Goal: Task Accomplishment & Management: Manage account settings

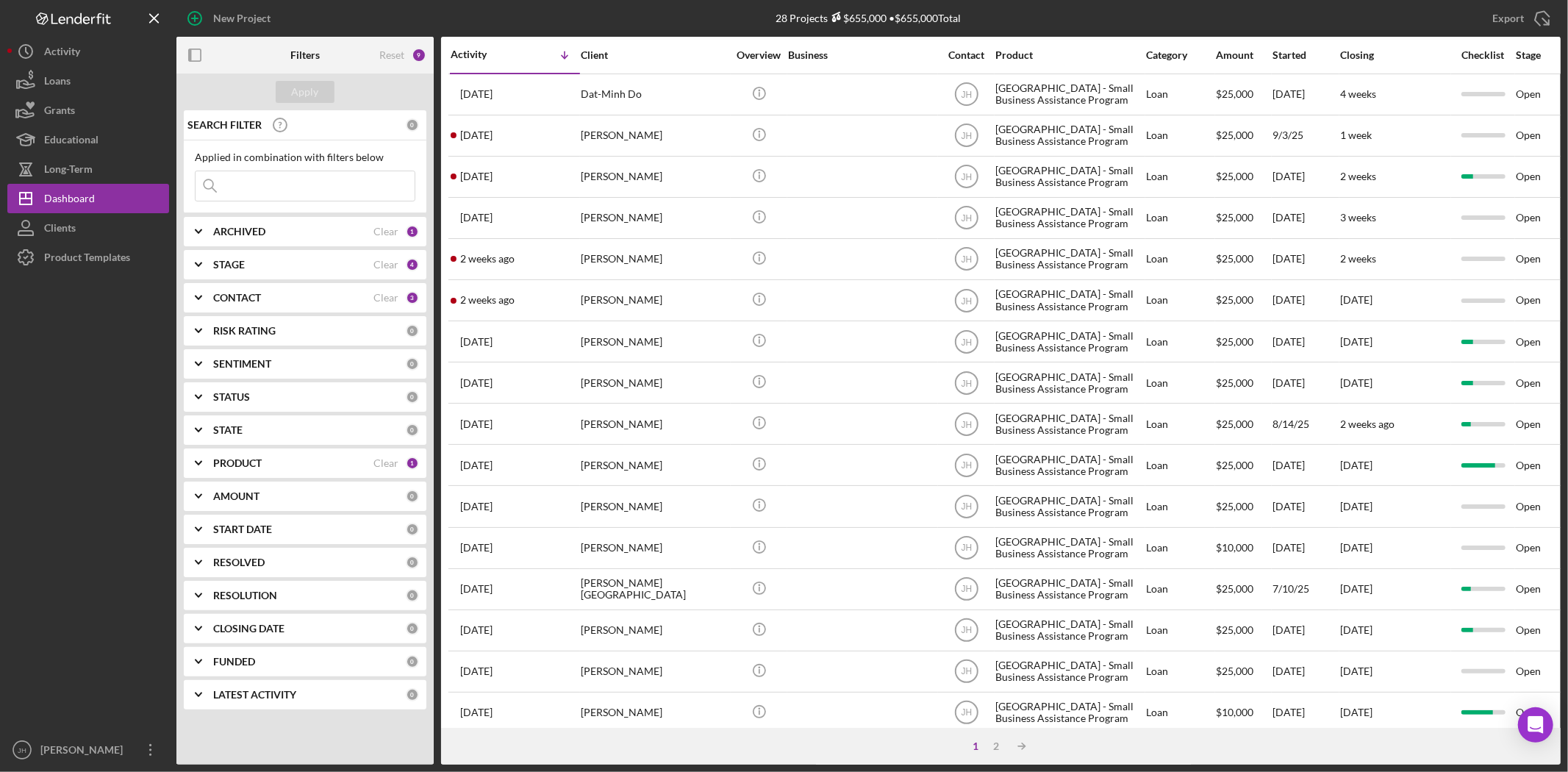
click at [275, 473] on div "PRODUCT Clear 1" at bounding box center [316, 463] width 206 height 30
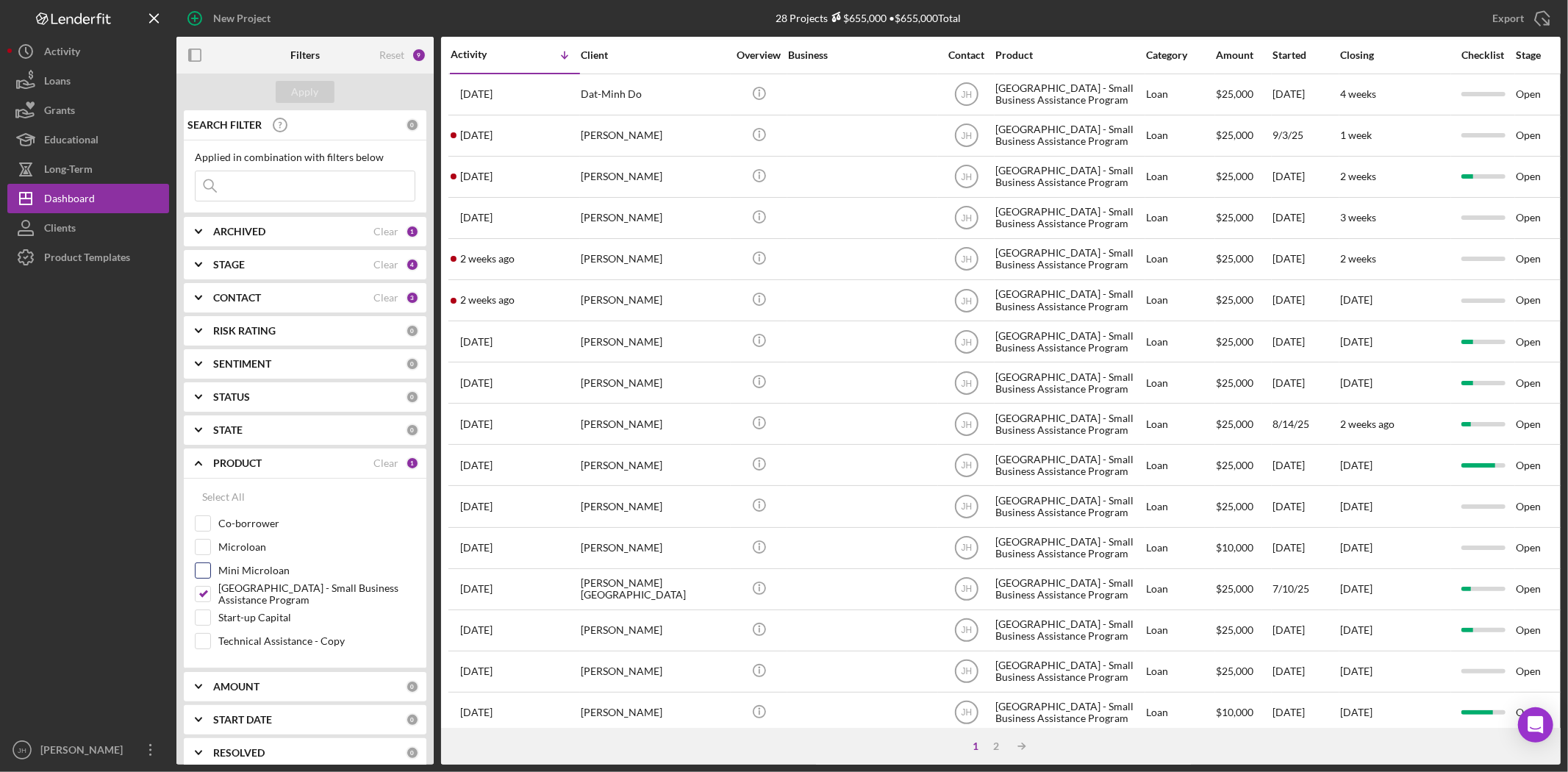
click at [260, 573] on label "Mini Microloan" at bounding box center [317, 570] width 197 height 15
click at [210, 573] on input "Mini Microloan" at bounding box center [202, 570] width 15 height 15
click at [260, 573] on label "Mini Microloan" at bounding box center [317, 570] width 197 height 15
click at [210, 573] on input "Mini Microloan" at bounding box center [202, 570] width 15 height 15
checkbox input "false"
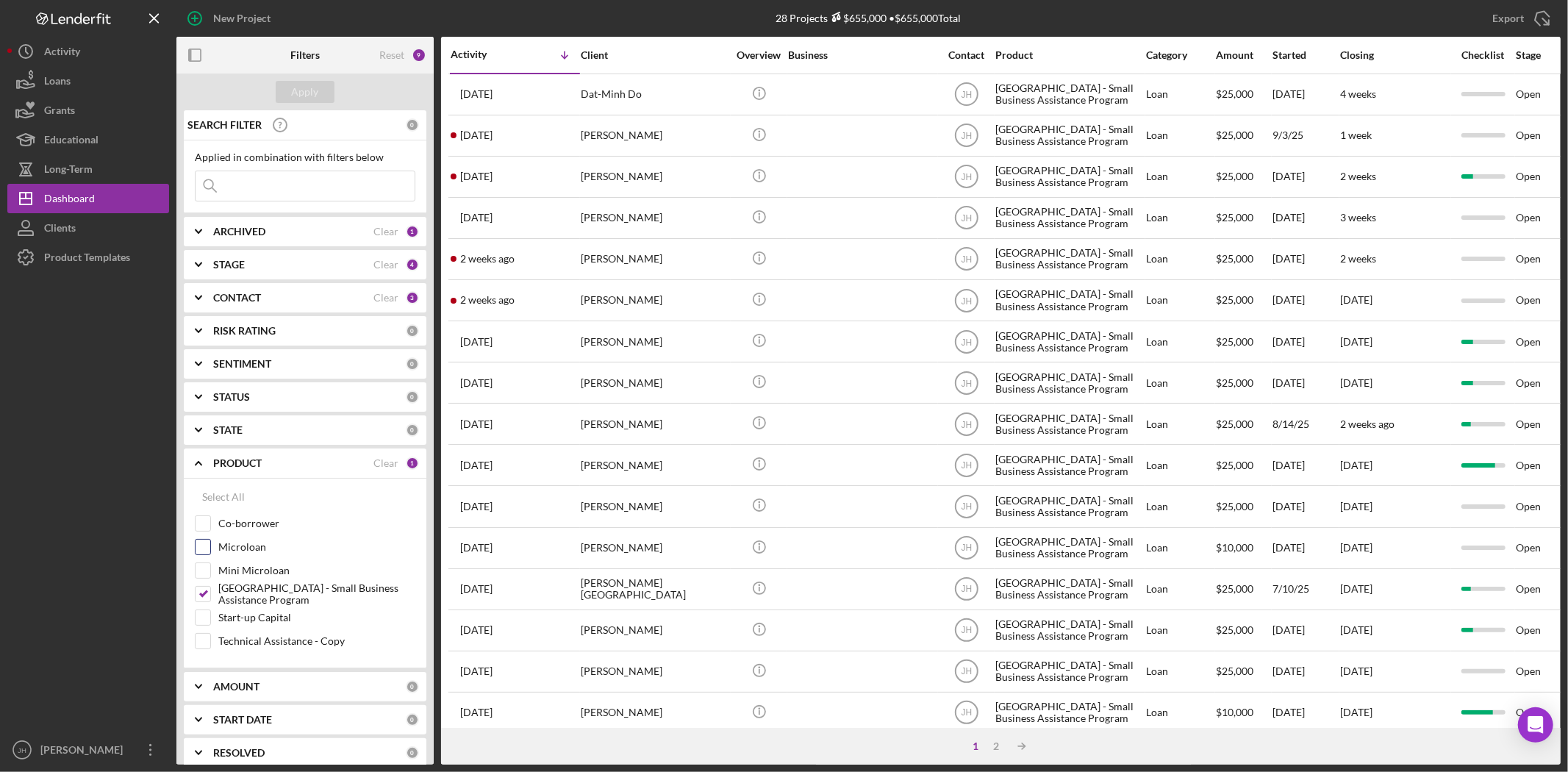
click at [257, 547] on label "Microloan" at bounding box center [317, 546] width 197 height 15
click at [210, 547] on input "Microloan" at bounding box center [202, 546] width 15 height 15
checkbox input "true"
click at [261, 606] on div "Monterey Park - Small Business Assistance Program" at bounding box center [306, 597] width 221 height 24
click at [262, 598] on label "Monterey Park - Small Business Assistance Program" at bounding box center [317, 594] width 197 height 15
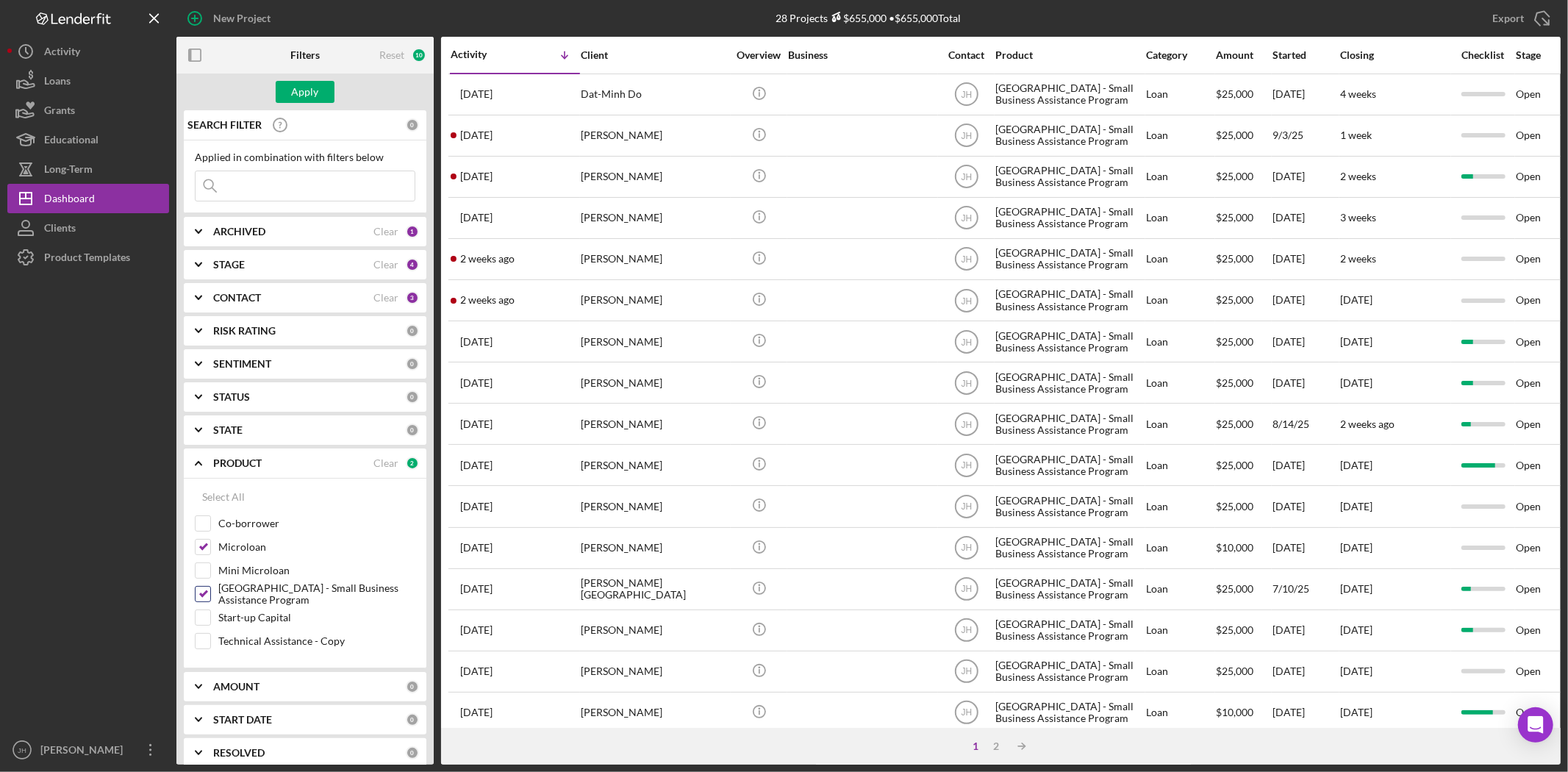
click at [210, 598] on input "Monterey Park - Small Business Assistance Program" at bounding box center [202, 594] width 15 height 15
checkbox input "false"
click at [321, 85] on button "Apply" at bounding box center [306, 92] width 59 height 22
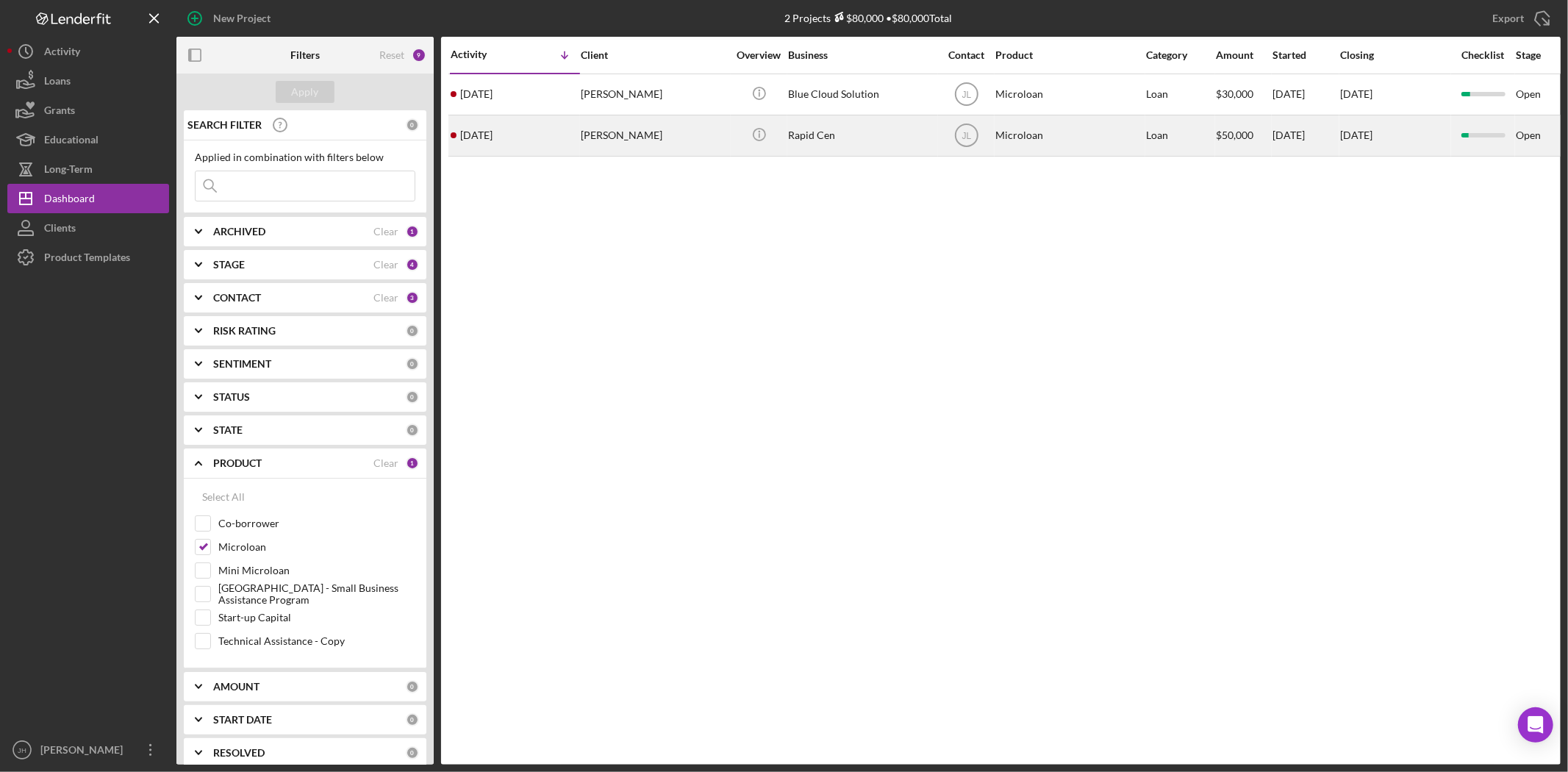
click at [709, 137] on div "[PERSON_NAME]" at bounding box center [654, 136] width 147 height 39
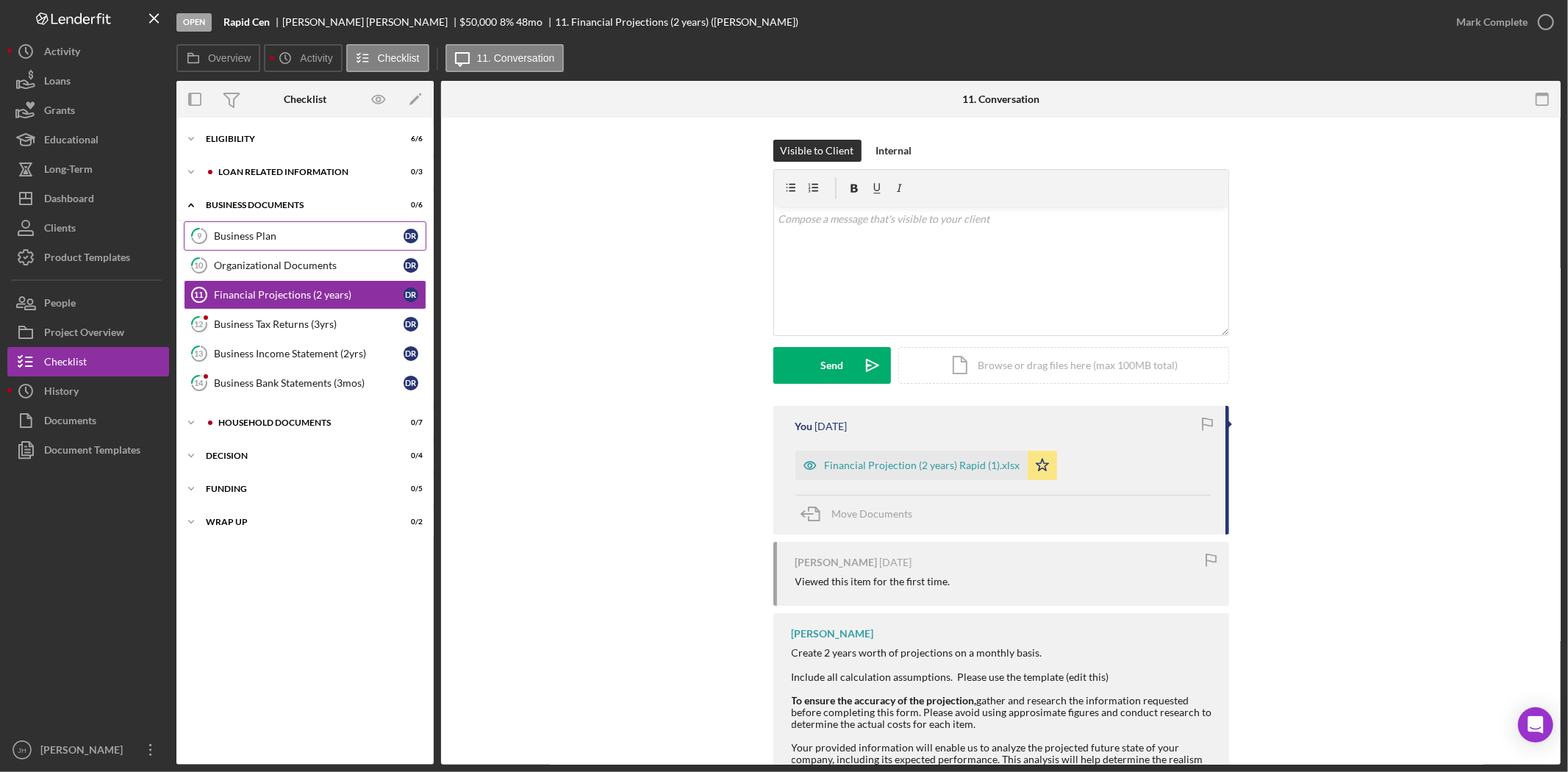
click at [344, 241] on div "Business Plan" at bounding box center [309, 236] width 189 height 12
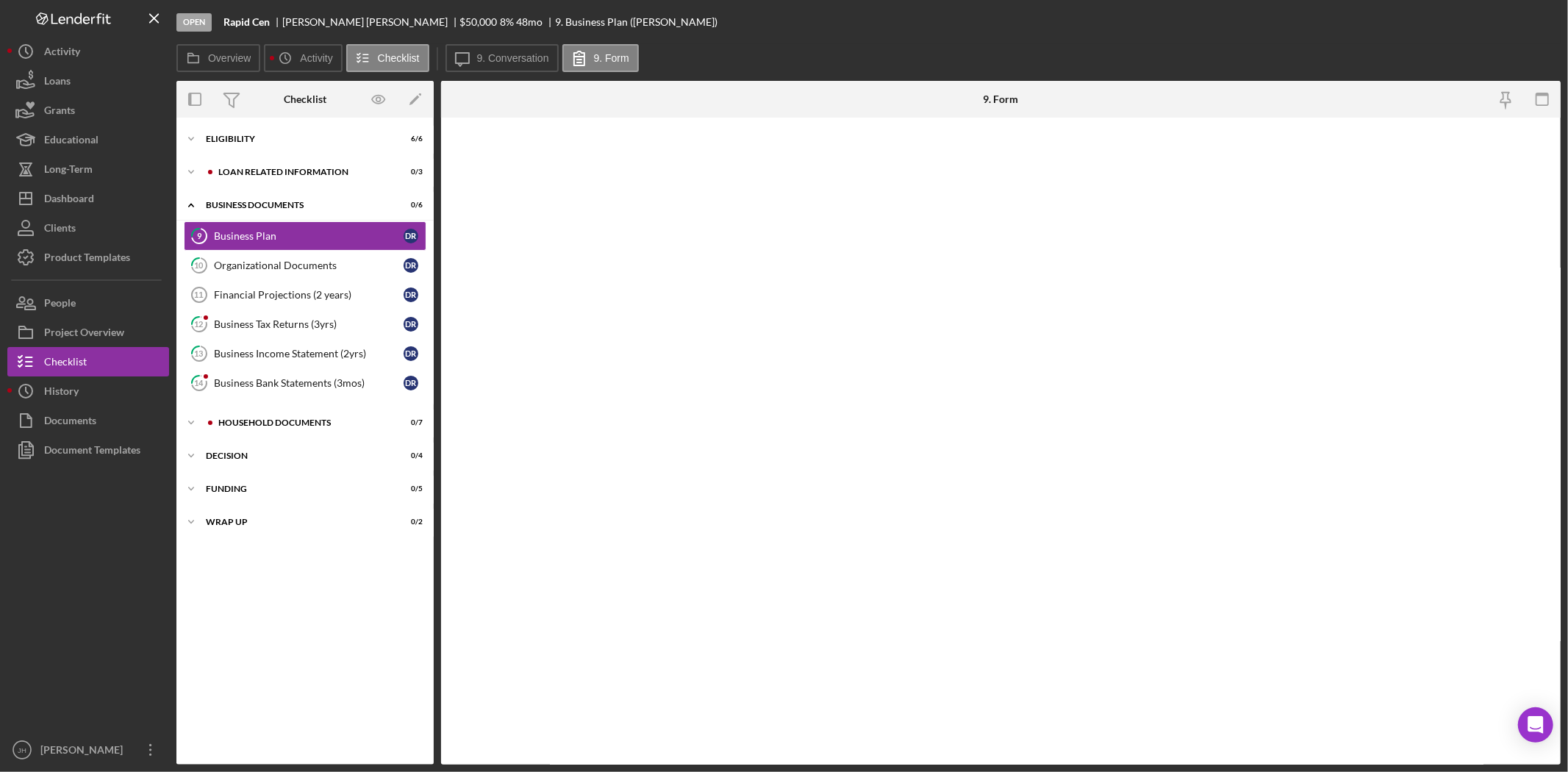
click at [318, 156] on div "Icon/Expander Eligibility 6 / 6 Icon/Expander Loan related information 0 / 3 Ic…" at bounding box center [305, 441] width 257 height 632
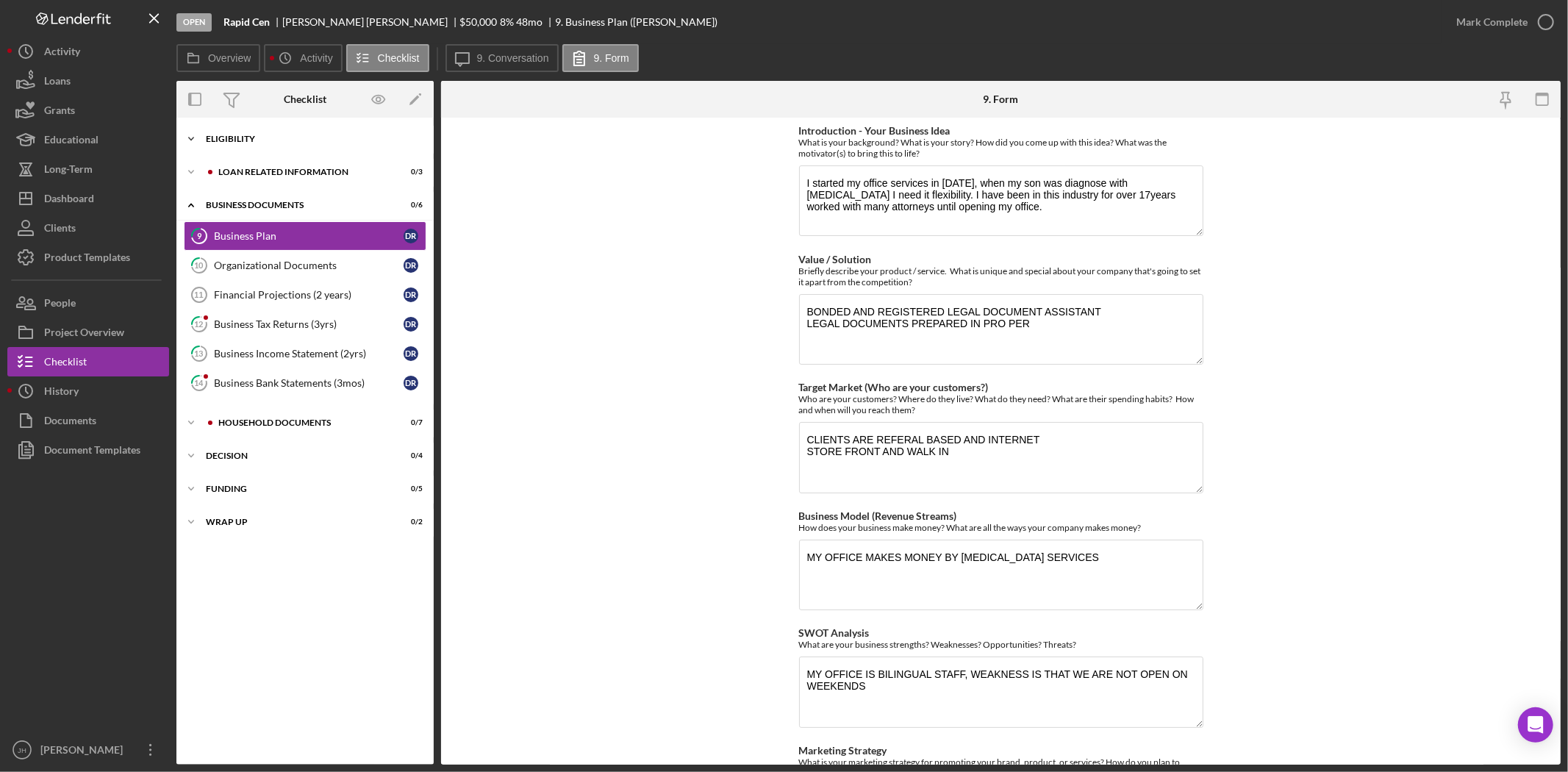
click at [318, 140] on div "Eligibility" at bounding box center [311, 138] width 209 height 9
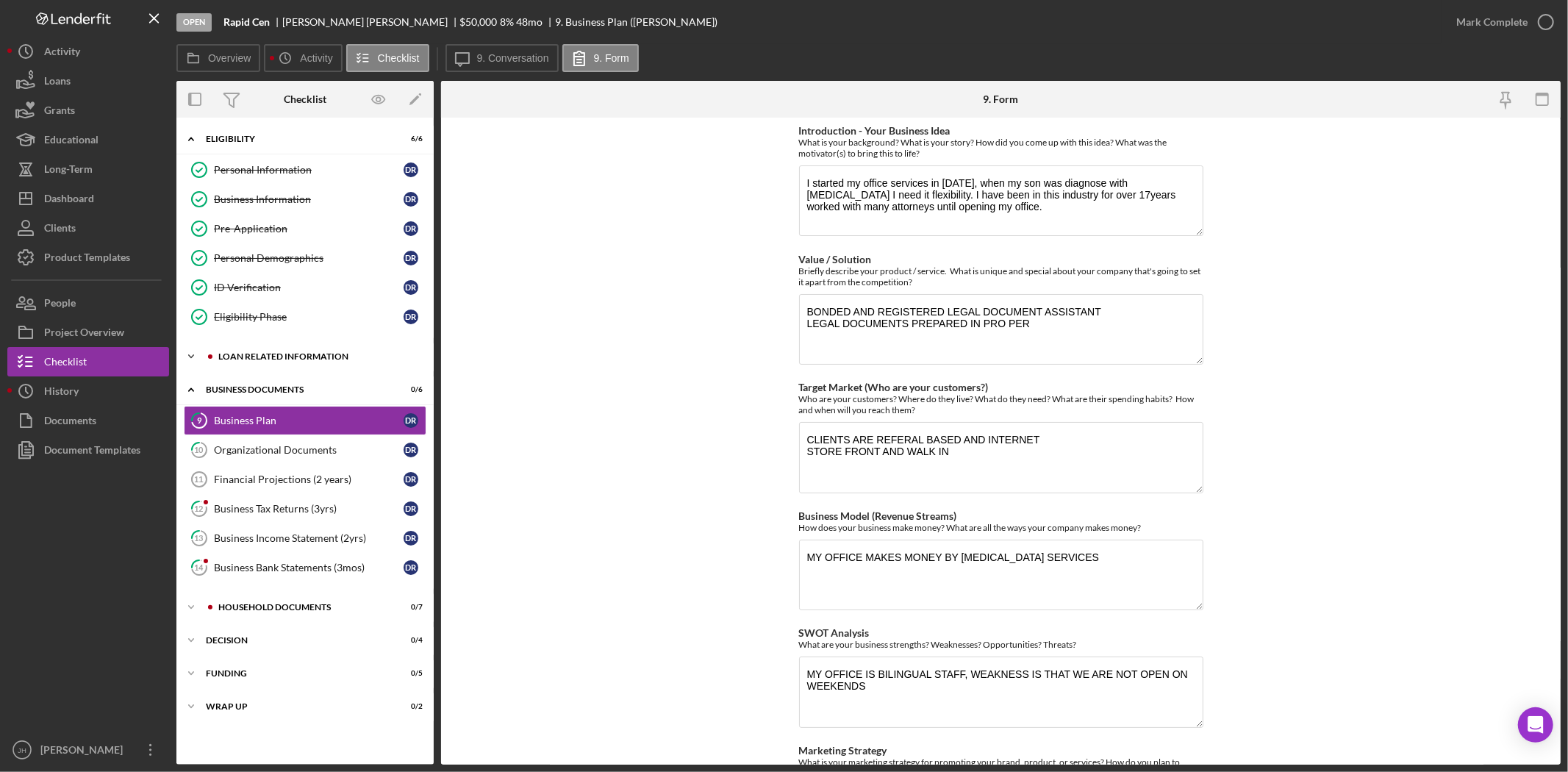
click at [338, 356] on div "Loan related information" at bounding box center [317, 356] width 197 height 9
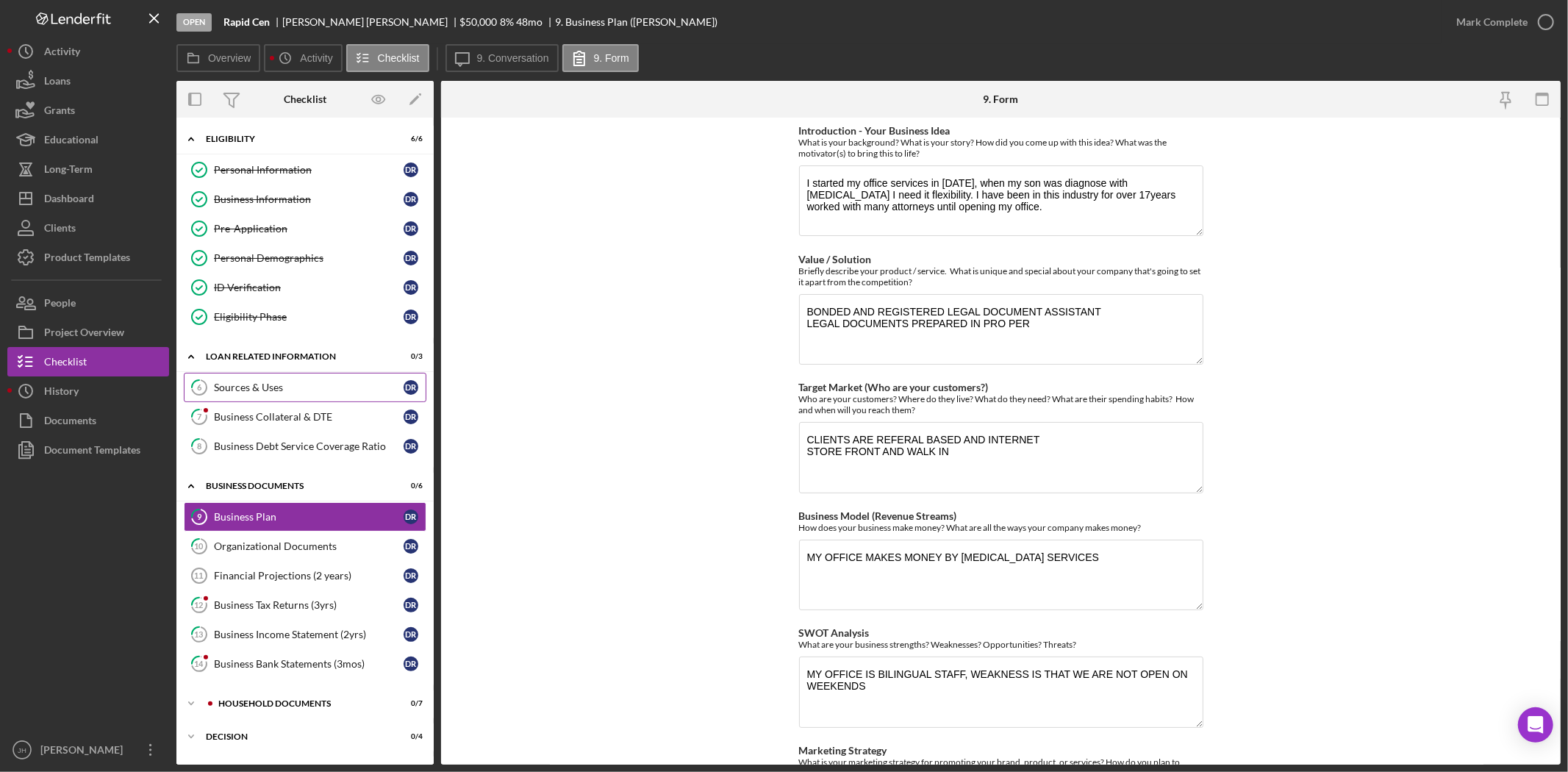
click at [329, 385] on div "Sources & Uses" at bounding box center [309, 387] width 189 height 12
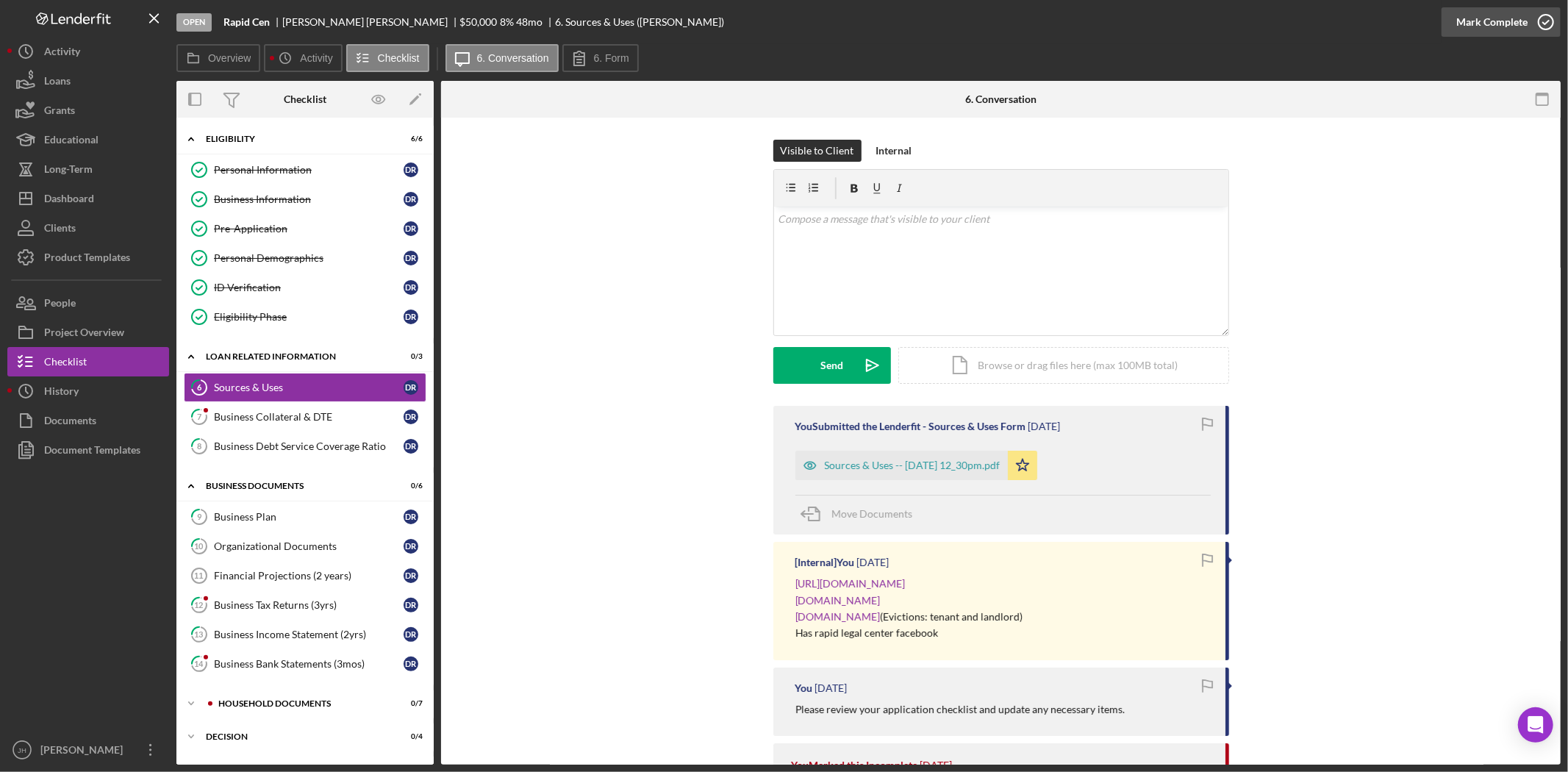
click at [1526, 23] on button "Mark Complete" at bounding box center [1501, 22] width 119 height 30
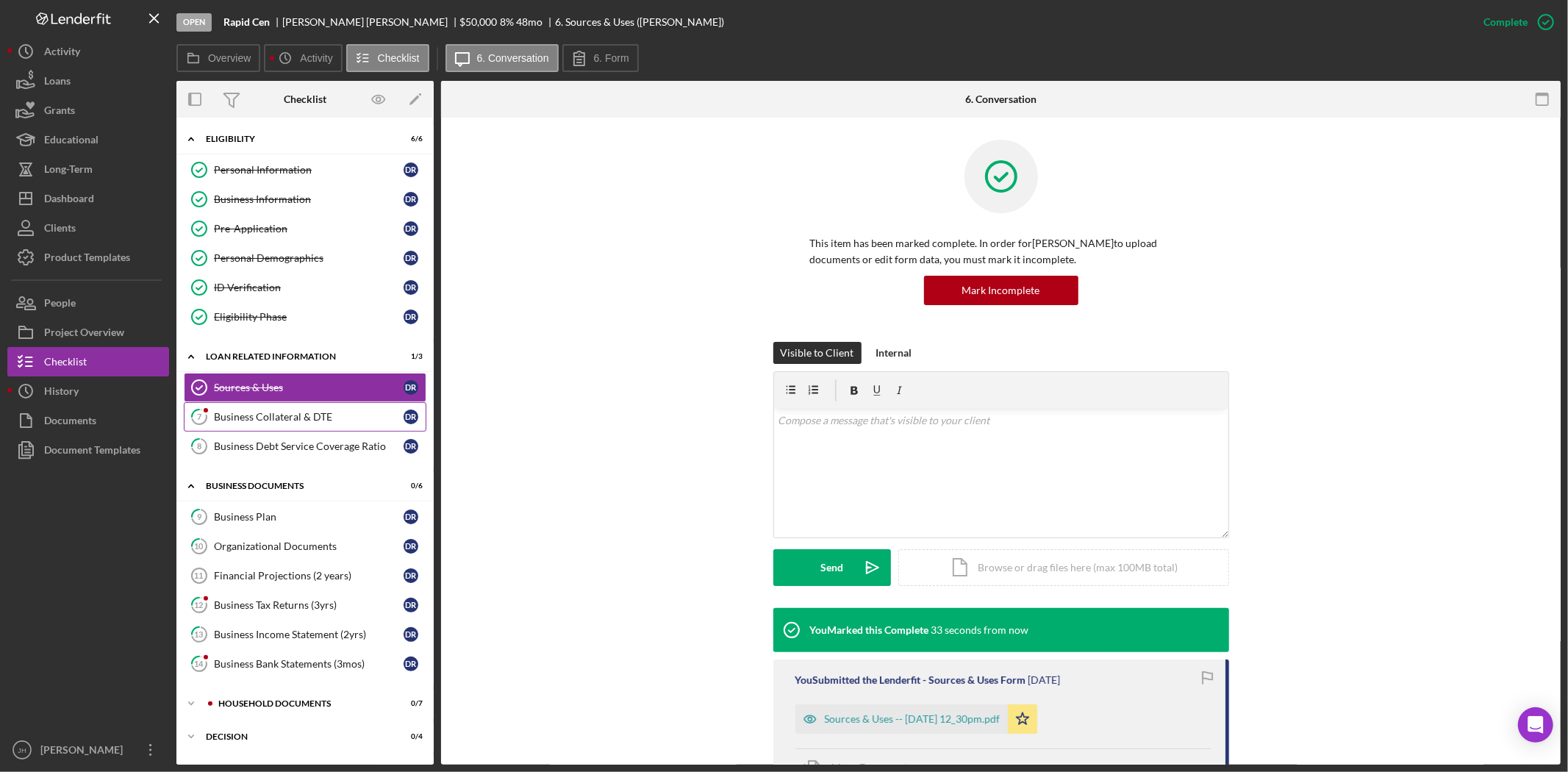
click at [305, 424] on link "7 Business Collateral & DTE D R" at bounding box center [305, 417] width 243 height 30
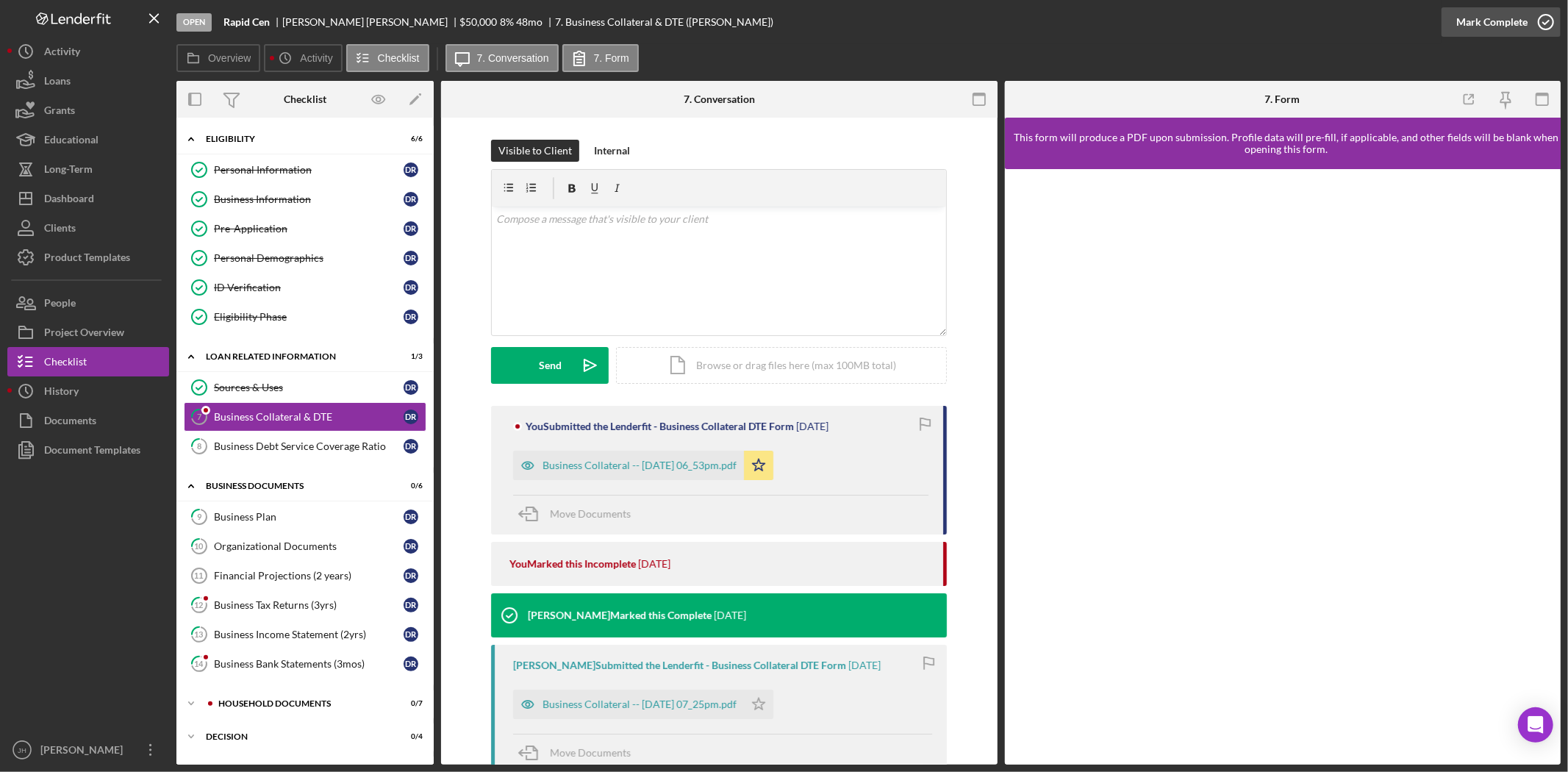
click at [1533, 16] on icon "button" at bounding box center [1545, 22] width 36 height 36
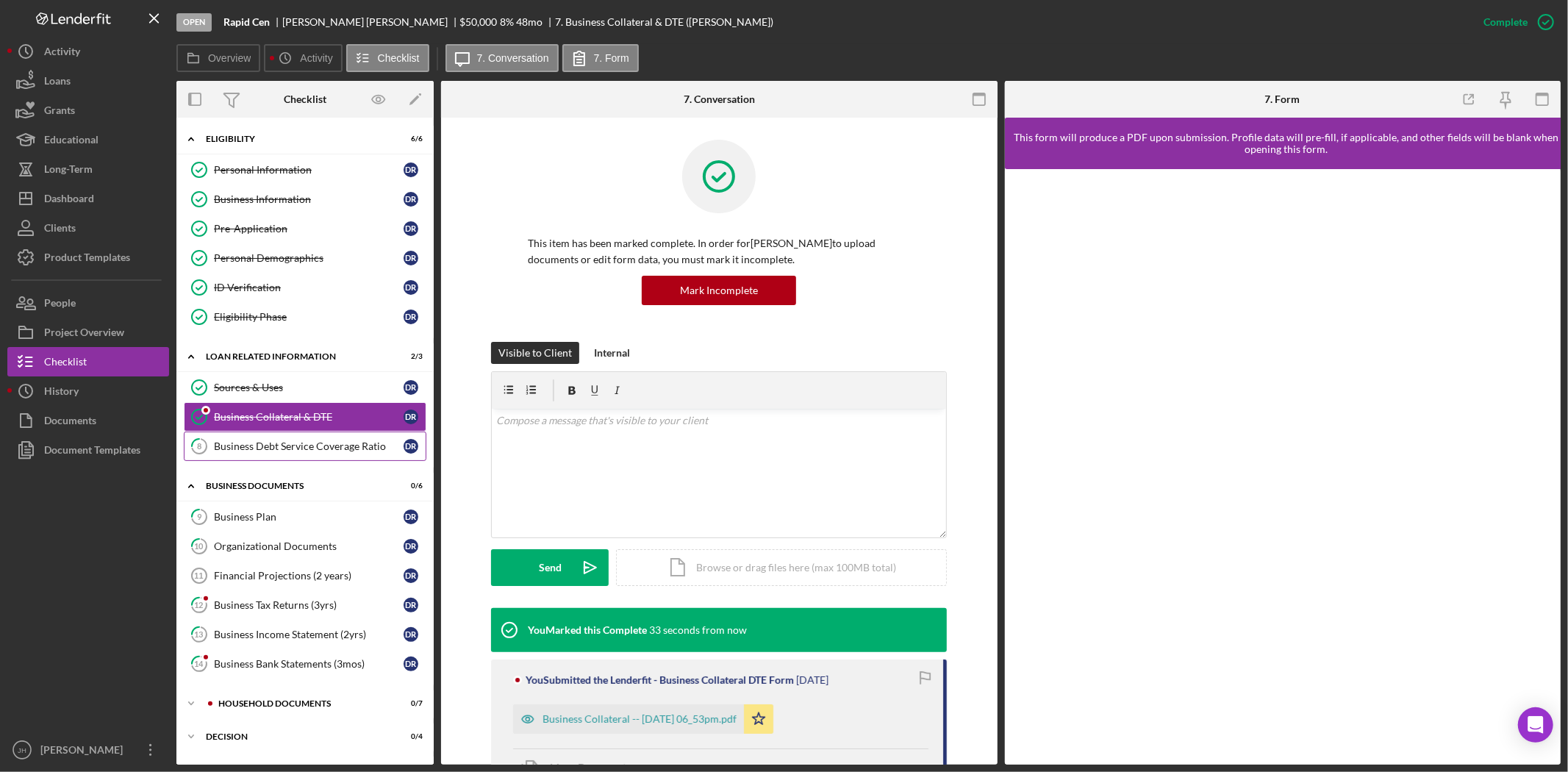
click at [338, 456] on link "8 Business Debt Service Coverage Ratio D R" at bounding box center [305, 447] width 243 height 30
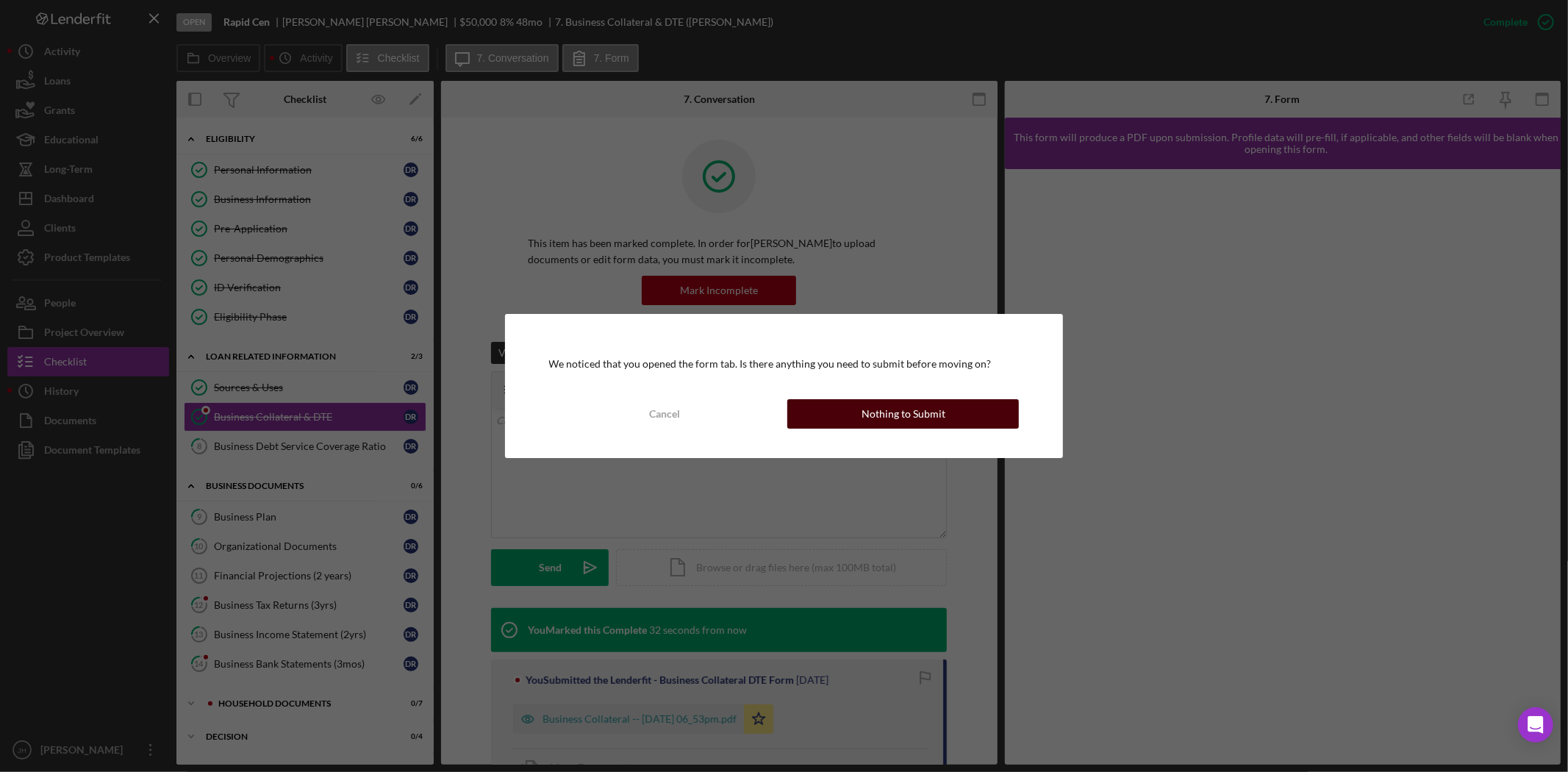
click at [971, 406] on button "Nothing to Submit" at bounding box center [902, 414] width 232 height 30
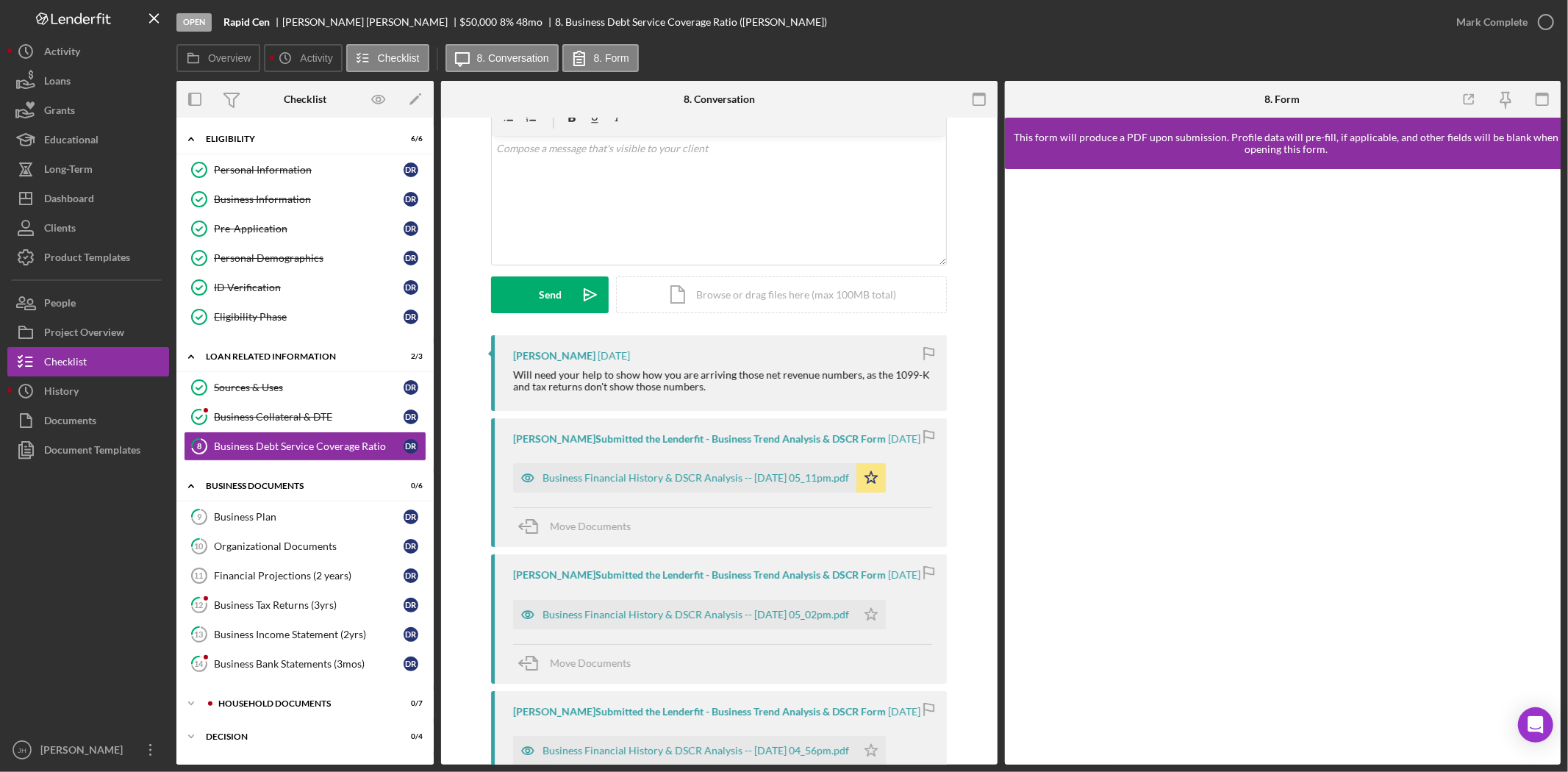
scroll to position [163, 0]
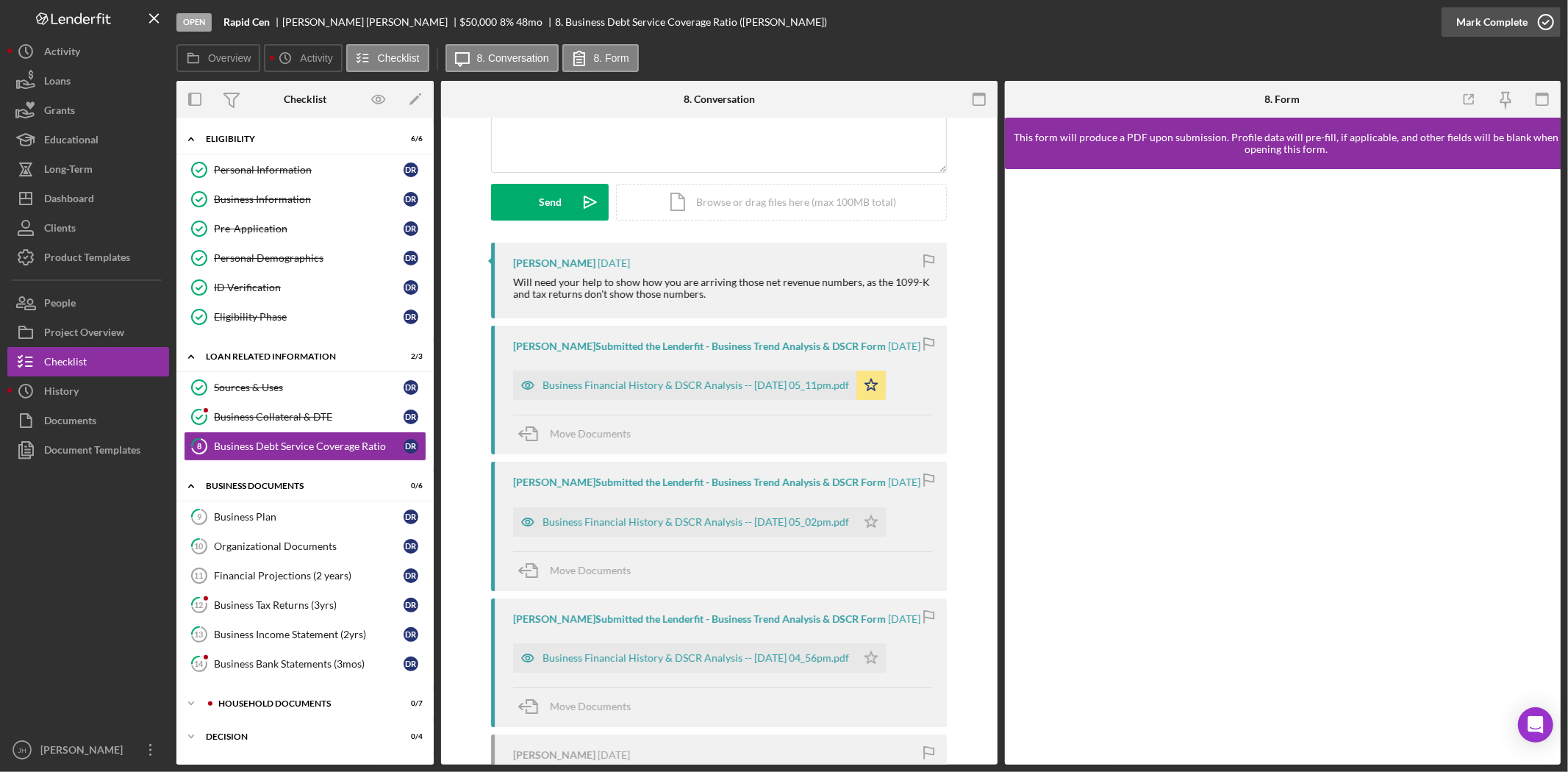
click at [1540, 17] on icon "button" at bounding box center [1545, 22] width 36 height 36
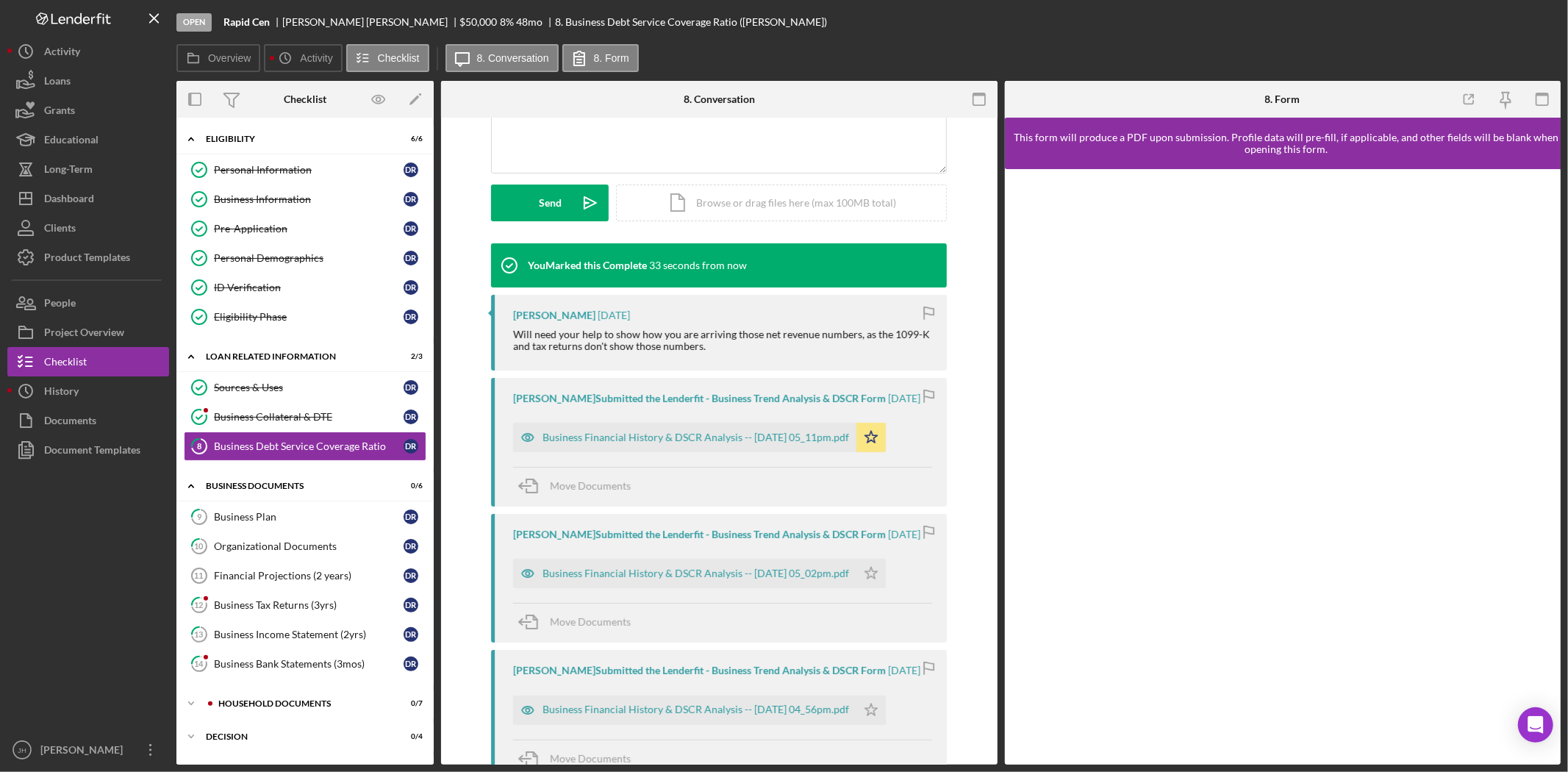
scroll to position [365, 0]
click at [654, 440] on div "Business Financial History & DSCR Analysis -- 2023-06-28 05_11pm.pdf" at bounding box center [684, 438] width 343 height 30
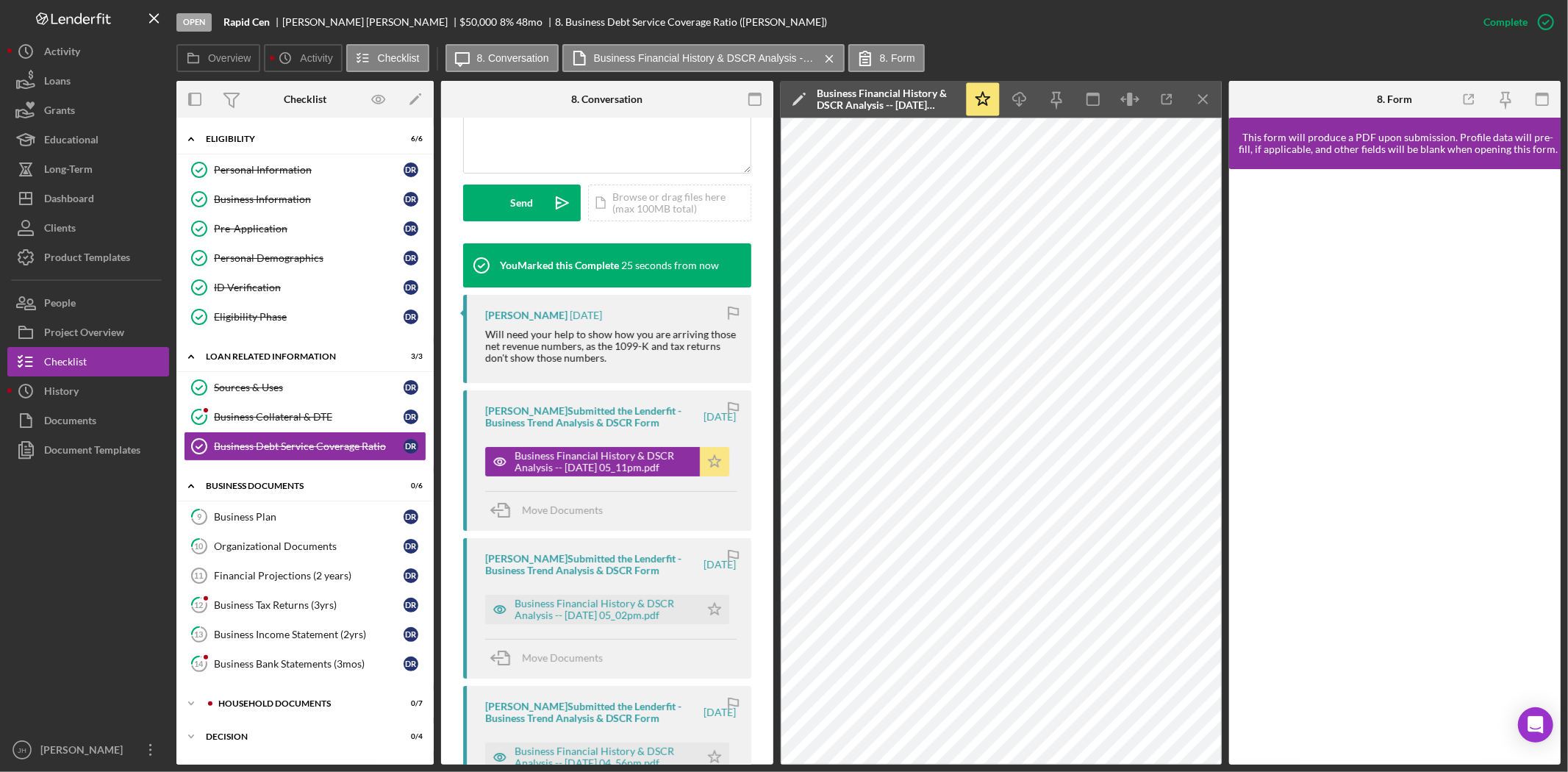
click at [701, 456] on icon "Icon/Star" at bounding box center [715, 461] width 30 height 30
click at [1536, 15] on icon "button" at bounding box center [1545, 22] width 36 height 36
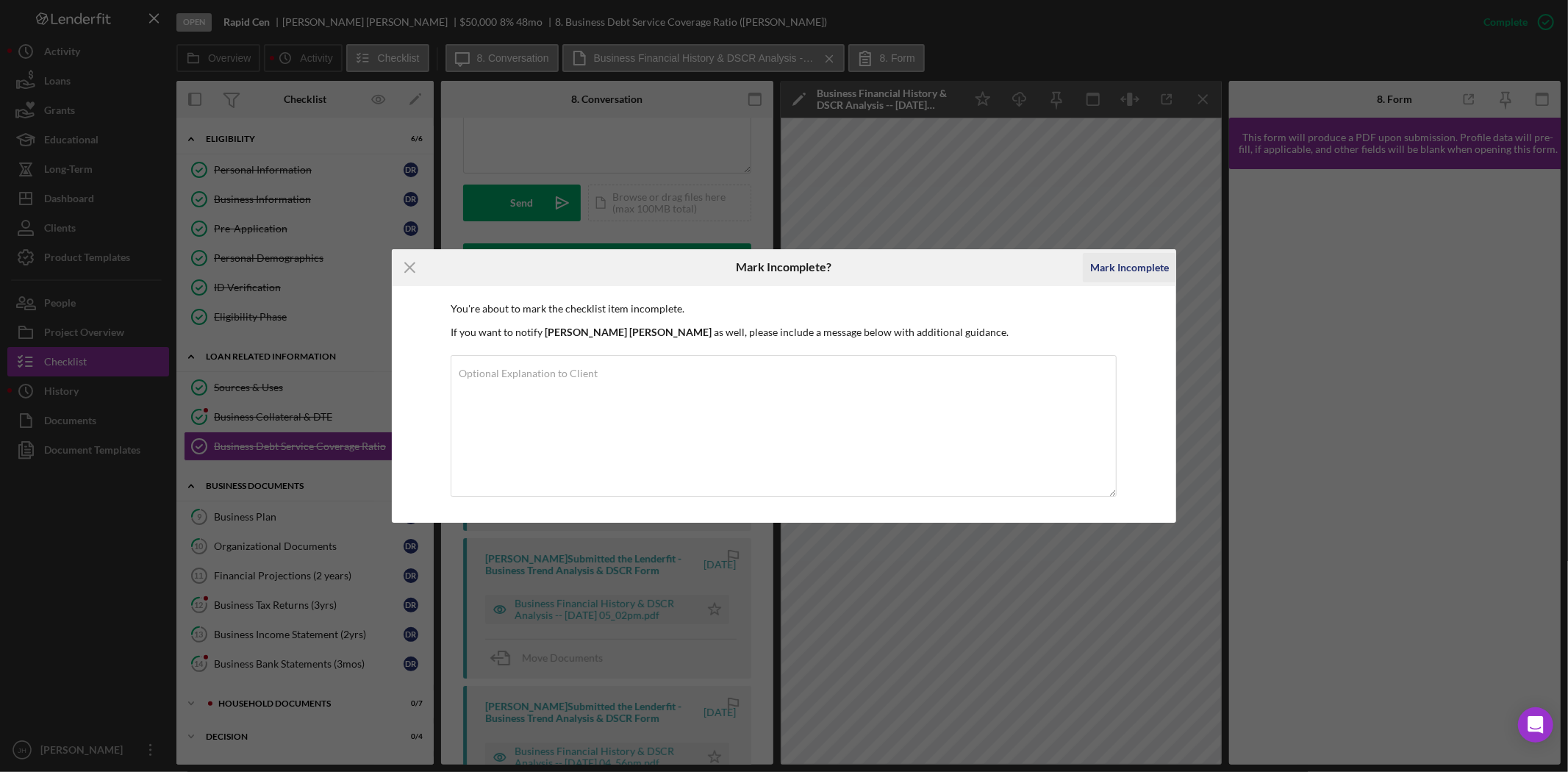
click at [1114, 270] on div "Mark Incomplete" at bounding box center [1129, 267] width 79 height 30
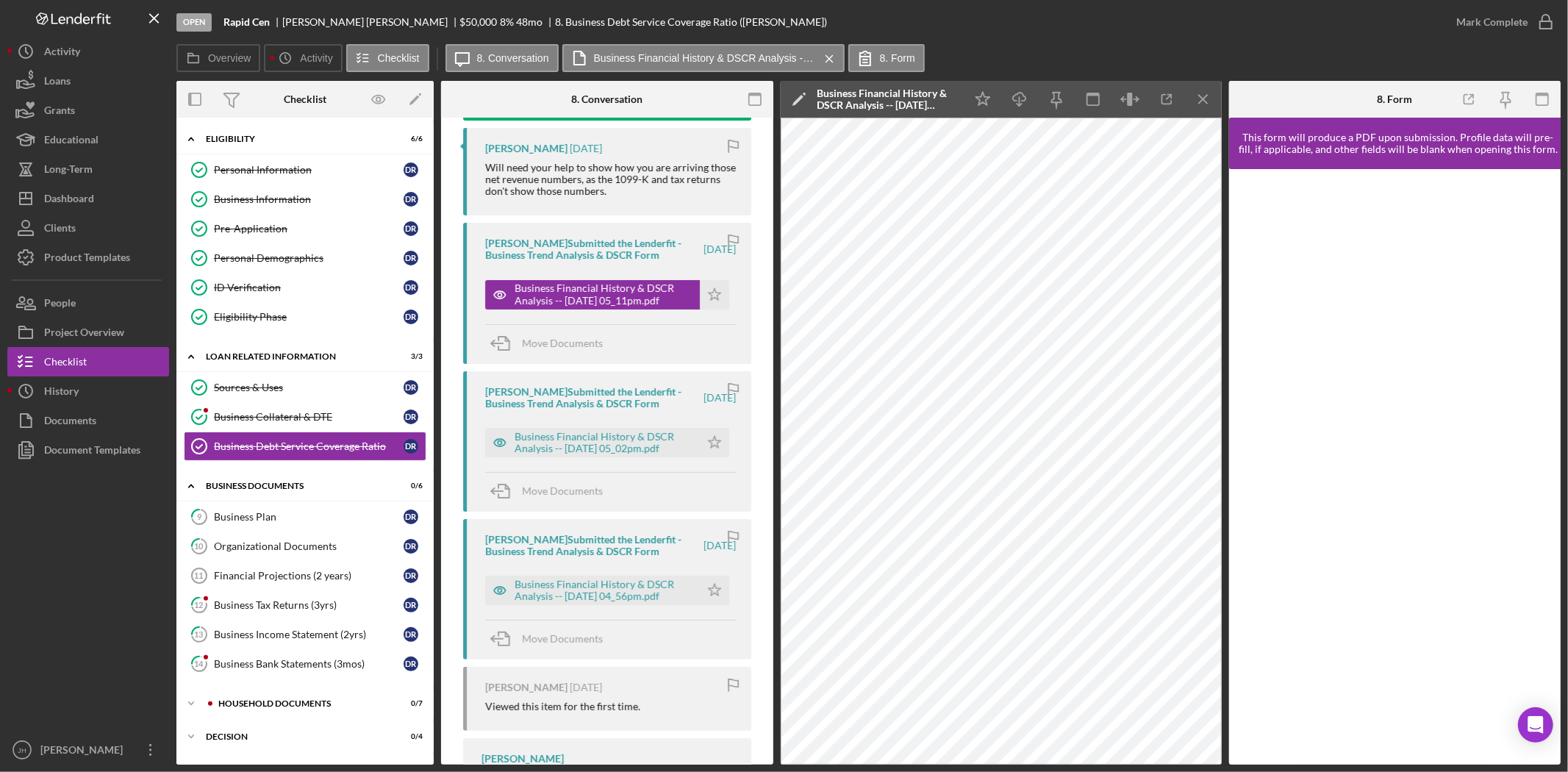
scroll to position [163, 0]
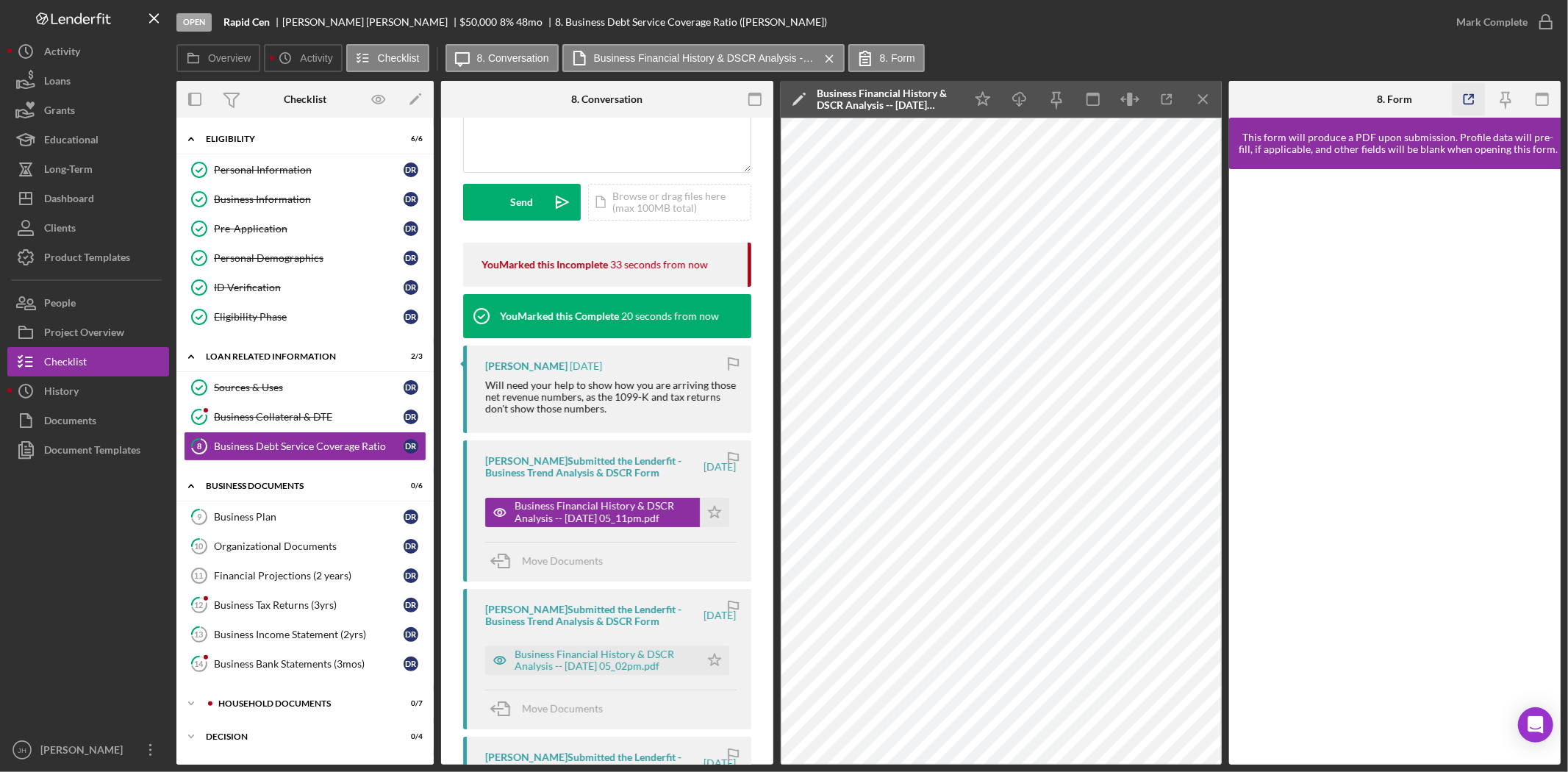
click at [1454, 94] on icon "button" at bounding box center [1469, 100] width 34 height 34
click at [321, 598] on link "12 Business Tax Returns (3yrs) D R" at bounding box center [305, 605] width 243 height 30
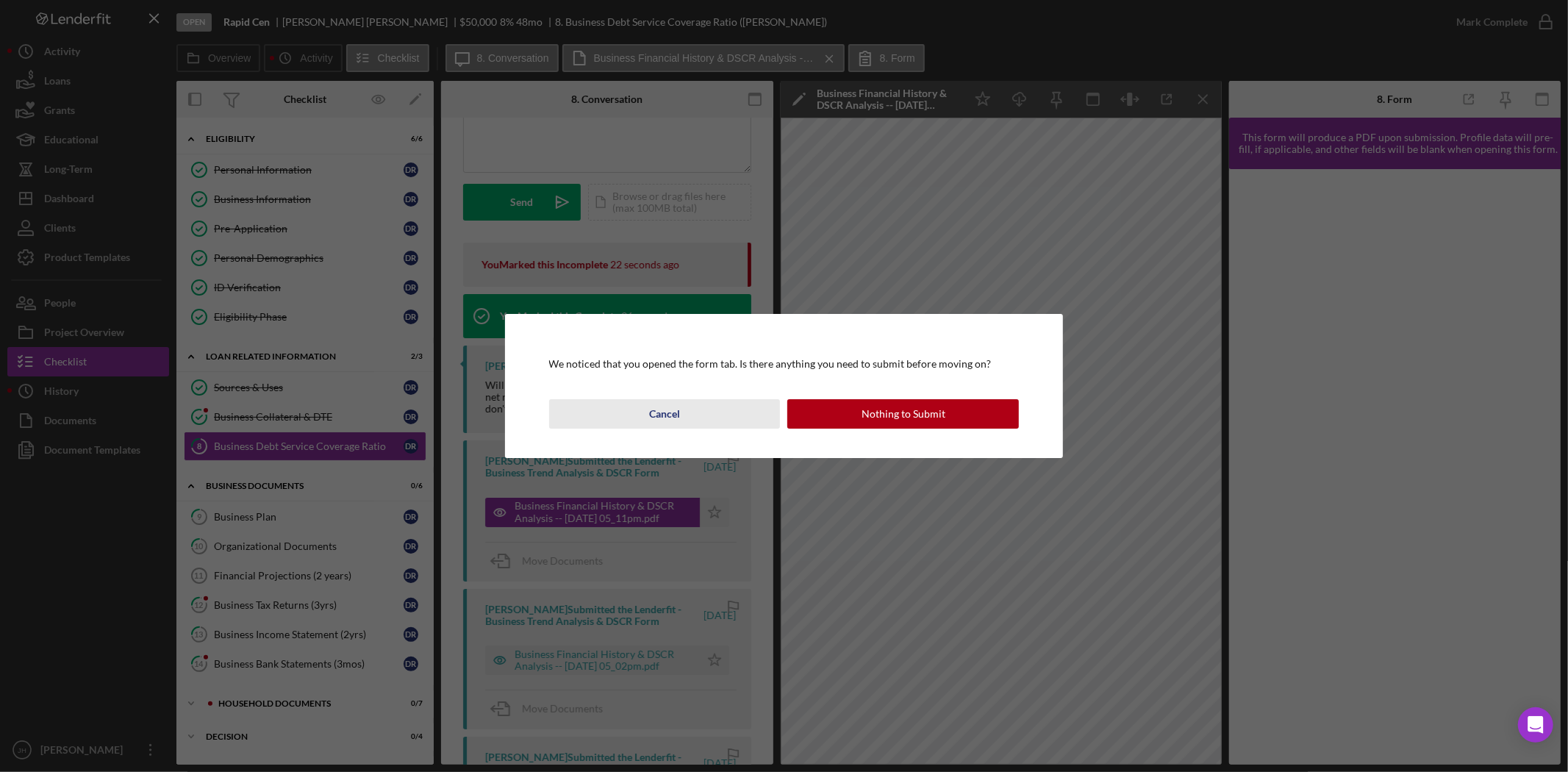
click at [652, 405] on div "Cancel" at bounding box center [664, 414] width 31 height 30
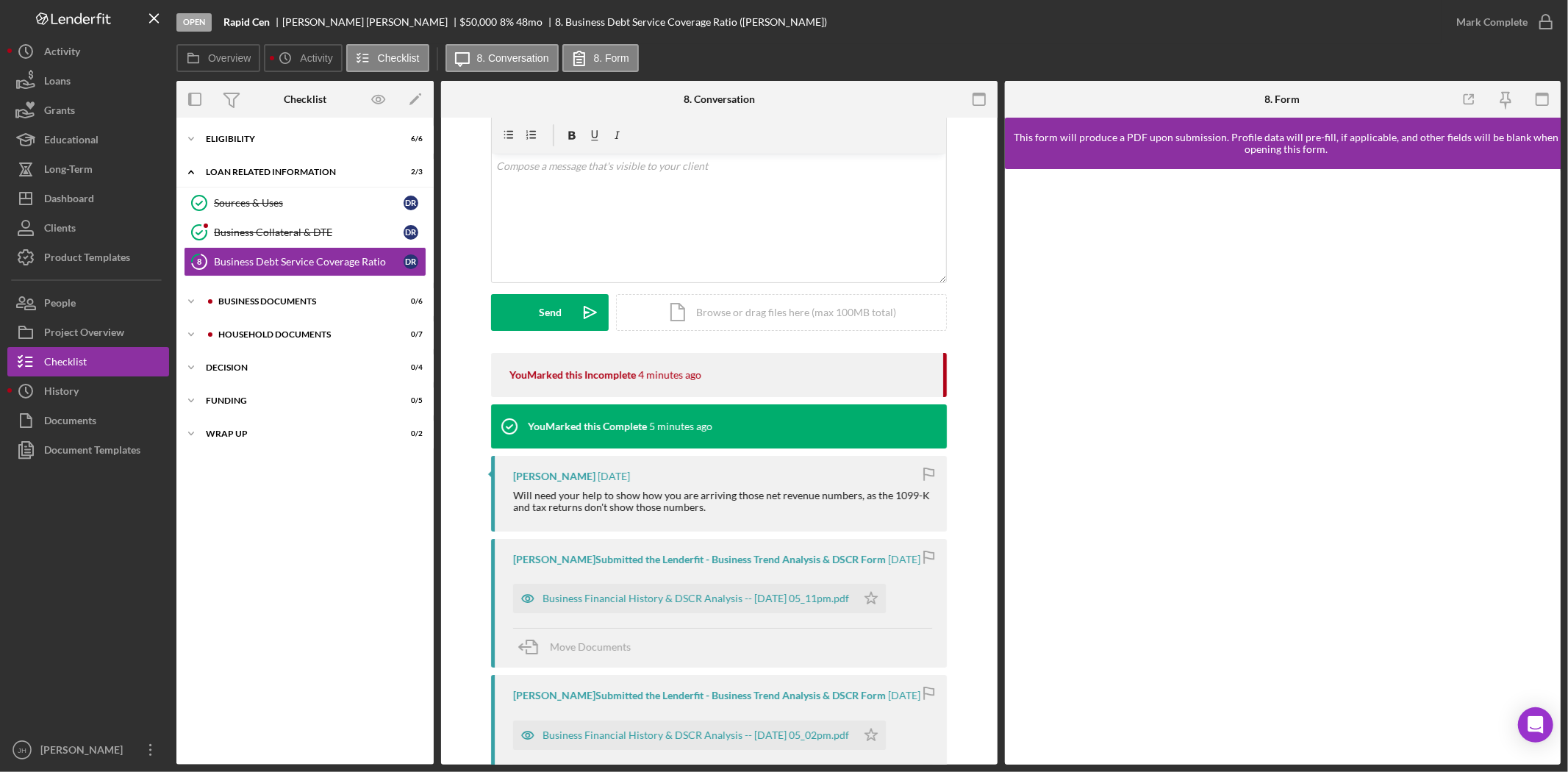
scroll to position [82, 0]
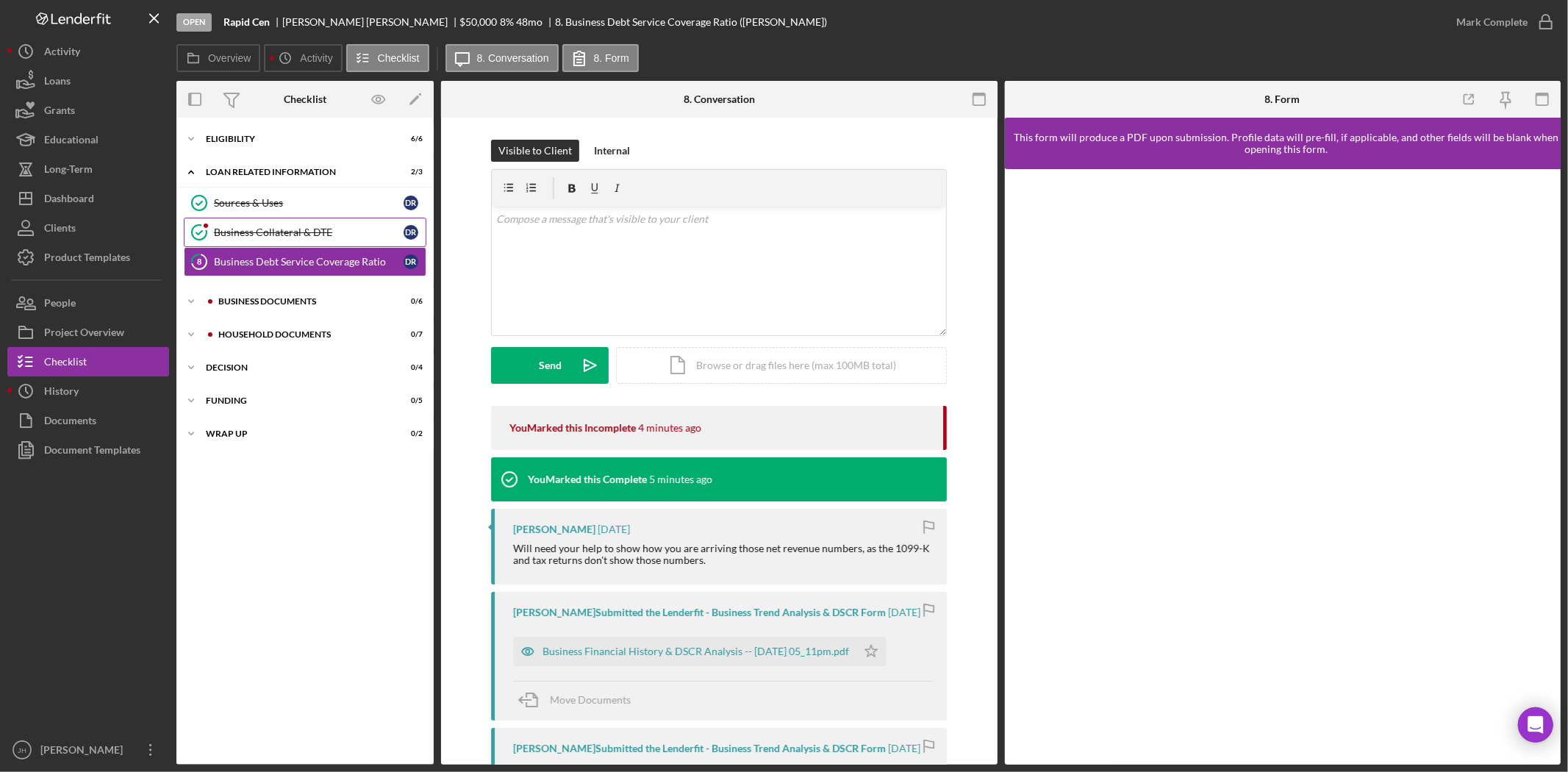
click at [284, 221] on link "Business Collateral & DTE Business Collateral & DTE D R" at bounding box center [305, 233] width 243 height 30
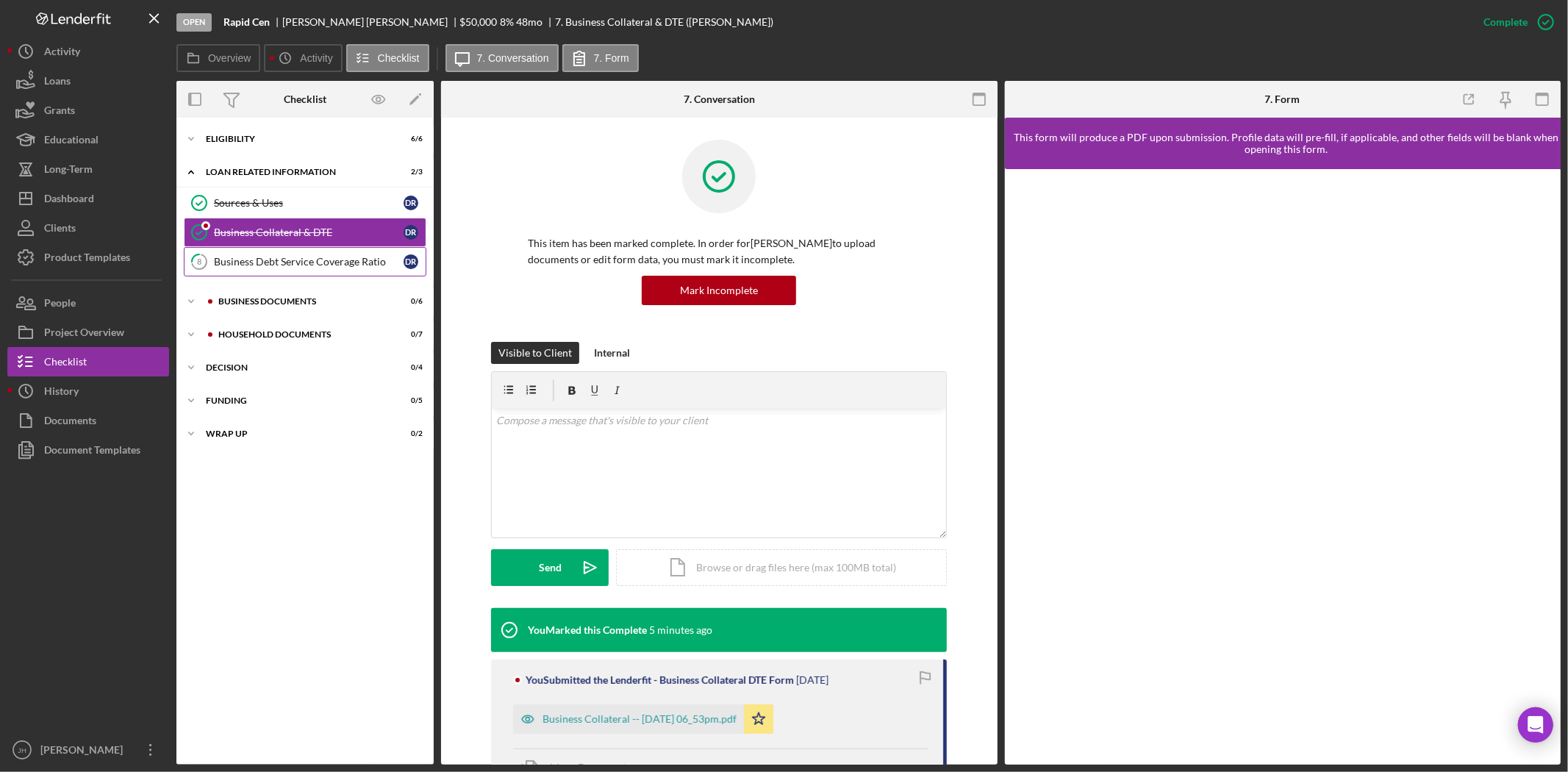
click at [288, 261] on div "Business Debt Service Coverage Ratio" at bounding box center [309, 261] width 189 height 12
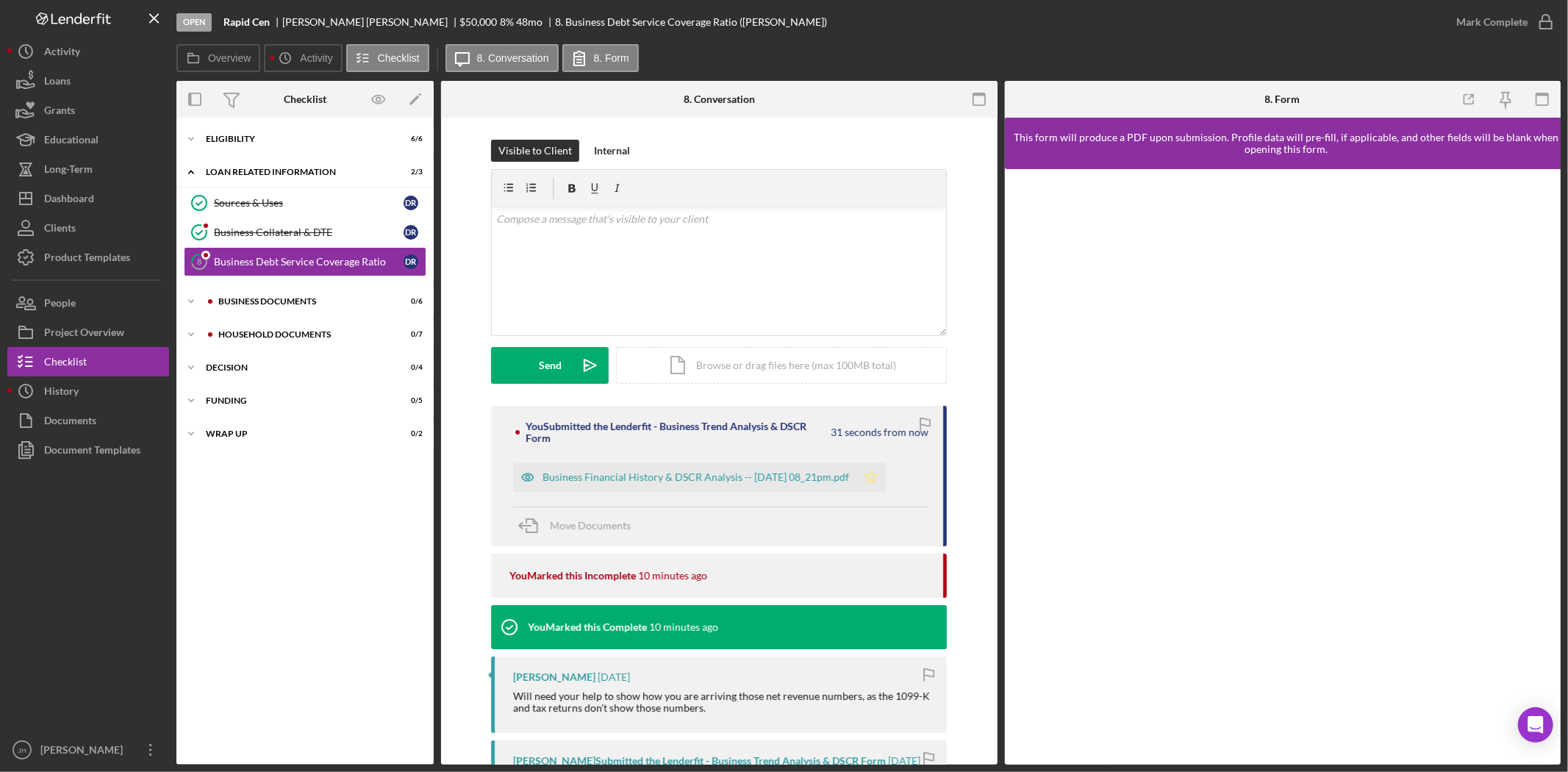
click at [886, 479] on icon "Icon/Star" at bounding box center [871, 477] width 30 height 30
click at [261, 297] on div "Business documents" at bounding box center [317, 301] width 197 height 9
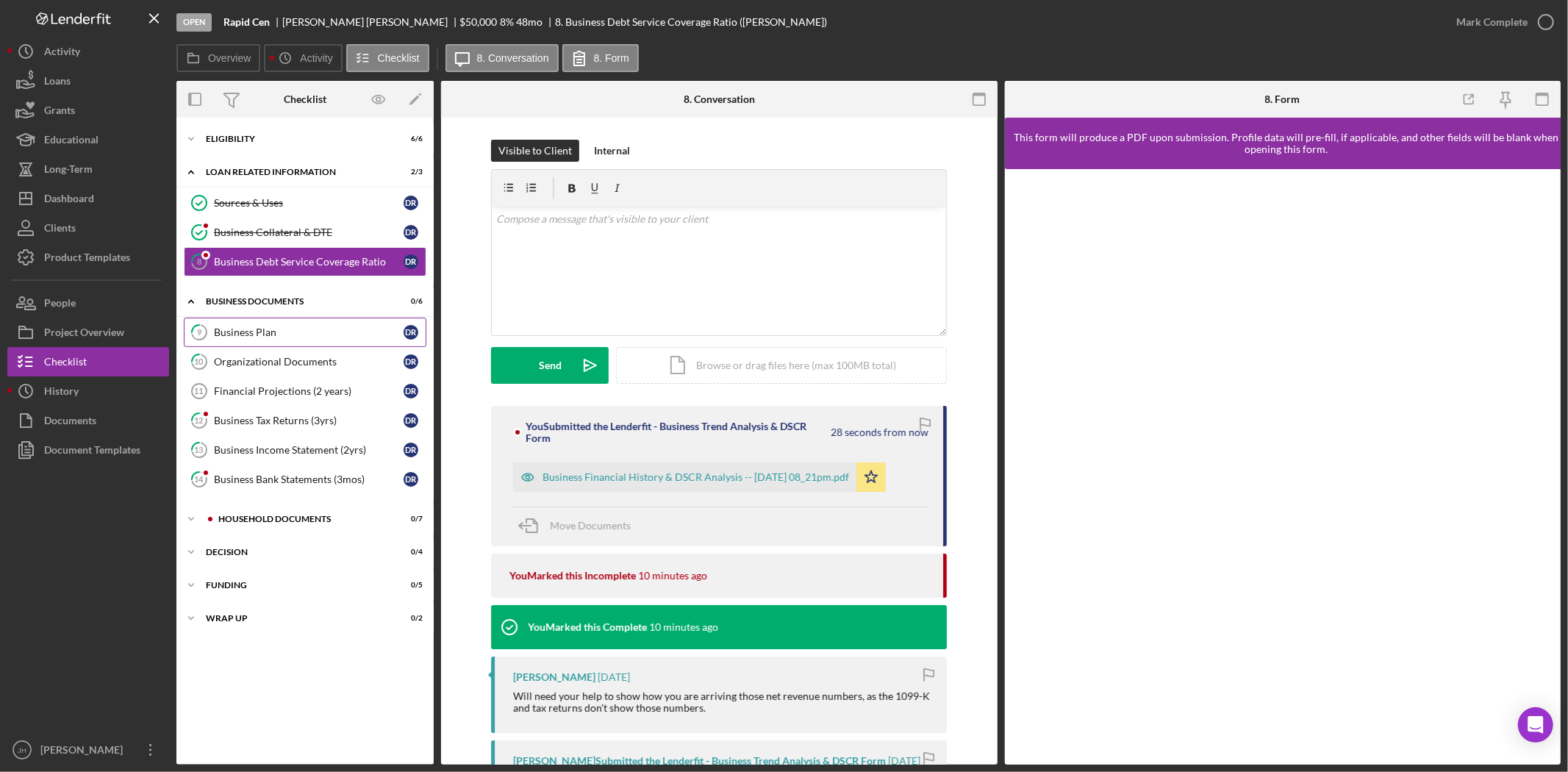
click at [284, 339] on link "9 Business Plan D R" at bounding box center [305, 332] width 243 height 30
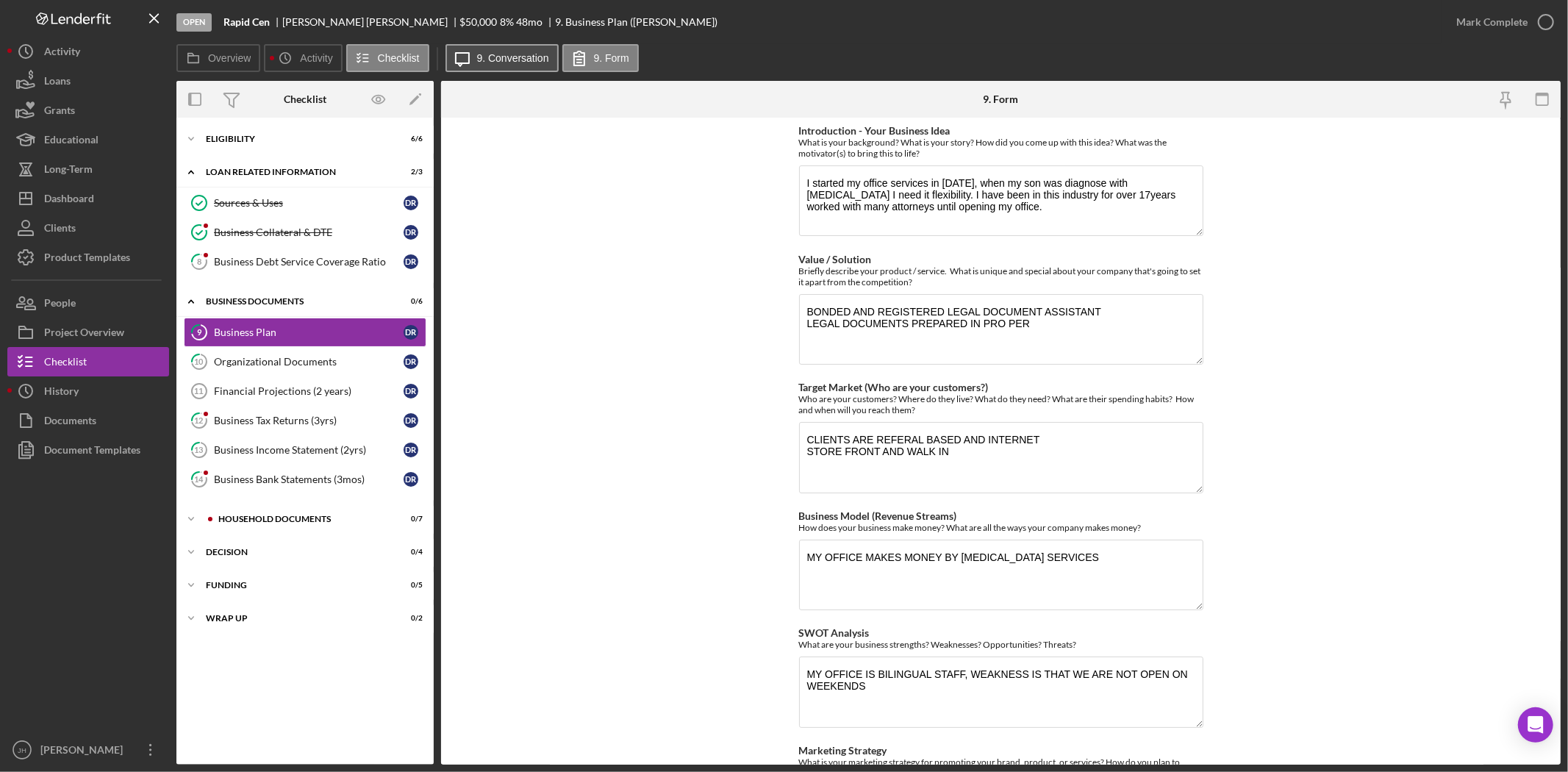
click at [519, 62] on label "9. Conversation" at bounding box center [513, 58] width 72 height 12
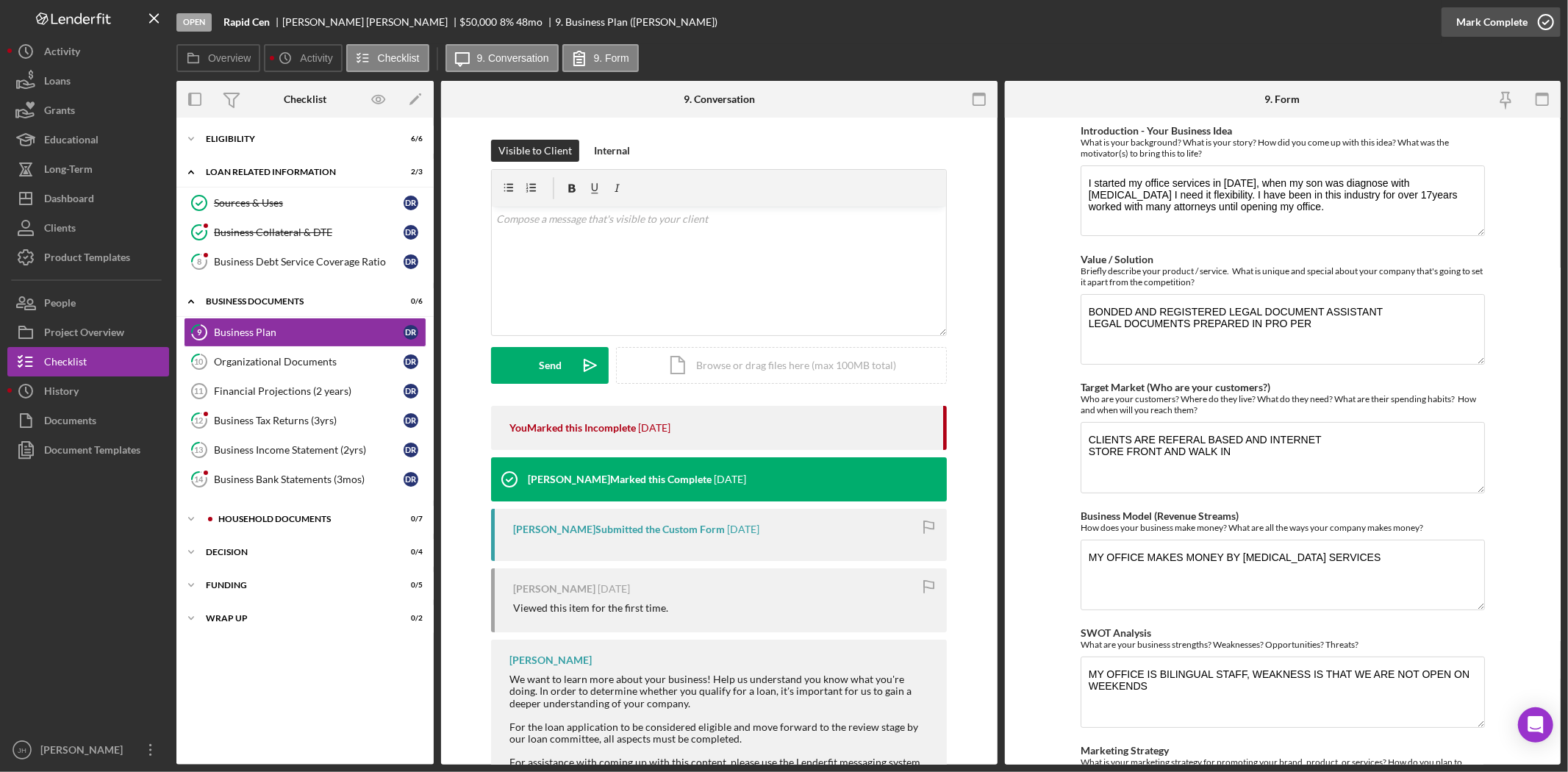
click at [1481, 26] on div "Mark Complete" at bounding box center [1492, 22] width 71 height 30
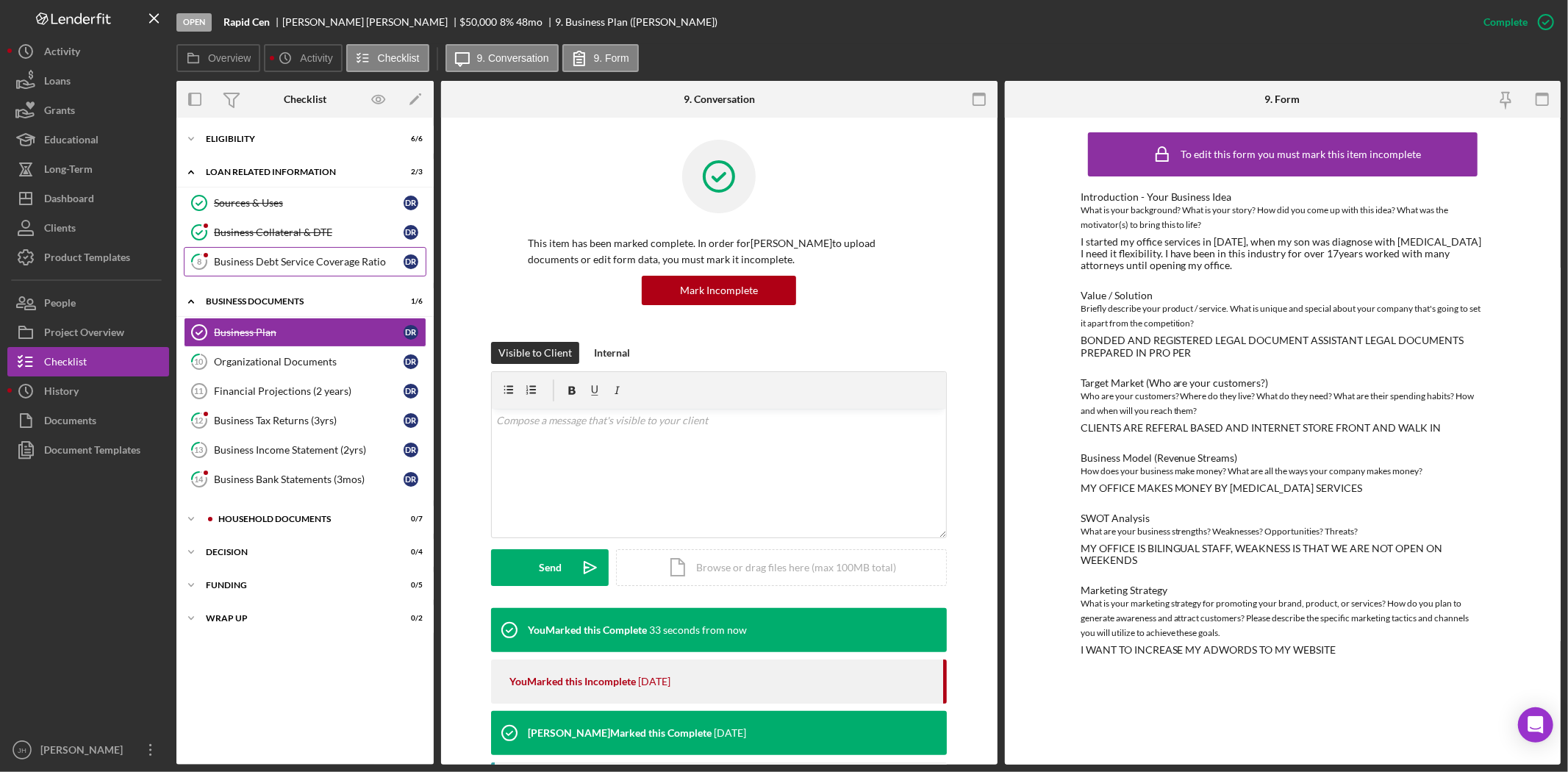
click at [319, 265] on div "Business Debt Service Coverage Ratio" at bounding box center [309, 261] width 189 height 12
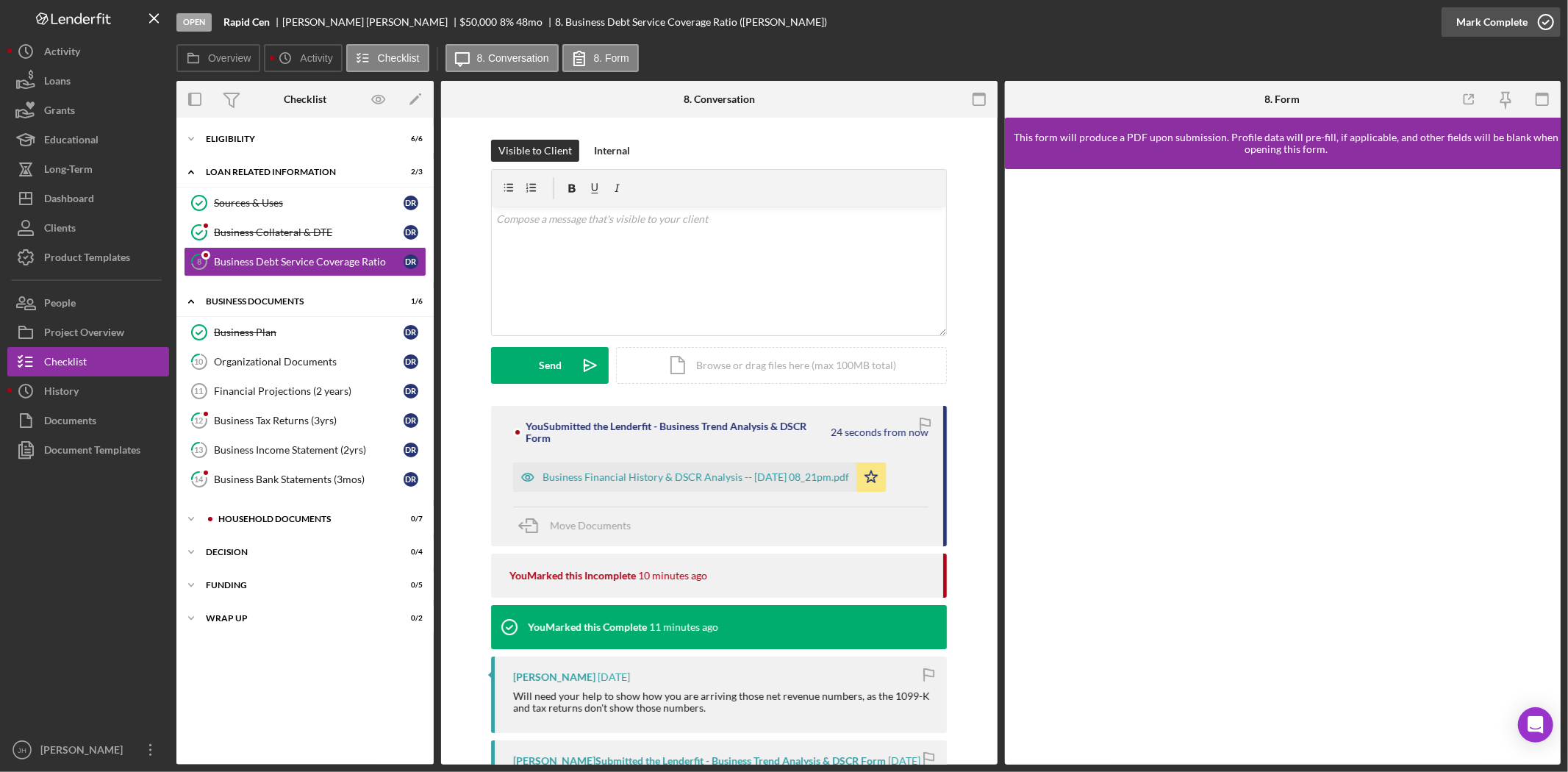
click at [1523, 24] on div "Mark Complete" at bounding box center [1492, 22] width 71 height 30
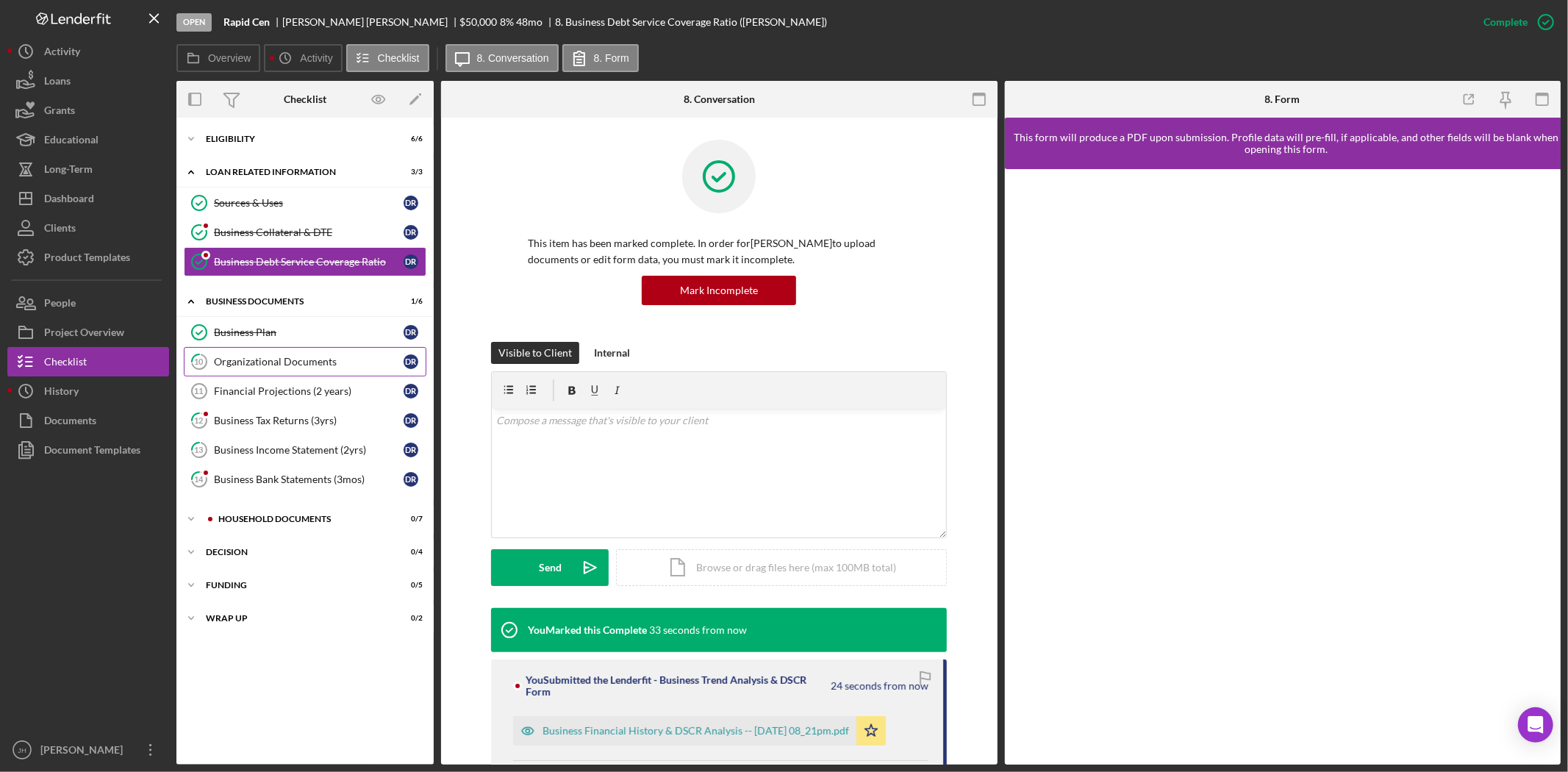
click at [321, 355] on link "10 Organizational Documents D R" at bounding box center [305, 362] width 243 height 30
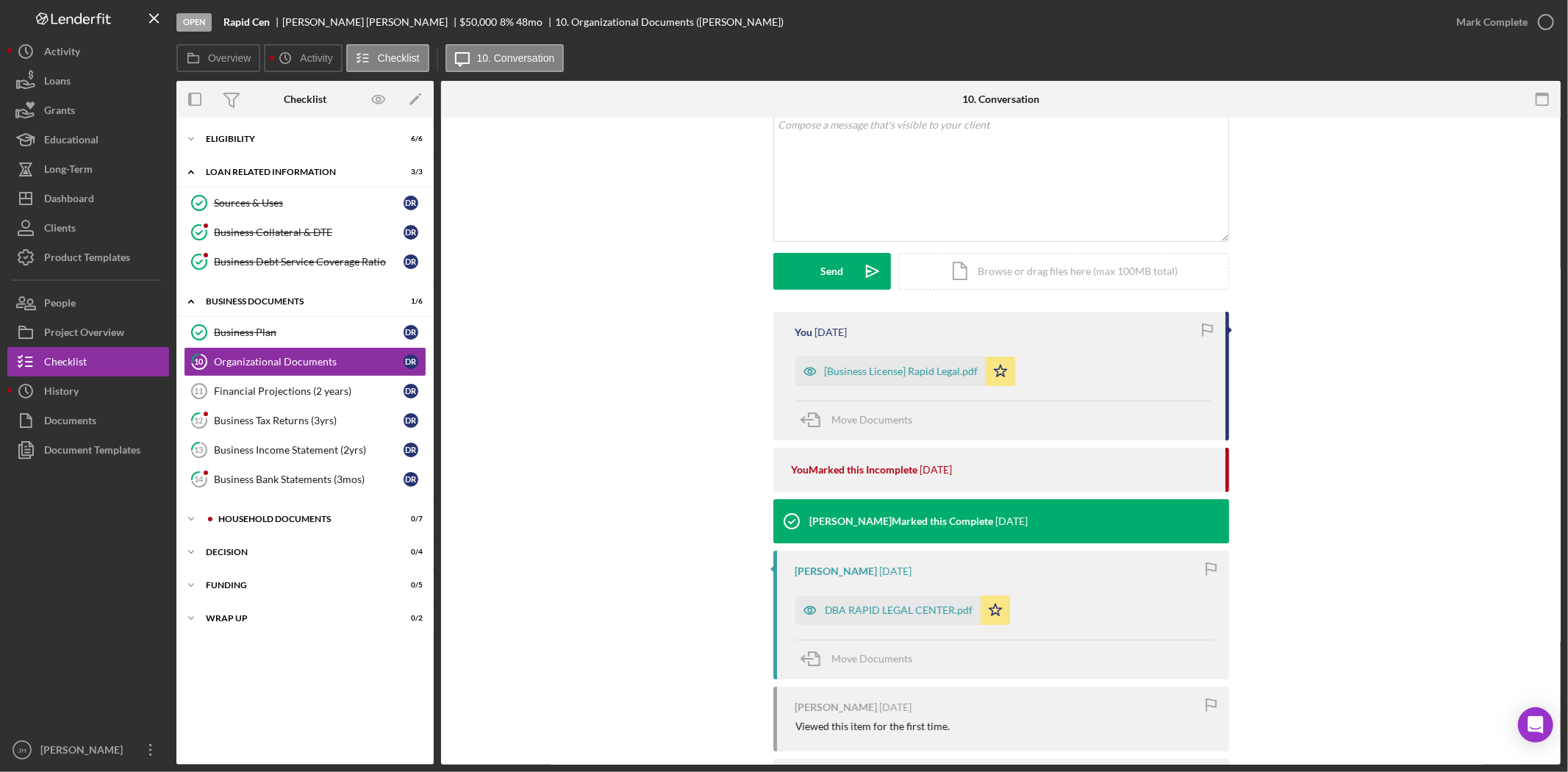
scroll to position [27, 0]
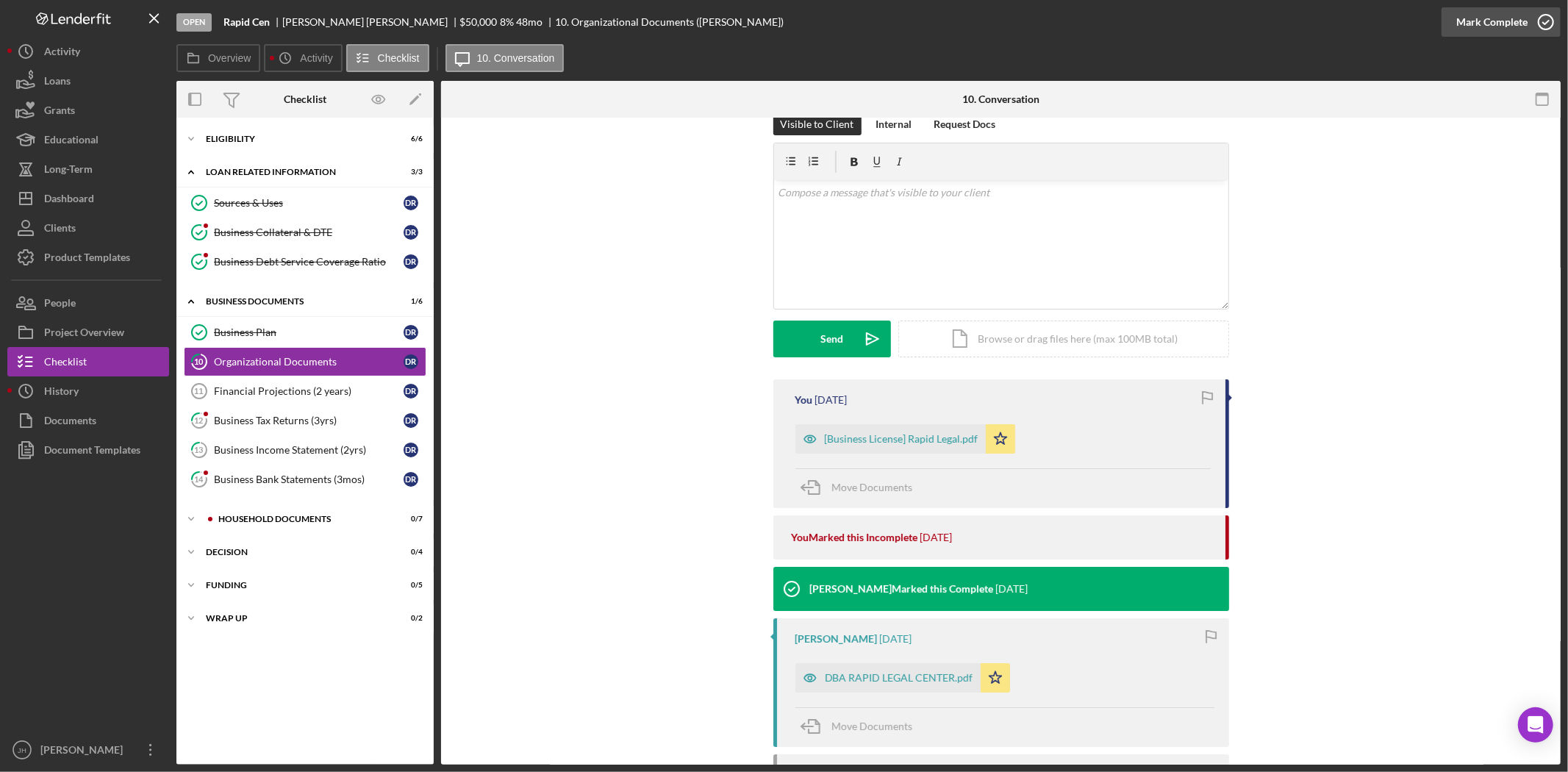
click at [1530, 19] on icon "button" at bounding box center [1545, 22] width 36 height 36
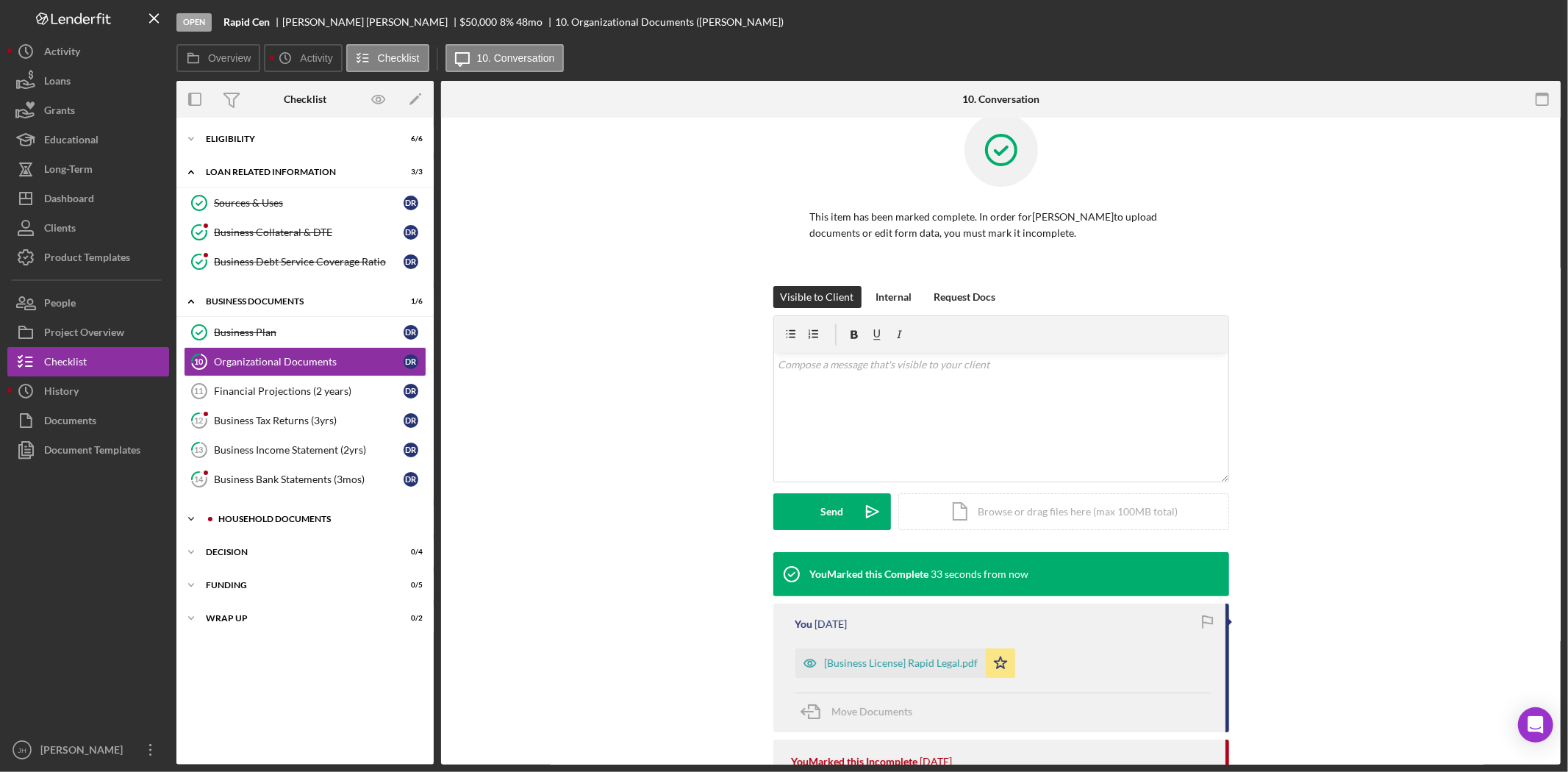
scroll to position [229, 0]
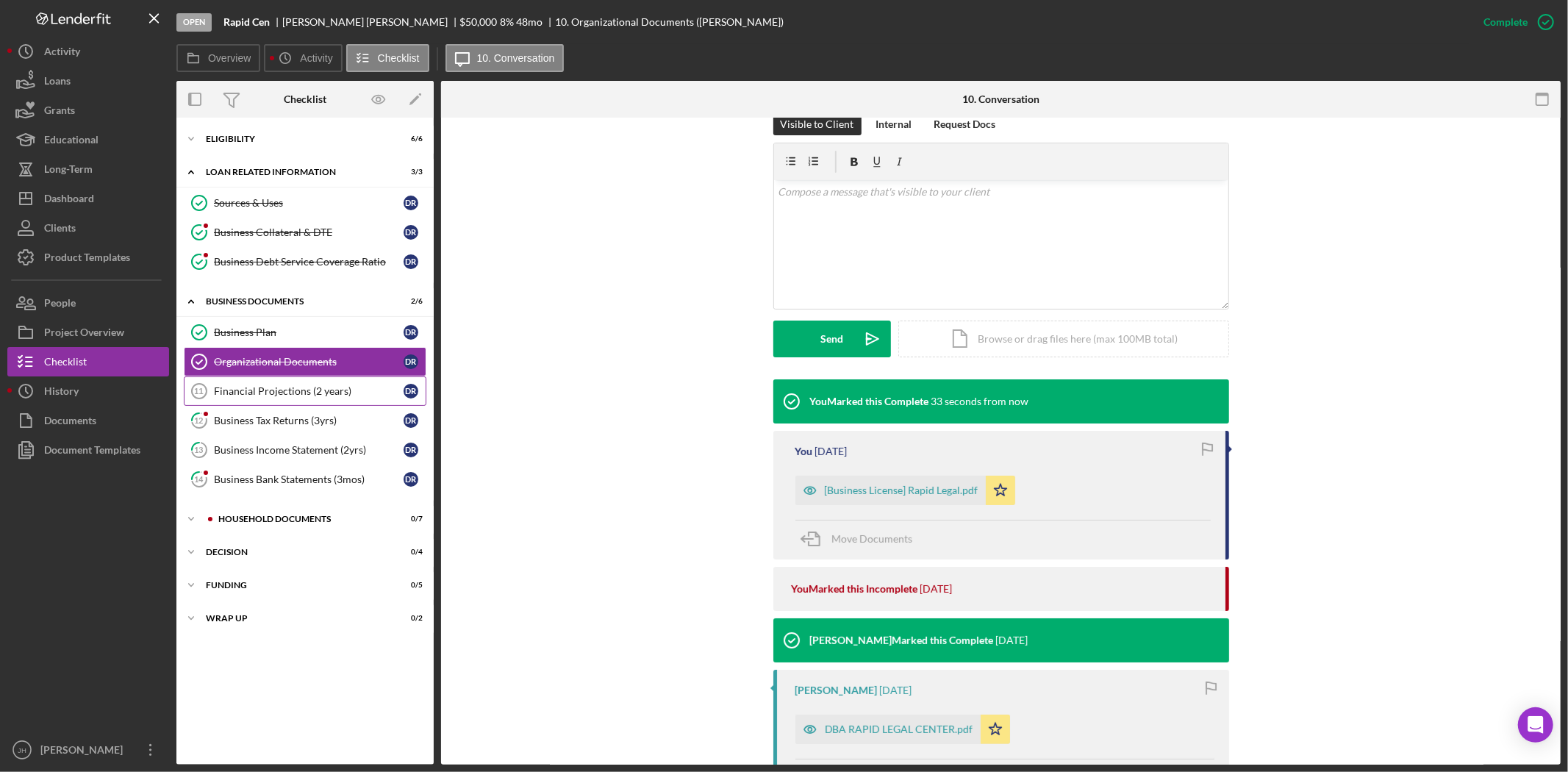
click at [273, 395] on div "Financial Projections (2 years)" at bounding box center [309, 391] width 189 height 12
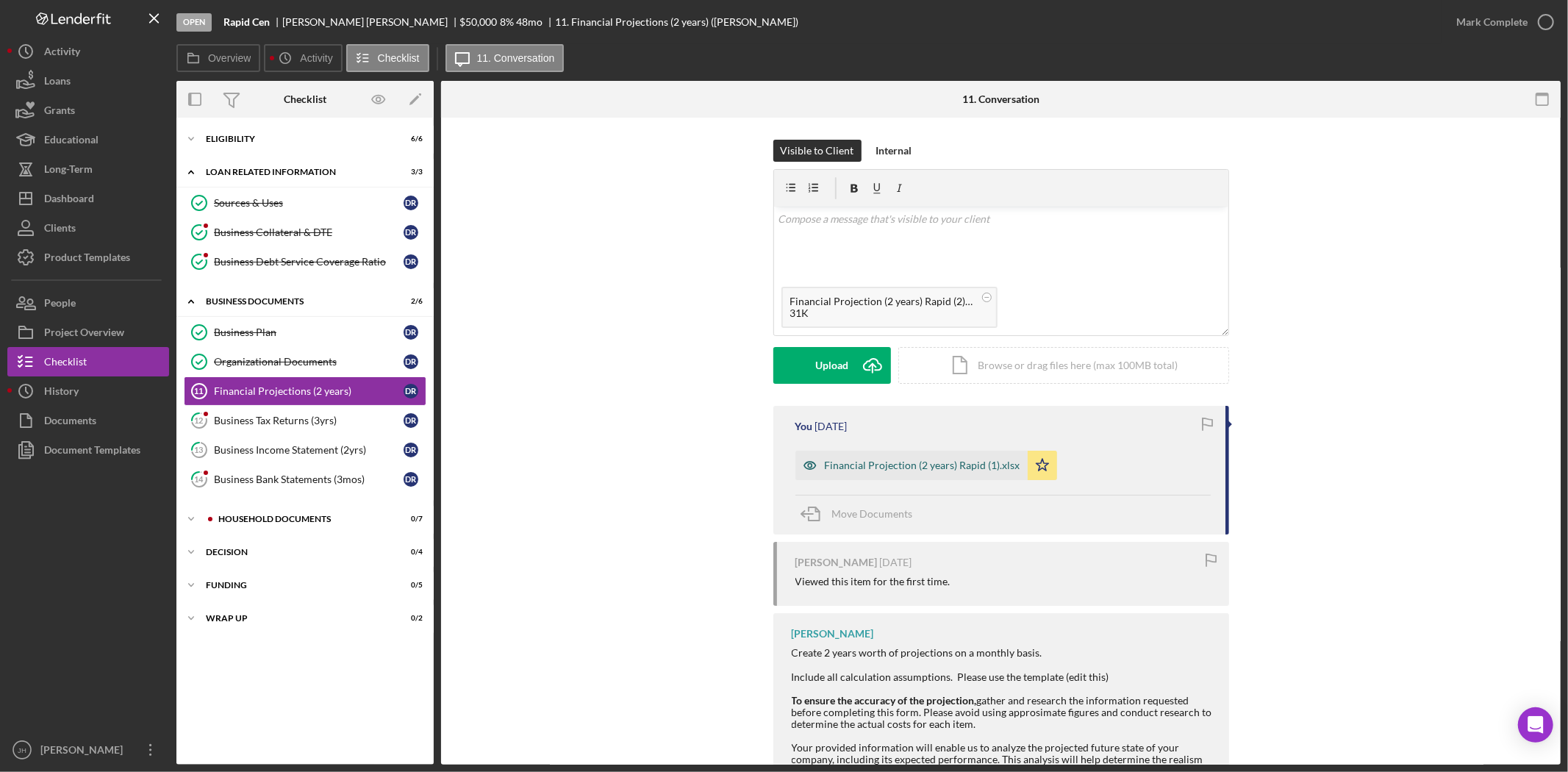
click at [914, 475] on div "Financial Projection (2 years) Rapid (1).xlsx" at bounding box center [912, 465] width 233 height 30
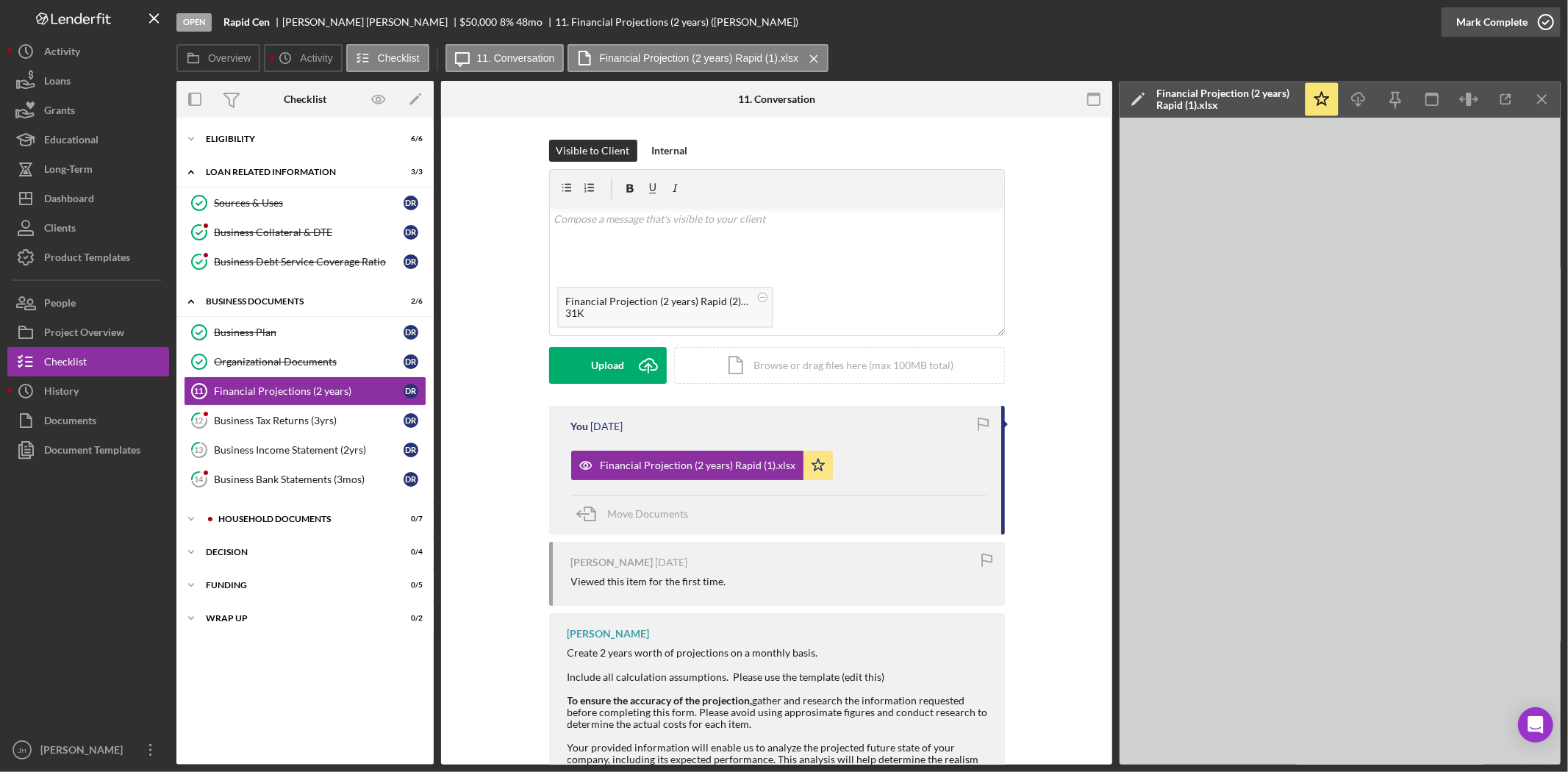
click at [1542, 16] on circle "button" at bounding box center [1545, 22] width 15 height 15
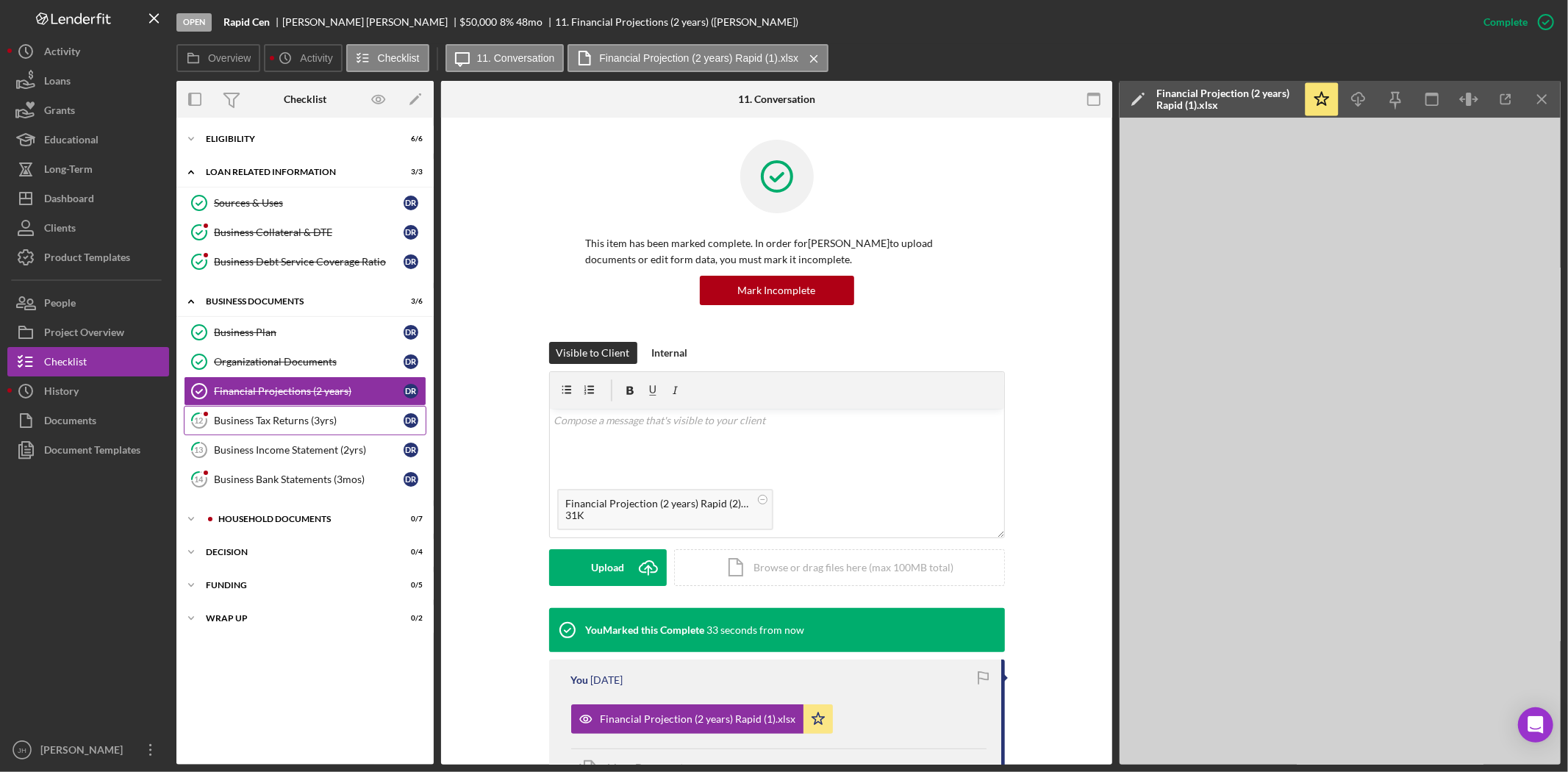
click at [296, 416] on div "Business Tax Returns (3yrs)" at bounding box center [309, 420] width 189 height 12
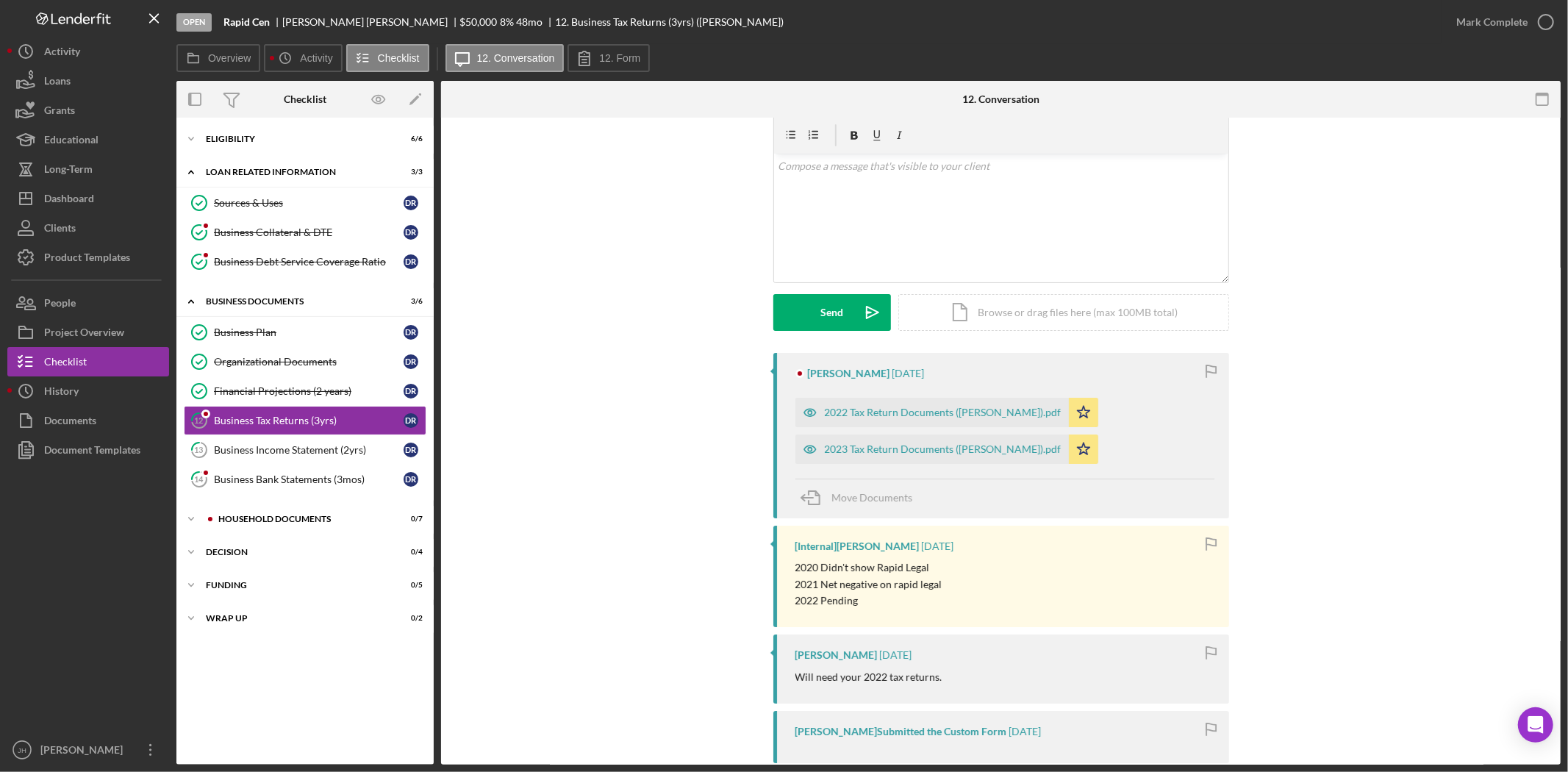
scroll to position [82, 0]
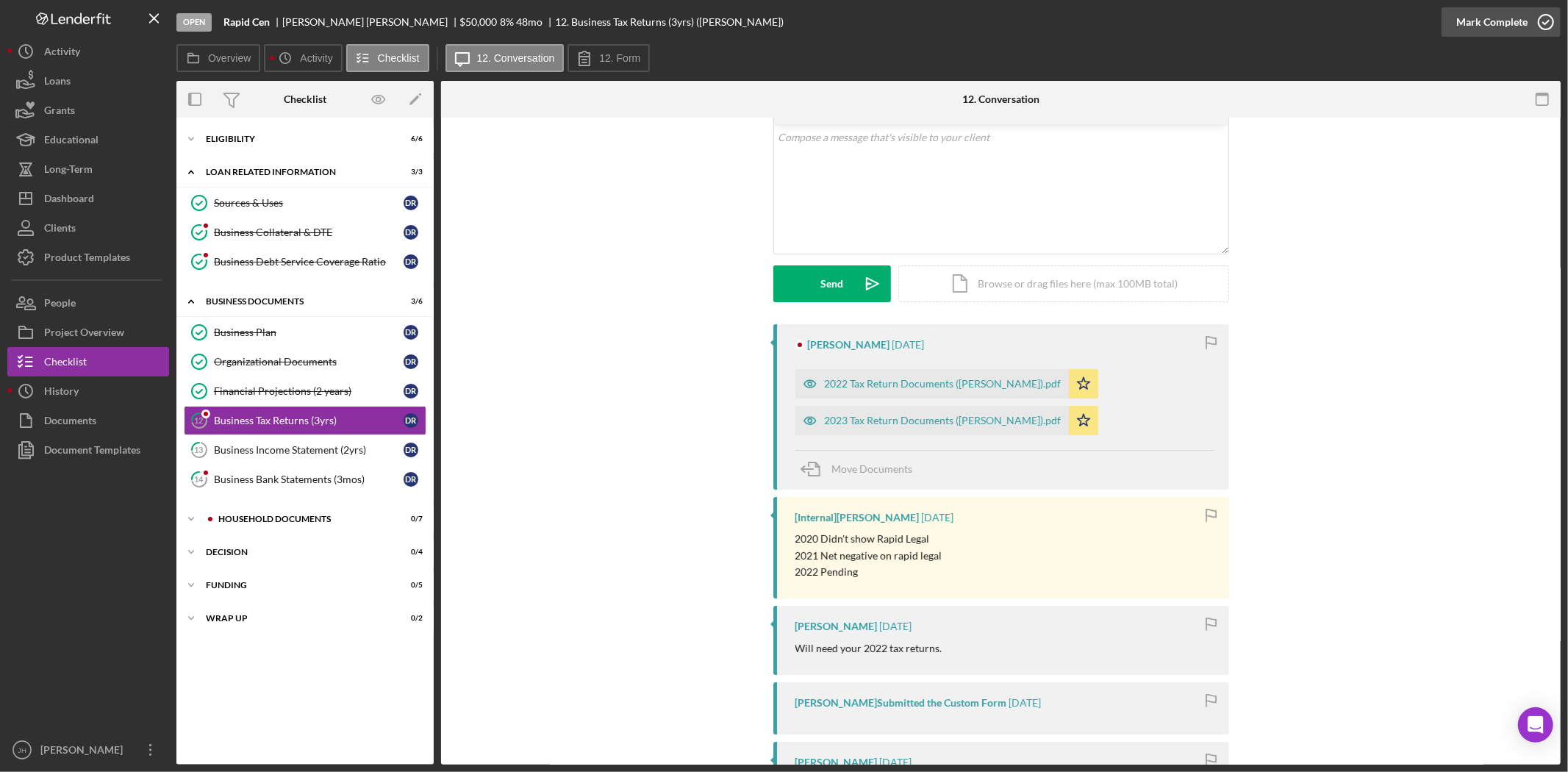
click at [1504, 19] on div "Mark Complete" at bounding box center [1492, 22] width 71 height 30
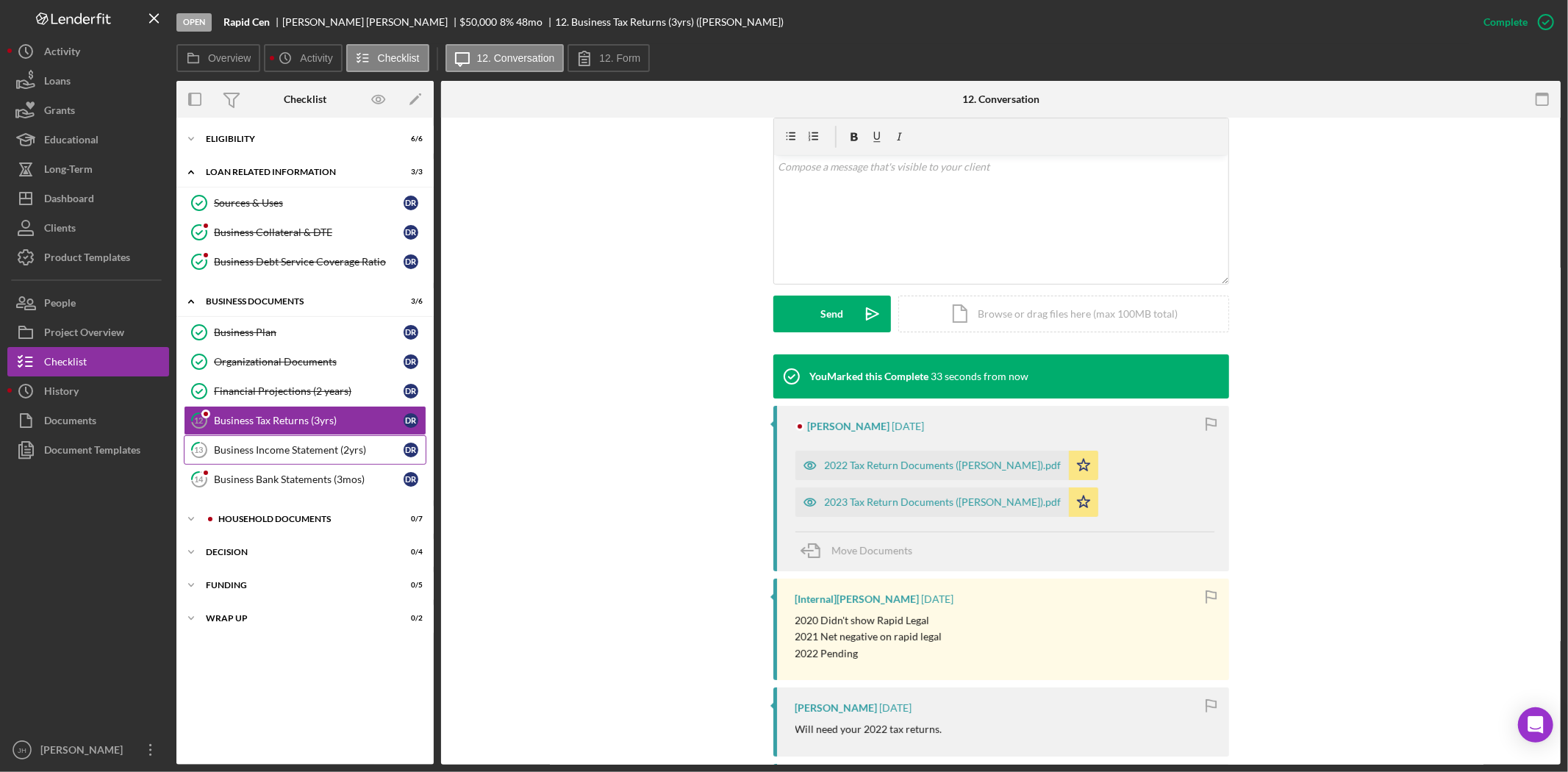
scroll to position [283, 0]
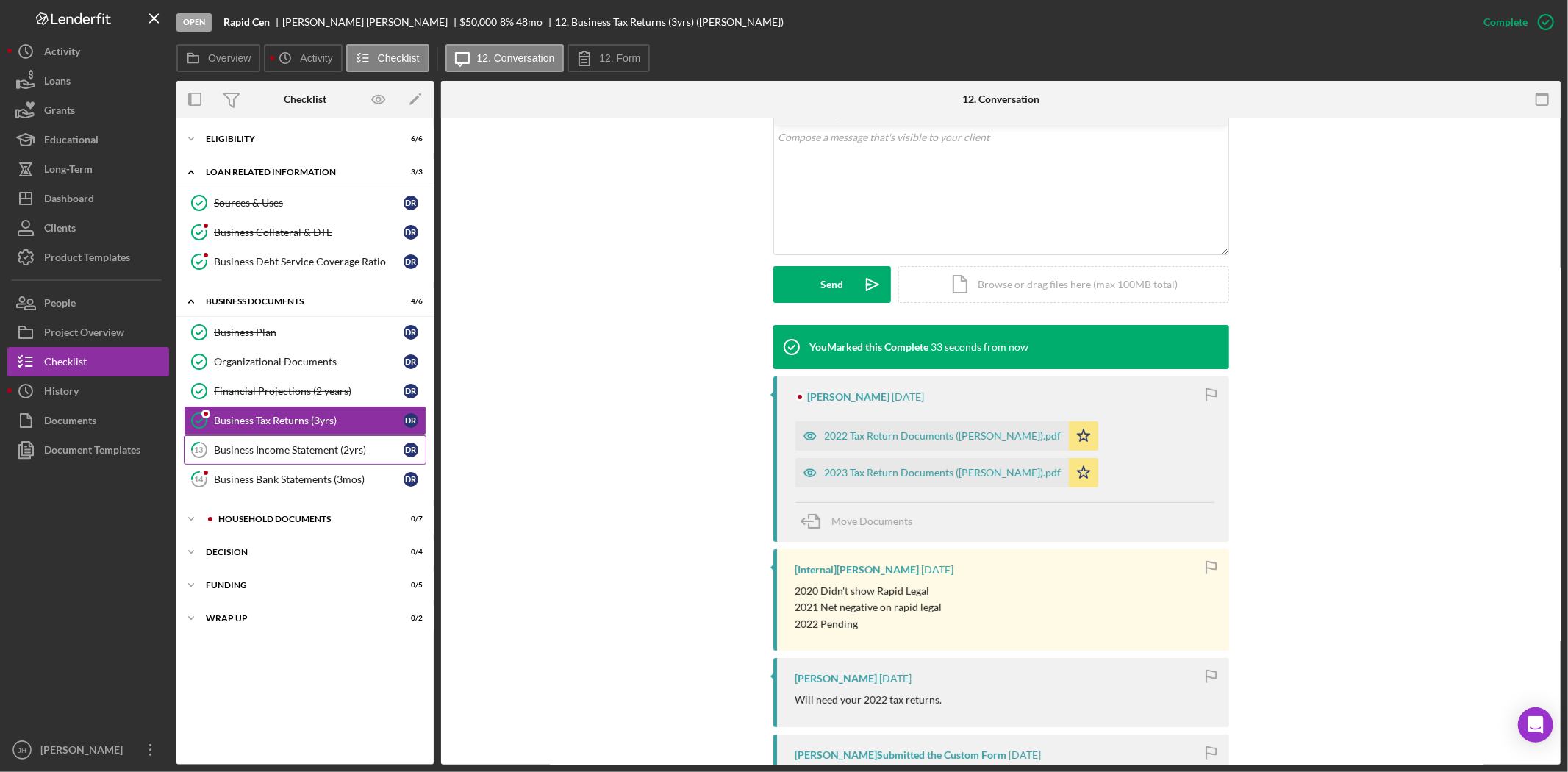
click at [255, 454] on div "Business Income Statement (2yrs)" at bounding box center [309, 450] width 189 height 12
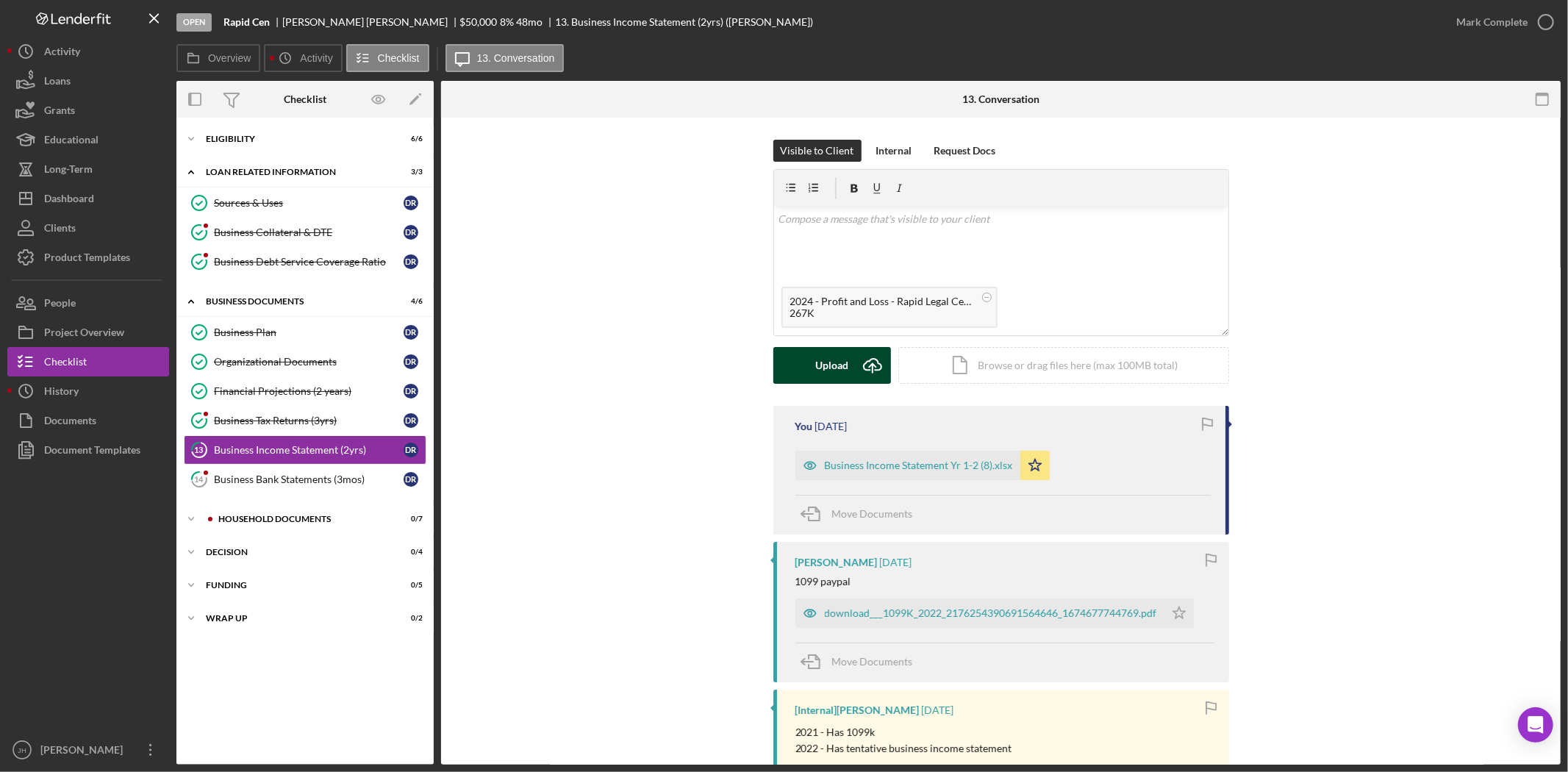
click at [833, 366] on div "Upload" at bounding box center [832, 365] width 34 height 36
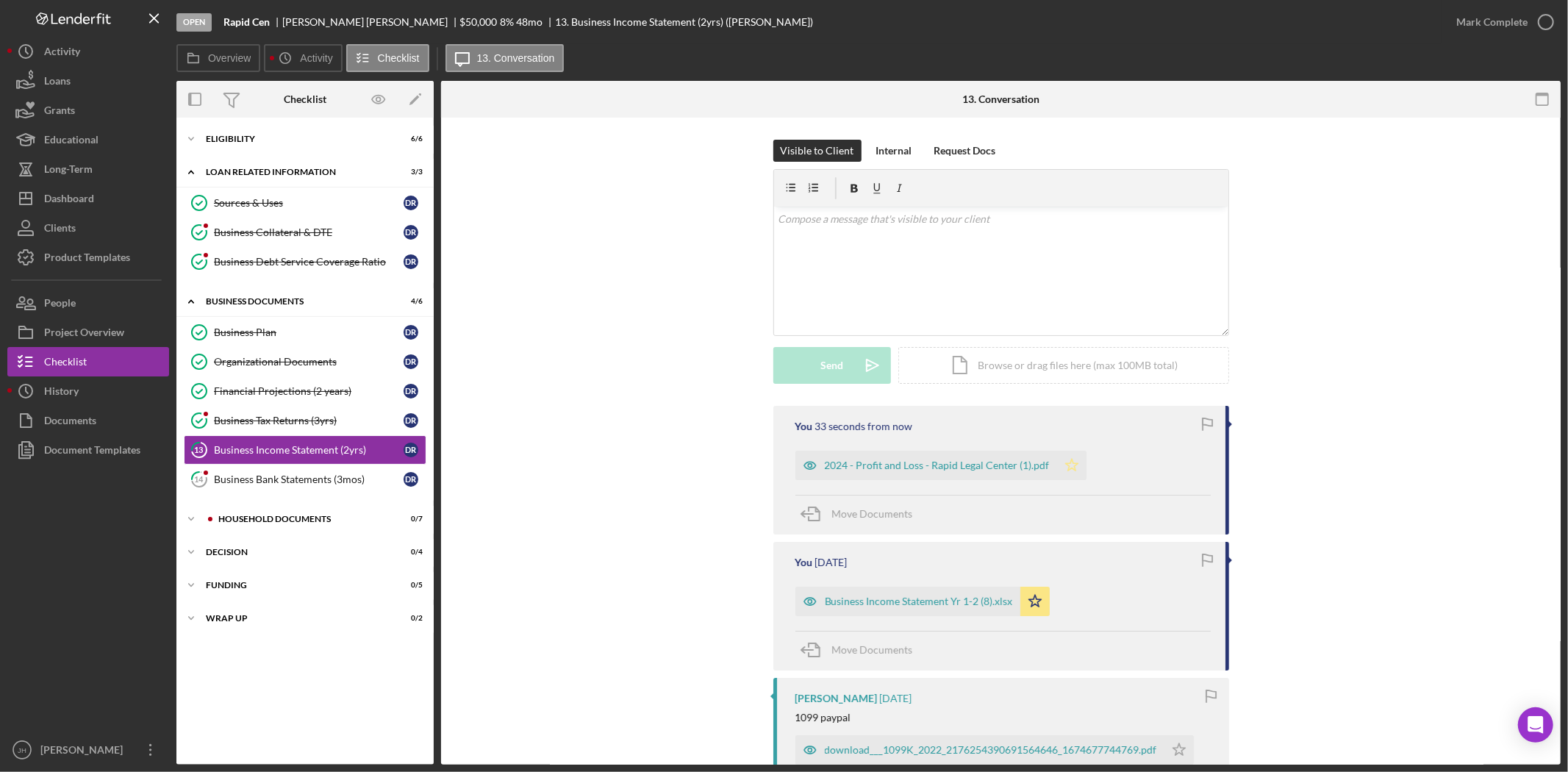
click at [1076, 466] on icon "Icon/Star" at bounding box center [1072, 465] width 30 height 30
click at [1546, 28] on icon "button" at bounding box center [1545, 22] width 36 height 36
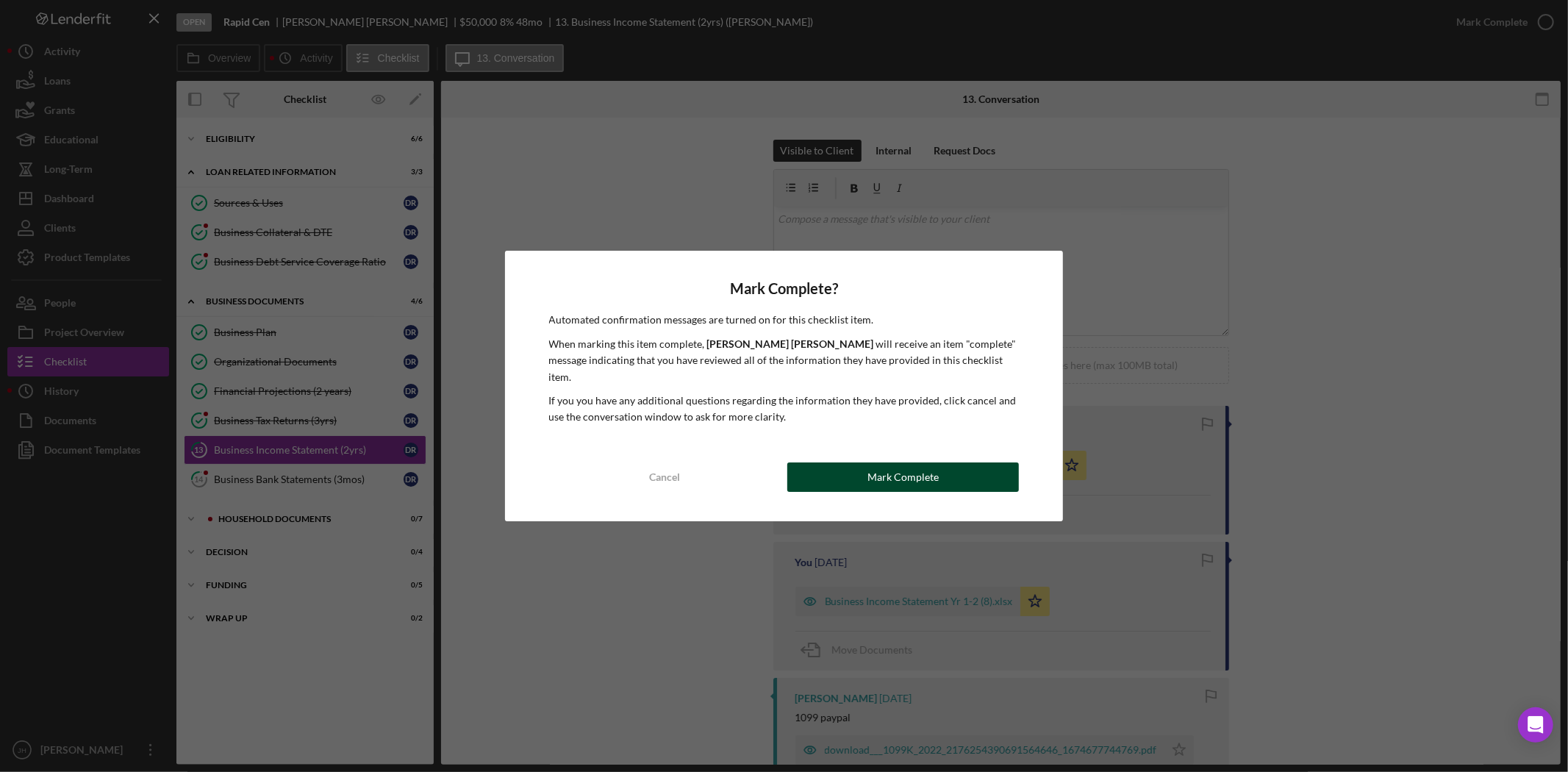
click at [888, 462] on div "Mark Complete" at bounding box center [903, 477] width 71 height 30
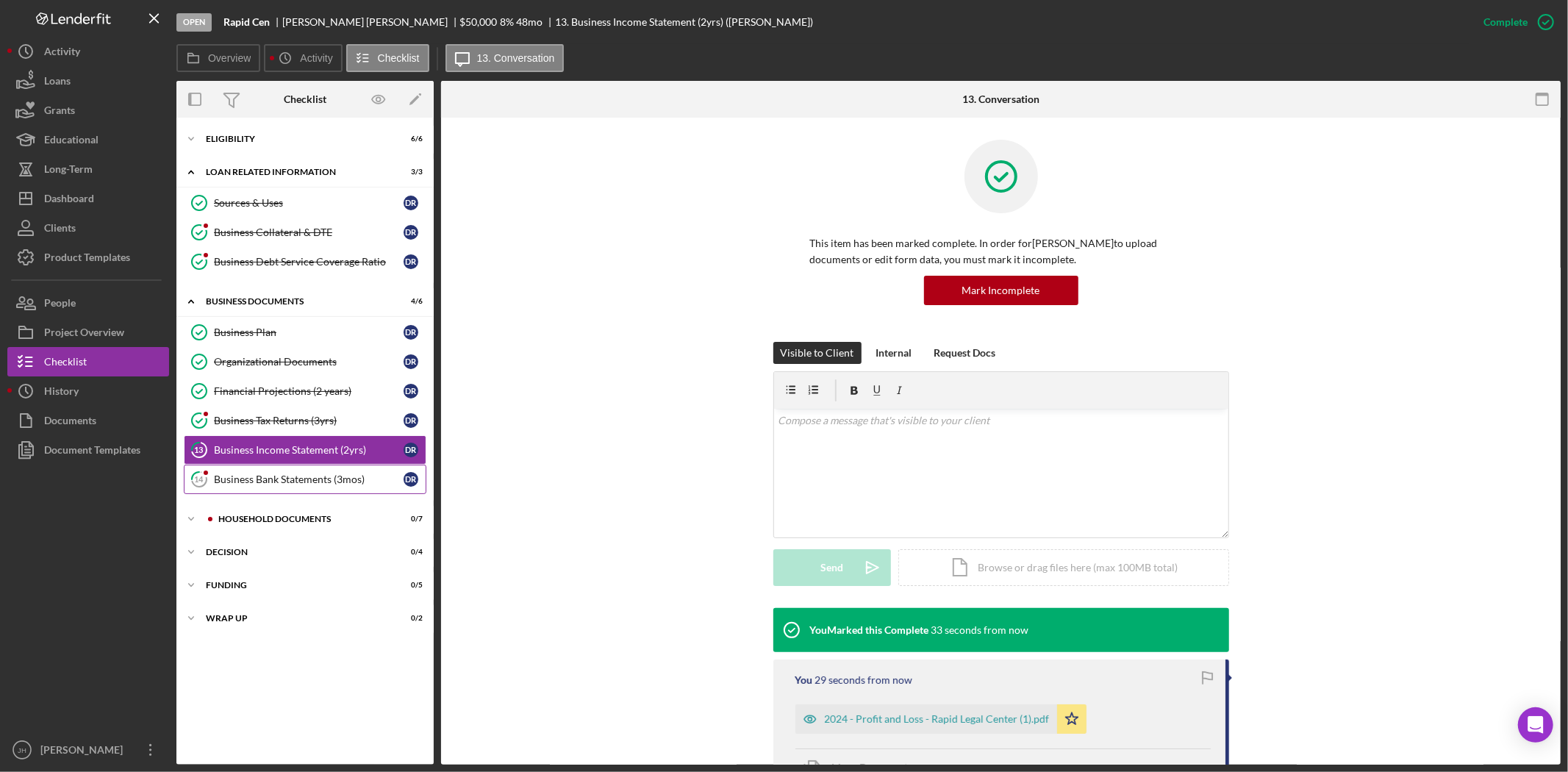
click at [311, 481] on div "Business Bank Statements (3mos)" at bounding box center [309, 479] width 189 height 12
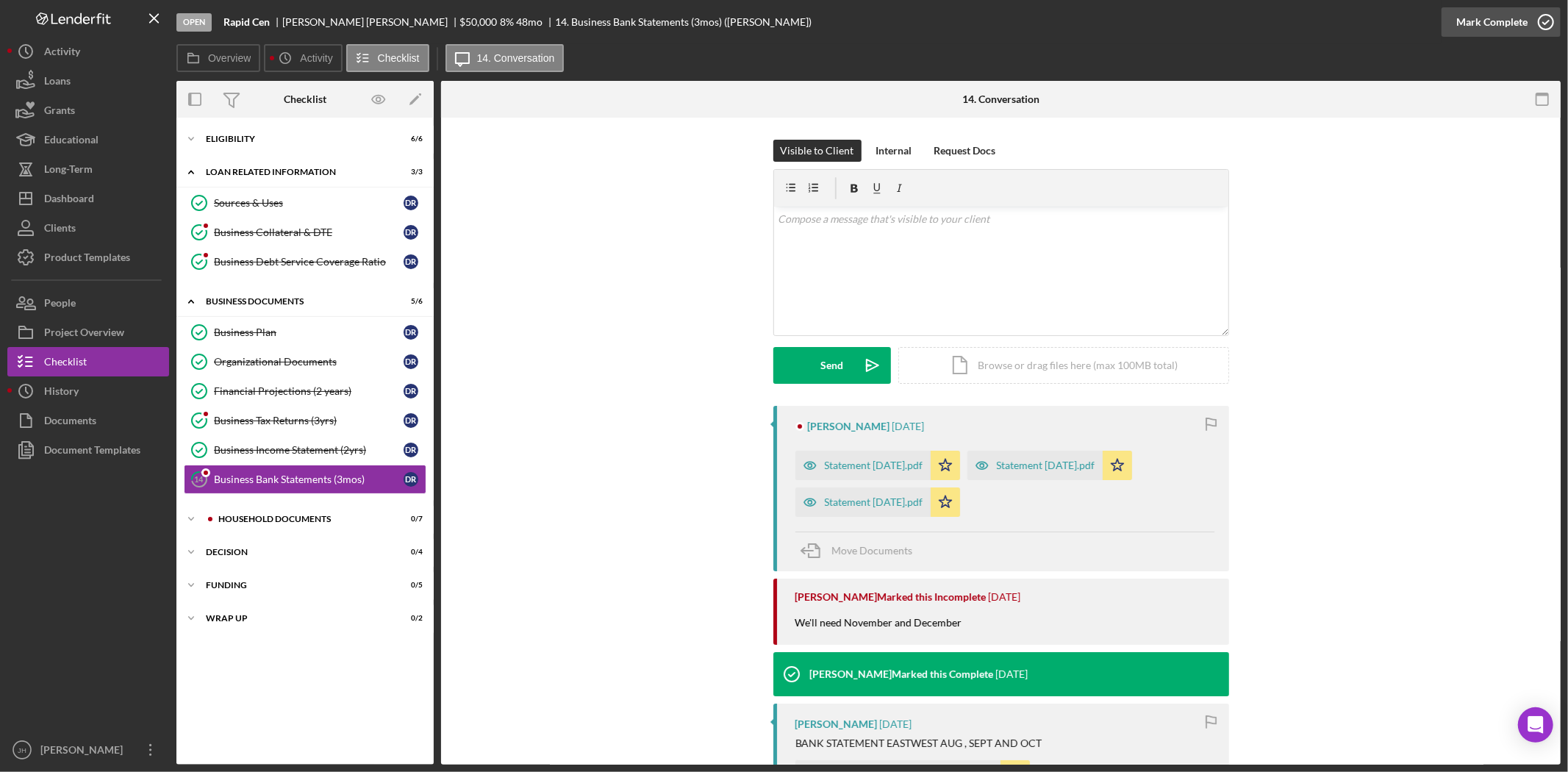
click at [1523, 16] on div "Mark Complete" at bounding box center [1492, 22] width 71 height 30
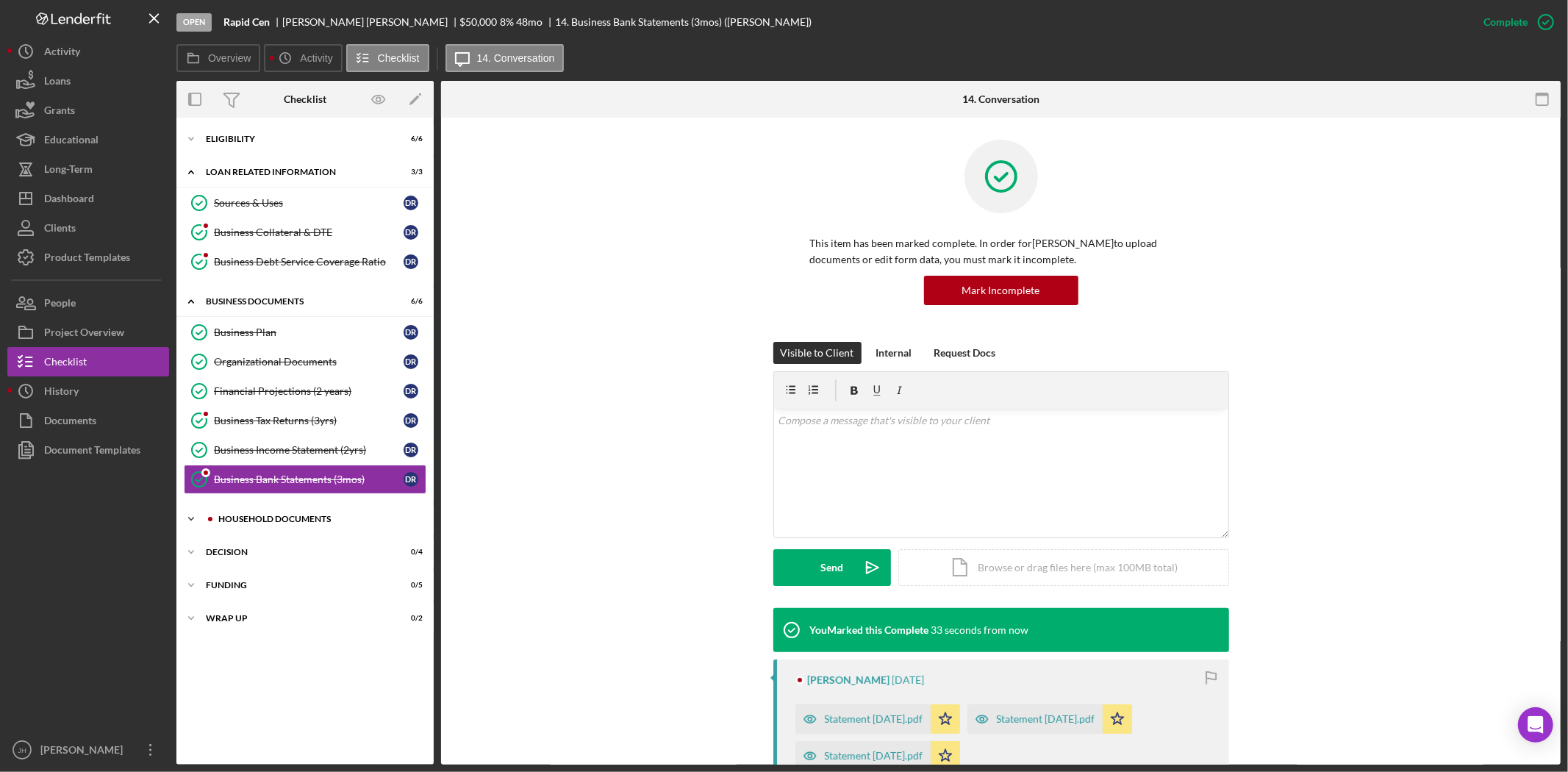
click at [290, 515] on div "Icon/Expander household documents 0 / 7" at bounding box center [305, 519] width 257 height 30
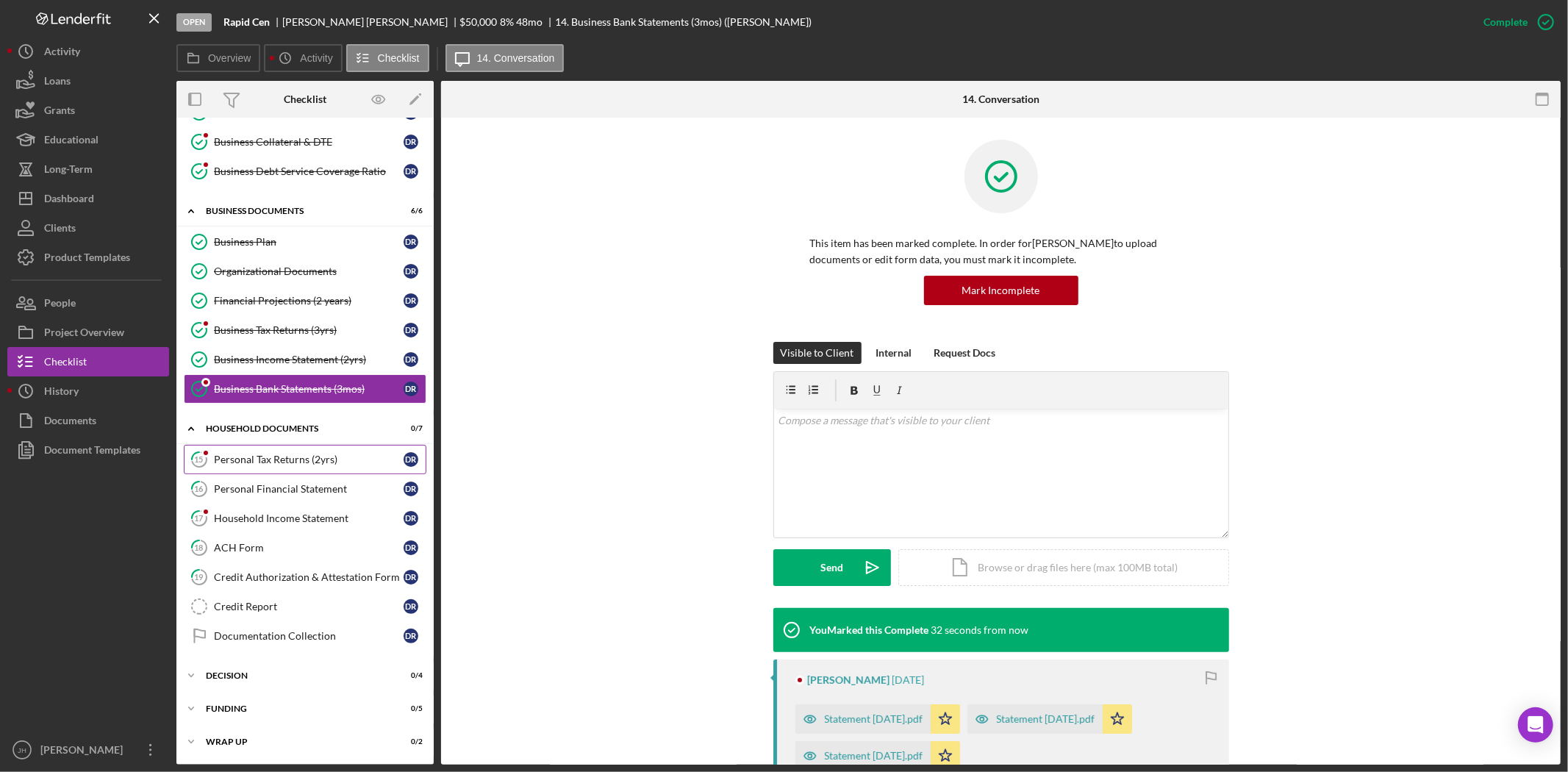
click at [296, 452] on link "15 Personal Tax Returns (2yrs) D R" at bounding box center [305, 459] width 243 height 30
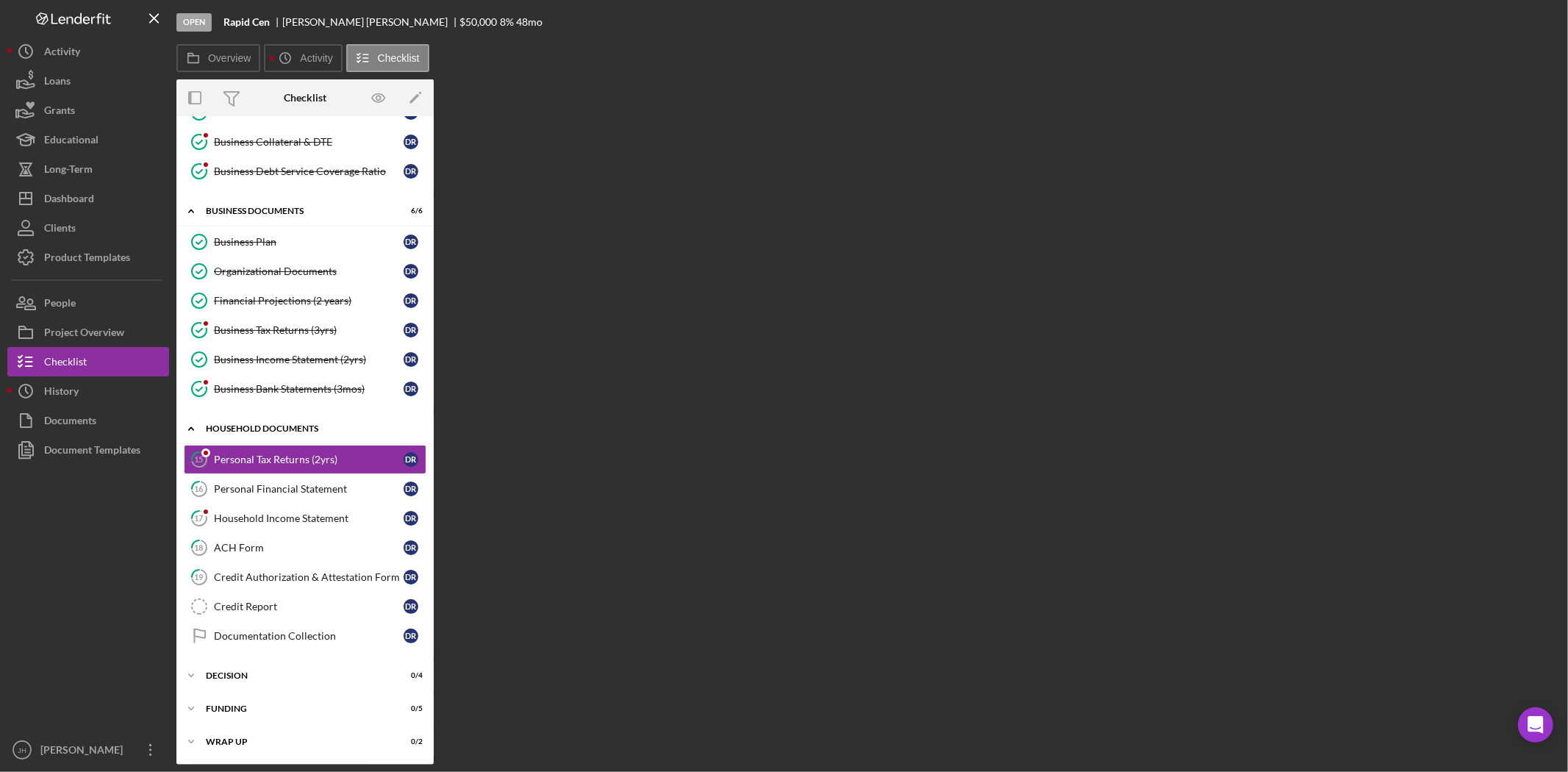
scroll to position [93, 0]
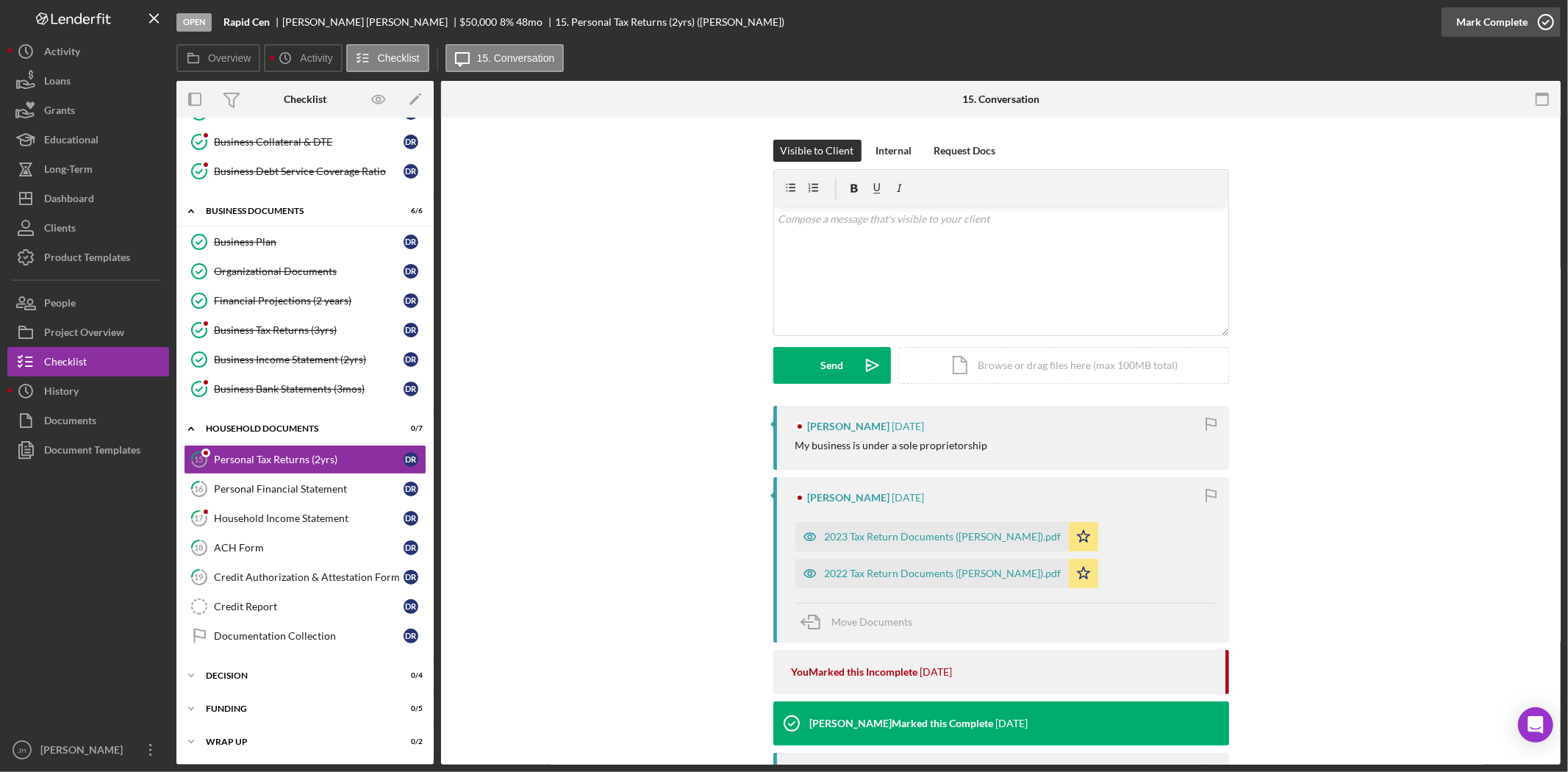
click at [1513, 25] on div "Mark Complete" at bounding box center [1492, 22] width 71 height 30
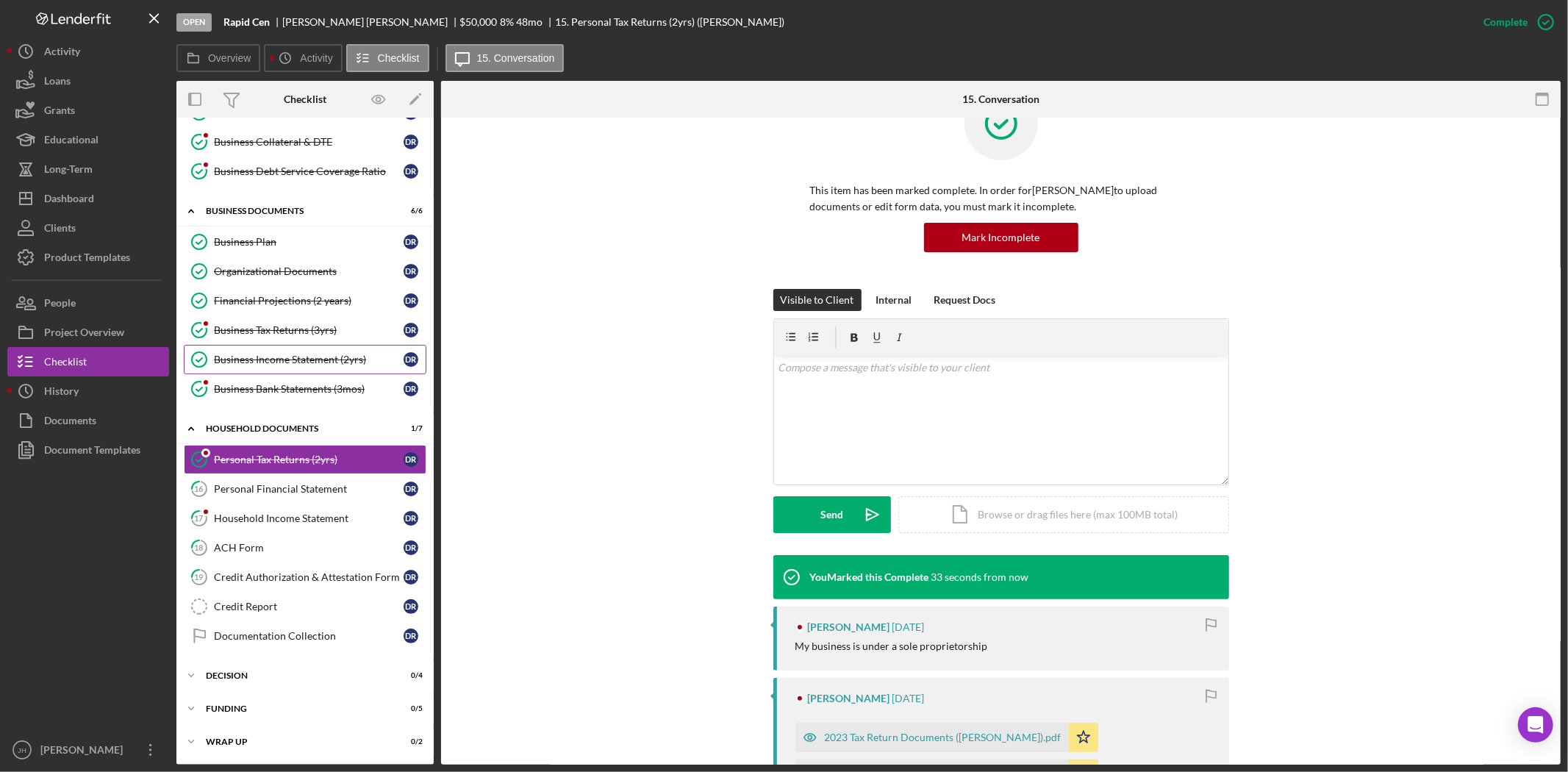
scroll to position [82, 0]
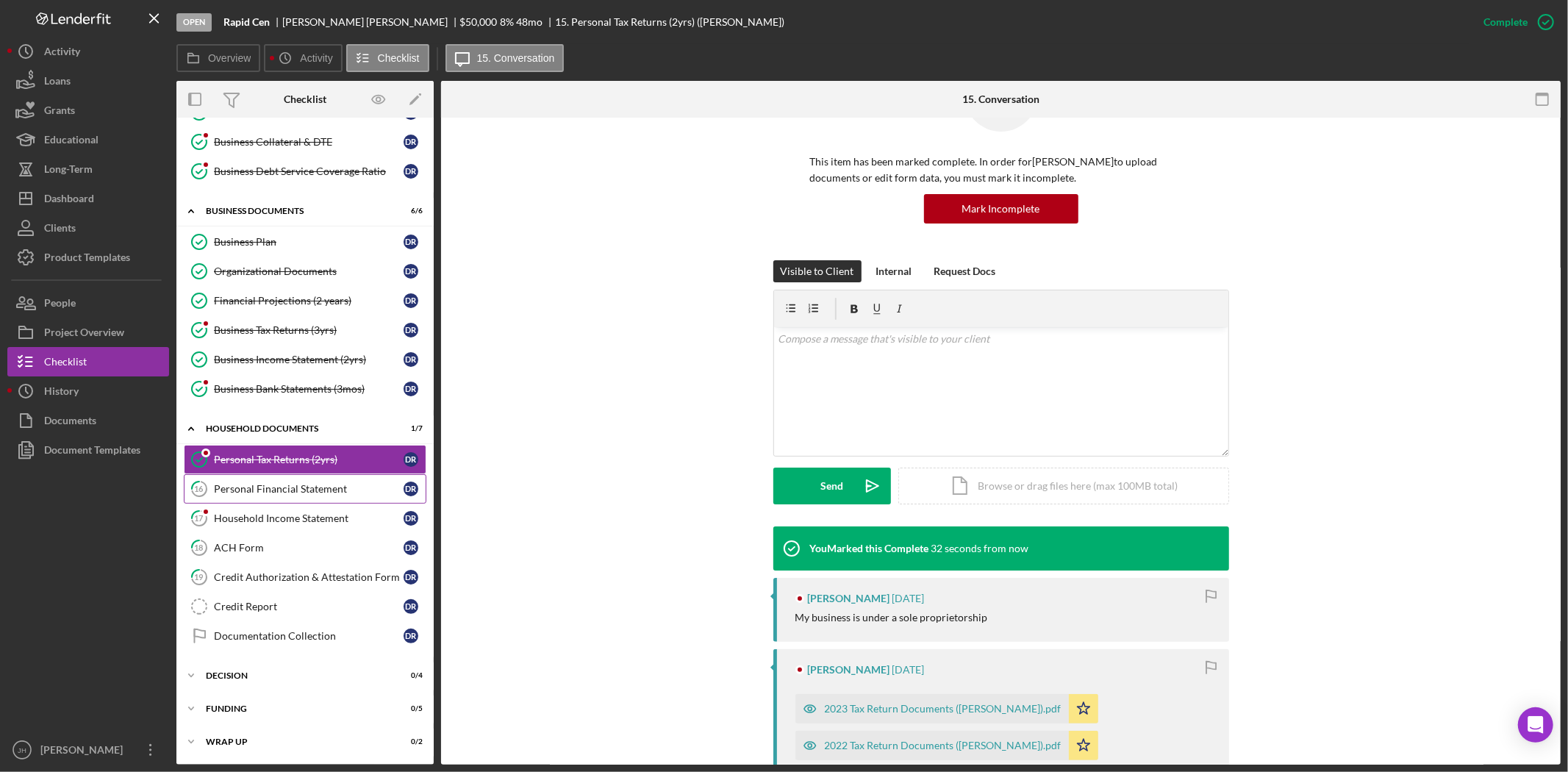
click at [292, 474] on link "16 Personal Financial Statement D R" at bounding box center [305, 489] width 243 height 30
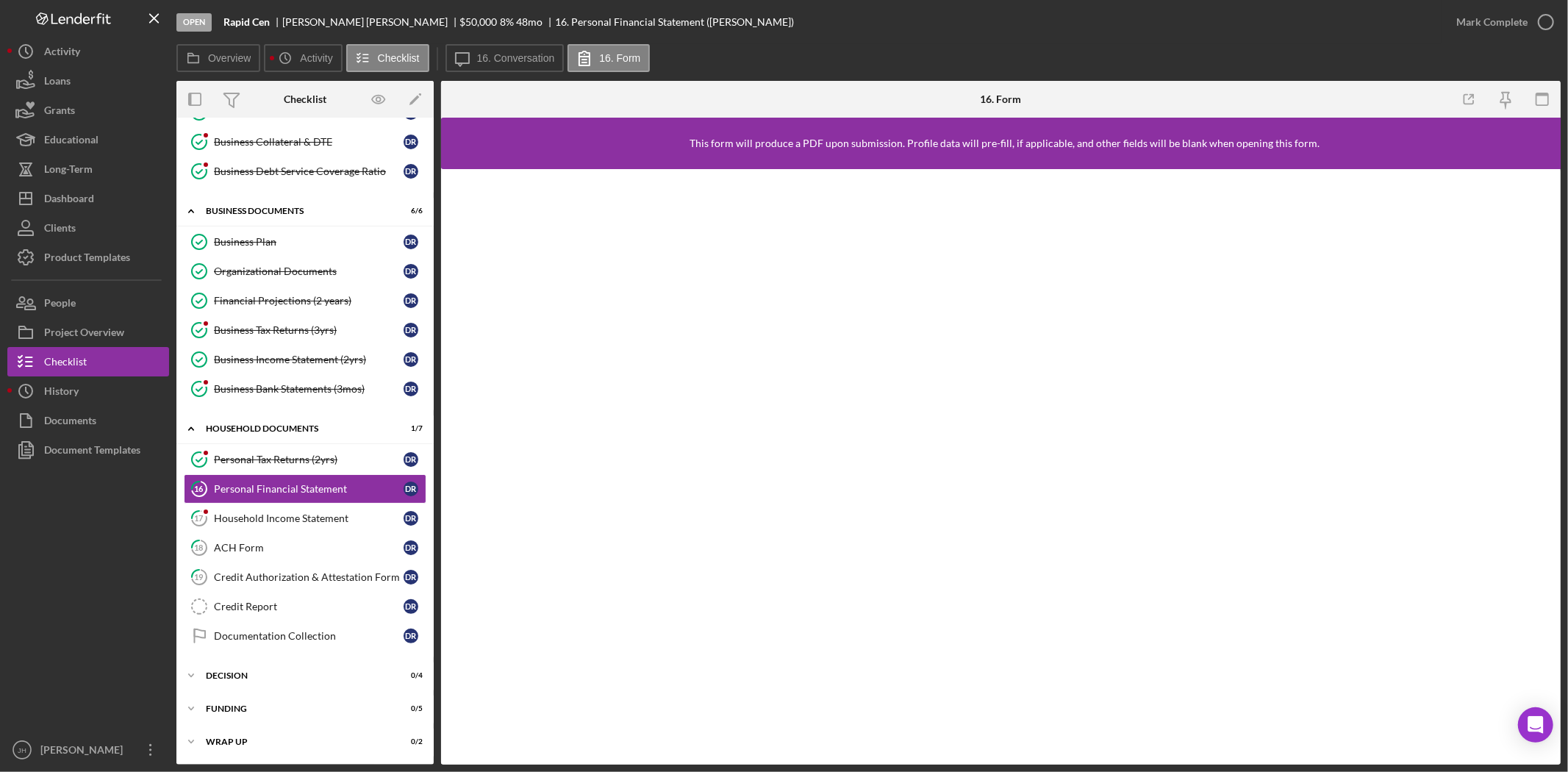
scroll to position [93, 0]
click at [1502, 18] on div "Mark Complete" at bounding box center [1492, 22] width 71 height 30
click at [343, 513] on div "Household Income Statement" at bounding box center [309, 519] width 189 height 12
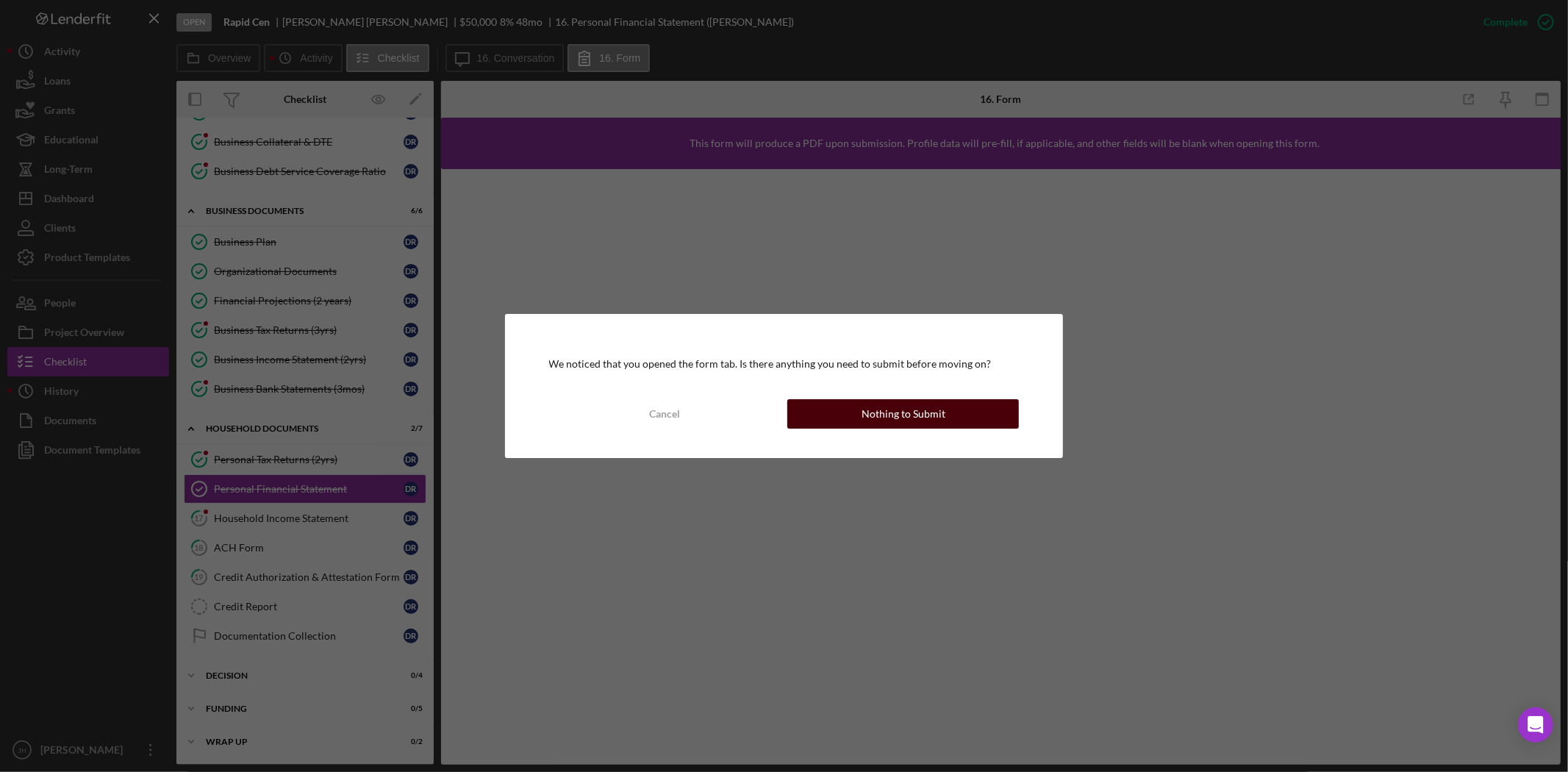
click at [902, 412] on div "Nothing to Submit" at bounding box center [903, 414] width 84 height 30
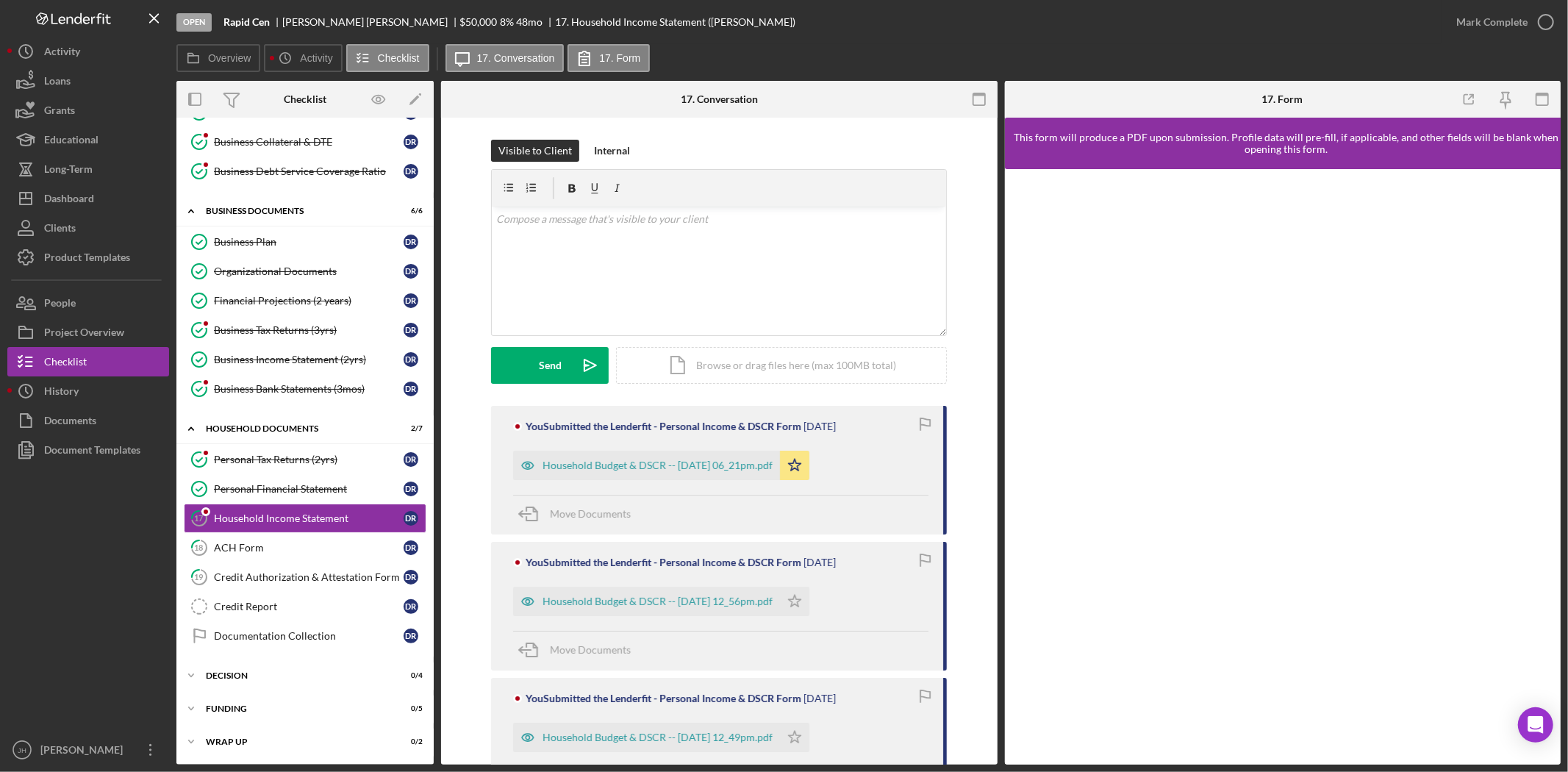
scroll to position [93, 0]
click at [1516, 22] on div "Mark Complete" at bounding box center [1492, 22] width 71 height 30
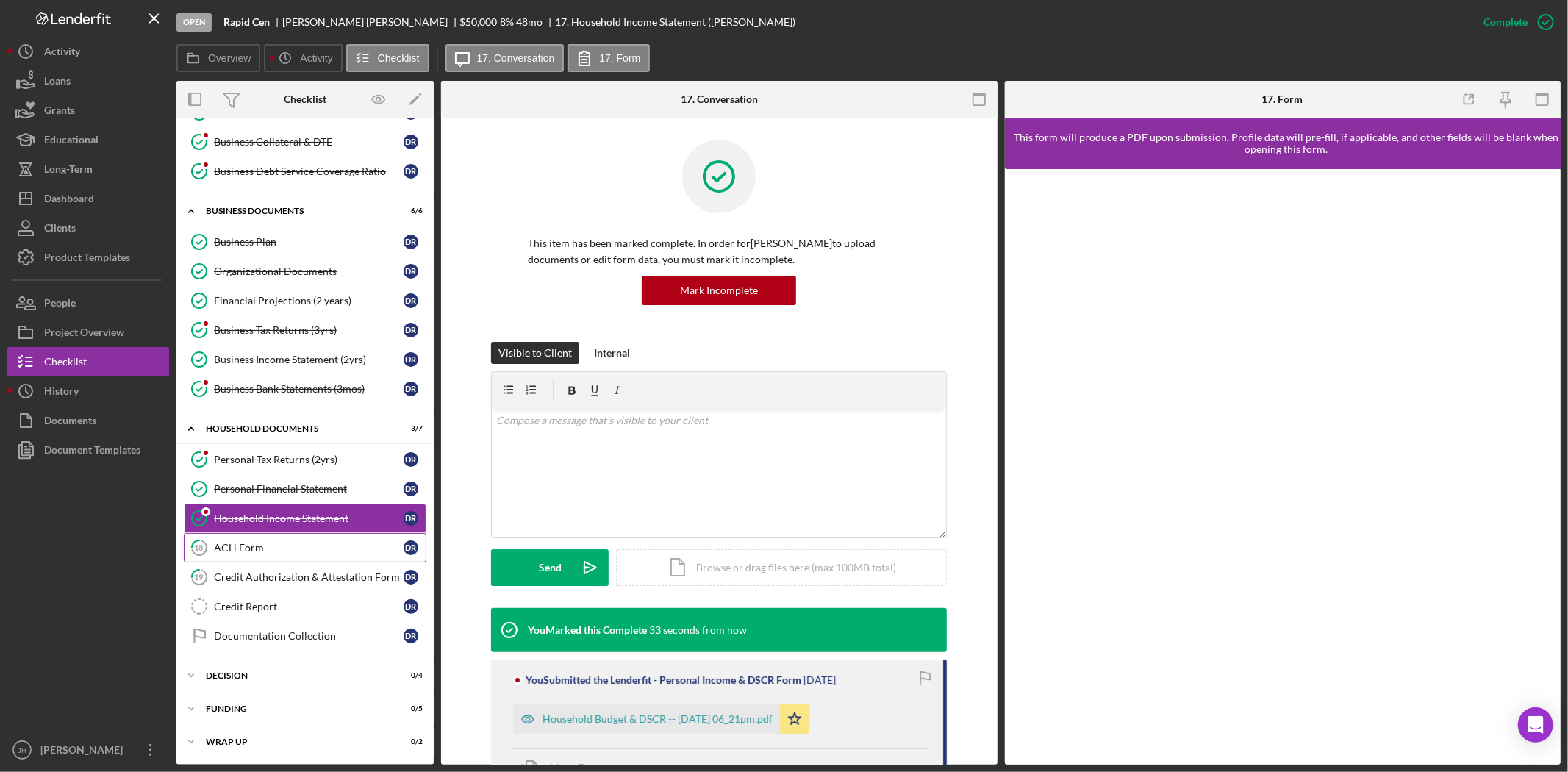
click at [270, 557] on link "18 ACH Form D R" at bounding box center [305, 547] width 243 height 30
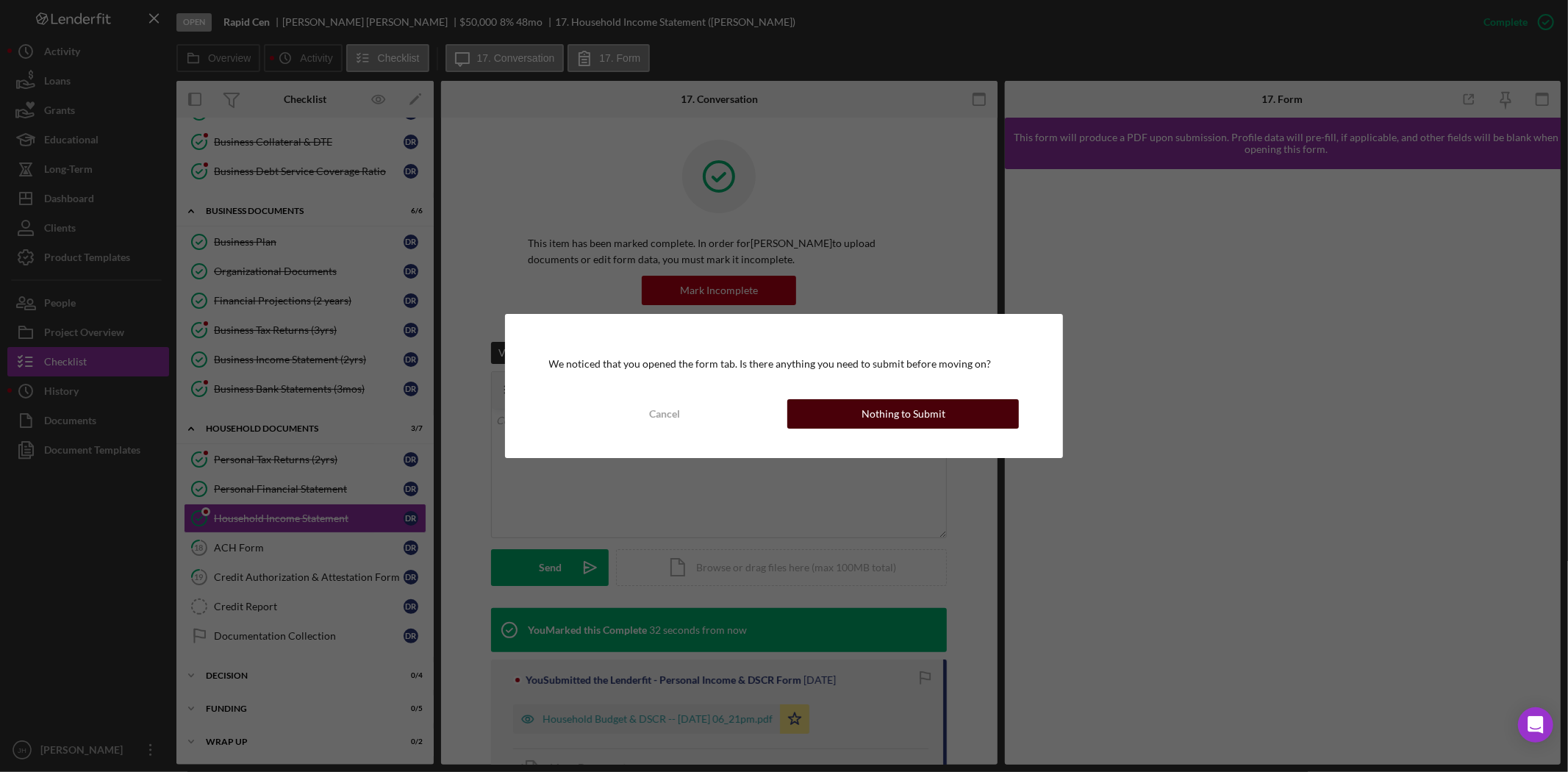
click at [982, 423] on button "Nothing to Submit" at bounding box center [902, 414] width 232 height 30
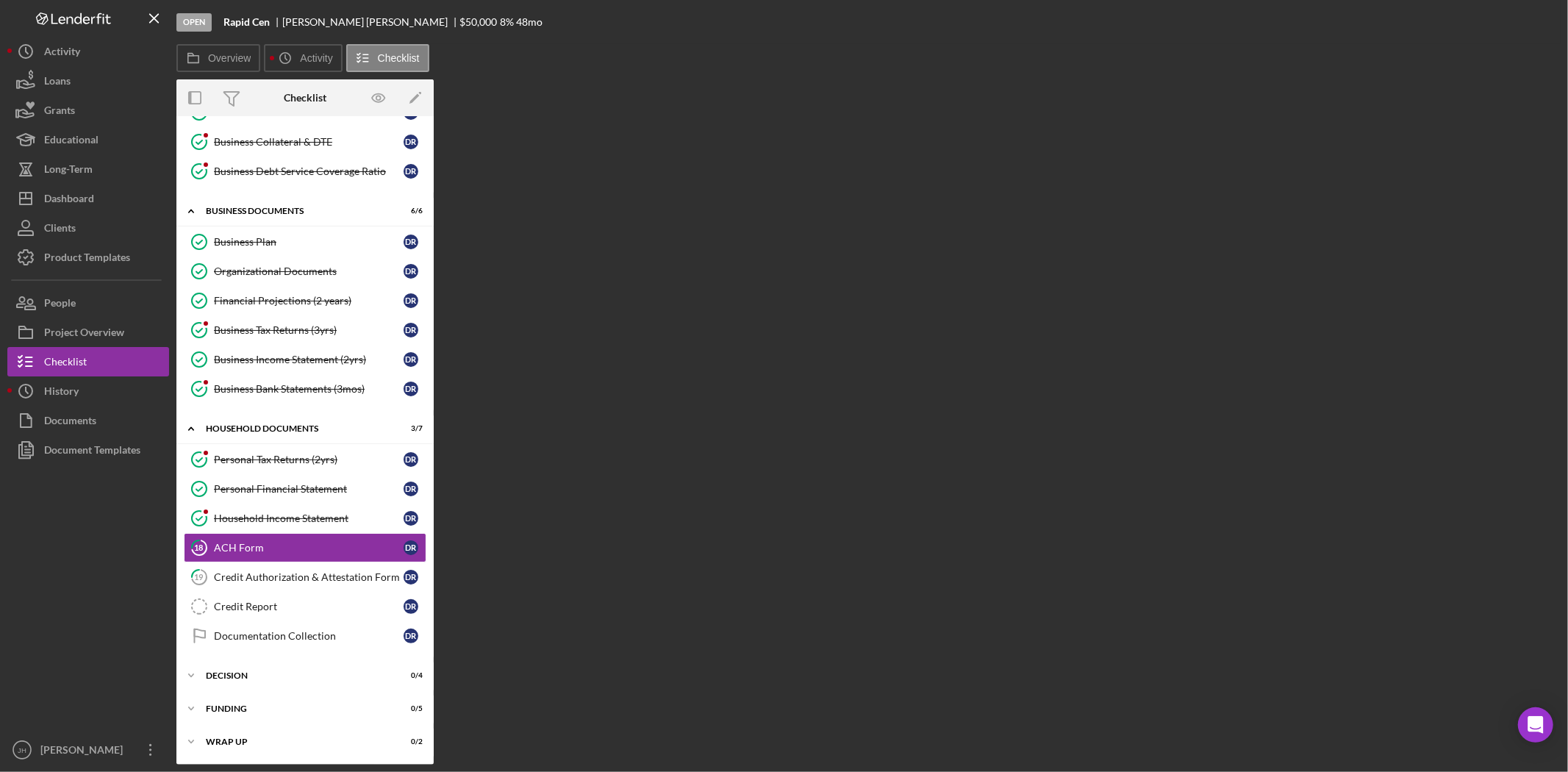
scroll to position [93, 0]
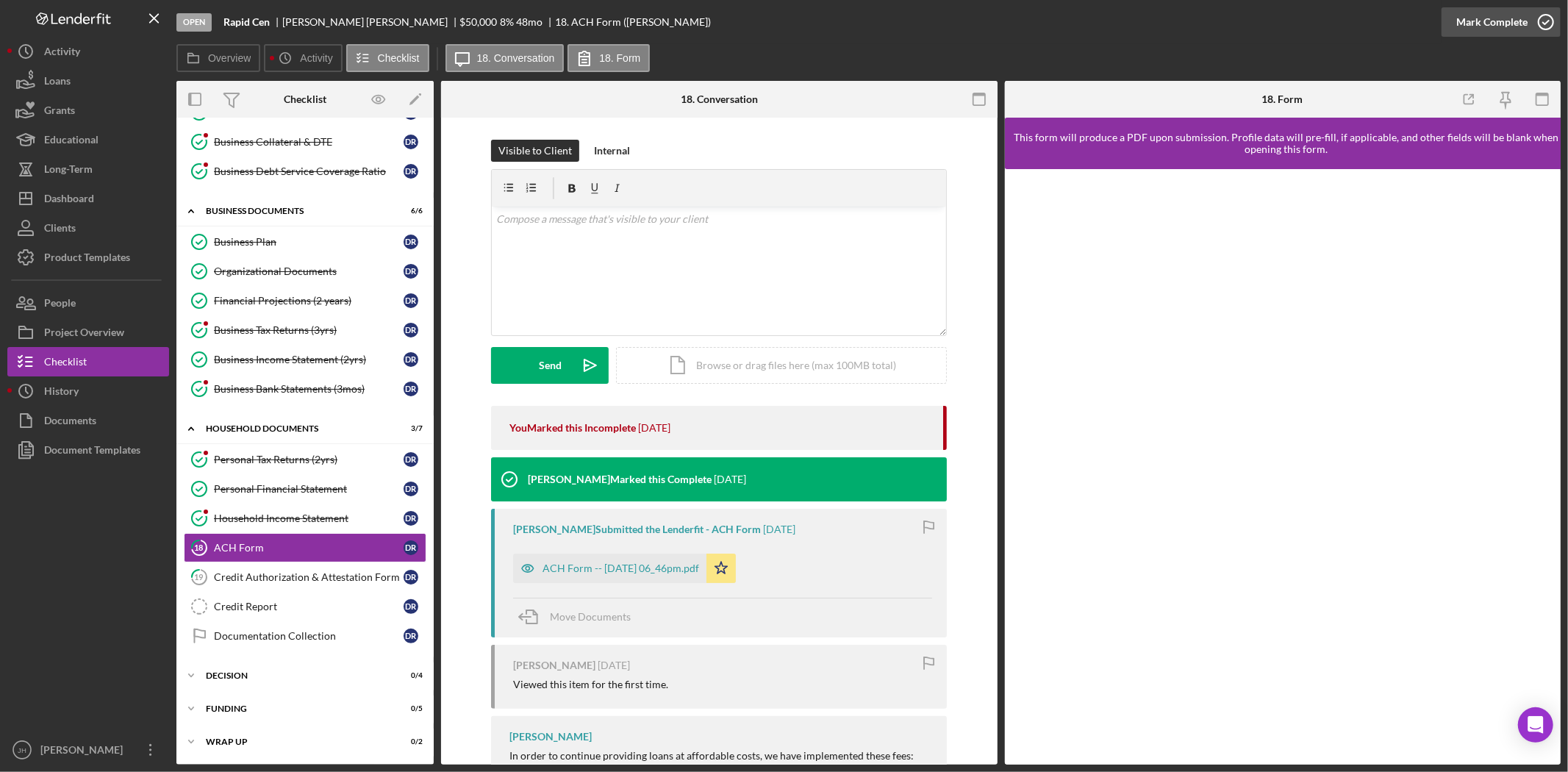
click at [1533, 19] on icon "button" at bounding box center [1545, 22] width 36 height 36
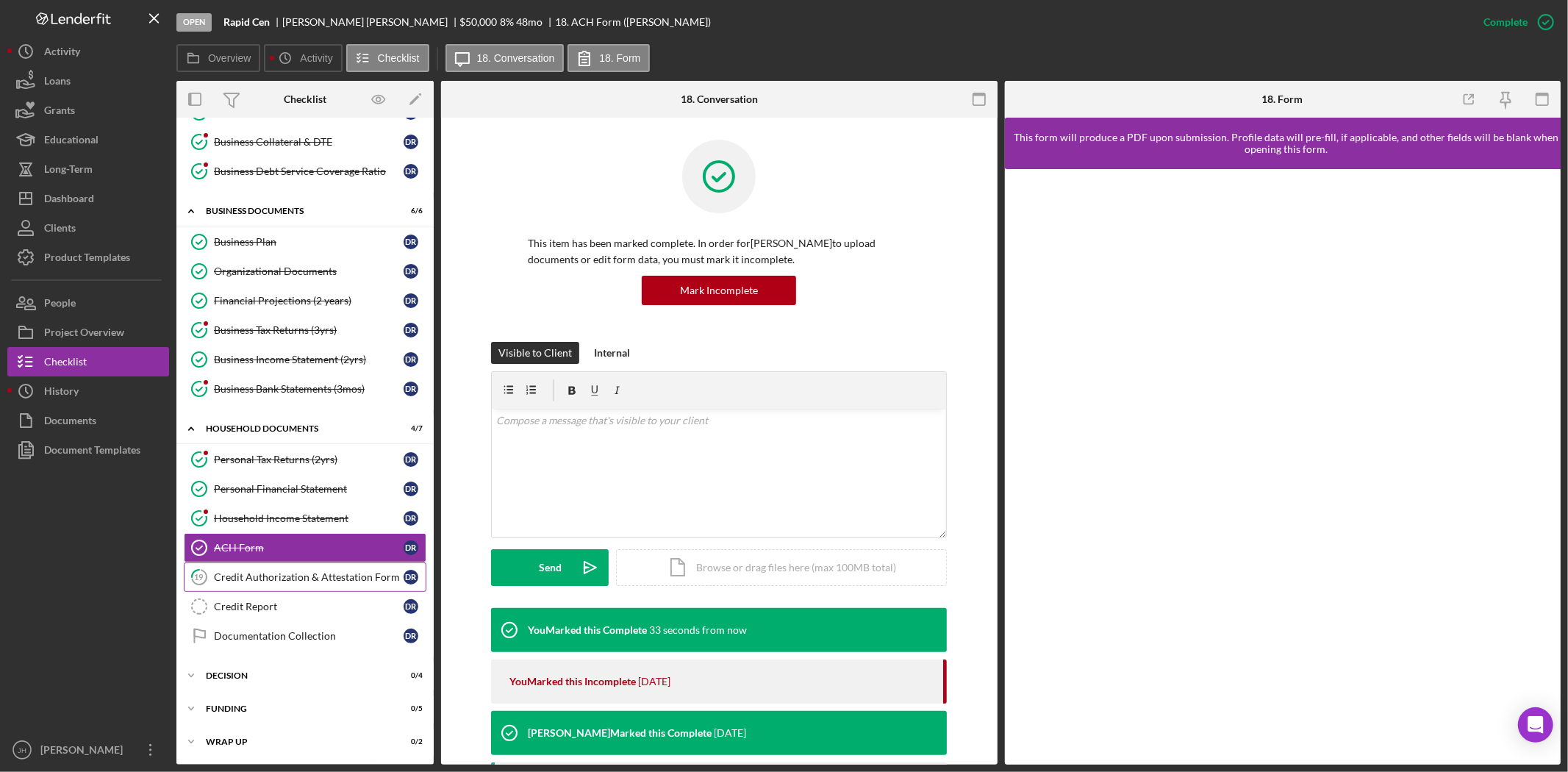
click at [339, 574] on div "Credit Authorization & Attestation Form" at bounding box center [309, 577] width 189 height 12
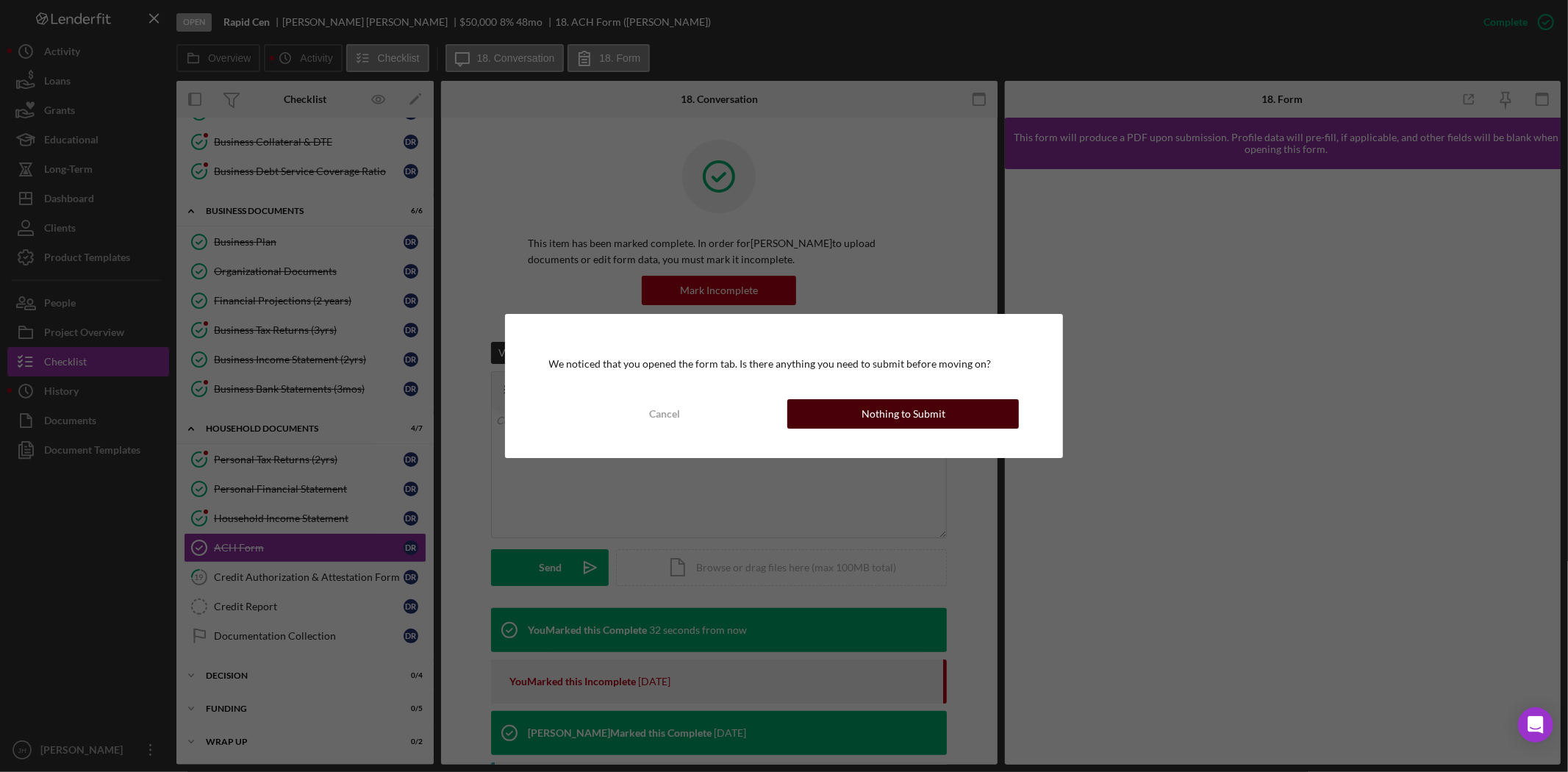
click at [914, 409] on div "Nothing to Submit" at bounding box center [903, 414] width 84 height 30
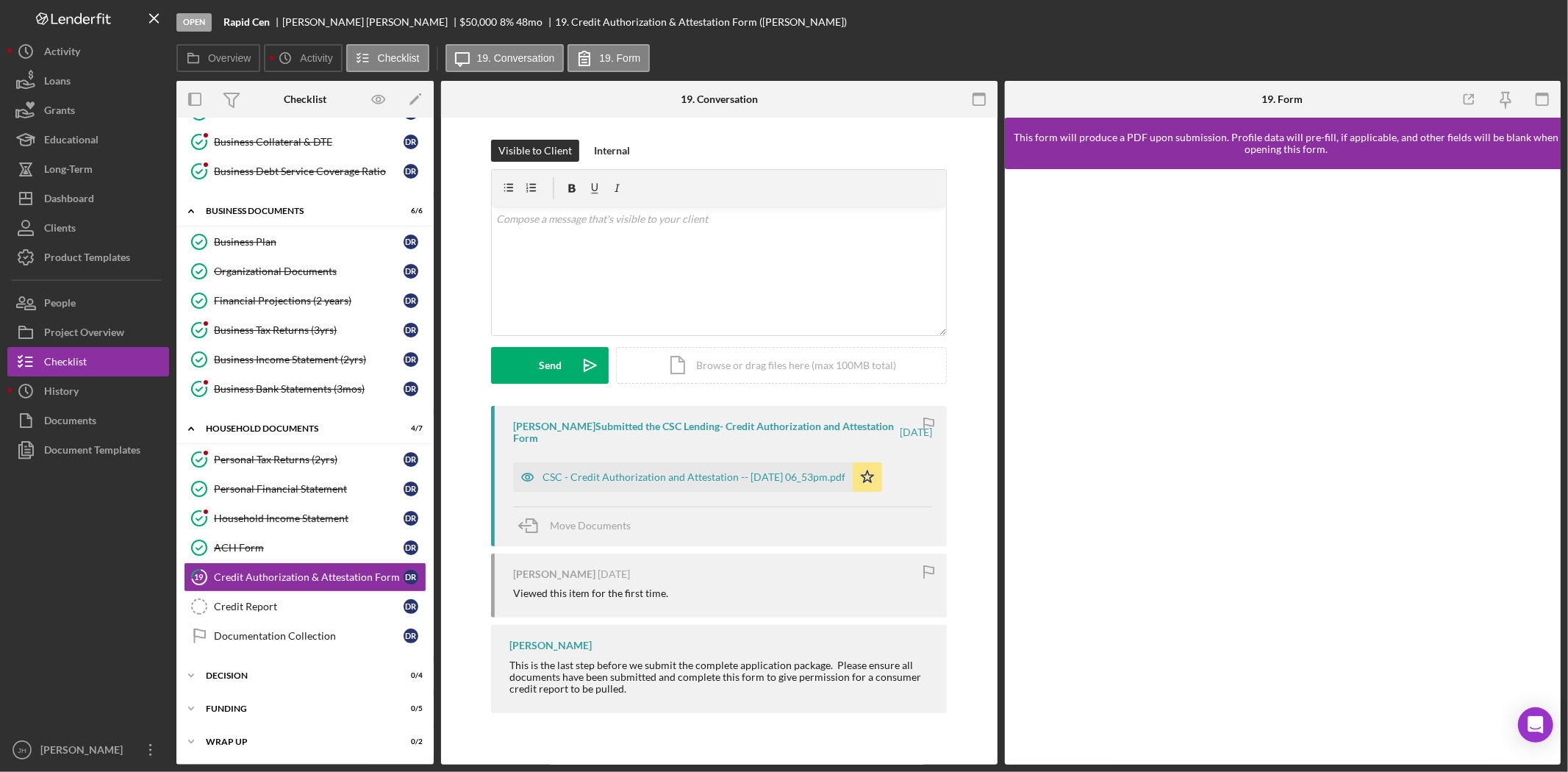
scroll to position [93, 0]
click at [1528, 23] on icon "button" at bounding box center [1545, 22] width 36 height 36
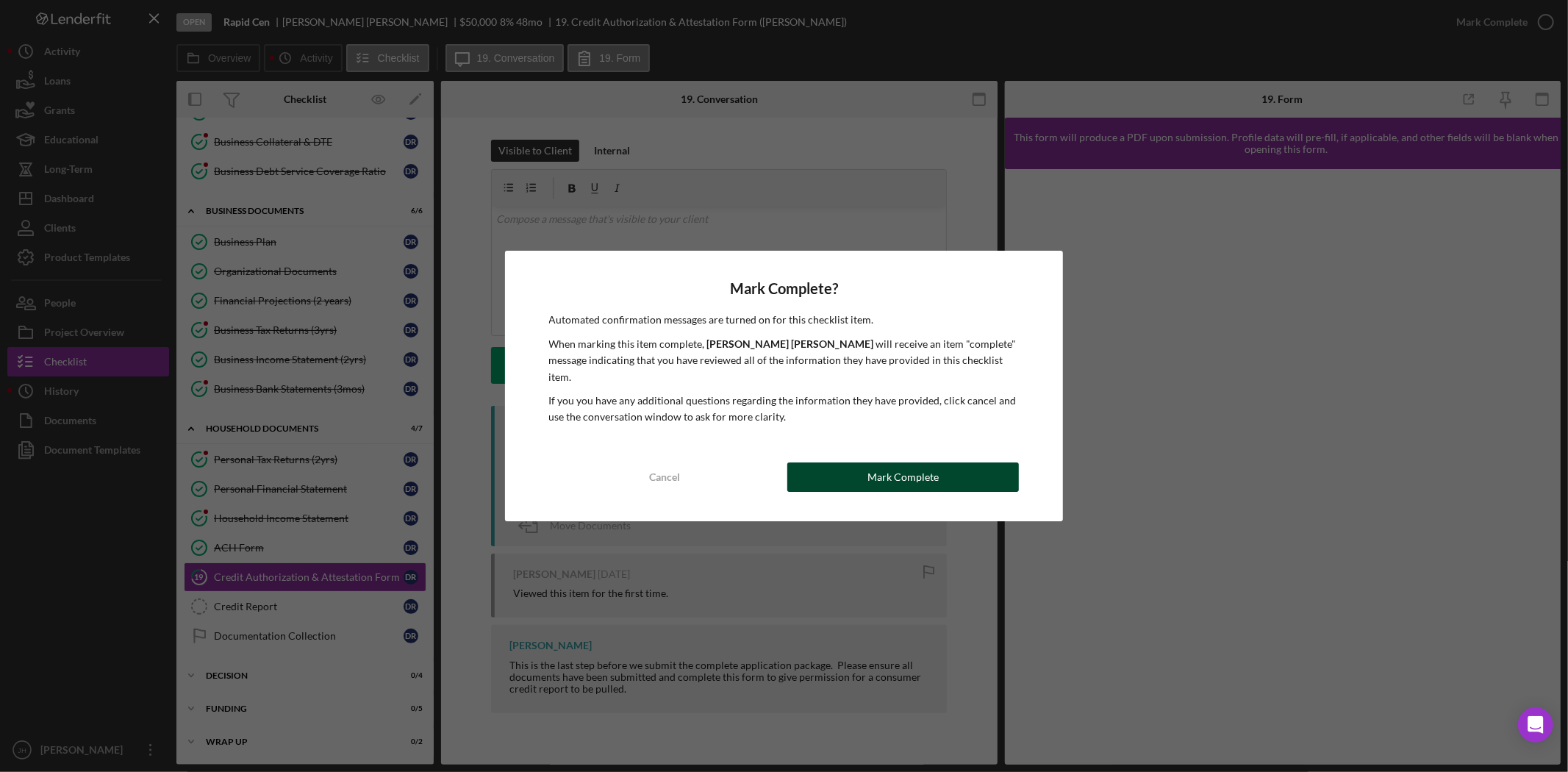
click at [846, 472] on button "Mark Complete" at bounding box center [902, 477] width 232 height 30
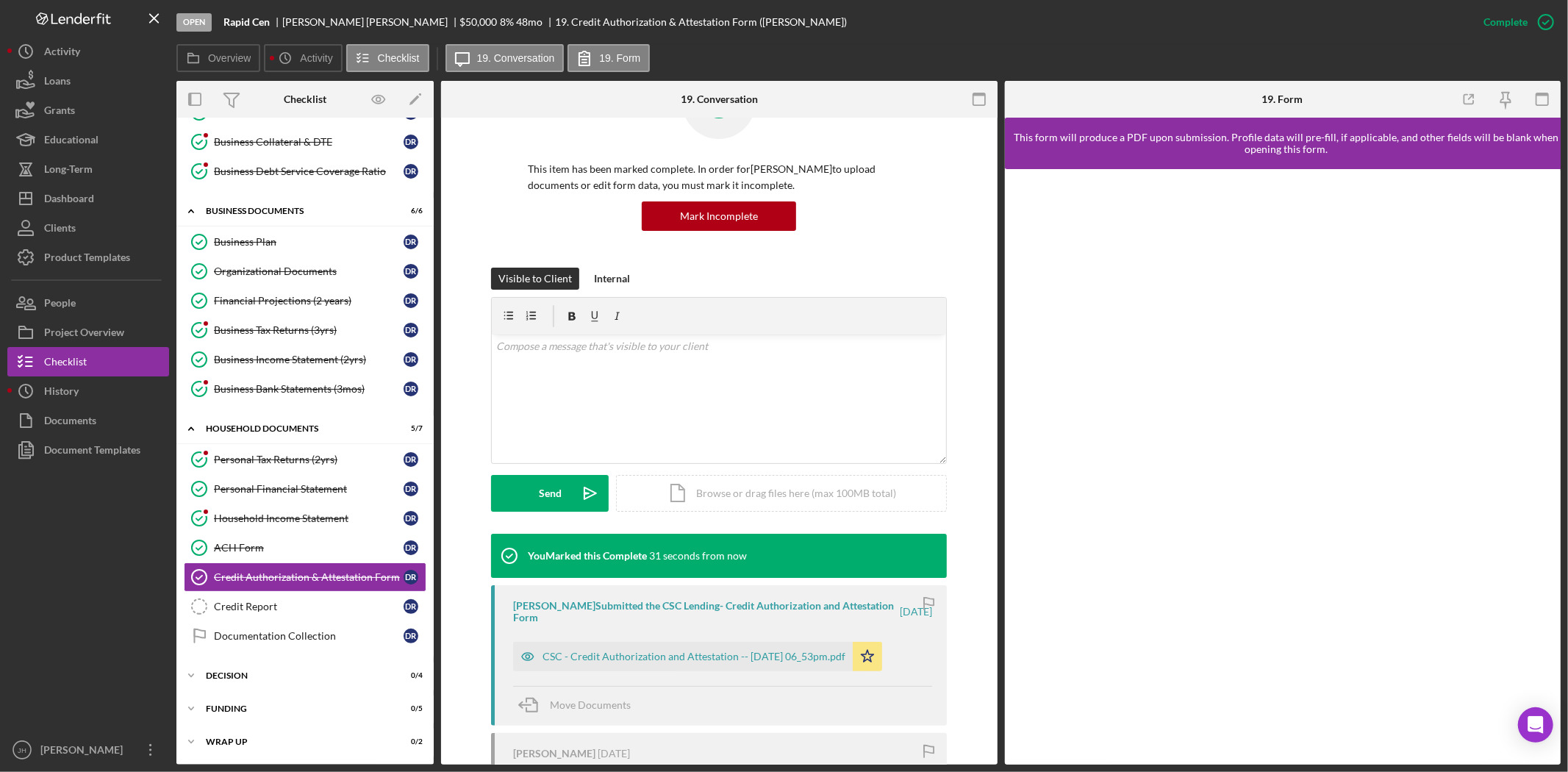
scroll to position [163, 0]
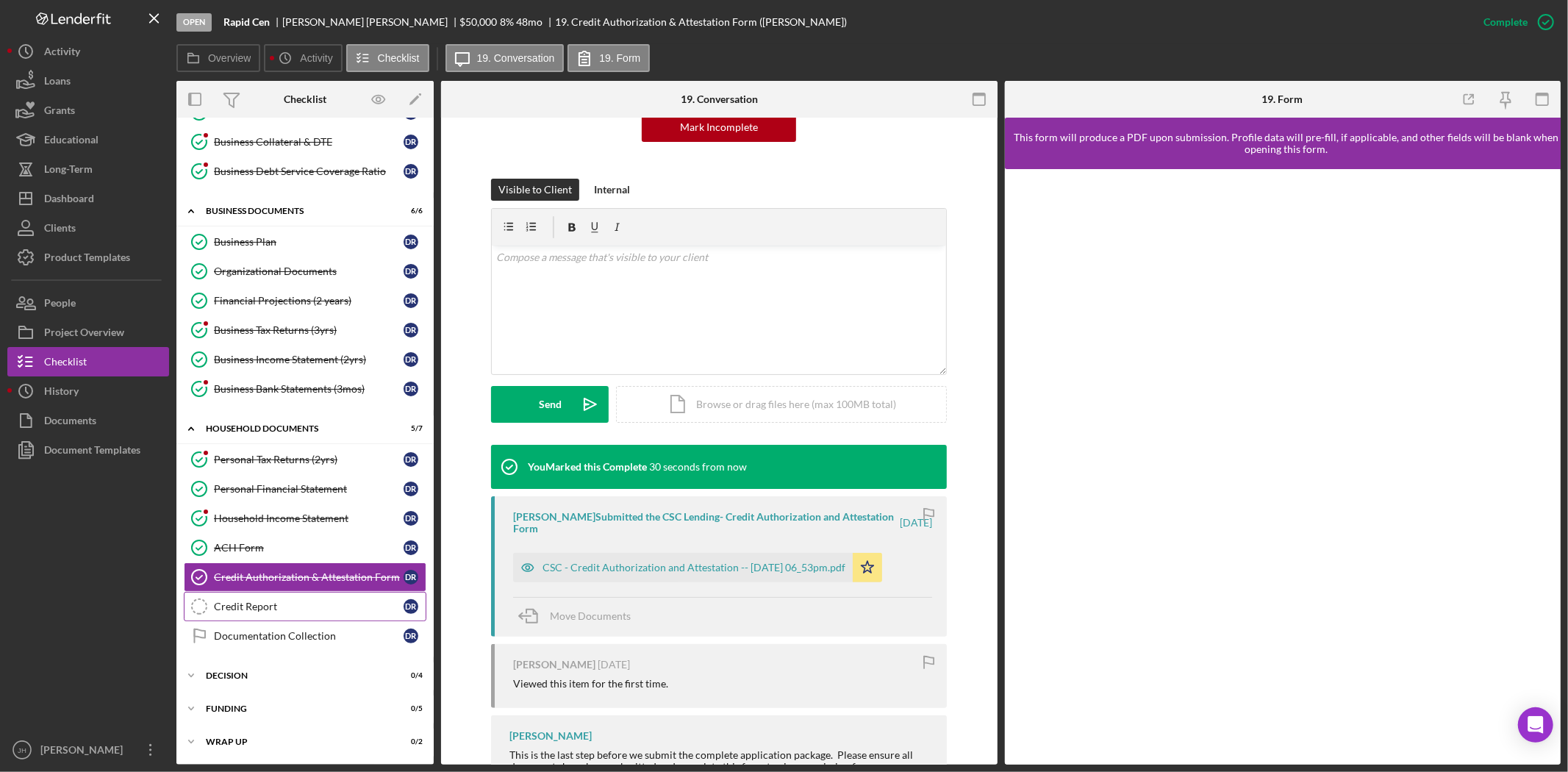
click at [298, 601] on div "Credit Report" at bounding box center [309, 606] width 189 height 12
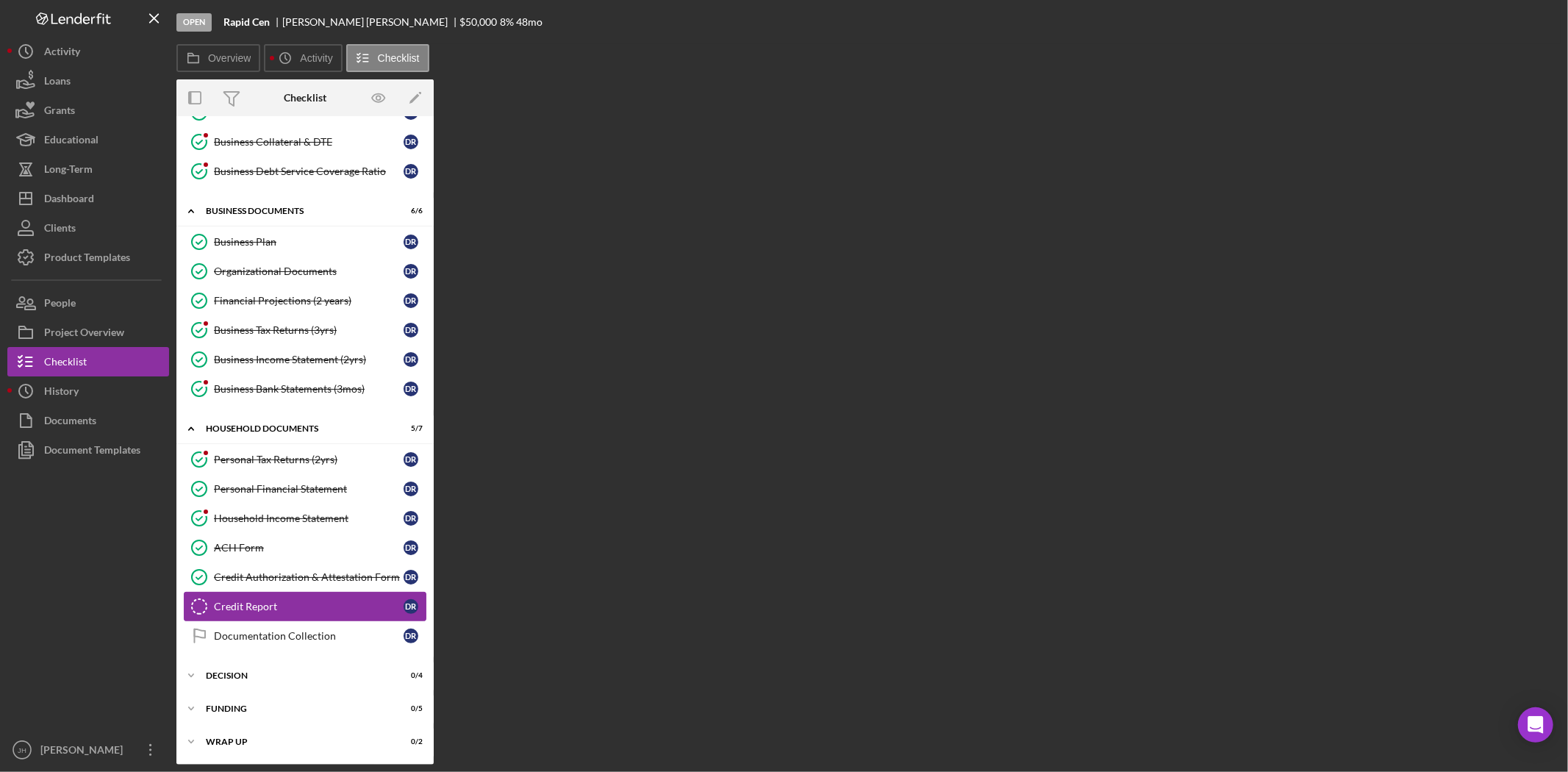
scroll to position [93, 0]
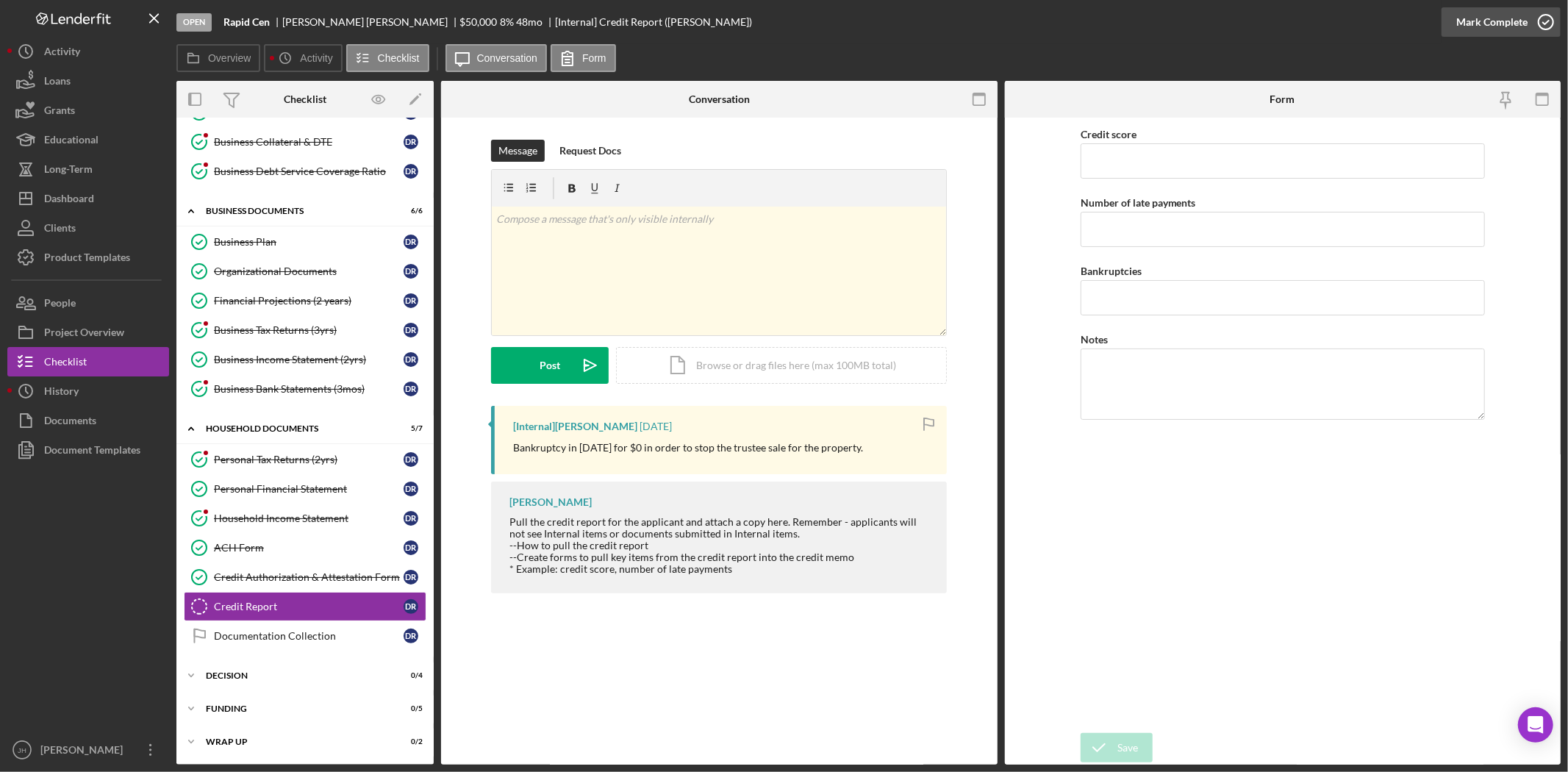
click at [1517, 16] on div "Mark Complete" at bounding box center [1492, 22] width 71 height 30
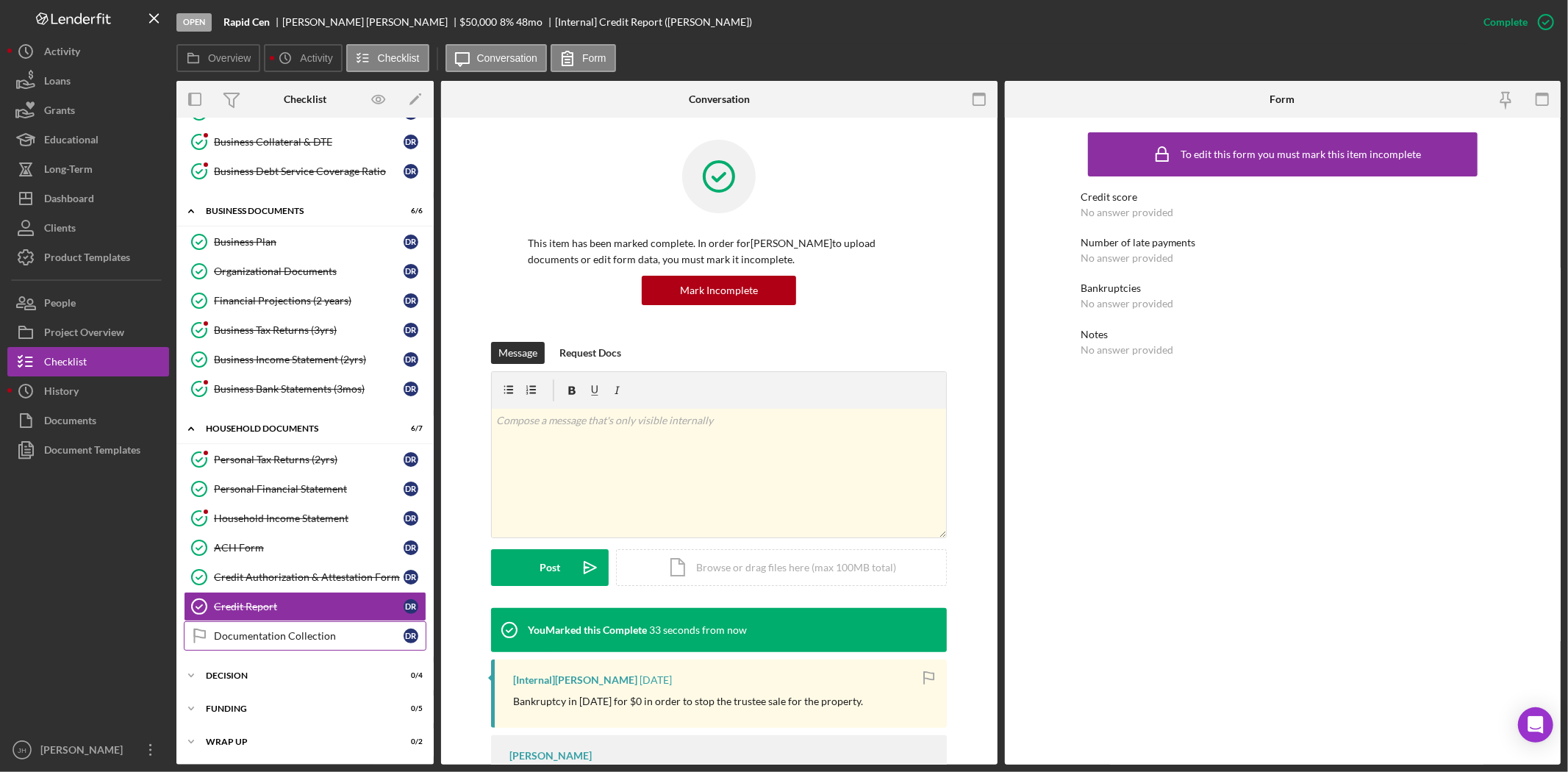
click at [279, 632] on div "Documentation Collection" at bounding box center [309, 636] width 189 height 12
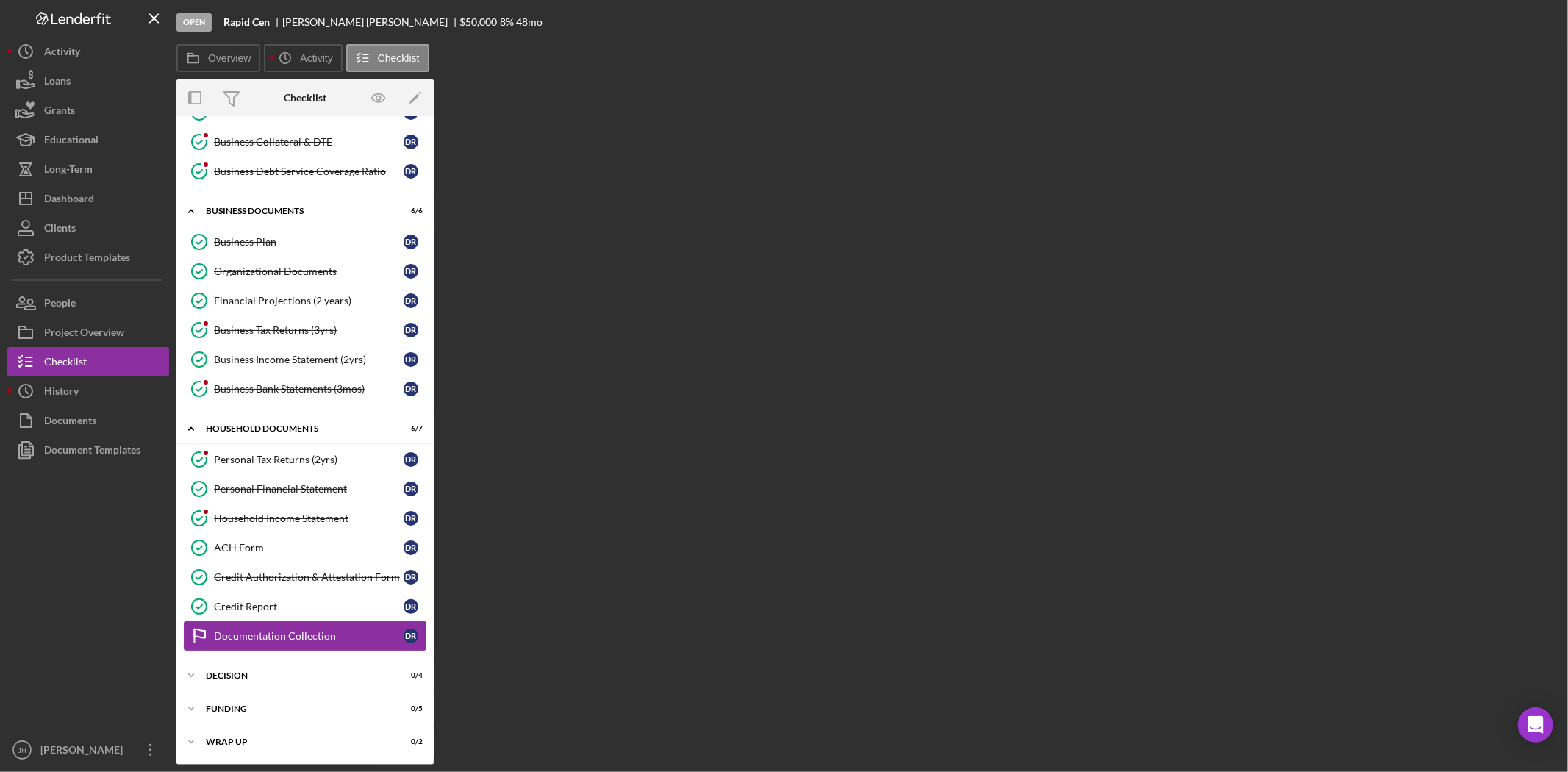
scroll to position [93, 0]
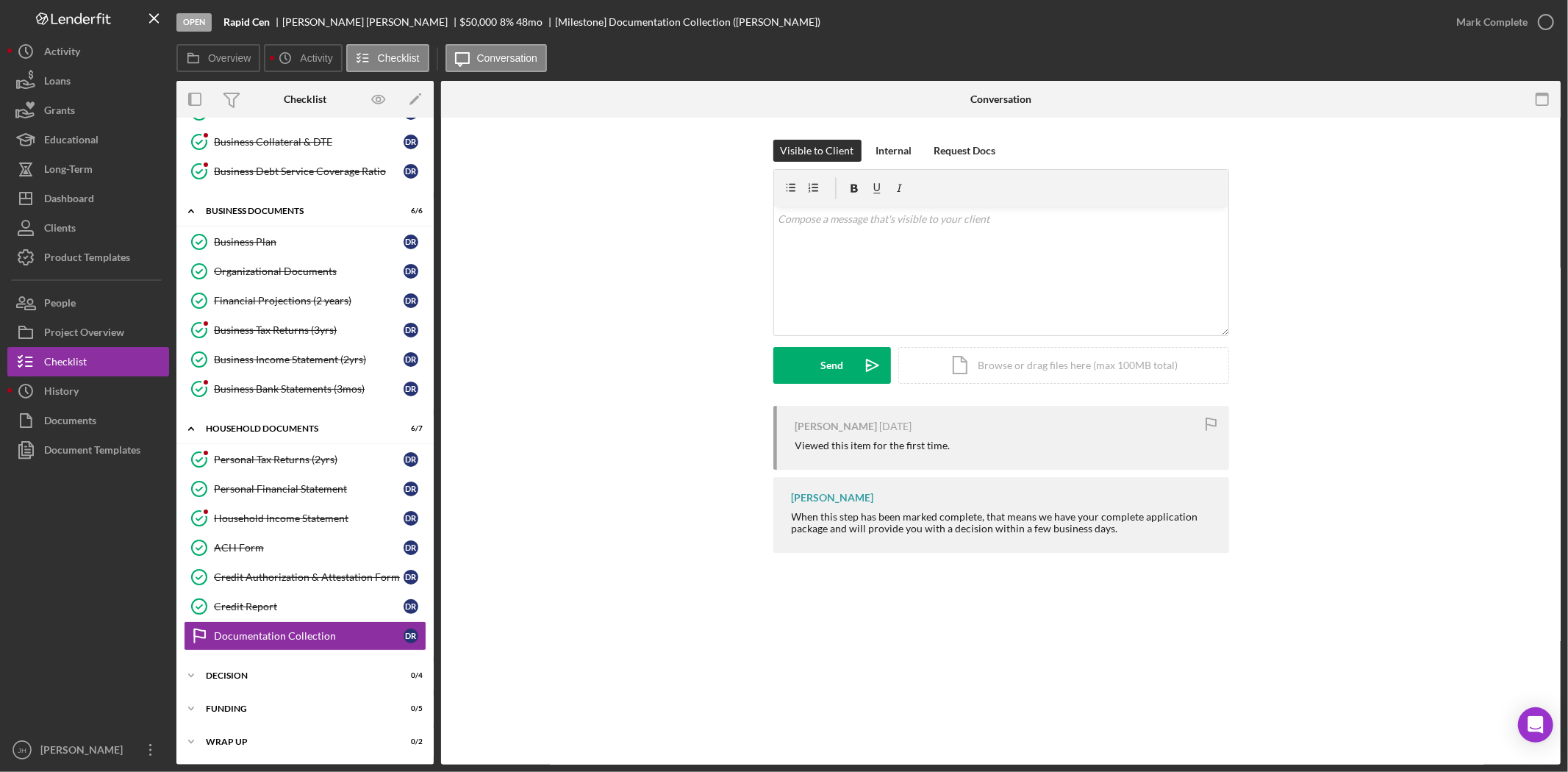
click at [1502, 5] on div "Mark Complete" at bounding box center [1501, 22] width 119 height 44
click at [1502, 16] on div "Mark Complete" at bounding box center [1492, 22] width 71 height 30
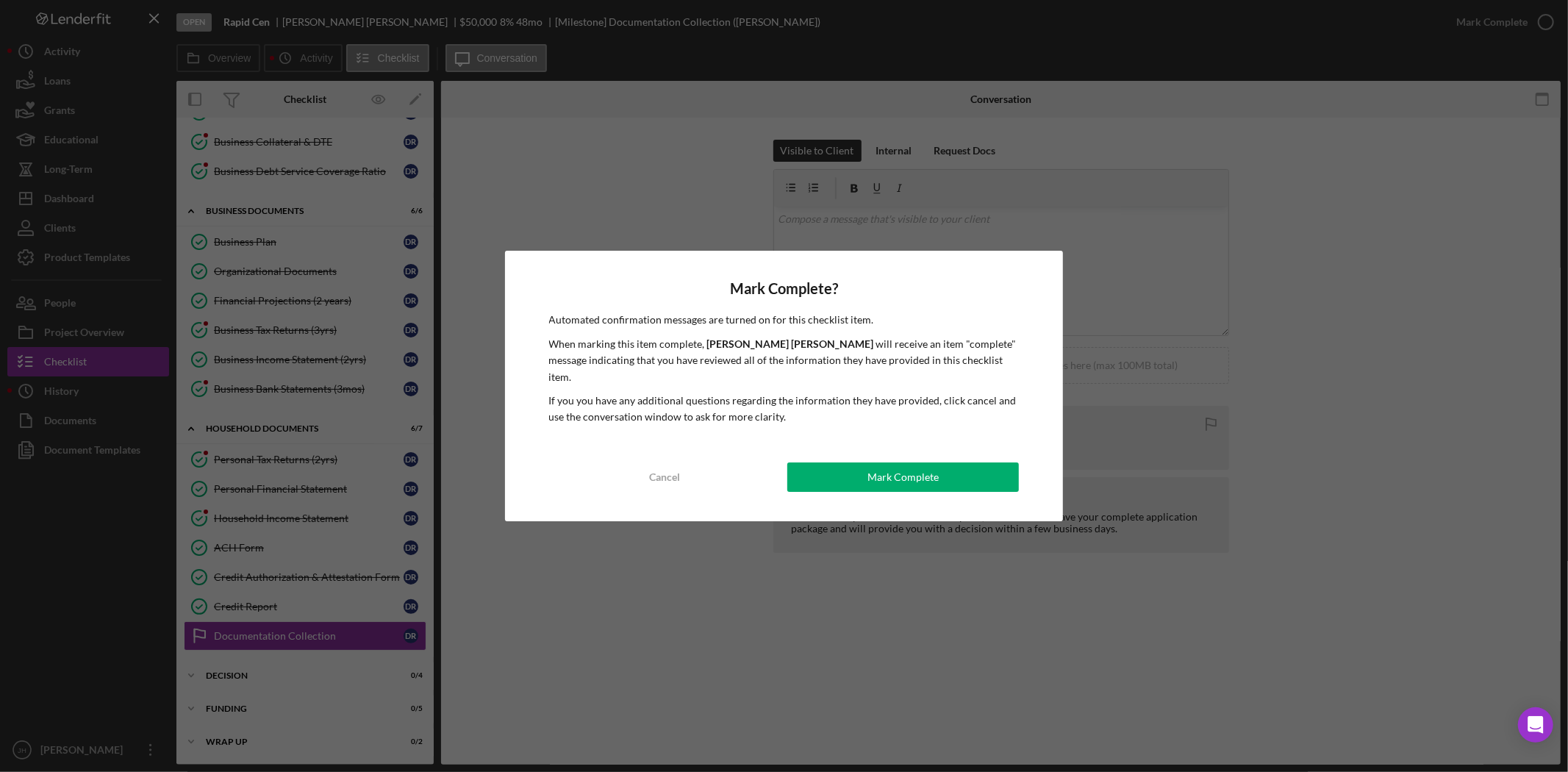
click at [865, 464] on button "Mark Complete" at bounding box center [902, 477] width 232 height 30
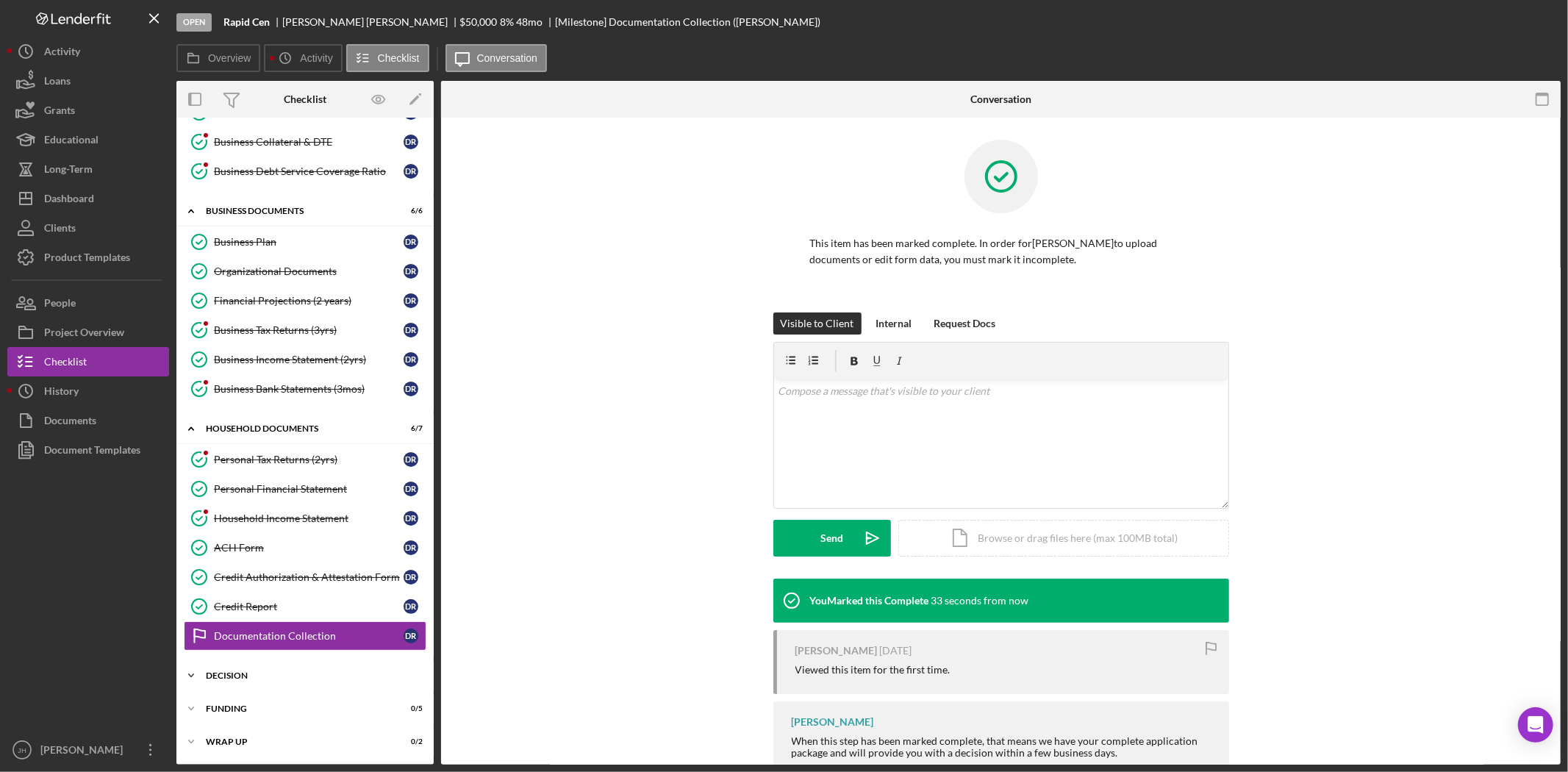
click at [243, 683] on div "Icon/Expander decision 0 / 4" at bounding box center [305, 675] width 257 height 30
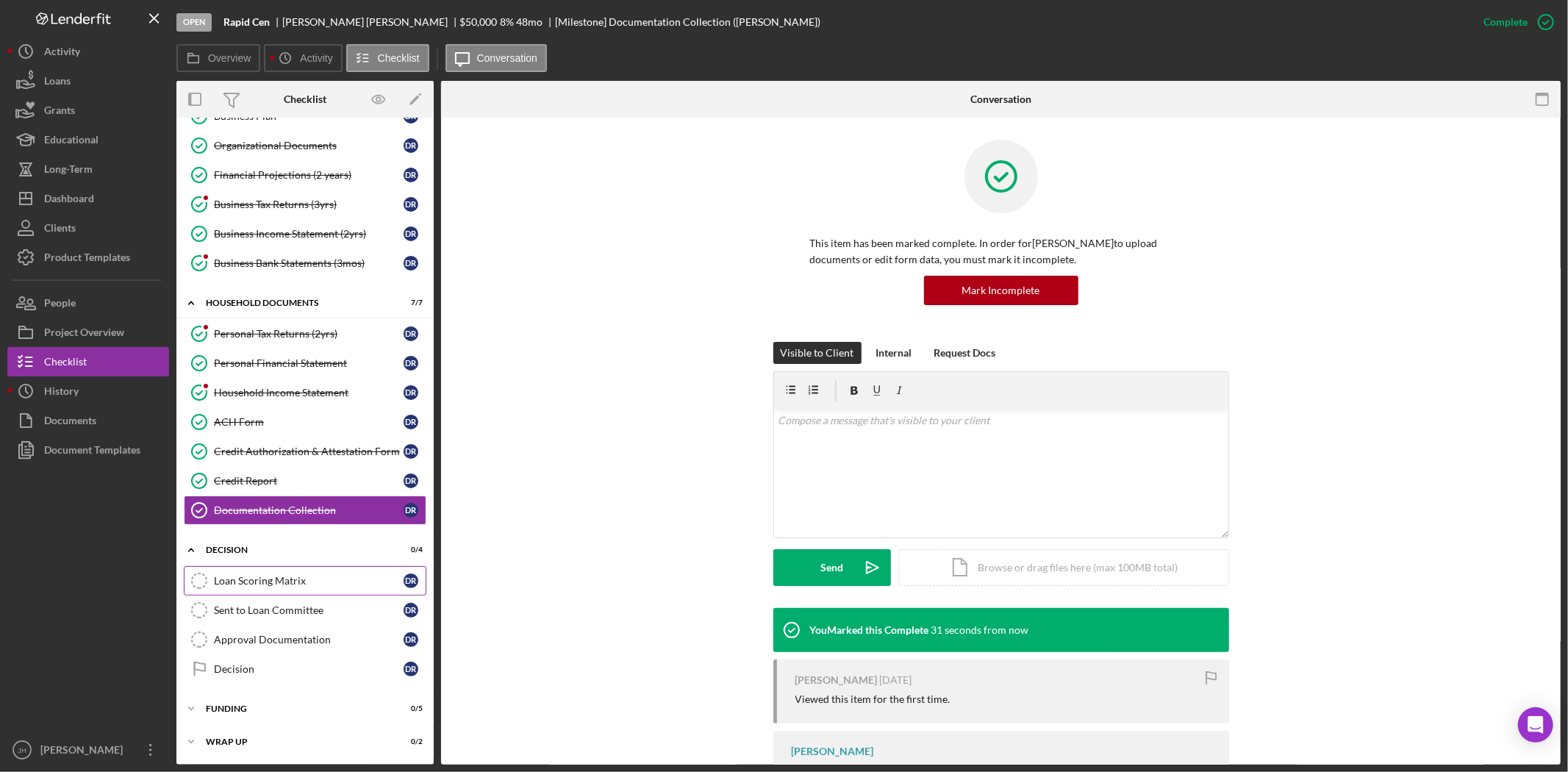
click at [335, 582] on div "Loan Scoring Matrix" at bounding box center [309, 581] width 189 height 12
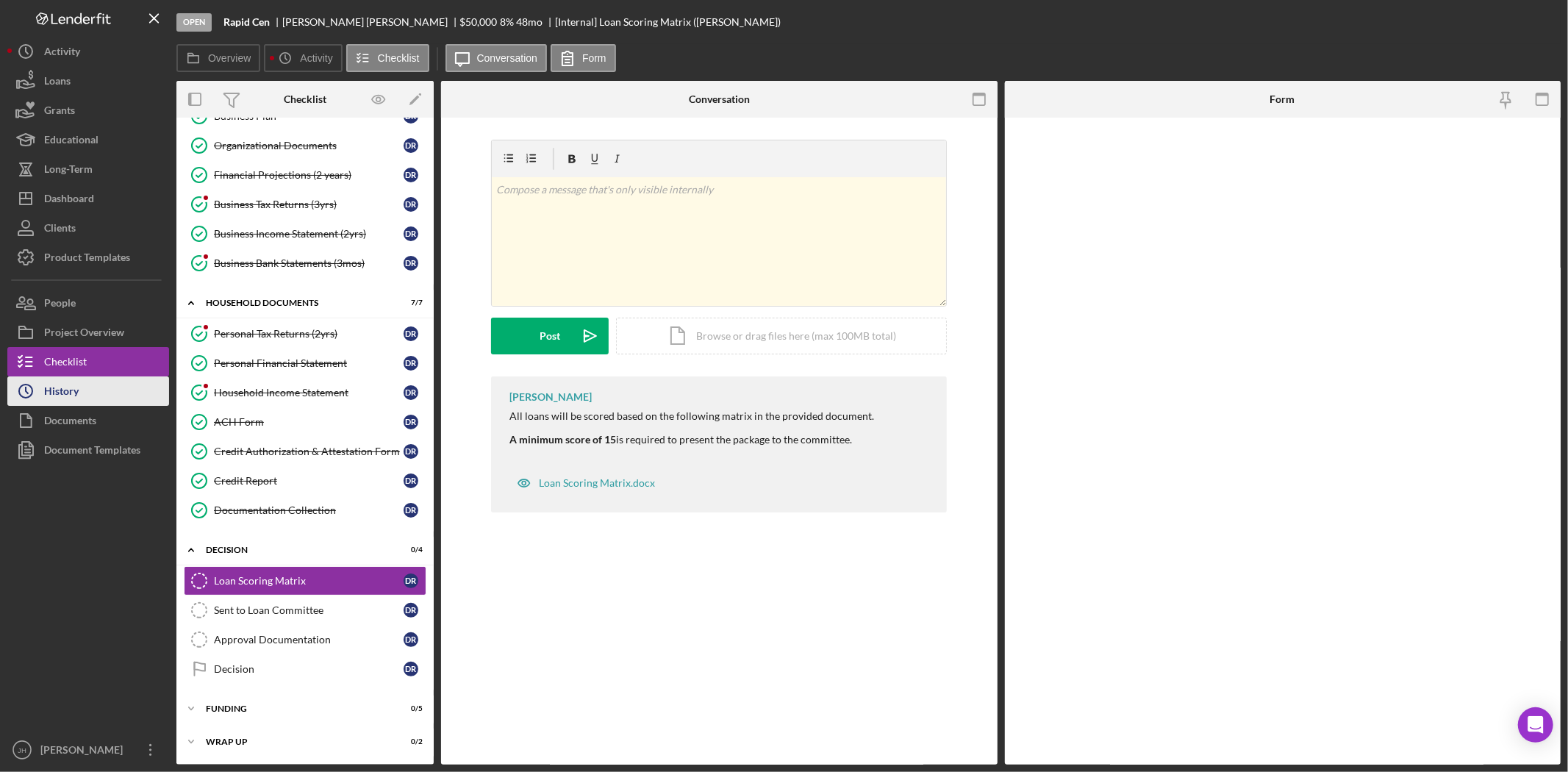
scroll to position [219, 0]
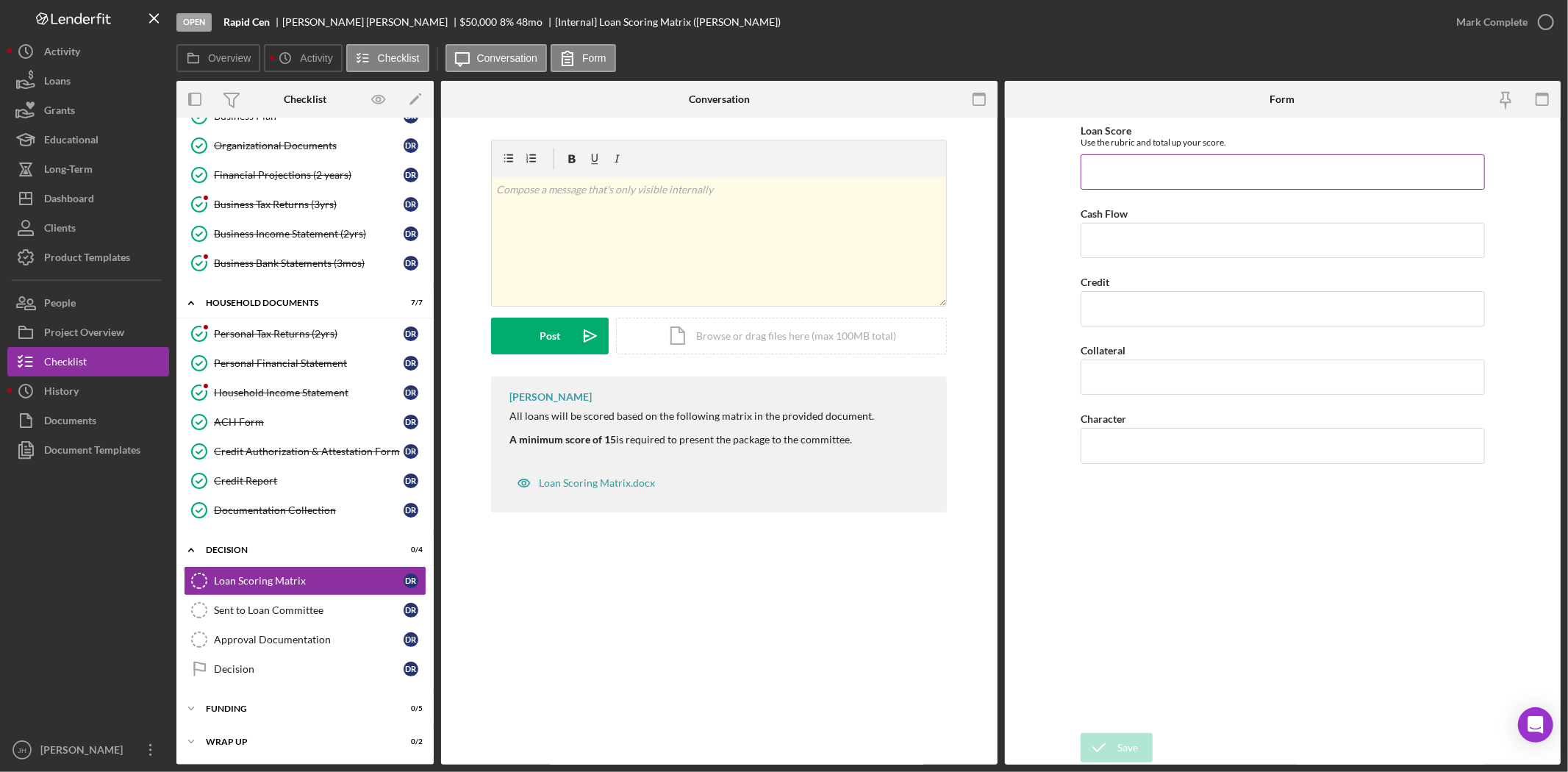
drag, startPoint x: 1199, startPoint y: 193, endPoint x: 1200, endPoint y: 186, distance: 7.1
click at [1199, 193] on div "Loan Score Use the rubric and total up your score. Cash Flow Credit Collateral …" at bounding box center [1283, 425] width 404 height 600
click at [1201, 177] on input "Loan Score" at bounding box center [1283, 173] width 404 height 35
click at [1169, 240] on input "Cash Flow" at bounding box center [1283, 241] width 404 height 35
click at [1105, 166] on input "Loan Score" at bounding box center [1283, 173] width 404 height 35
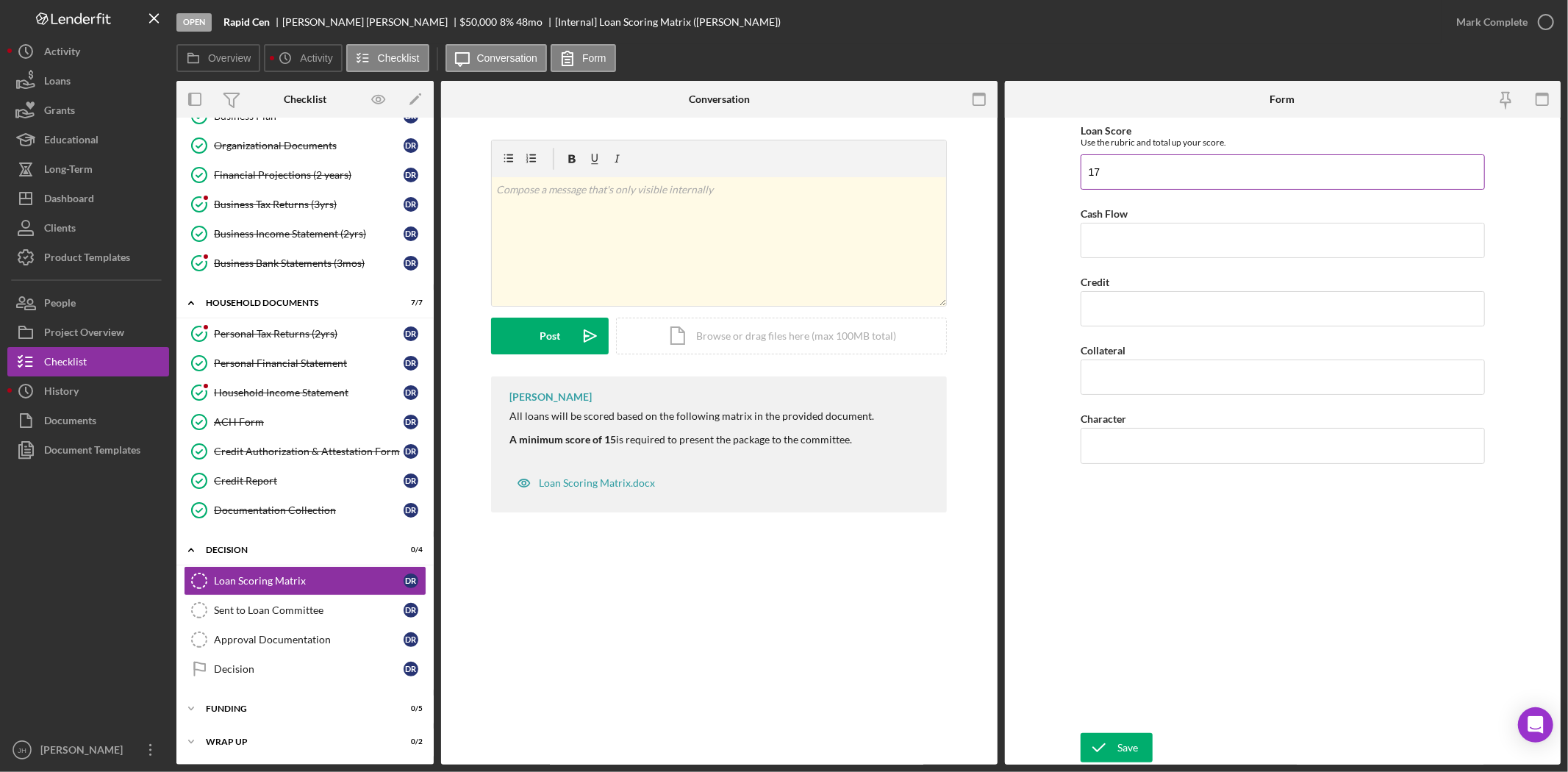
type input "17"
type input "5"
type input "2"
type input "5"
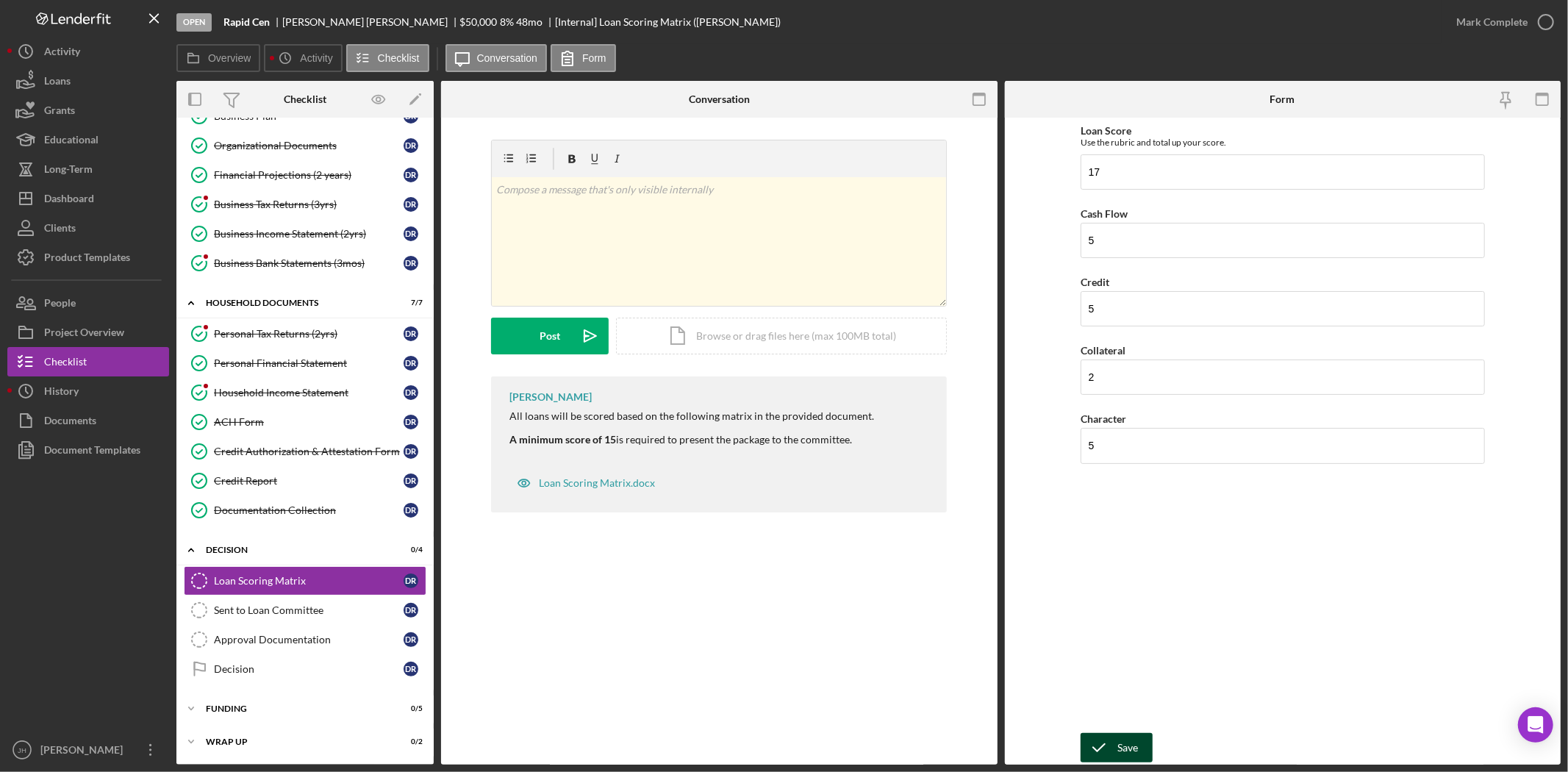
click at [1110, 743] on icon "submit" at bounding box center [1099, 746] width 36 height 36
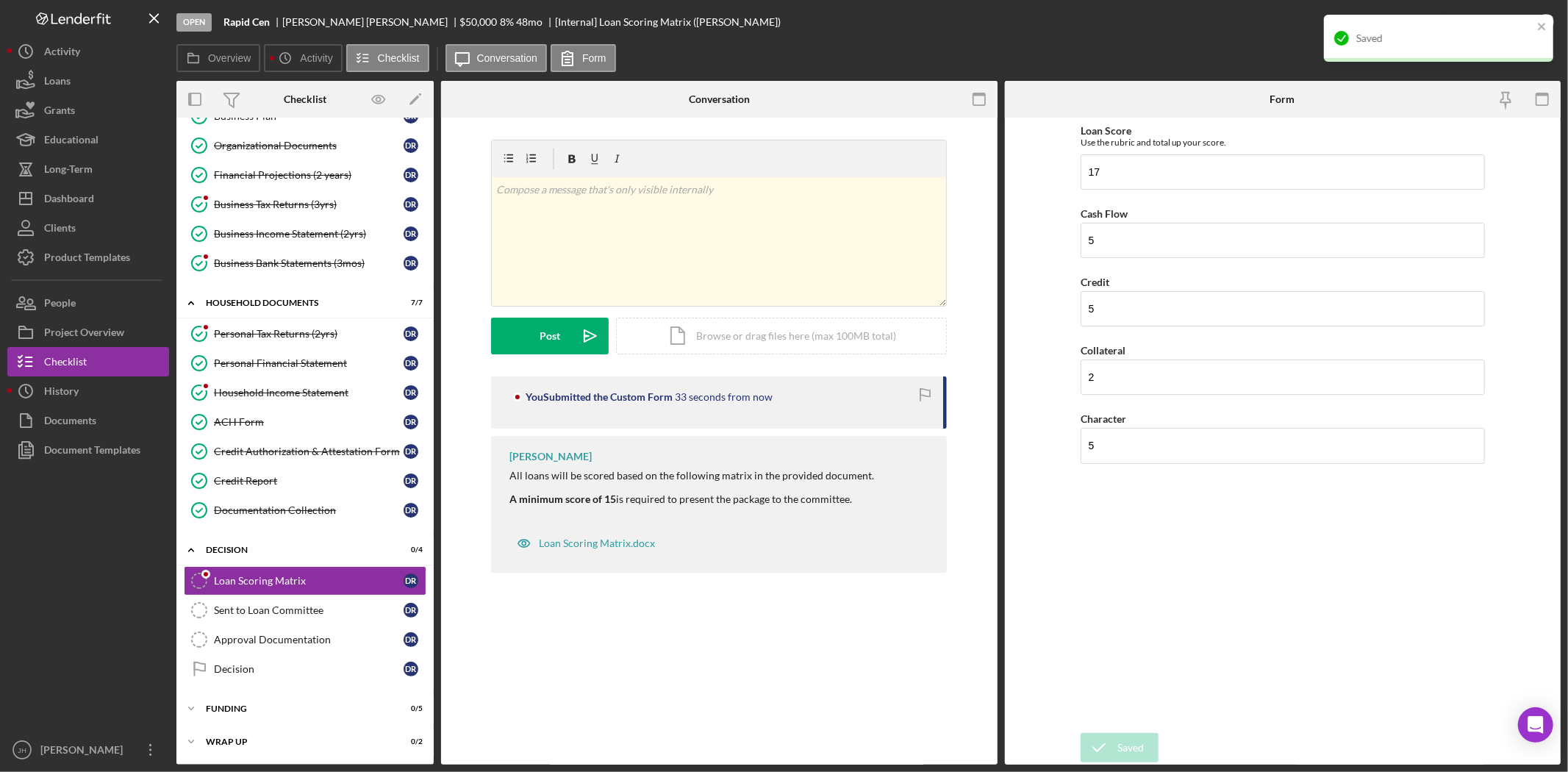
click at [1509, 17] on div "Saved" at bounding box center [1438, 38] width 230 height 47
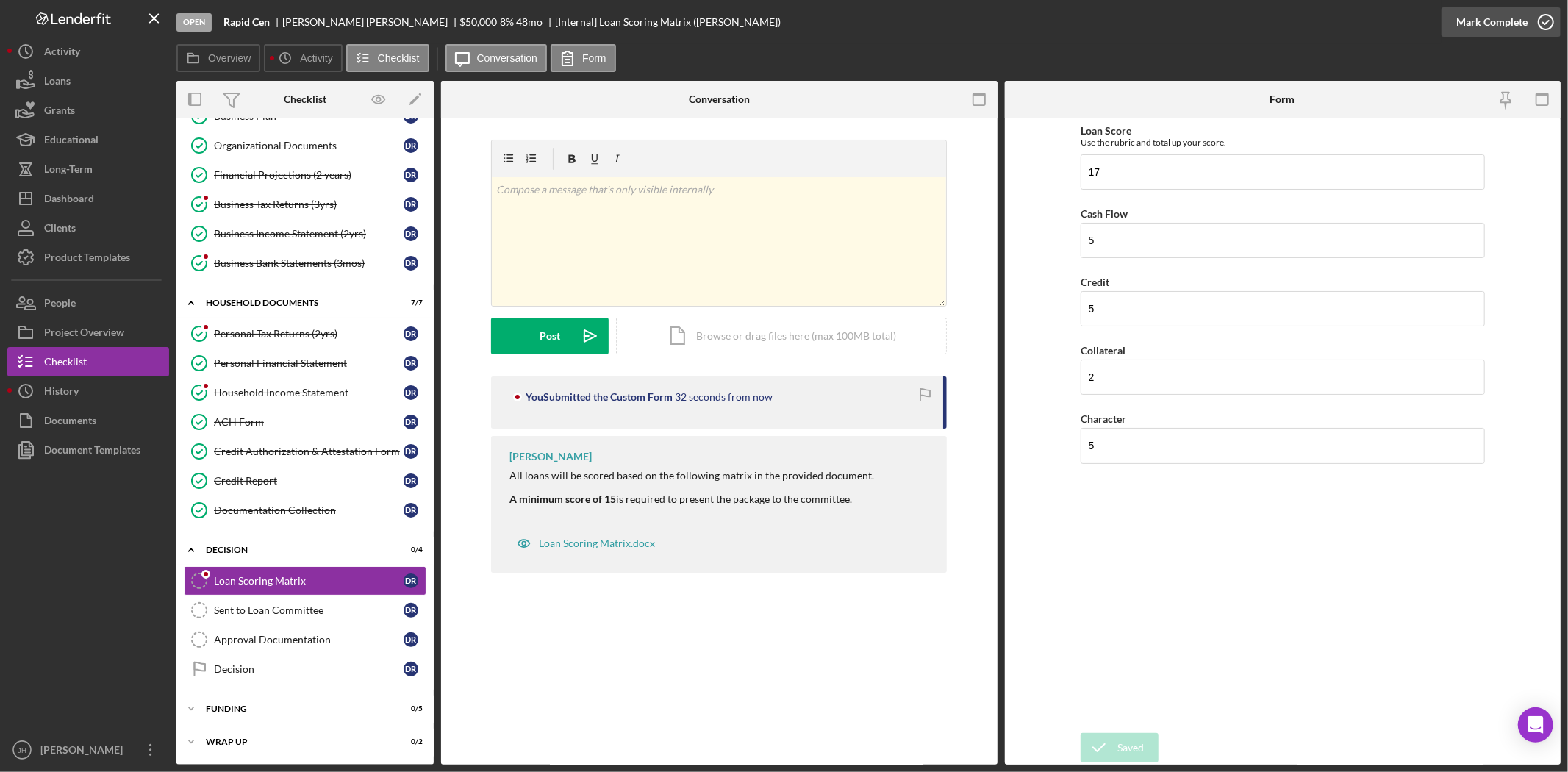
click at [1540, 19] on icon "button" at bounding box center [1545, 22] width 36 height 36
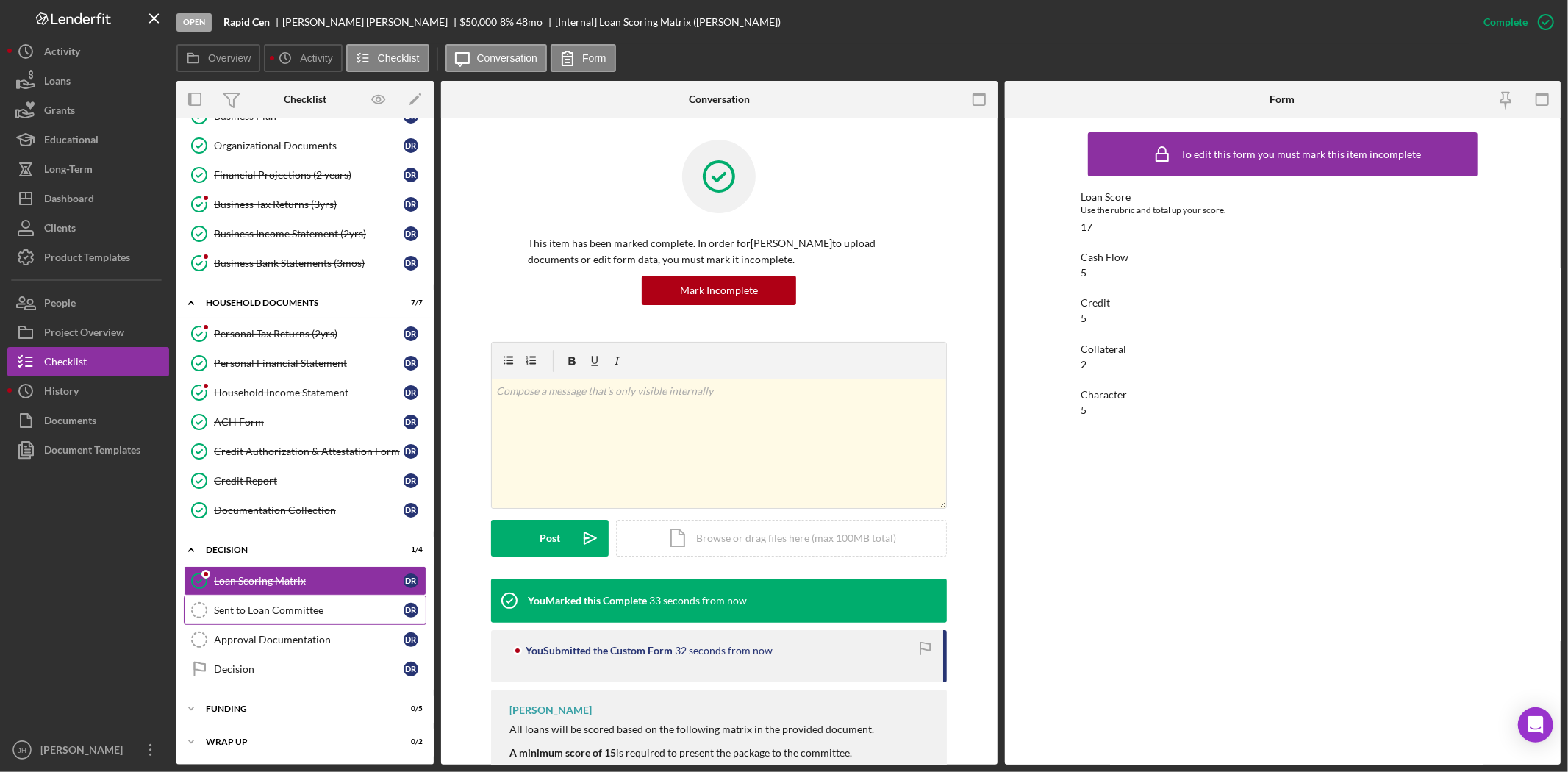
click at [278, 597] on link "Sent to Loan Committee Sent to Loan Committee D R" at bounding box center [305, 610] width 243 height 30
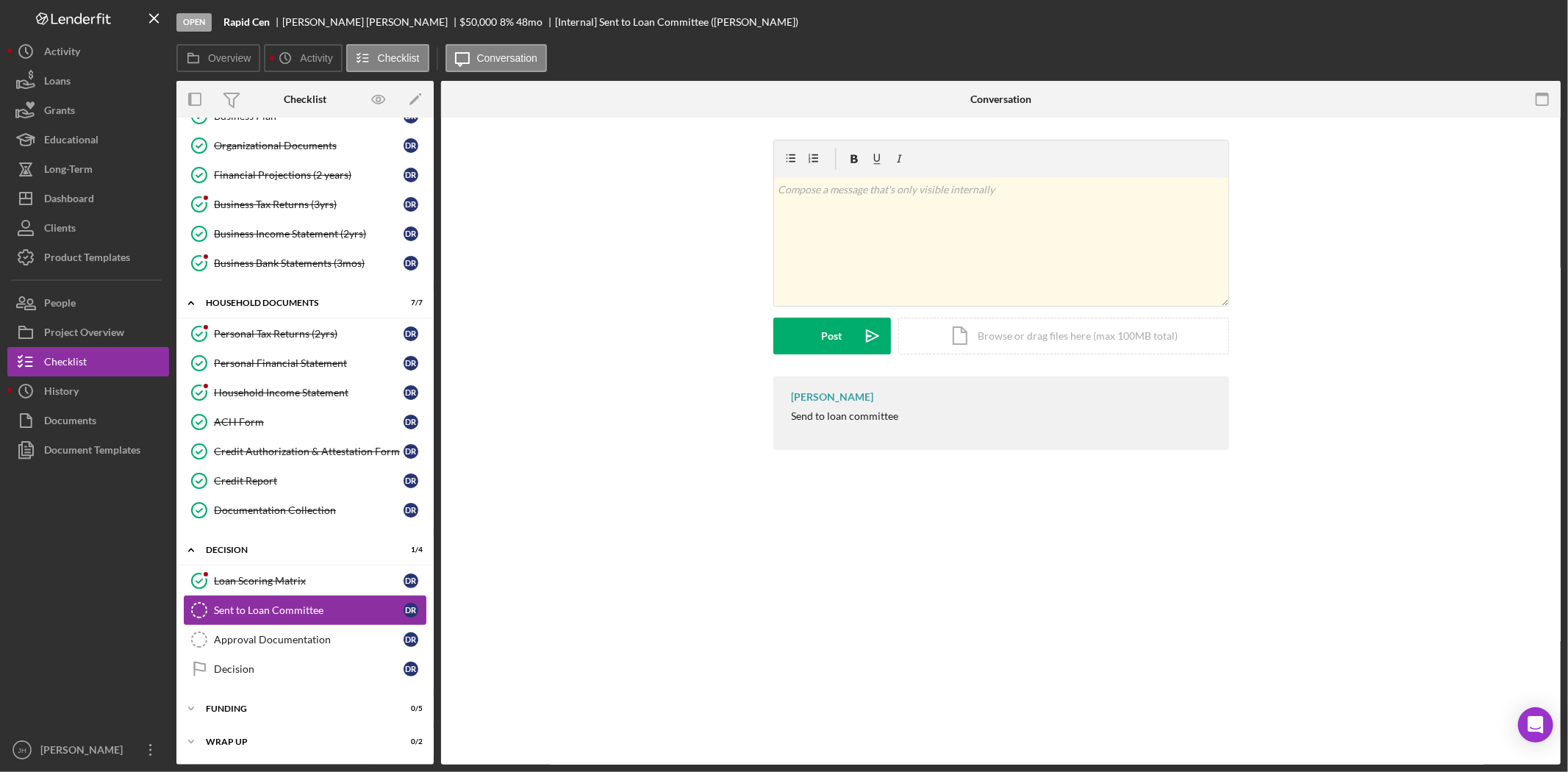
scroll to position [219, 0]
click at [1481, 16] on div "Mark Complete" at bounding box center [1492, 22] width 71 height 30
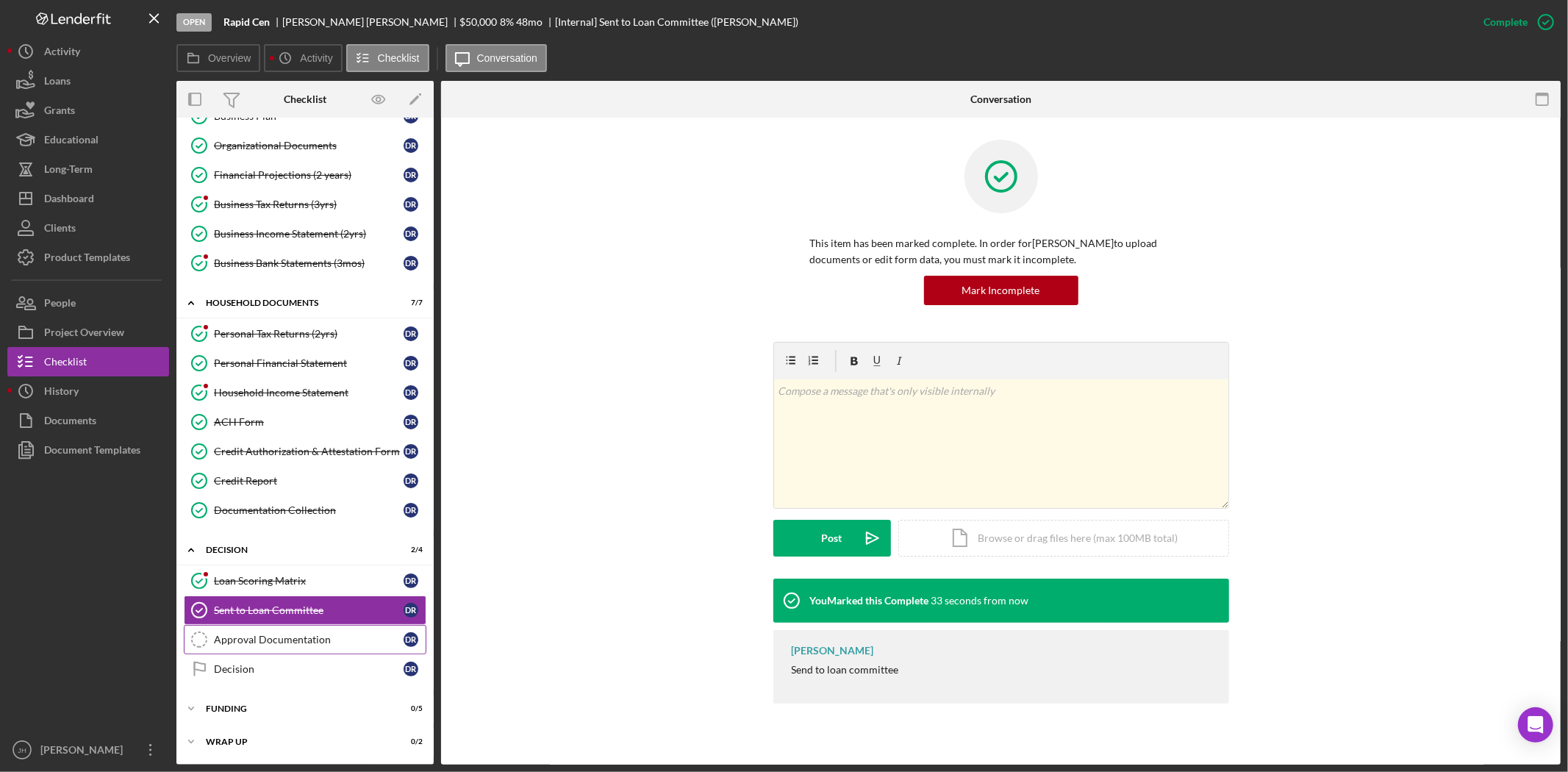
click at [265, 643] on div "Approval Documentation" at bounding box center [309, 640] width 189 height 12
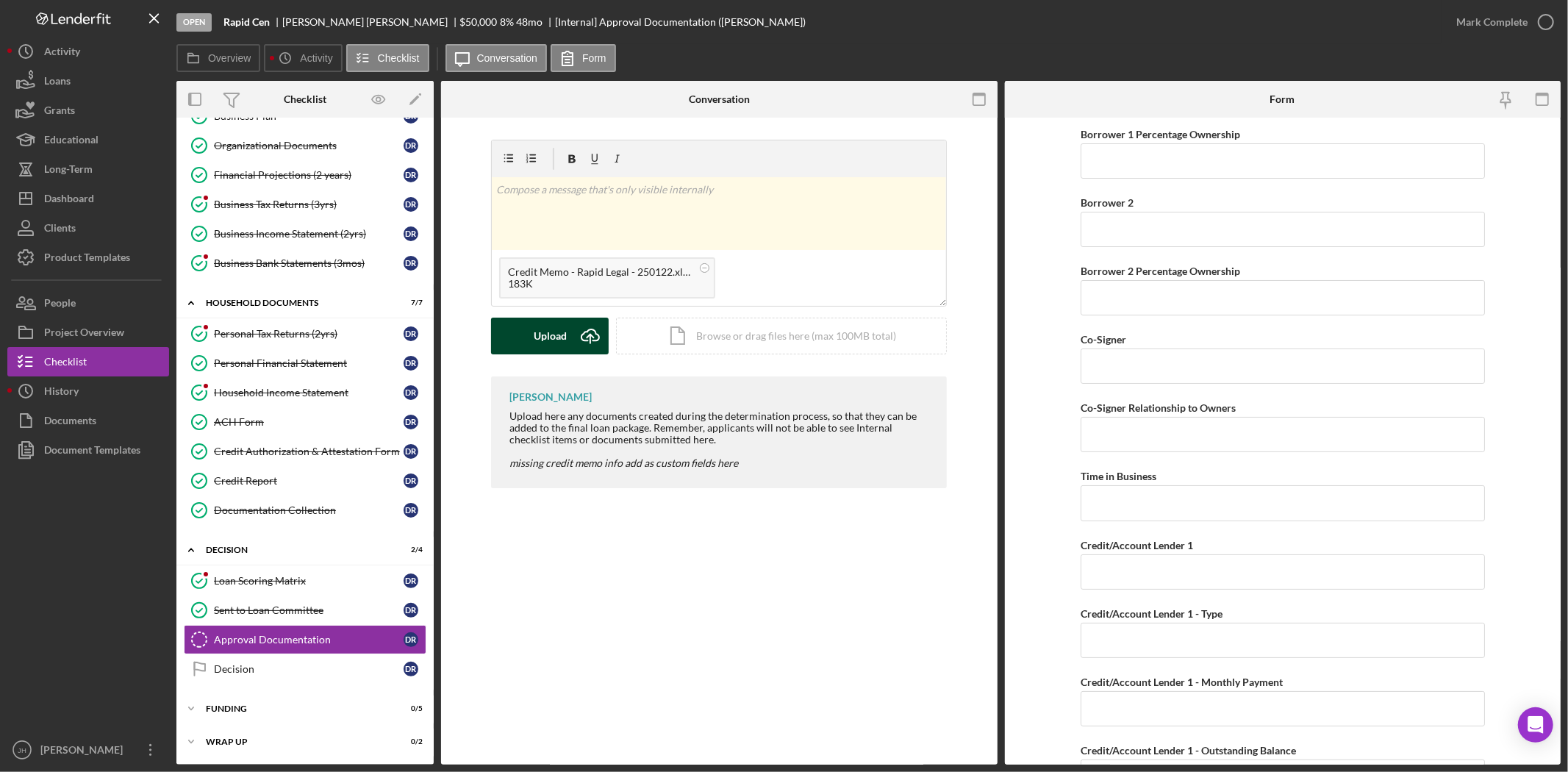
click at [575, 333] on icon "Icon/Upload" at bounding box center [590, 335] width 36 height 36
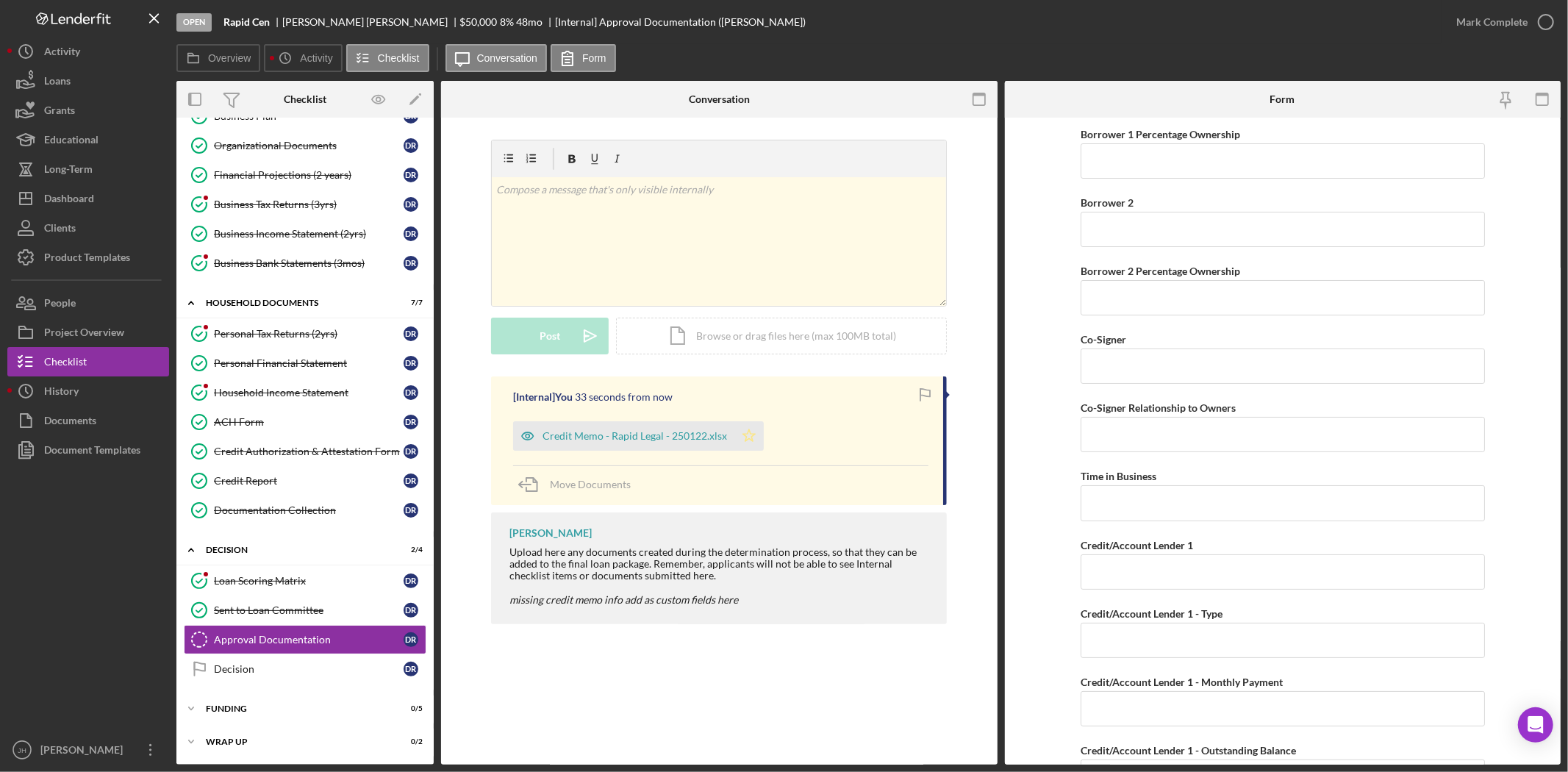
click at [747, 435] on icon "Icon/Star" at bounding box center [749, 436] width 30 height 30
click at [1536, 24] on icon "button" at bounding box center [1545, 22] width 36 height 36
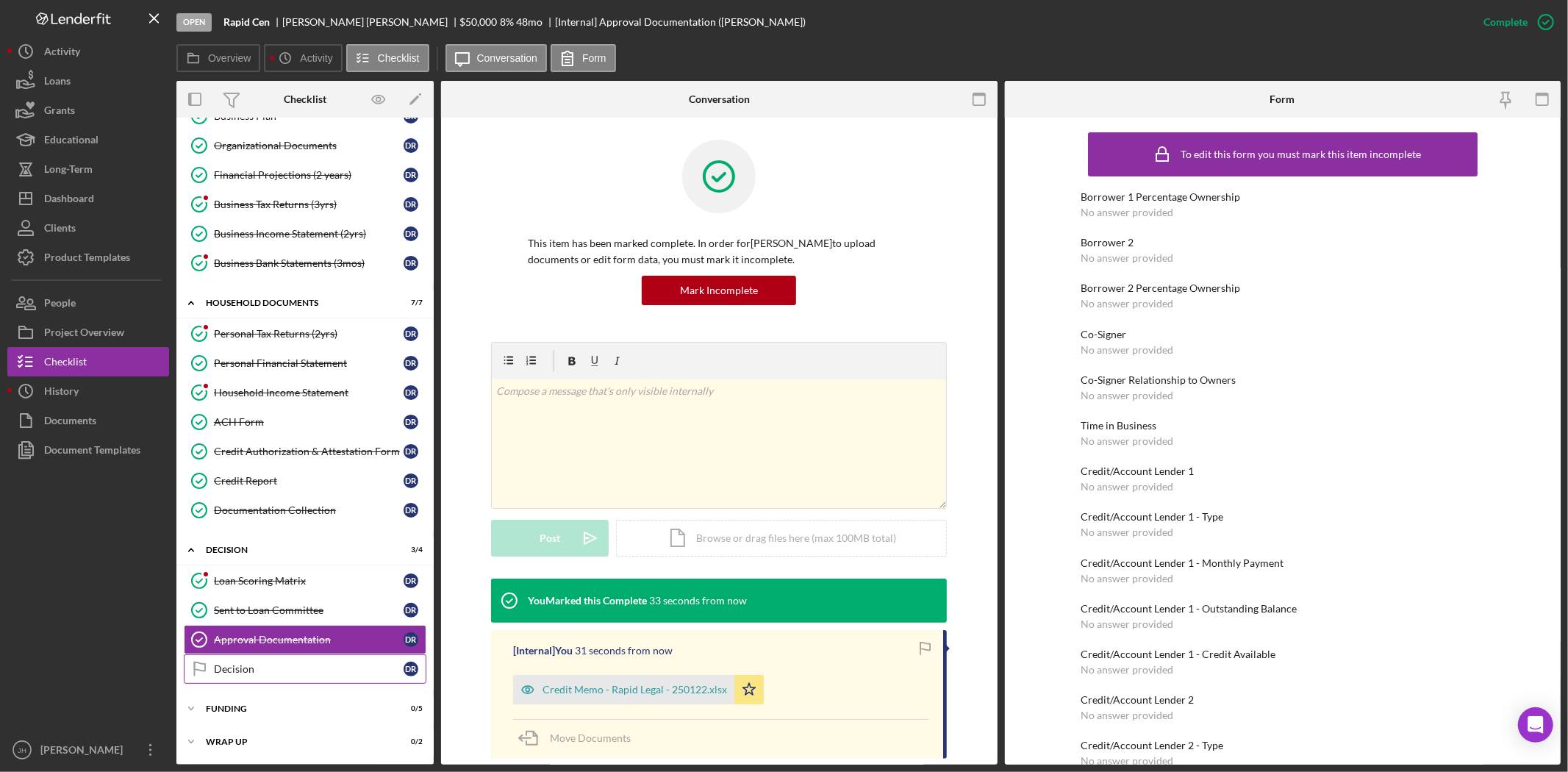
drag, startPoint x: 285, startPoint y: 673, endPoint x: 272, endPoint y: 666, distance: 14.8
click at [285, 673] on div "Decision" at bounding box center [309, 668] width 189 height 12
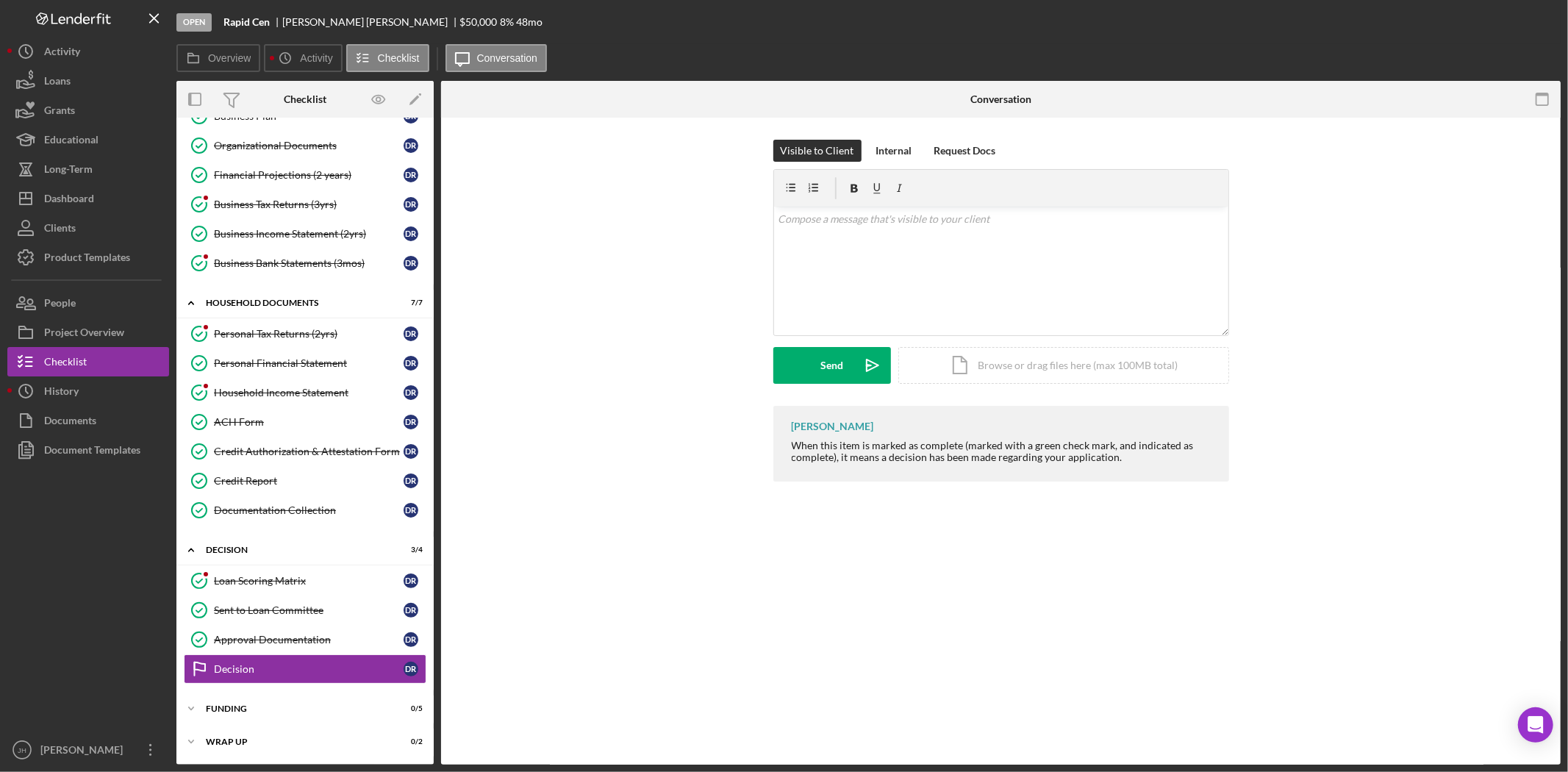
scroll to position [219, 0]
drag, startPoint x: 891, startPoint y: 159, endPoint x: 891, endPoint y: 173, distance: 14.0
click at [891, 158] on div "Internal" at bounding box center [894, 151] width 36 height 22
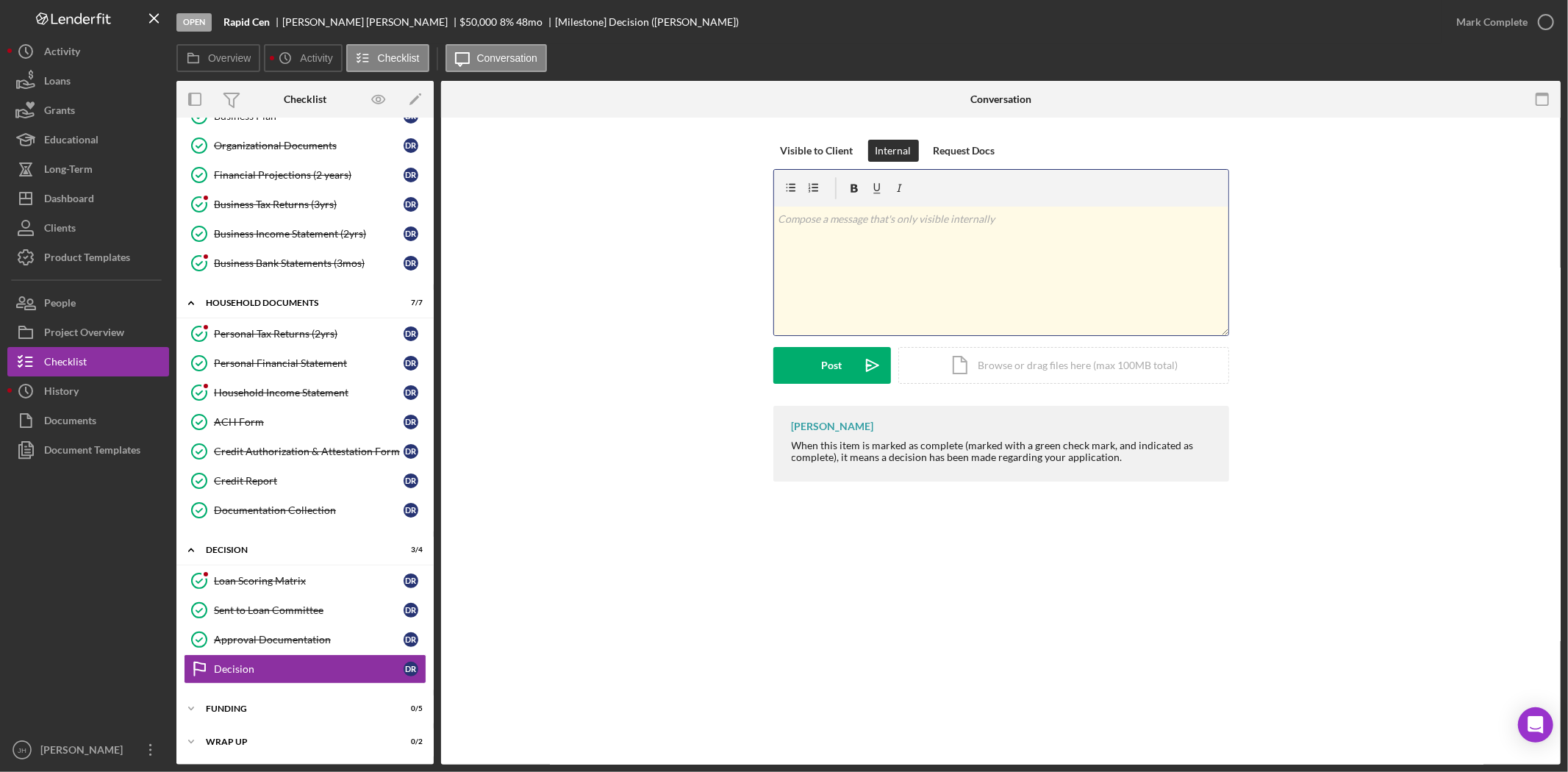
click at [892, 249] on div "v Color teal Color pink Remove color Add row above Add row below Add column bef…" at bounding box center [1001, 270] width 455 height 128
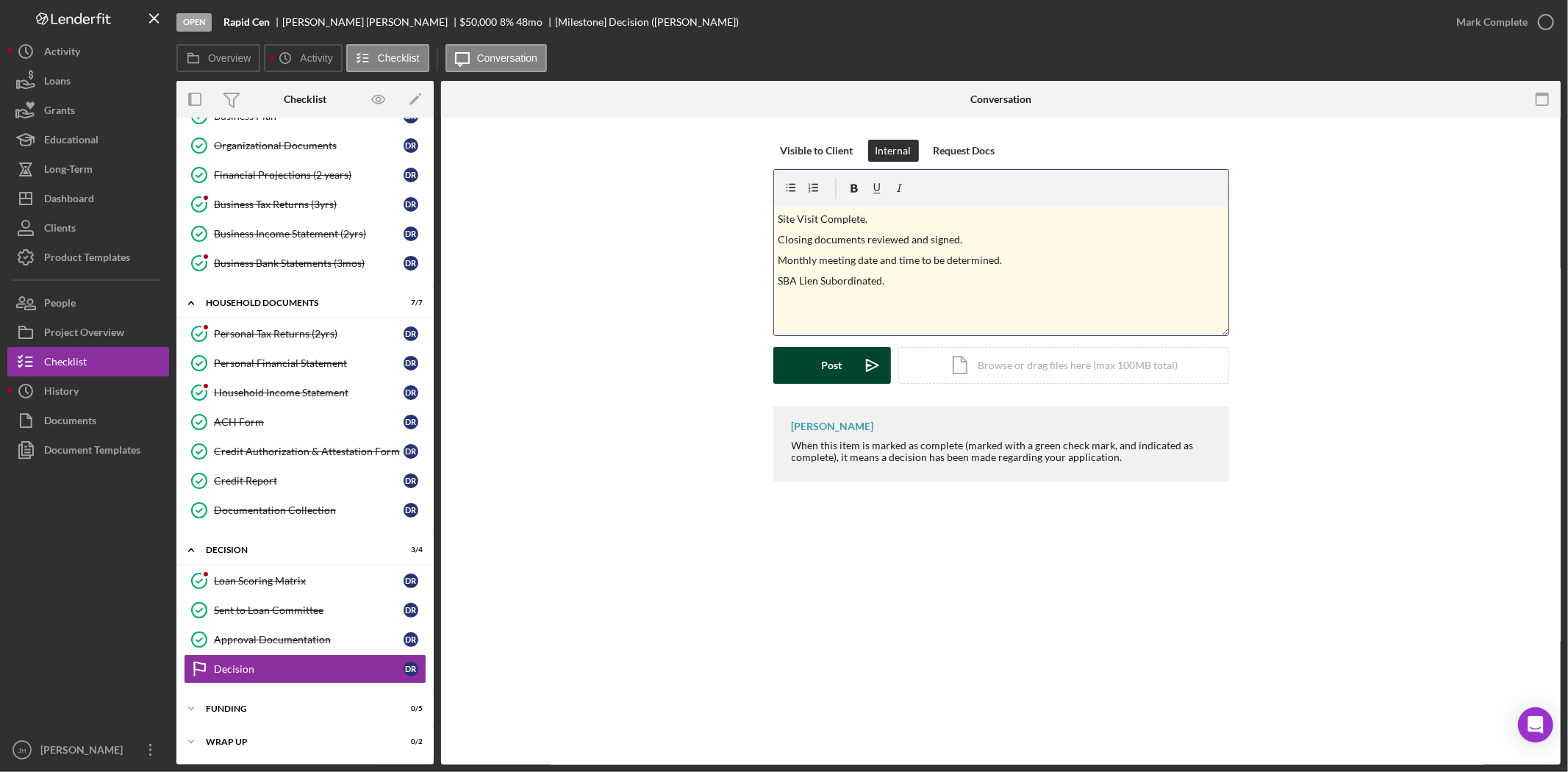
click at [829, 357] on div "Post" at bounding box center [831, 365] width 21 height 36
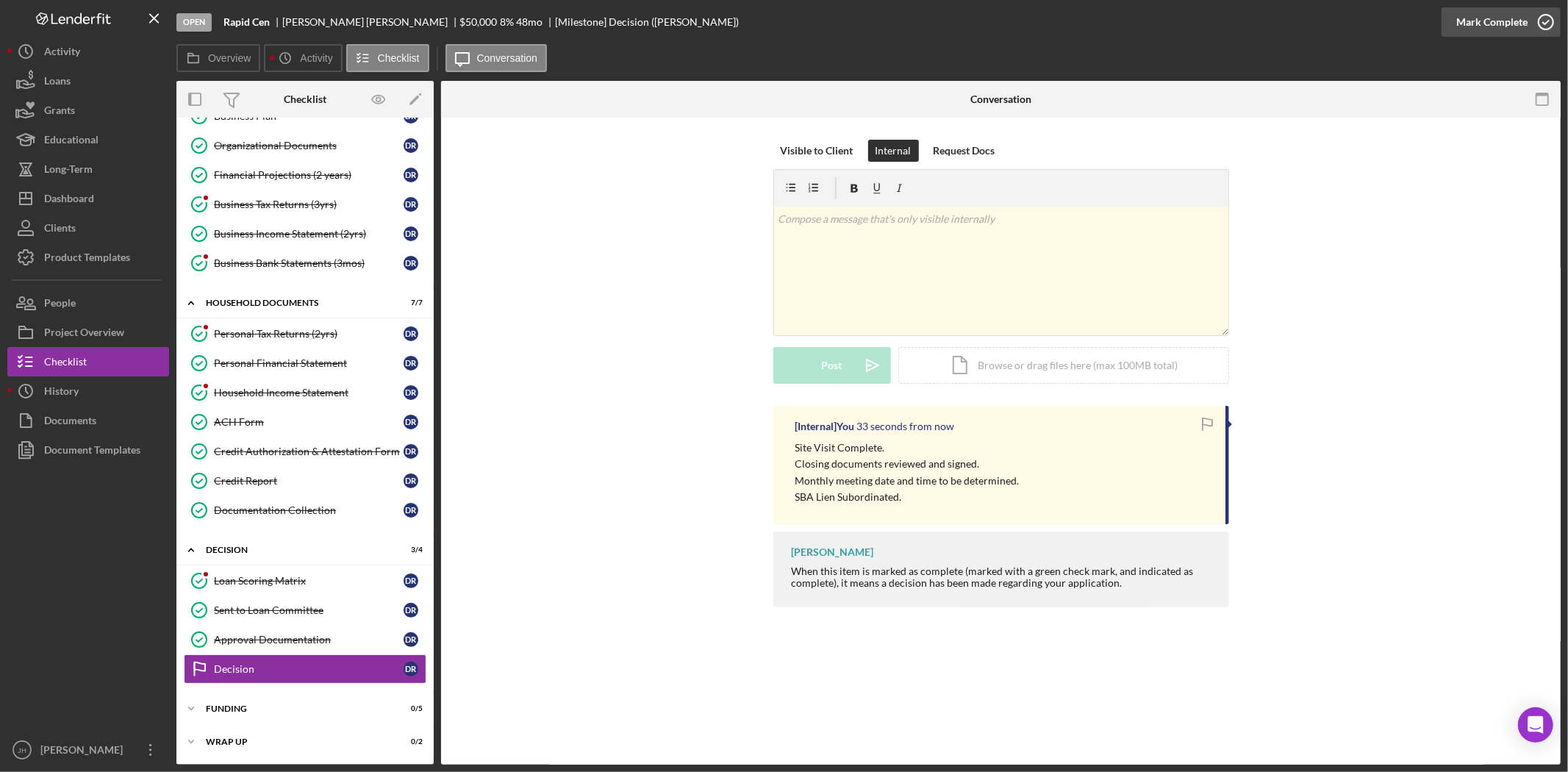
click at [1518, 20] on div "Mark Complete" at bounding box center [1492, 22] width 71 height 30
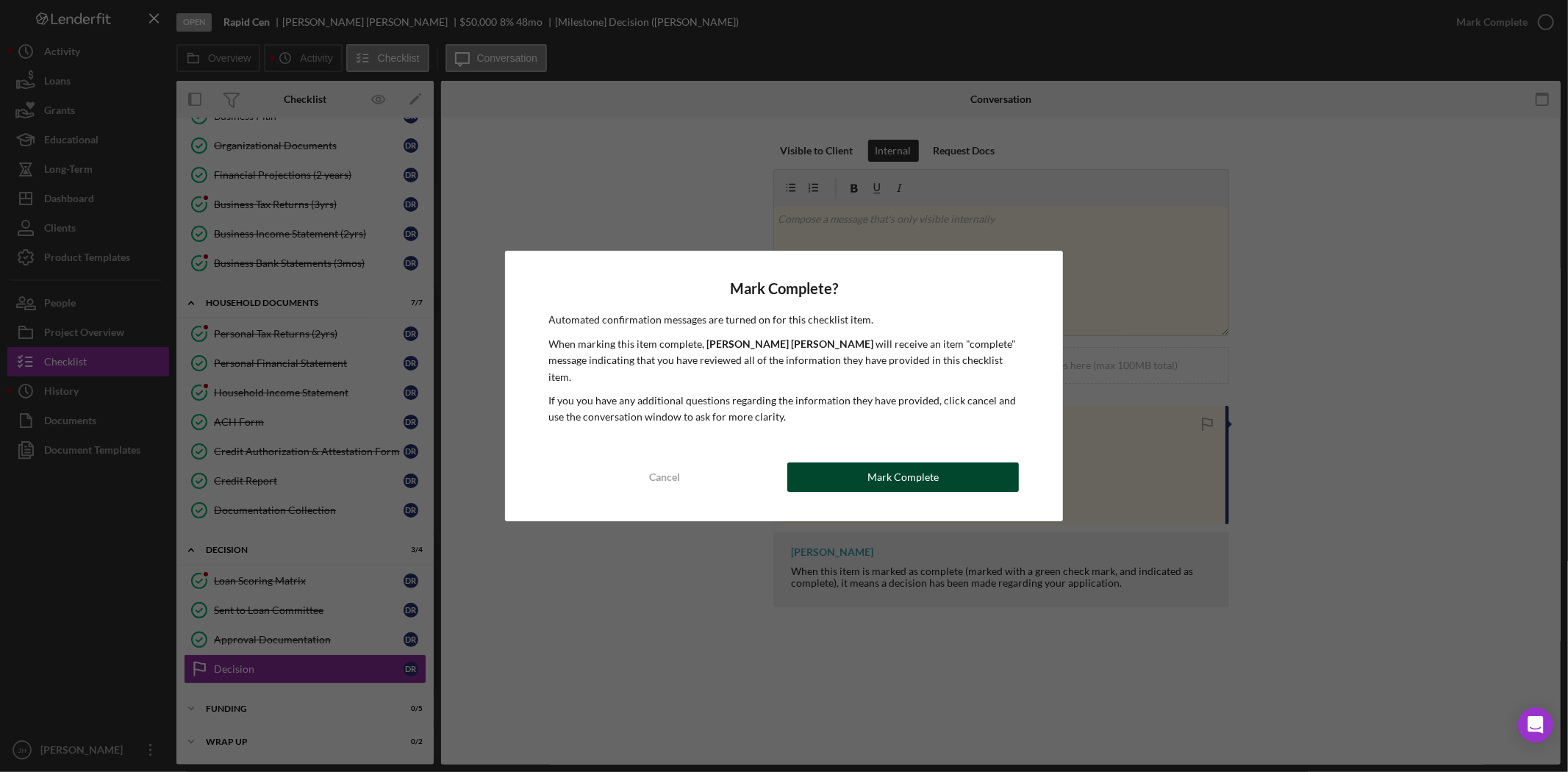
click at [938, 475] on button "Mark Complete" at bounding box center [902, 477] width 232 height 30
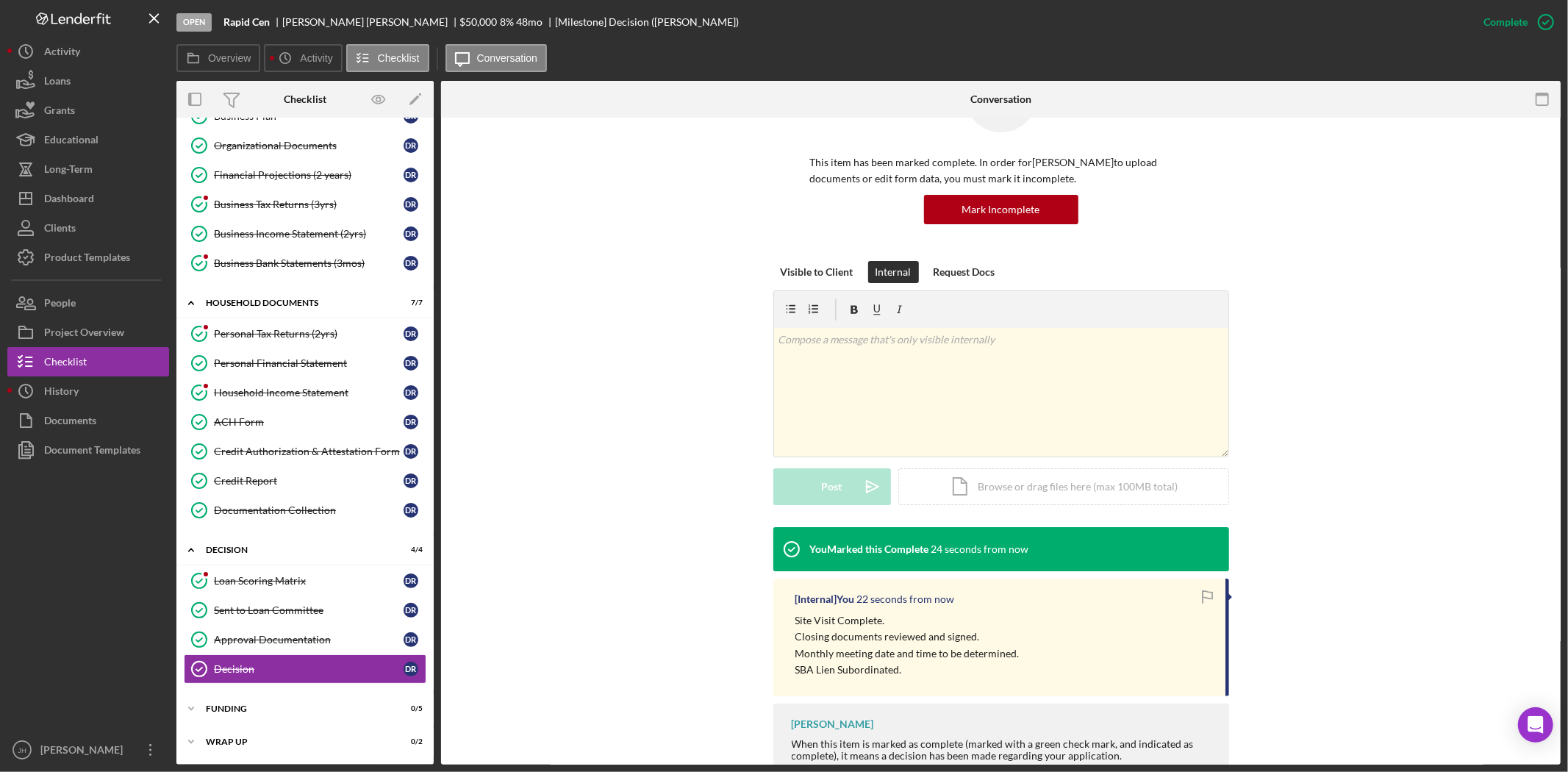
scroll to position [82, 0]
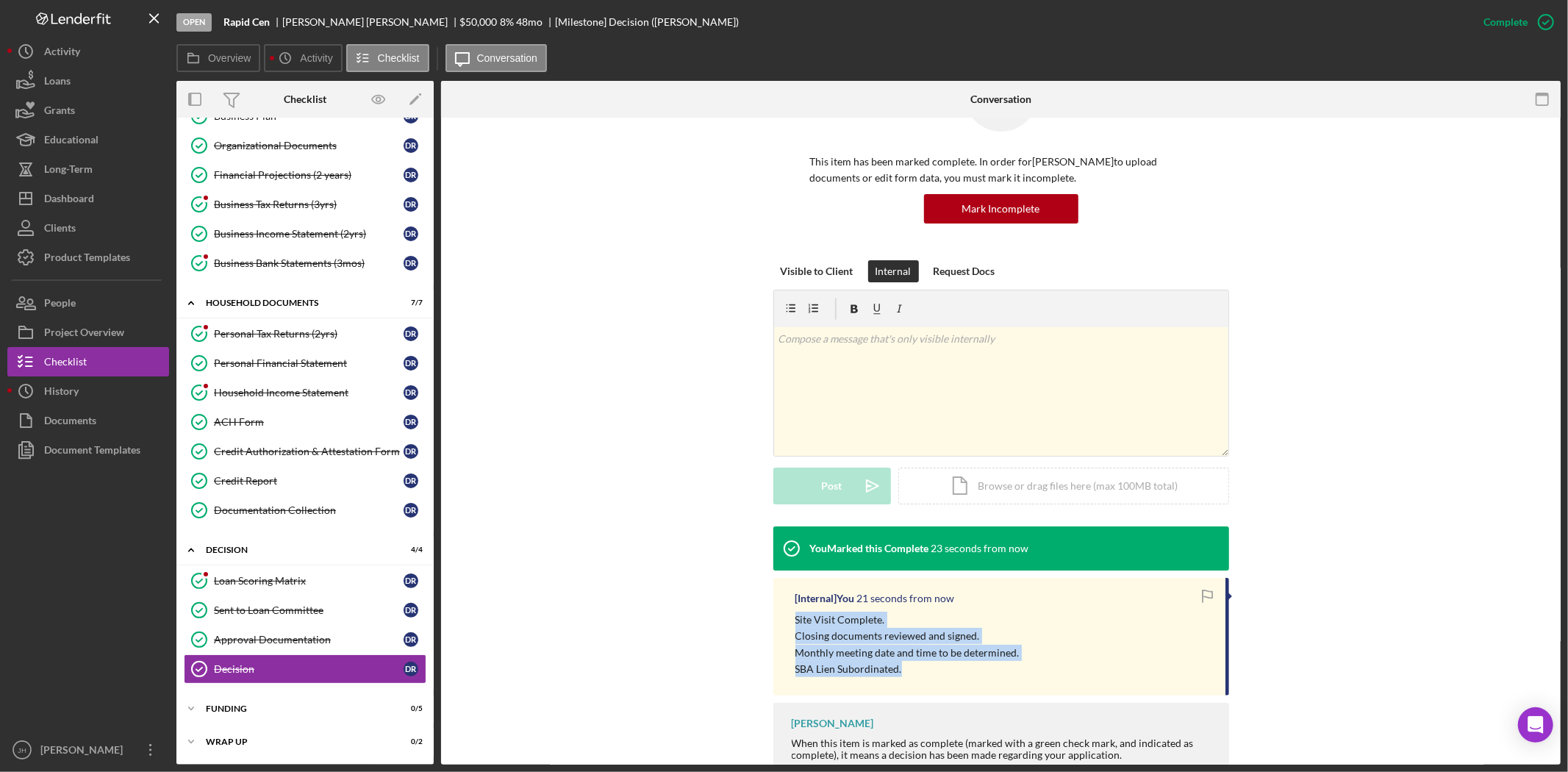
drag, startPoint x: 904, startPoint y: 668, endPoint x: 788, endPoint y: 622, distance: 124.8
click at [788, 622] on div "[Internal] You 21 seconds from now Site Visit Complete. Closing documents revie…" at bounding box center [1001, 637] width 456 height 118
copy div "Site Visit Complete. Closing documents reviewed and signed. Monthly meeting dat…"
click at [270, 701] on div "Icon/Expander Funding 0 / 5" at bounding box center [305, 709] width 257 height 30
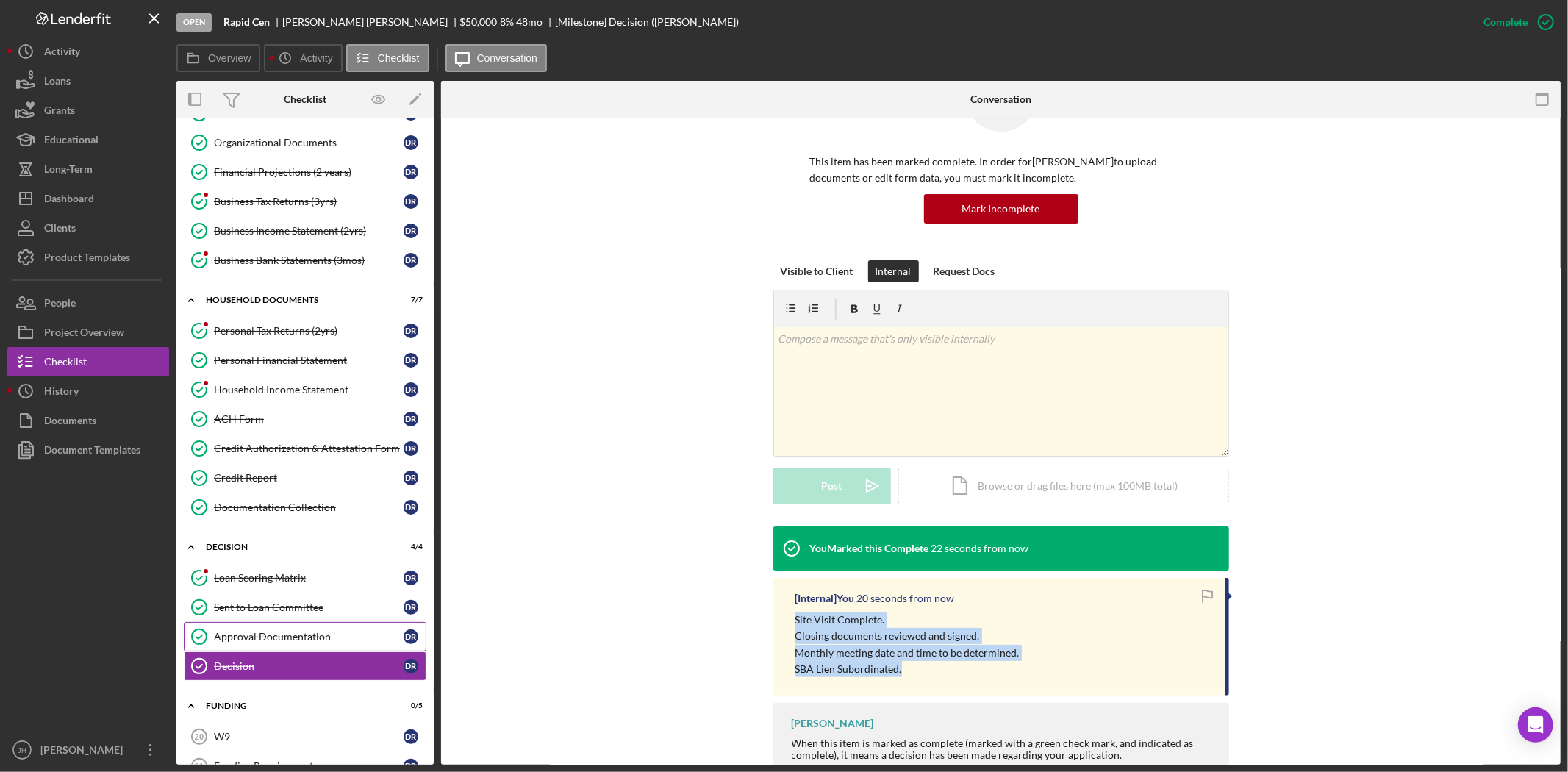
scroll to position [376, 0]
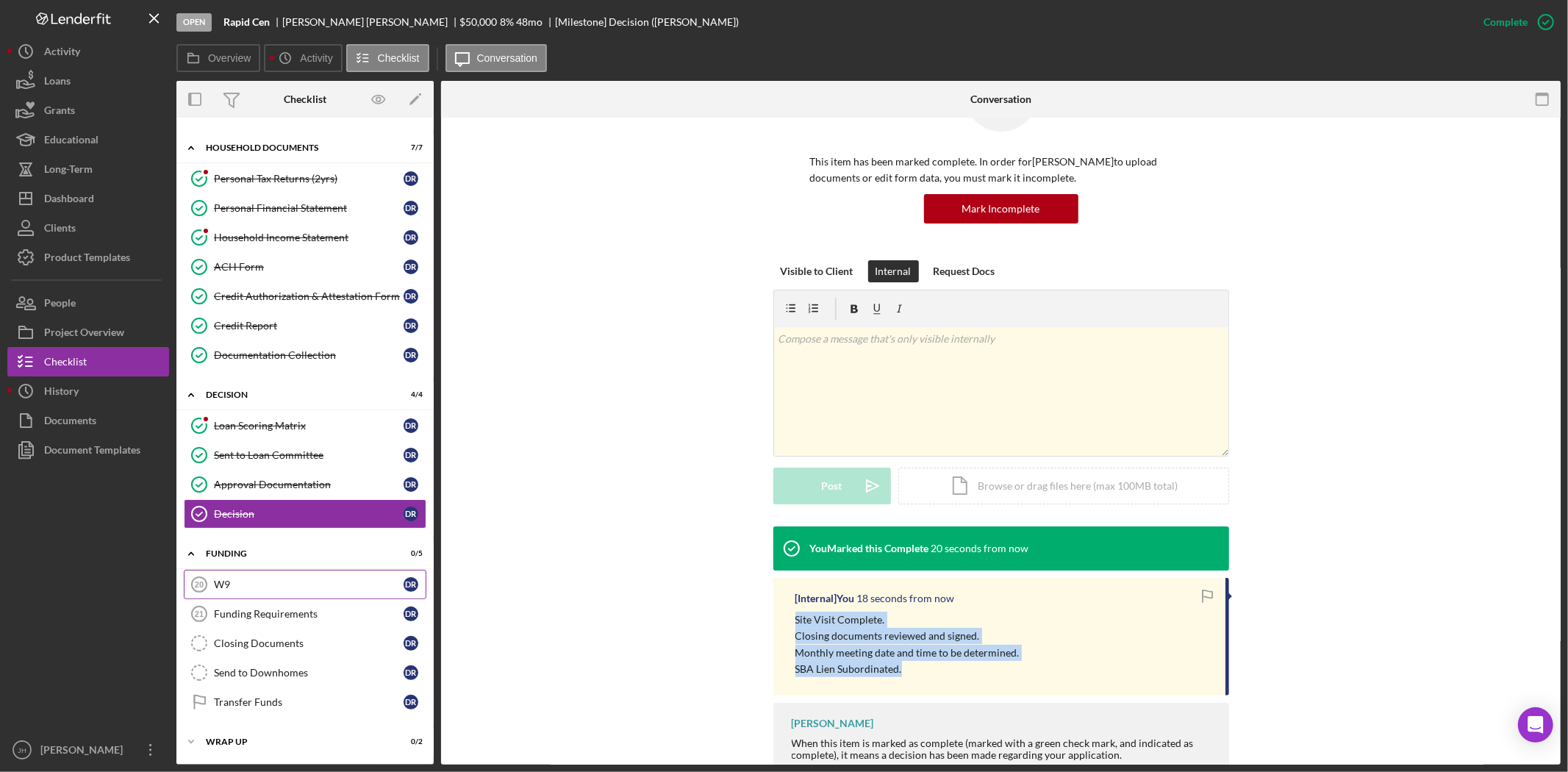
click at [269, 593] on link "W9 20 W9 D R" at bounding box center [305, 585] width 243 height 30
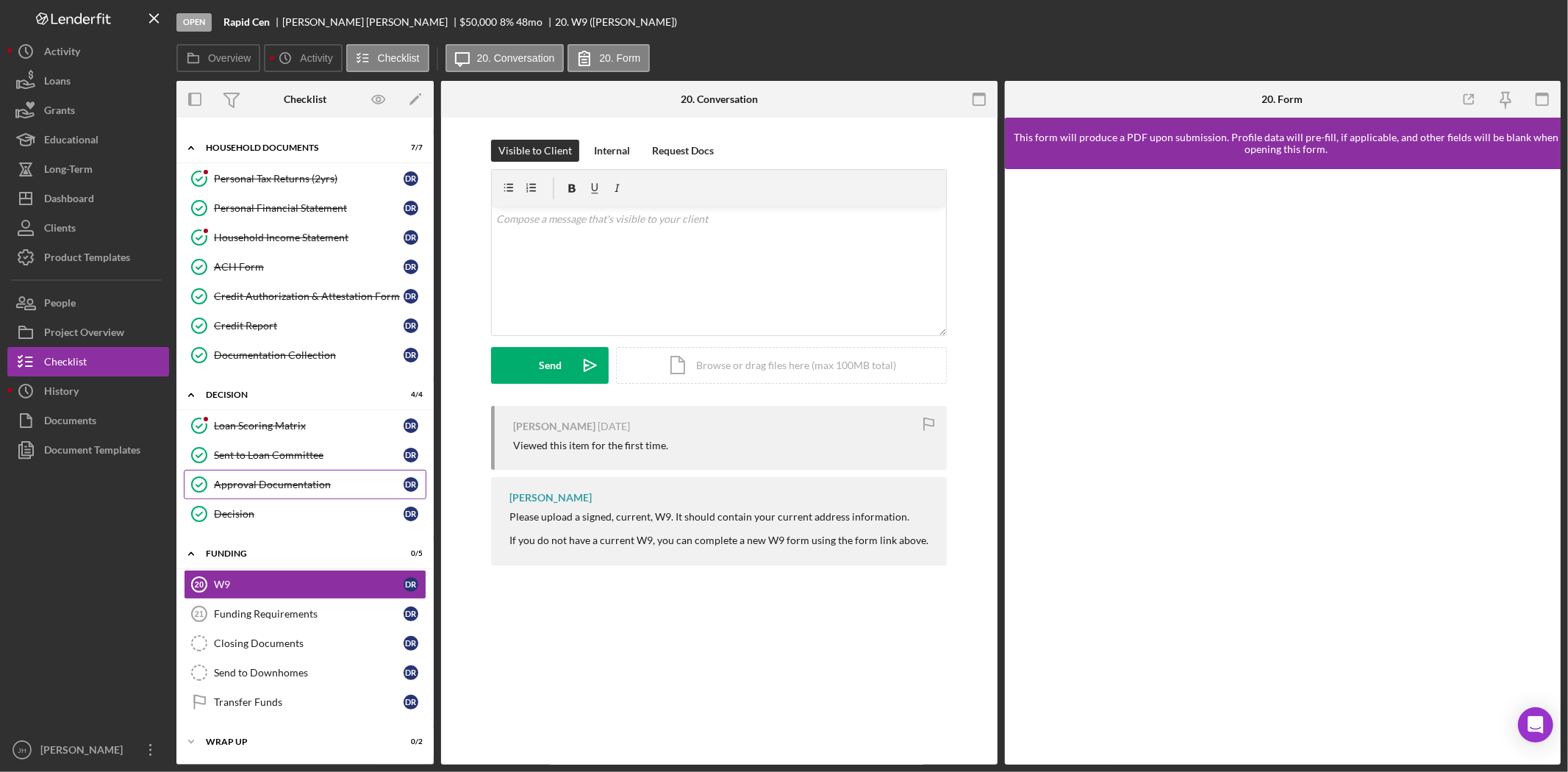
scroll to position [376, 0]
click at [546, 354] on div "Upload" at bounding box center [550, 365] width 34 height 36
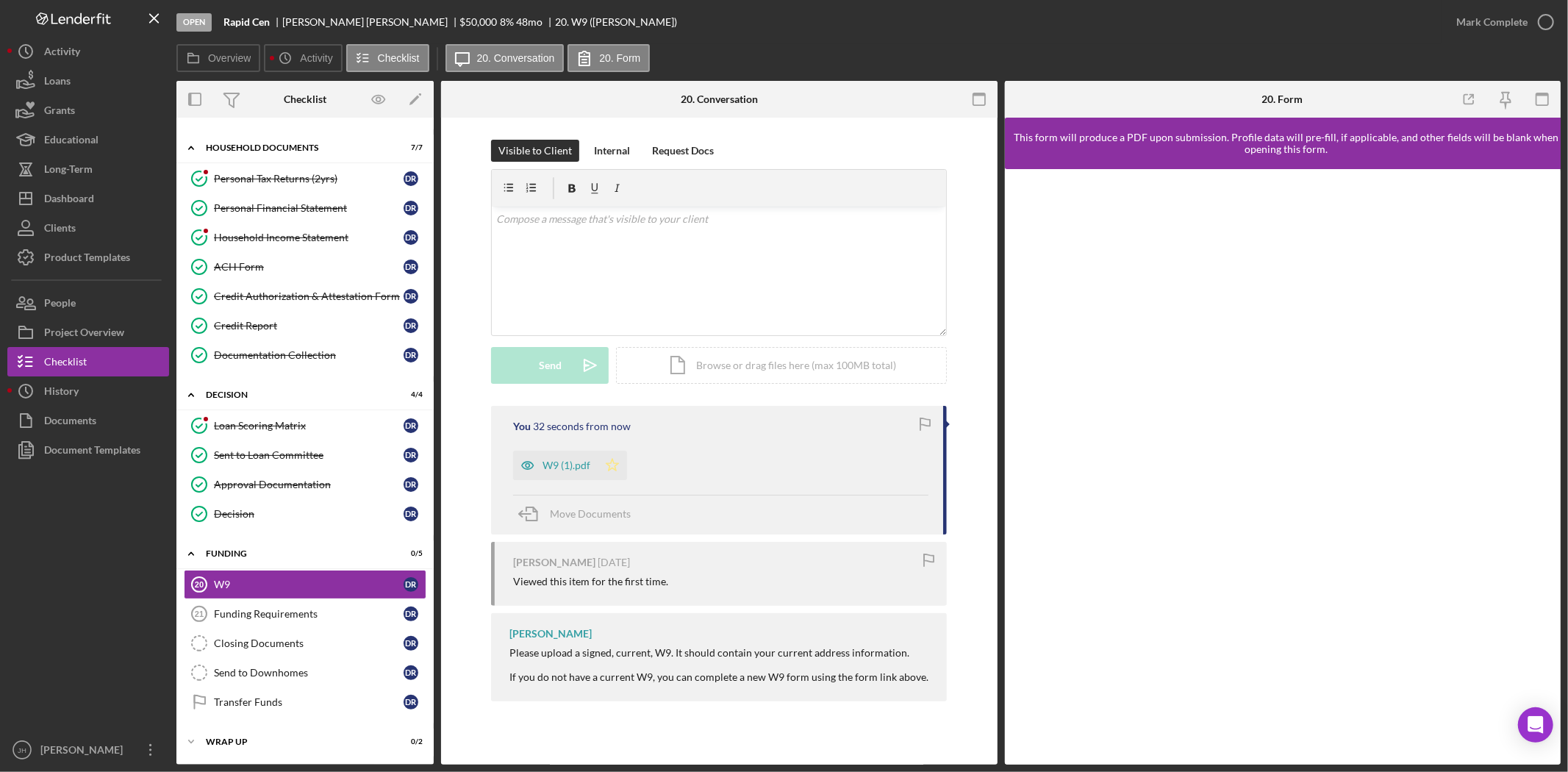
click at [615, 467] on polygon "button" at bounding box center [612, 464] width 13 height 12
click at [1556, 18] on icon "button" at bounding box center [1545, 22] width 36 height 36
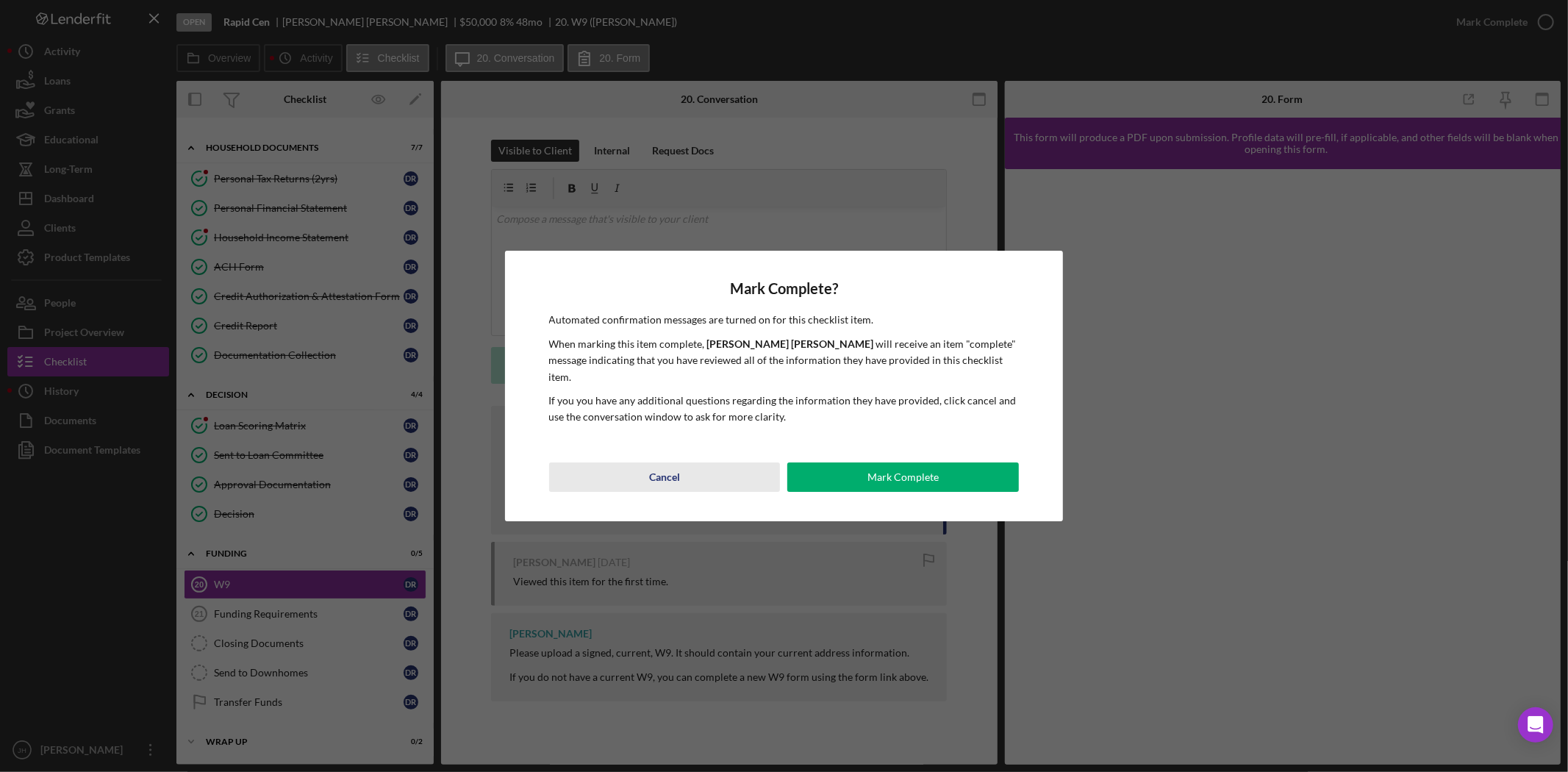
click at [715, 472] on button "Cancel" at bounding box center [665, 477] width 232 height 30
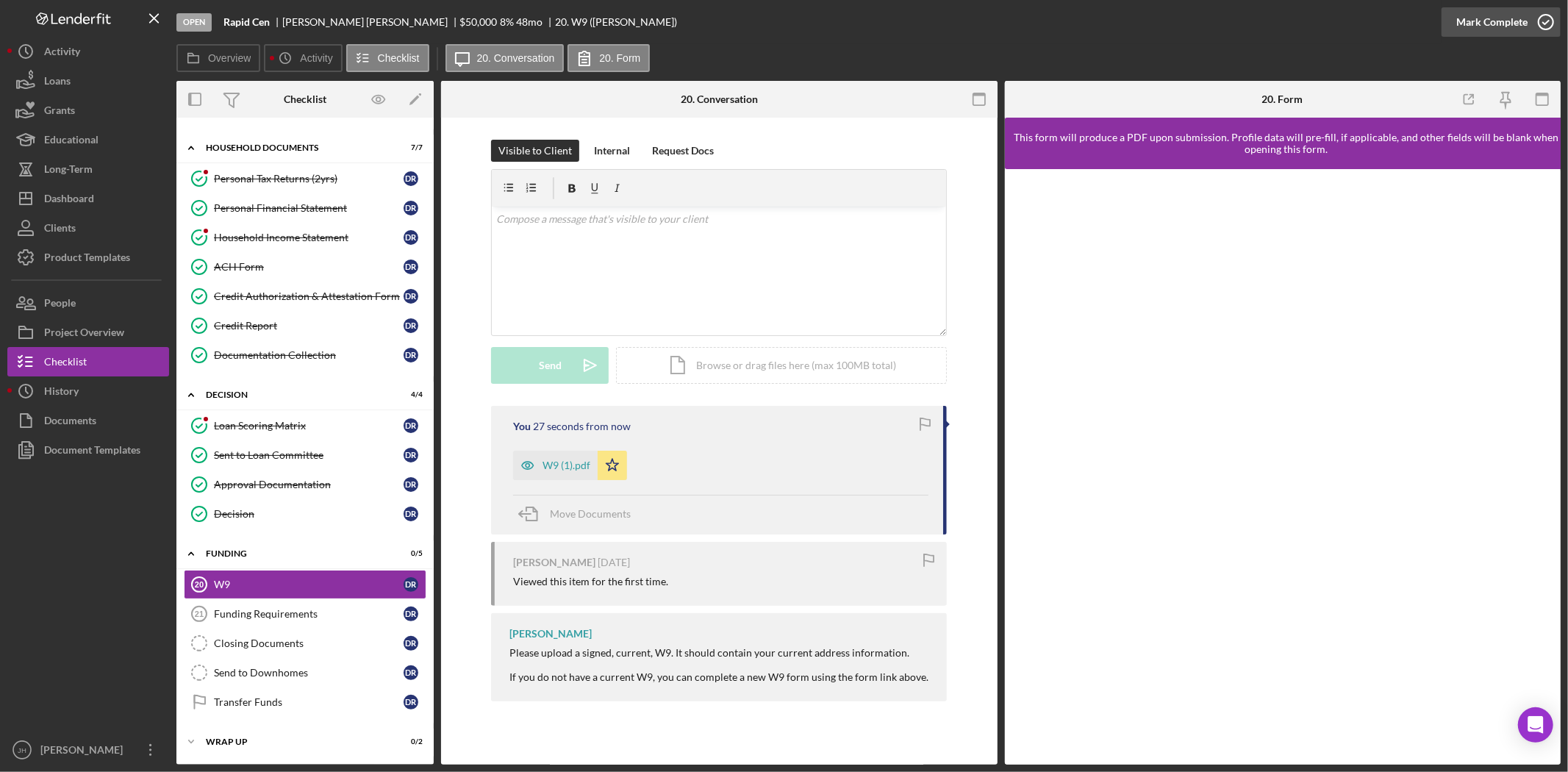
click at [1542, 13] on icon "button" at bounding box center [1545, 22] width 36 height 36
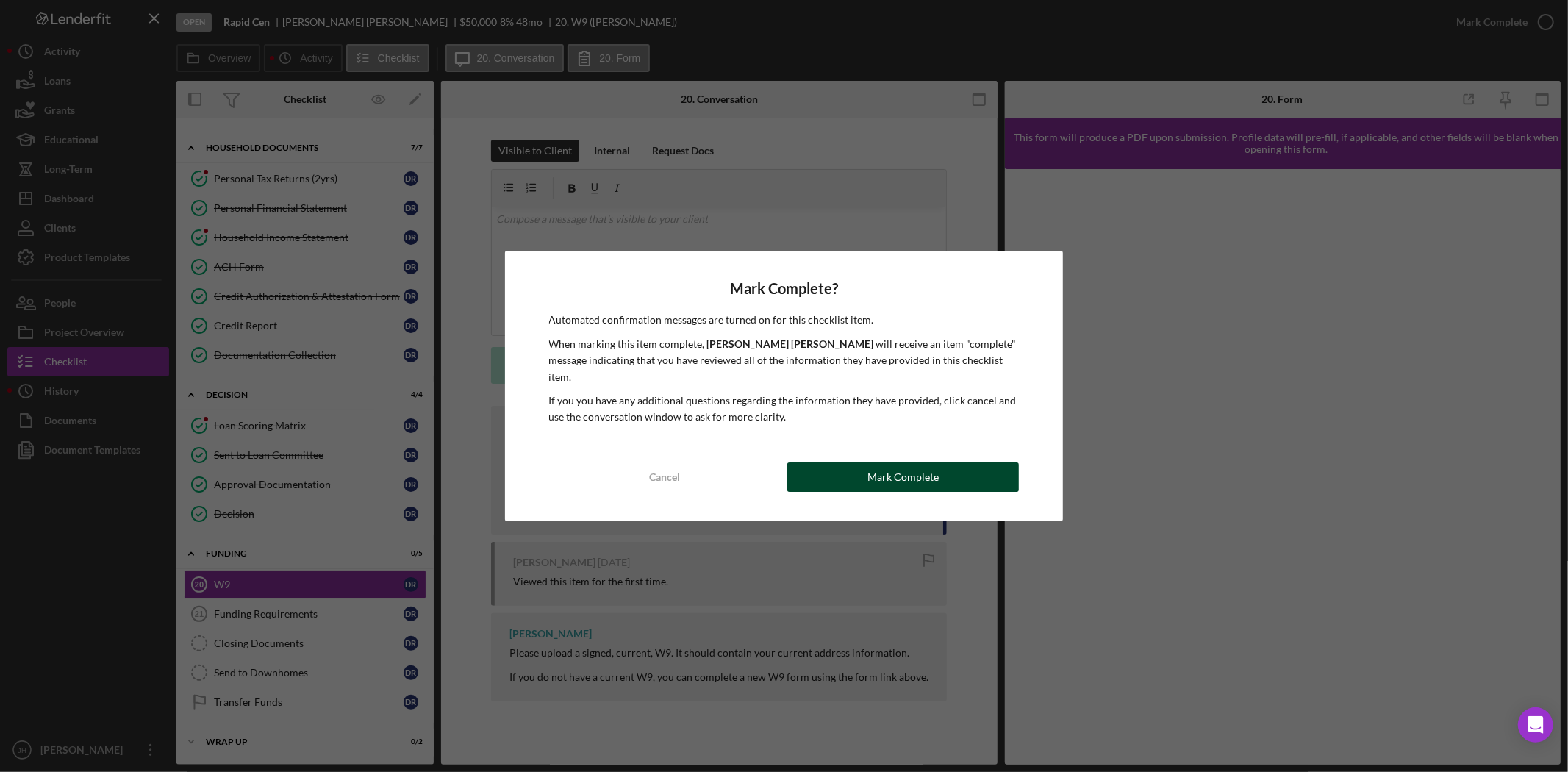
click at [965, 464] on button "Mark Complete" at bounding box center [902, 477] width 232 height 30
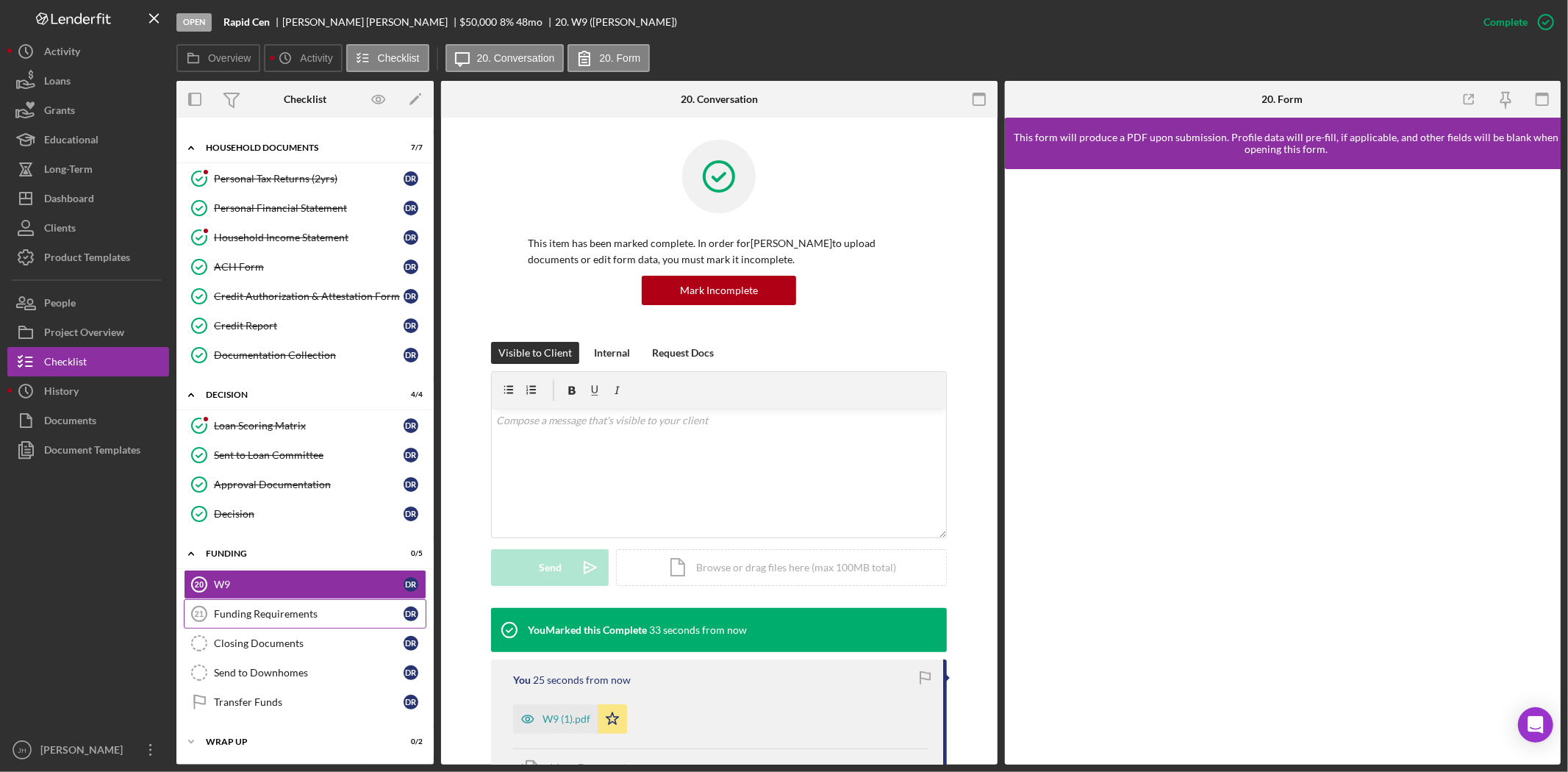
click at [330, 622] on link "Funding Requirements 21 Funding Requirements D R" at bounding box center [305, 614] width 243 height 30
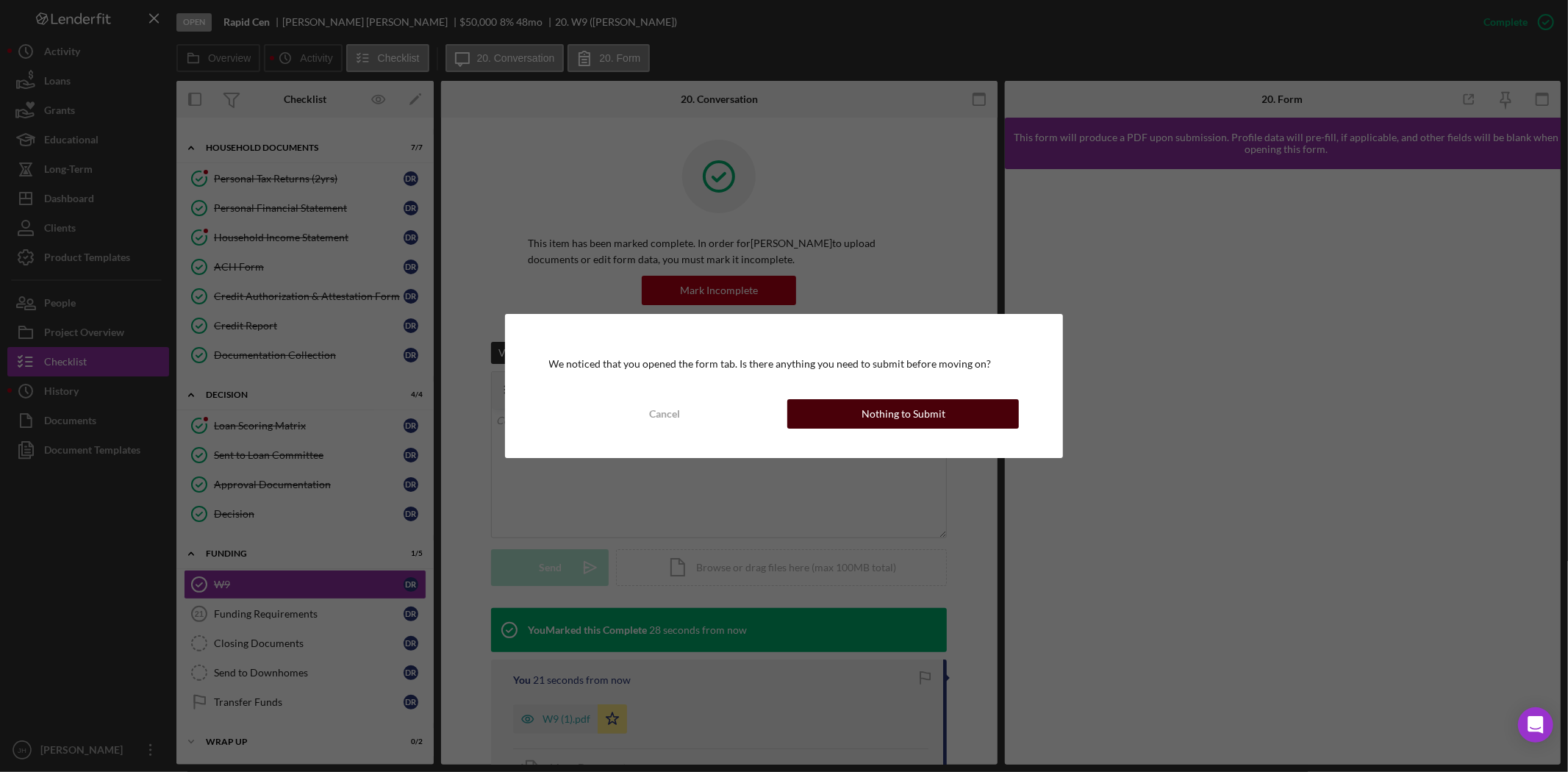
click at [942, 417] on div "Nothing to Submit" at bounding box center [903, 414] width 84 height 30
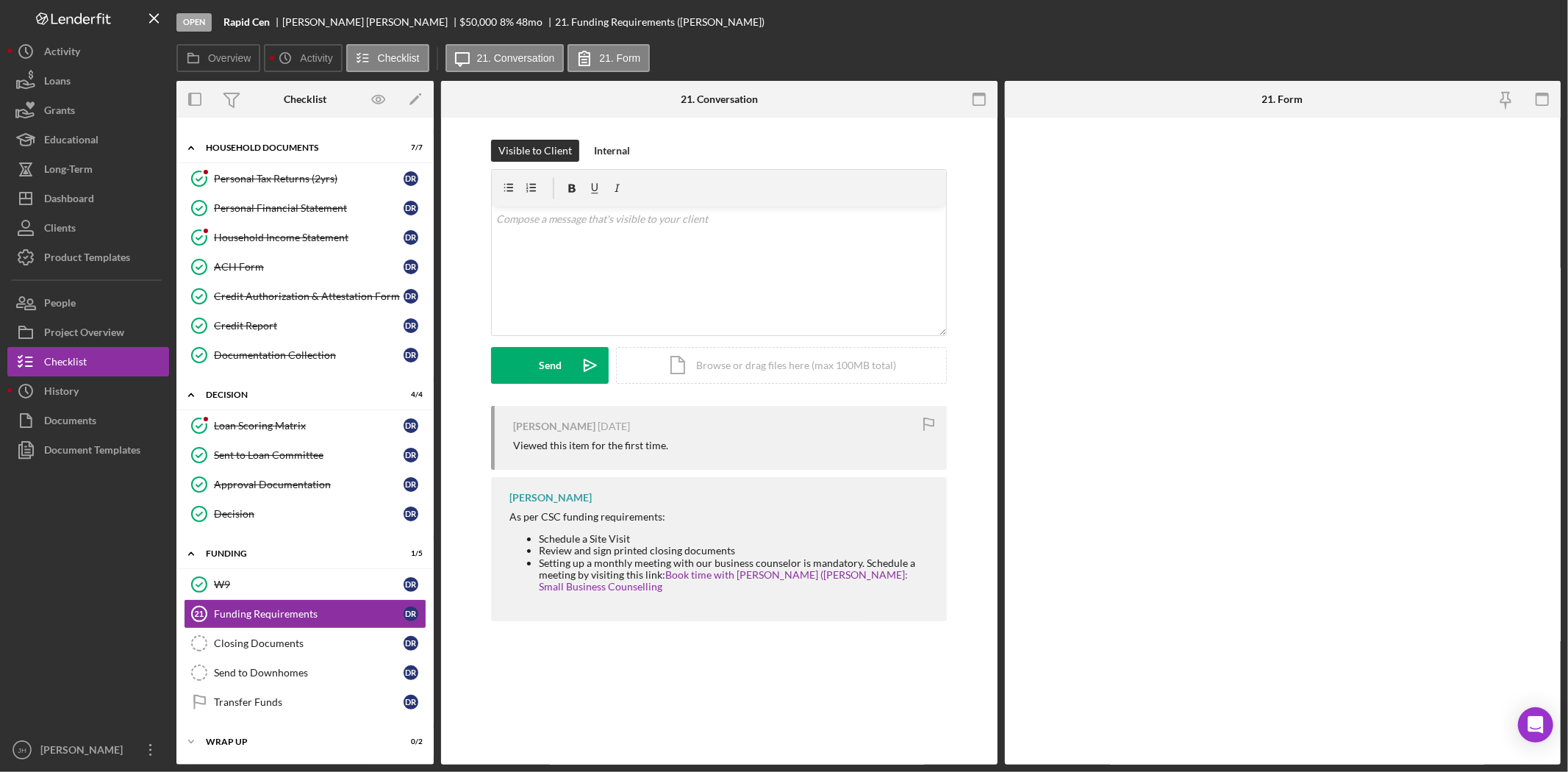
scroll to position [376, 0]
click at [291, 513] on div "Decision" at bounding box center [309, 514] width 189 height 12
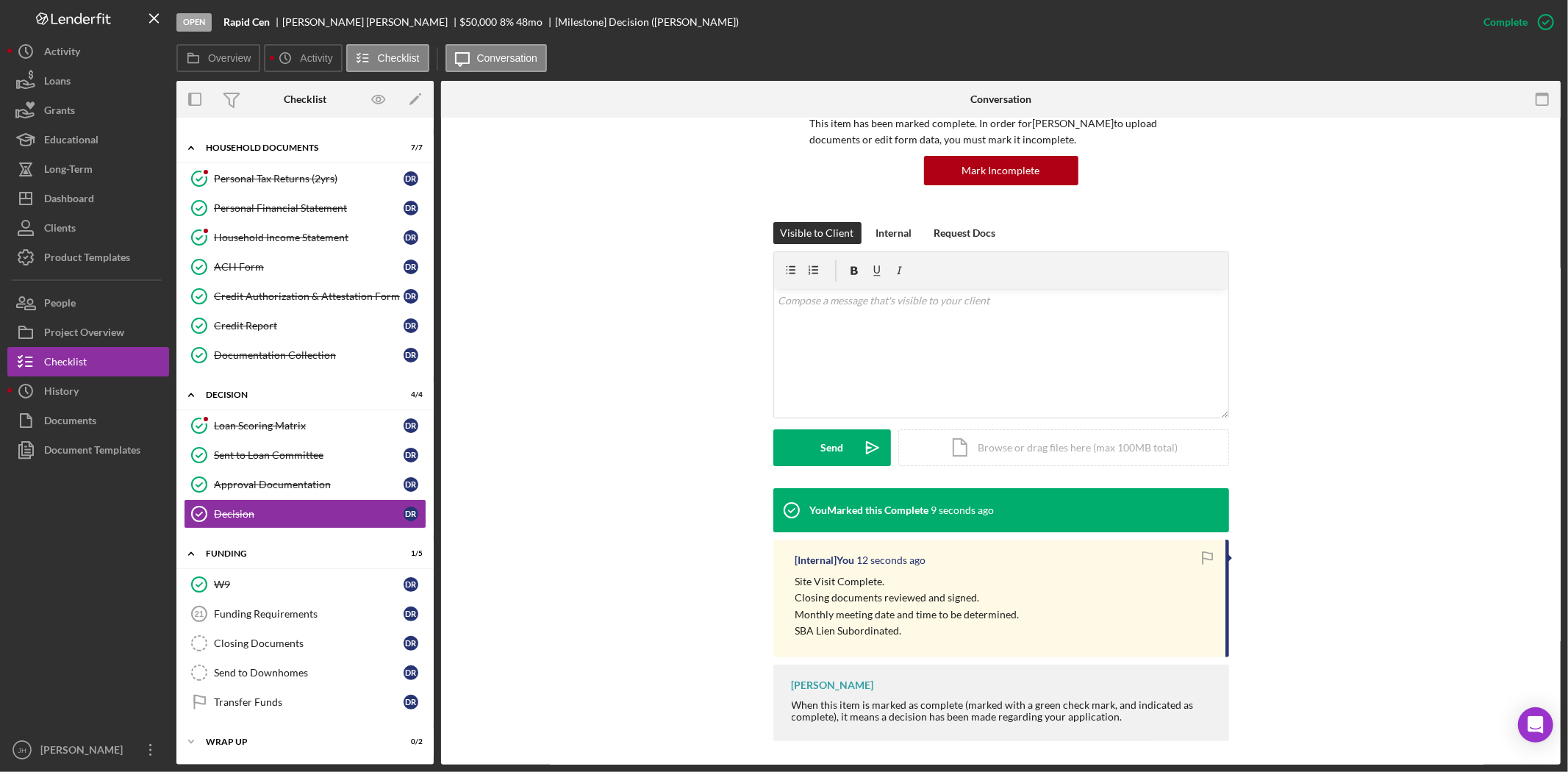
scroll to position [125, 0]
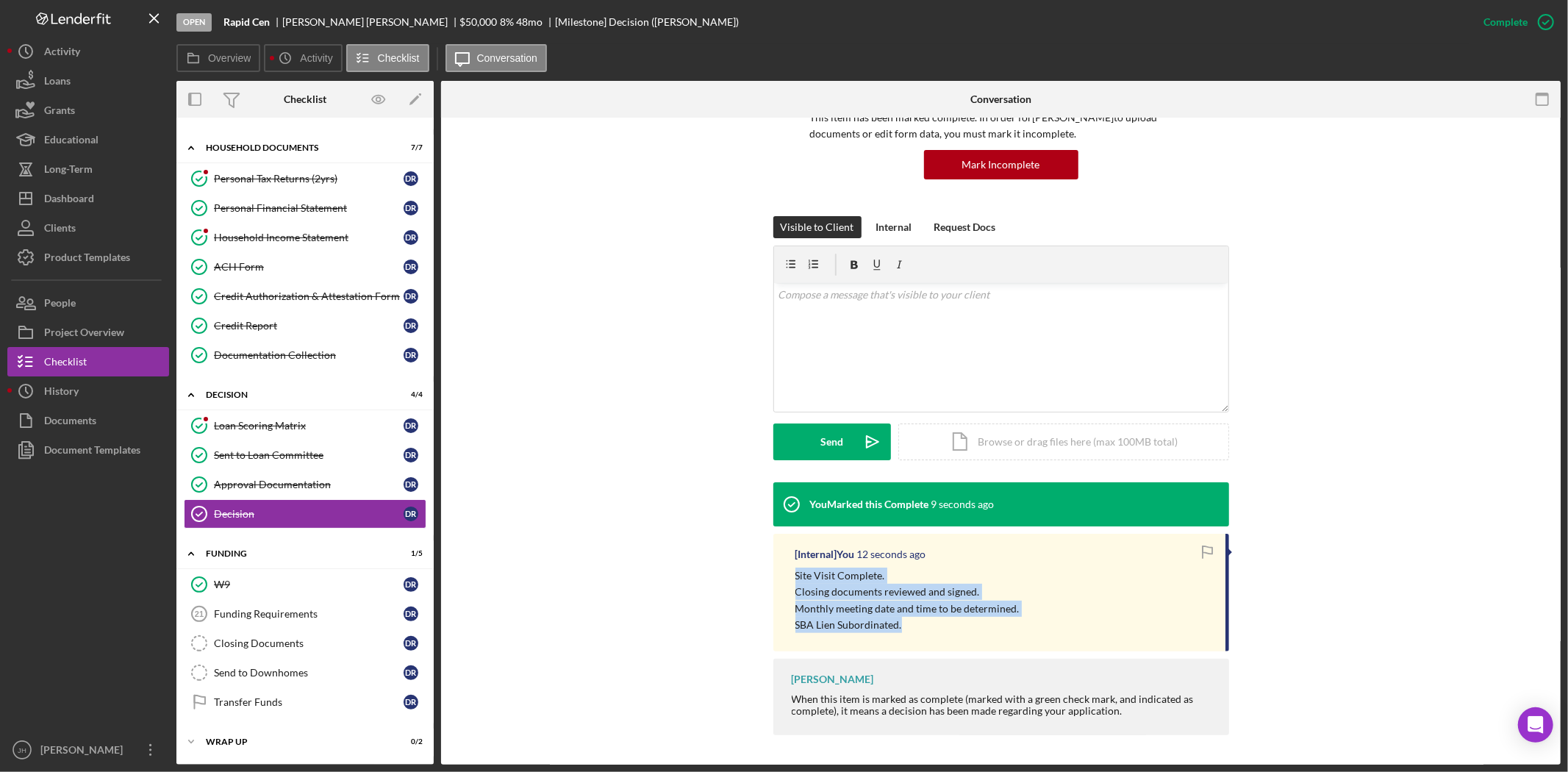
drag, startPoint x: 891, startPoint y: 625, endPoint x: 784, endPoint y: 578, distance: 116.9
click at [784, 578] on div "[Internal] You 12 seconds ago Site Visit Complete. Closing documents reviewed a…" at bounding box center [1001, 593] width 456 height 118
copy div "Site Visit Complete. Closing documents reviewed and signed. Monthly meeting dat…"
click at [279, 608] on div "Funding Requirements" at bounding box center [309, 613] width 189 height 12
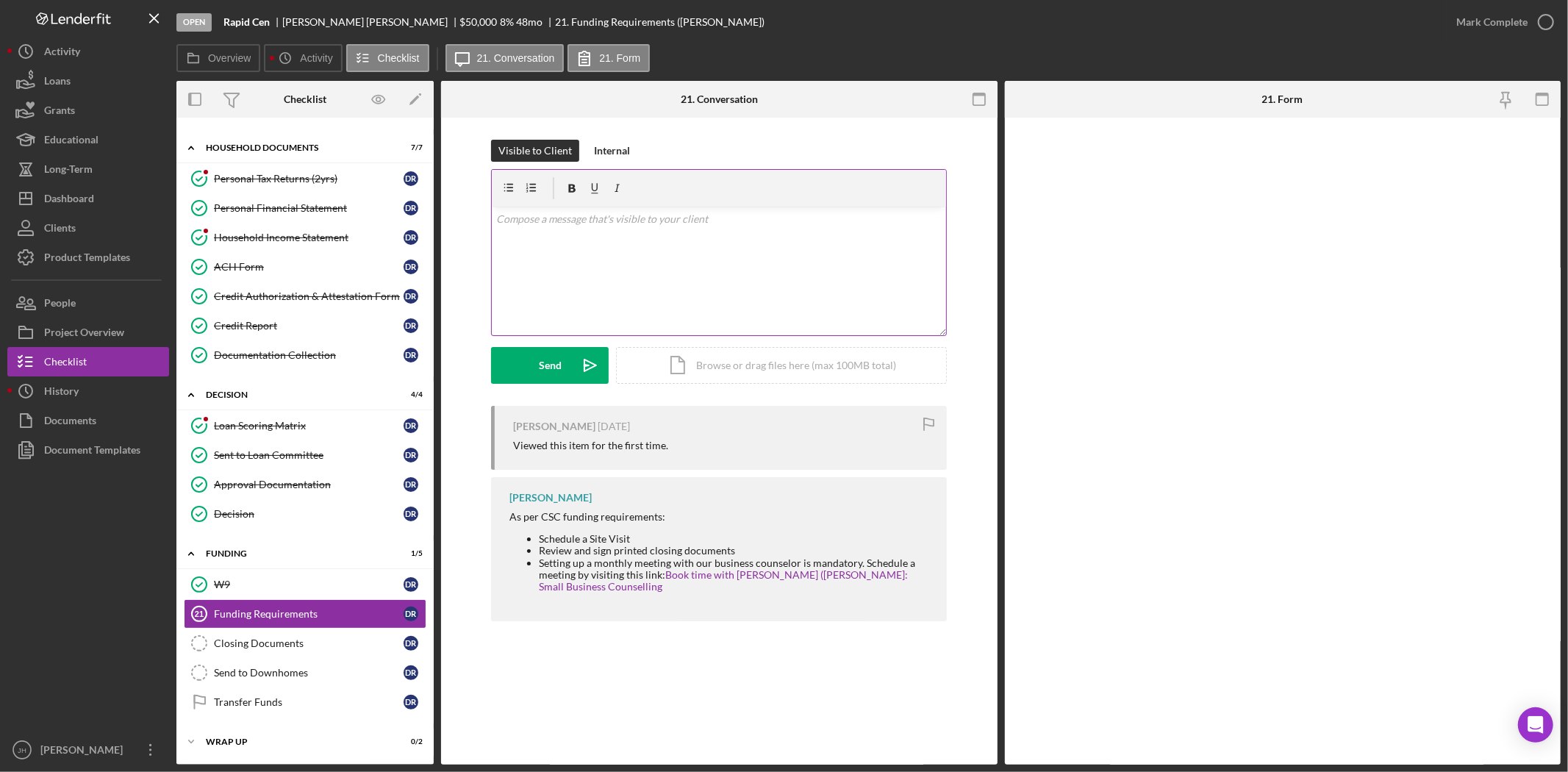
click at [773, 281] on div "v Color teal Color pink Remove color Add row above Add row below Add column bef…" at bounding box center [719, 270] width 455 height 128
click at [632, 152] on button "Internal" at bounding box center [611, 151] width 50 height 22
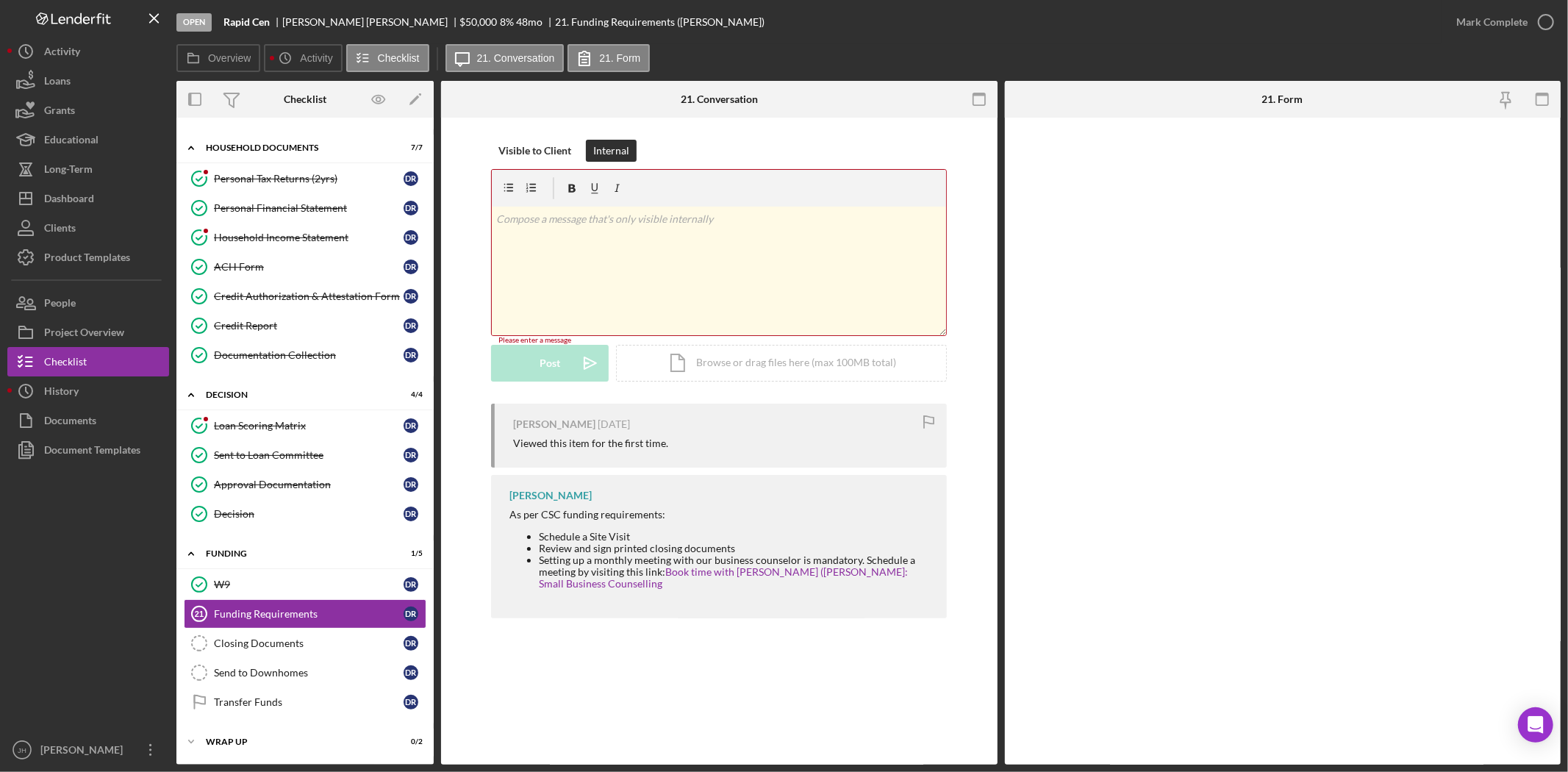
click at [654, 260] on div "v Color teal Color pink Remove color Add row above Add row below Add column bef…" at bounding box center [719, 270] width 455 height 128
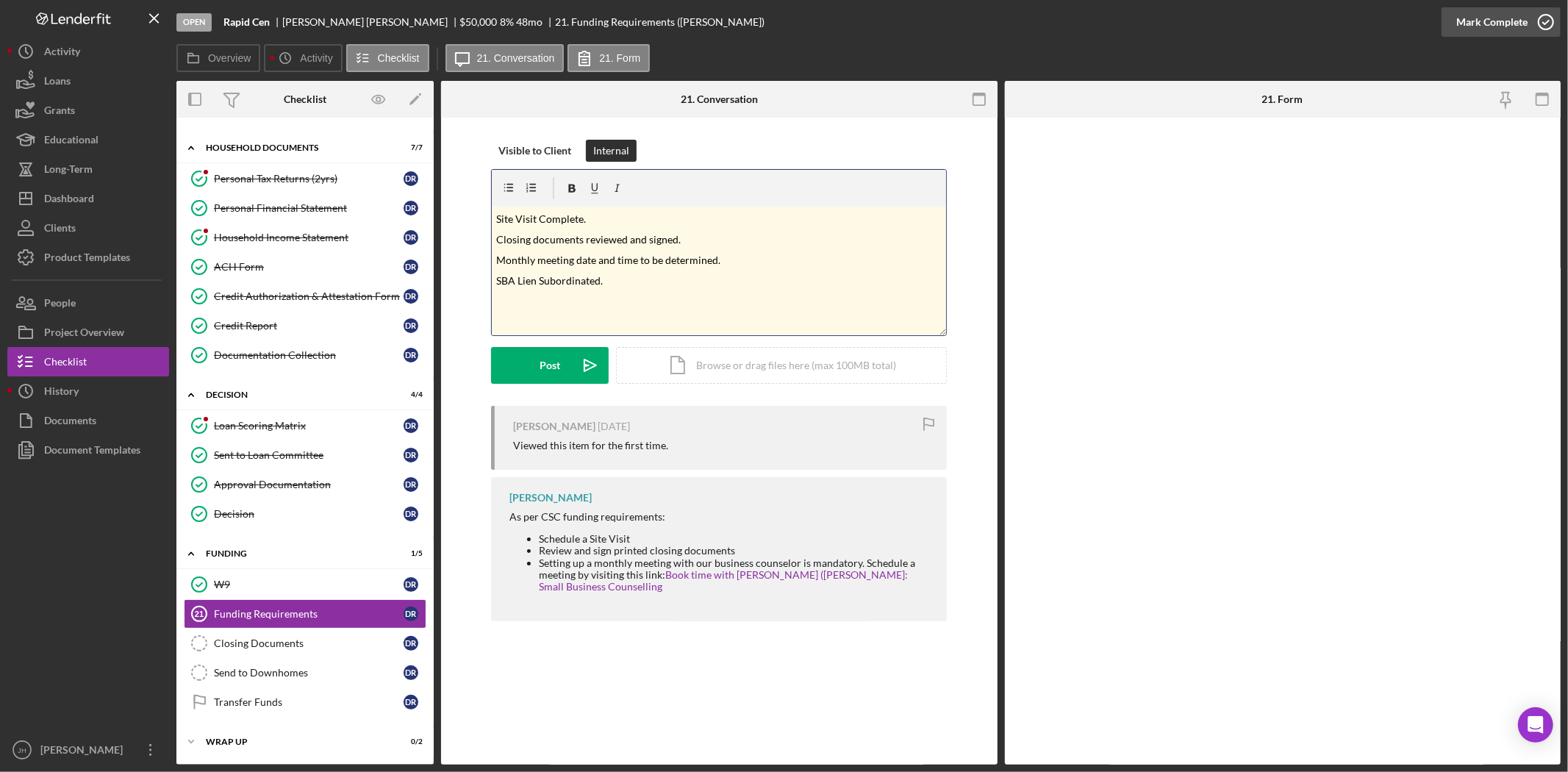
click at [1520, 25] on div "Mark Complete" at bounding box center [1492, 22] width 71 height 30
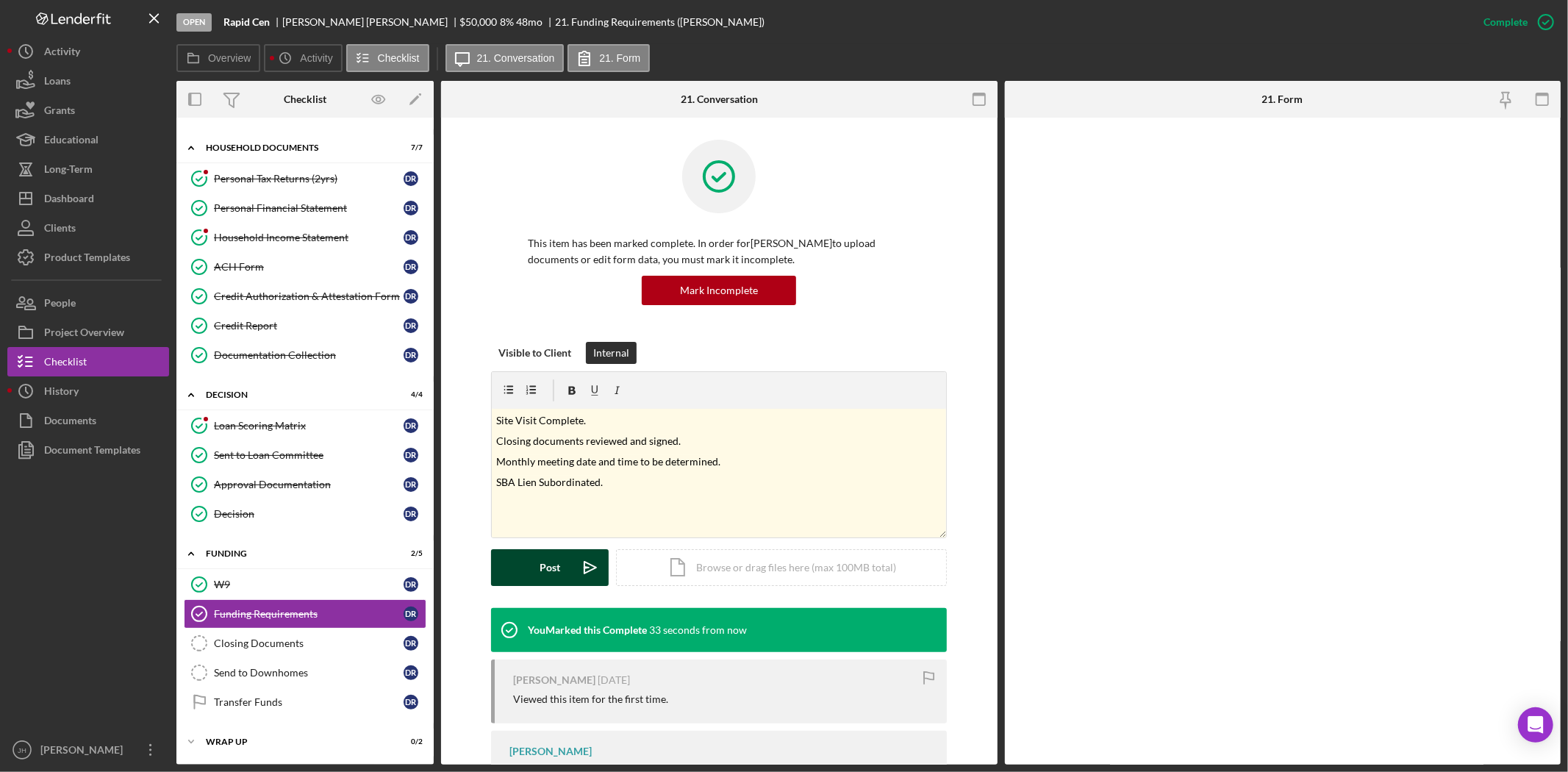
click at [567, 559] on button "Post Icon/icon-invite-send" at bounding box center [549, 567] width 117 height 36
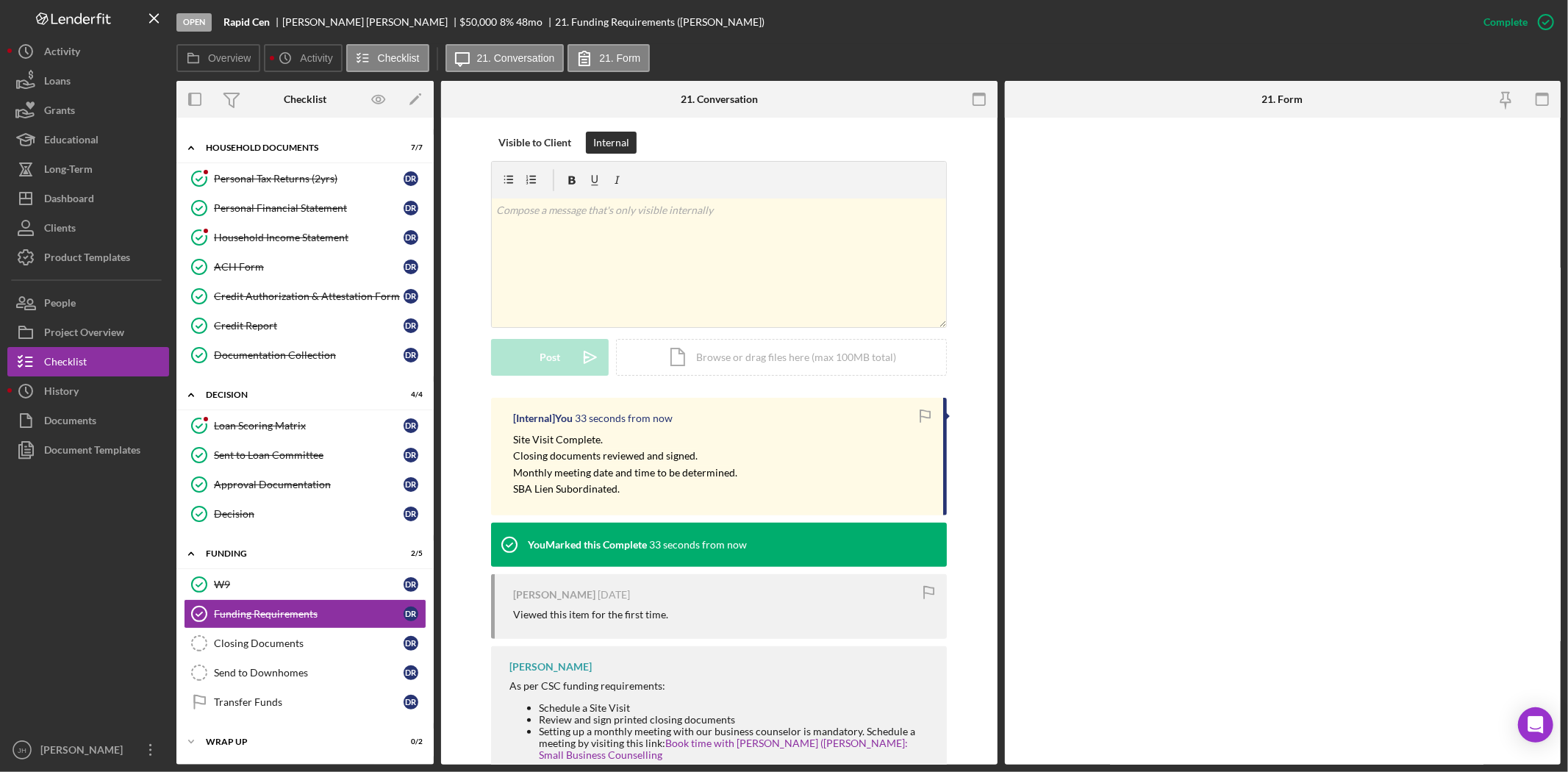
scroll to position [245, 0]
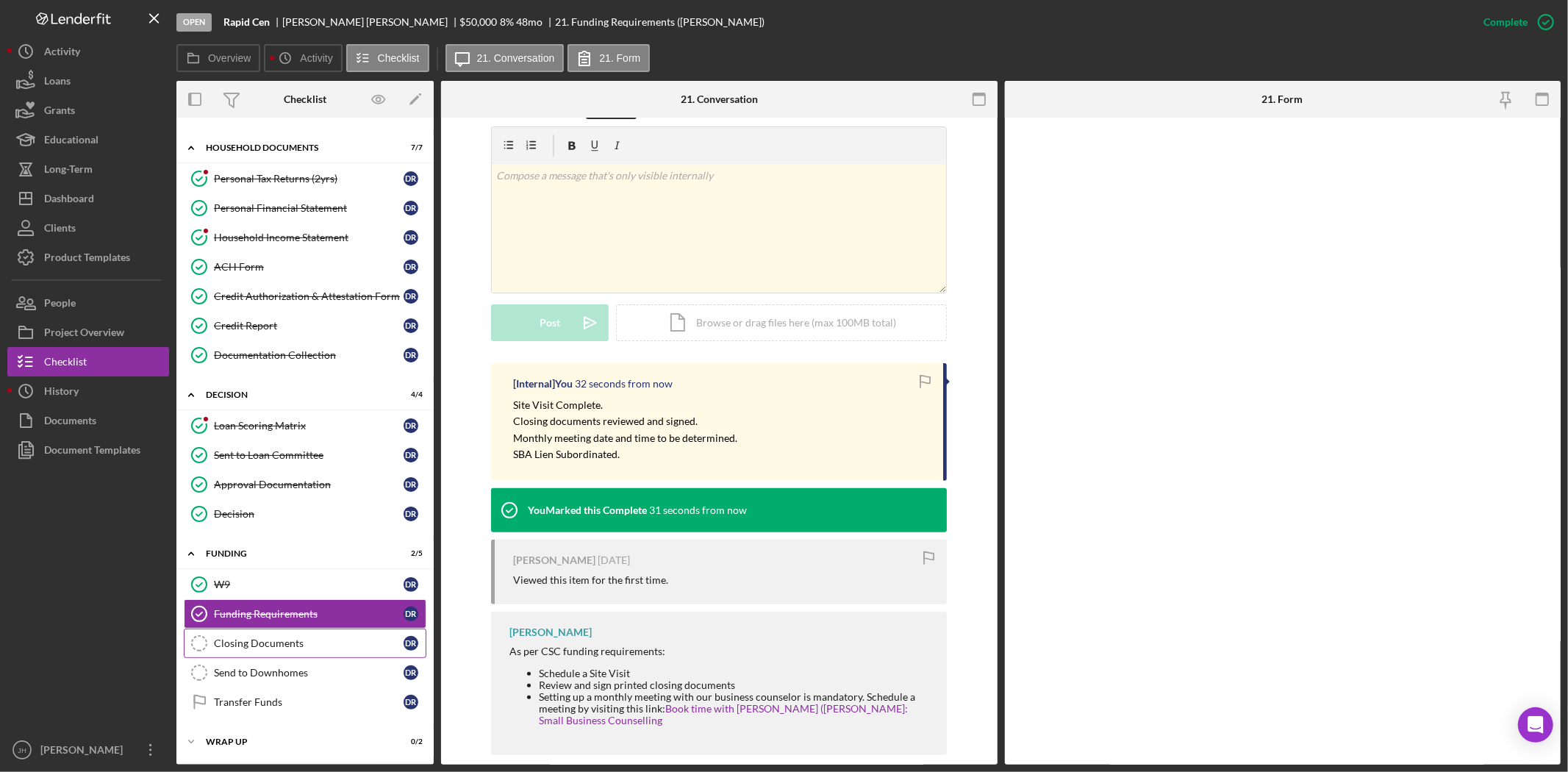
click at [305, 645] on div "Closing Documents" at bounding box center [309, 643] width 189 height 12
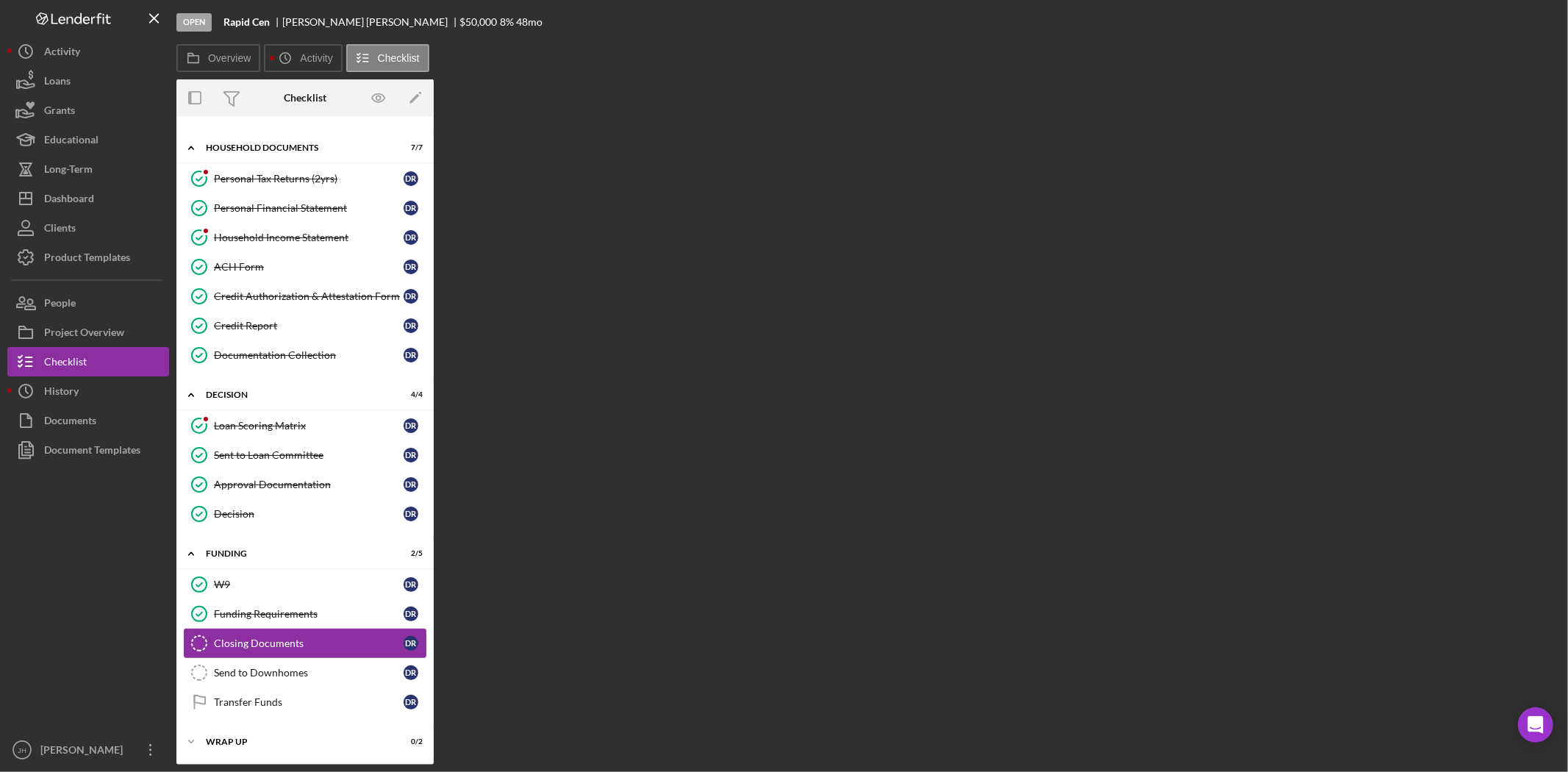
scroll to position [376, 0]
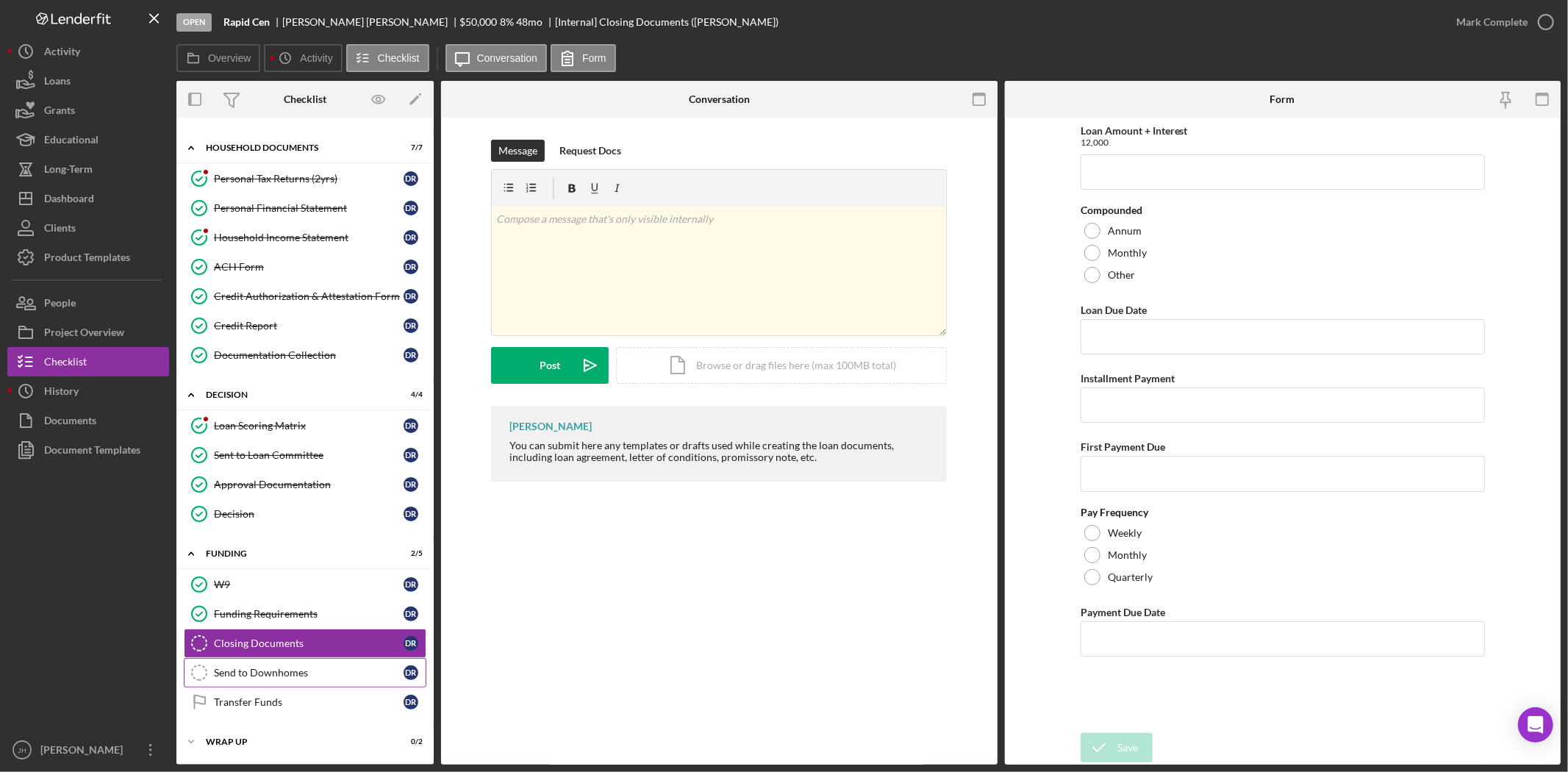
click at [314, 669] on div "Send to Downhomes" at bounding box center [309, 672] width 189 height 12
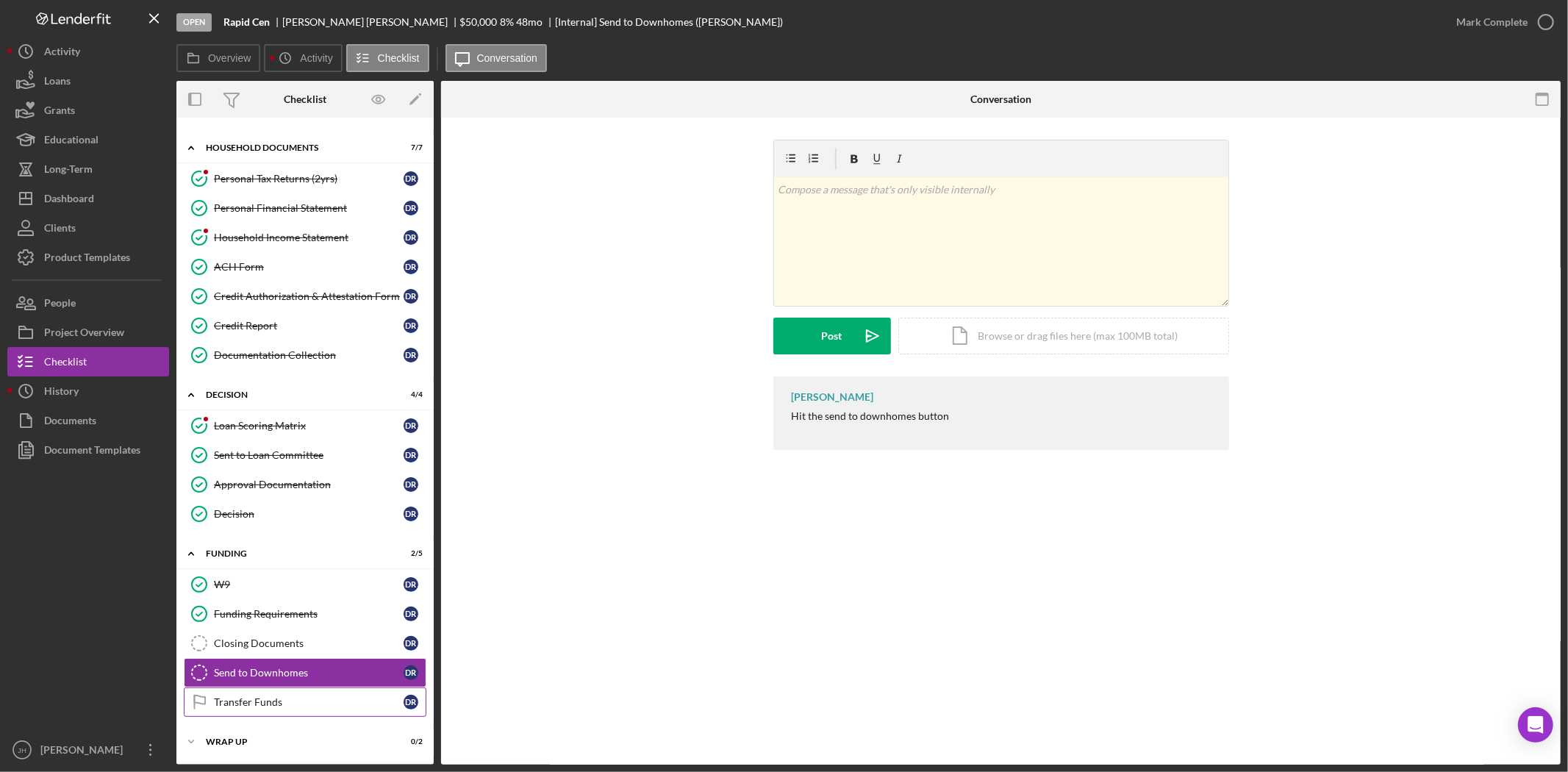
click at [305, 706] on div "Transfer Funds" at bounding box center [309, 702] width 189 height 12
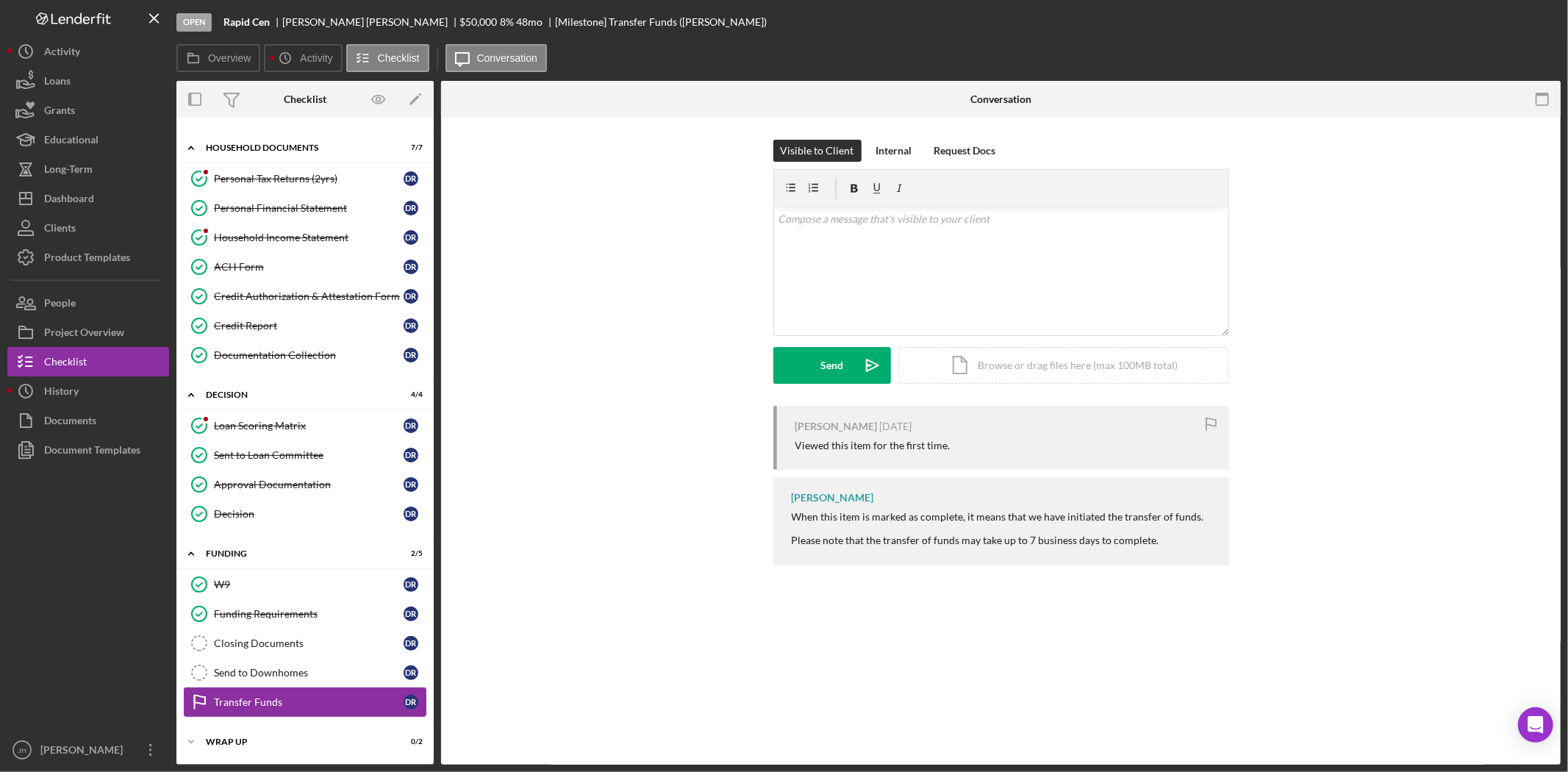
scroll to position [376, 0]
click at [296, 736] on div "Icon/Expander Wrap Up 0 / 2" at bounding box center [305, 741] width 257 height 30
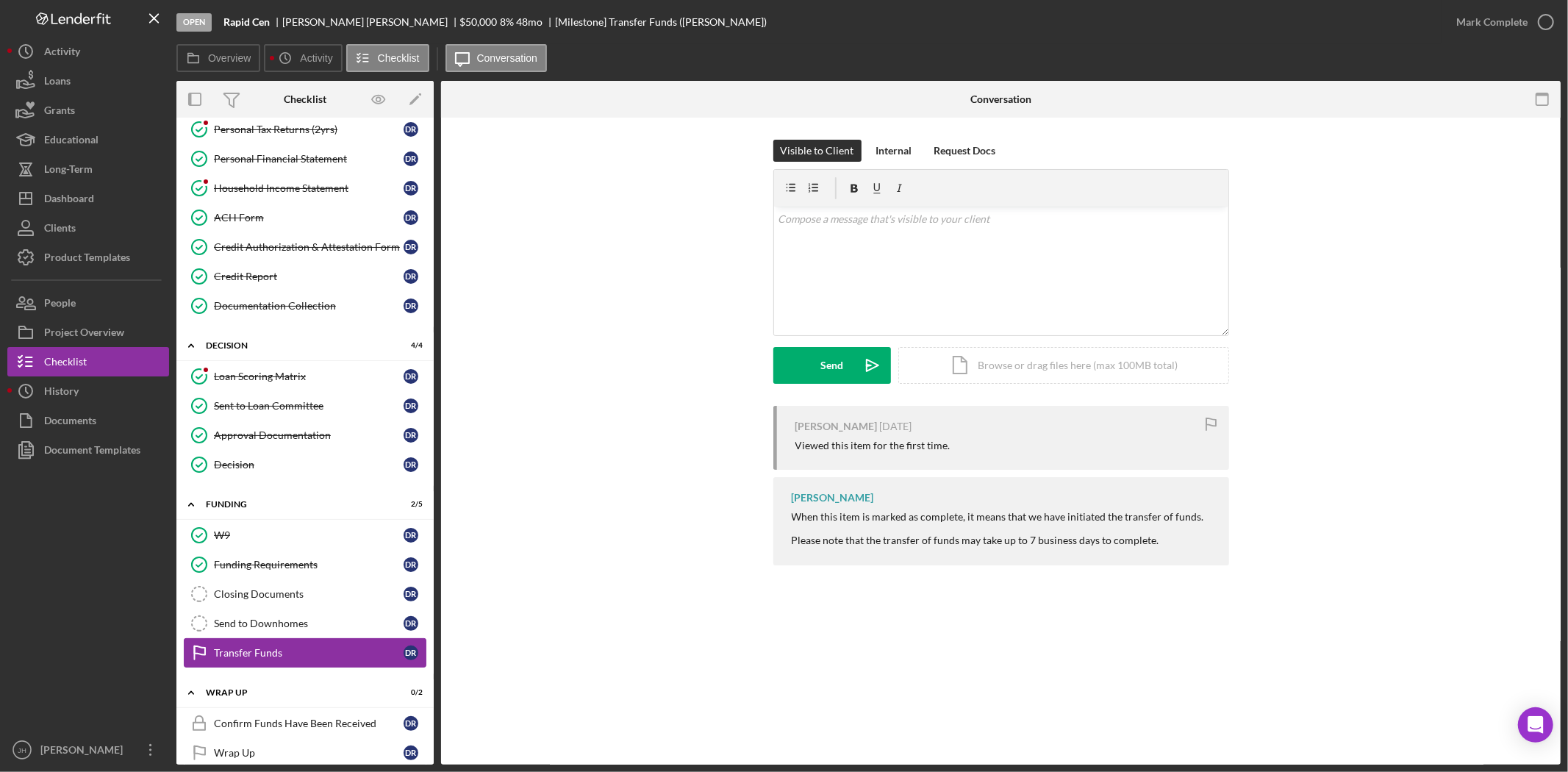
scroll to position [443, 0]
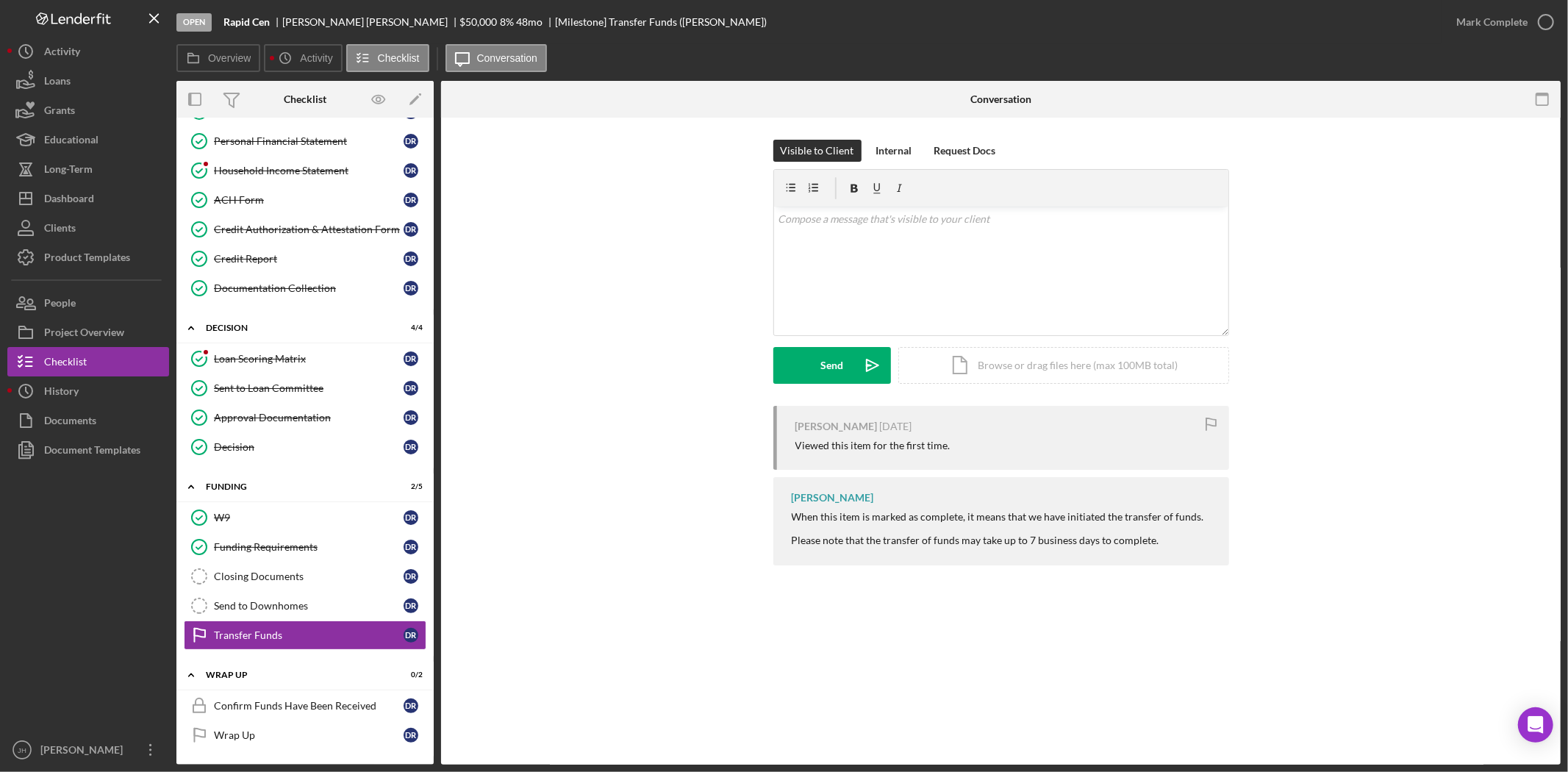
click at [672, 226] on div "Visible to Client Internal Request Docs v Color teal Color pink Remove color Ad…" at bounding box center [1001, 273] width 1076 height 266
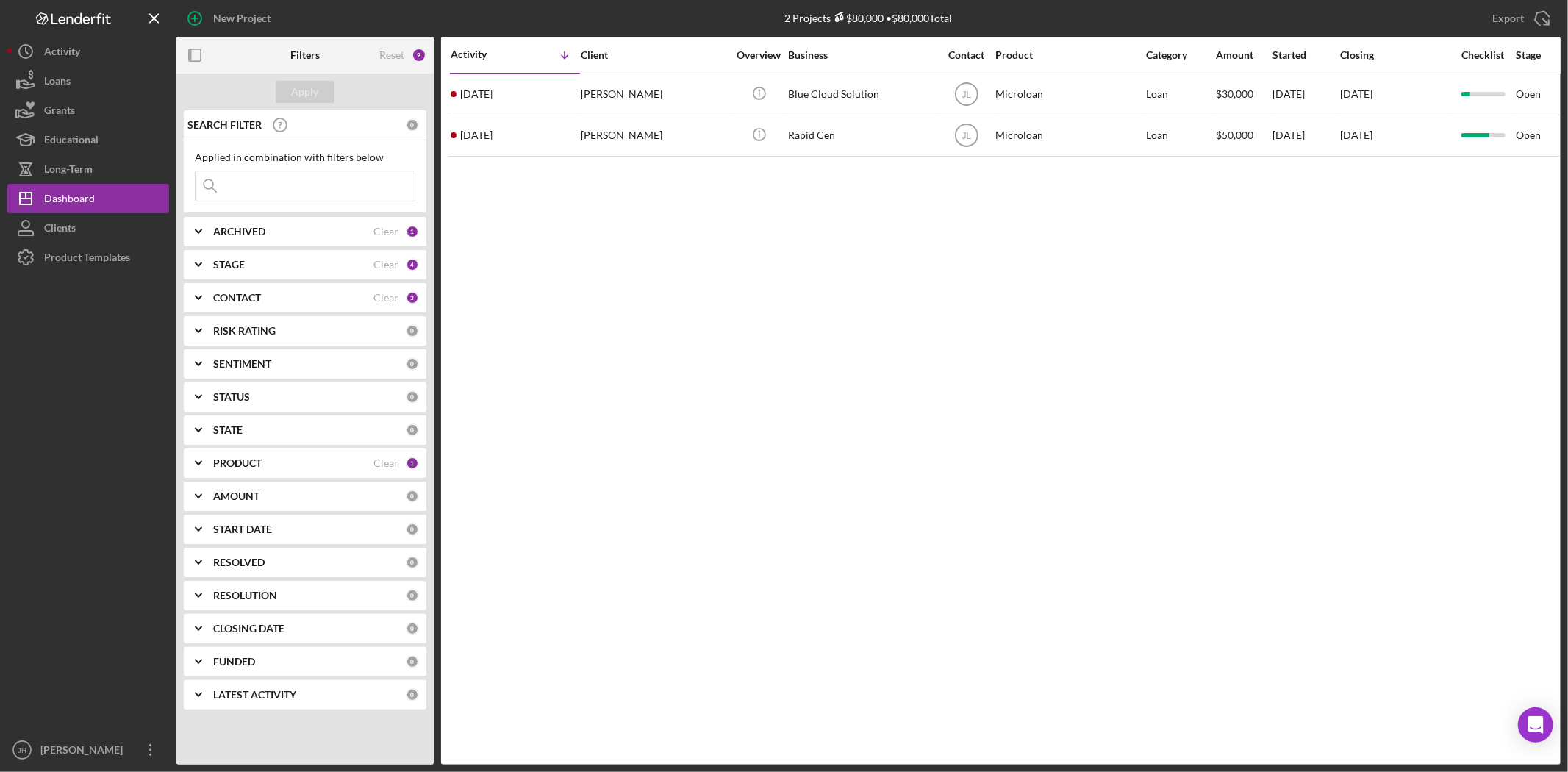
click at [267, 457] on div "PRODUCT" at bounding box center [293, 463] width 160 height 12
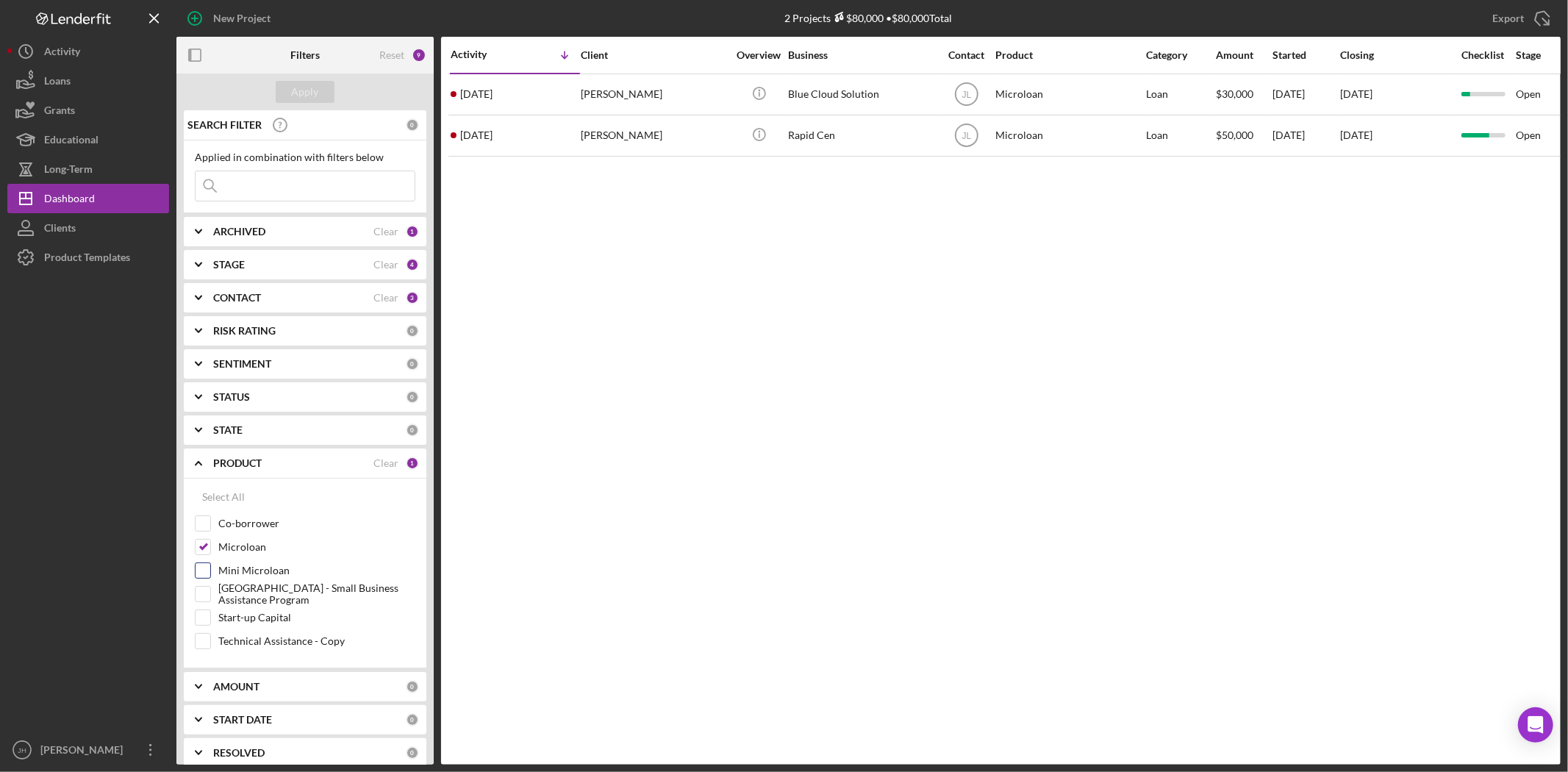
click at [262, 570] on label "Mini Microloan" at bounding box center [317, 570] width 197 height 15
click at [210, 570] on input "Mini Microloan" at bounding box center [202, 570] width 15 height 15
checkbox input "true"
click at [317, 85] on div "Apply" at bounding box center [306, 92] width 28 height 22
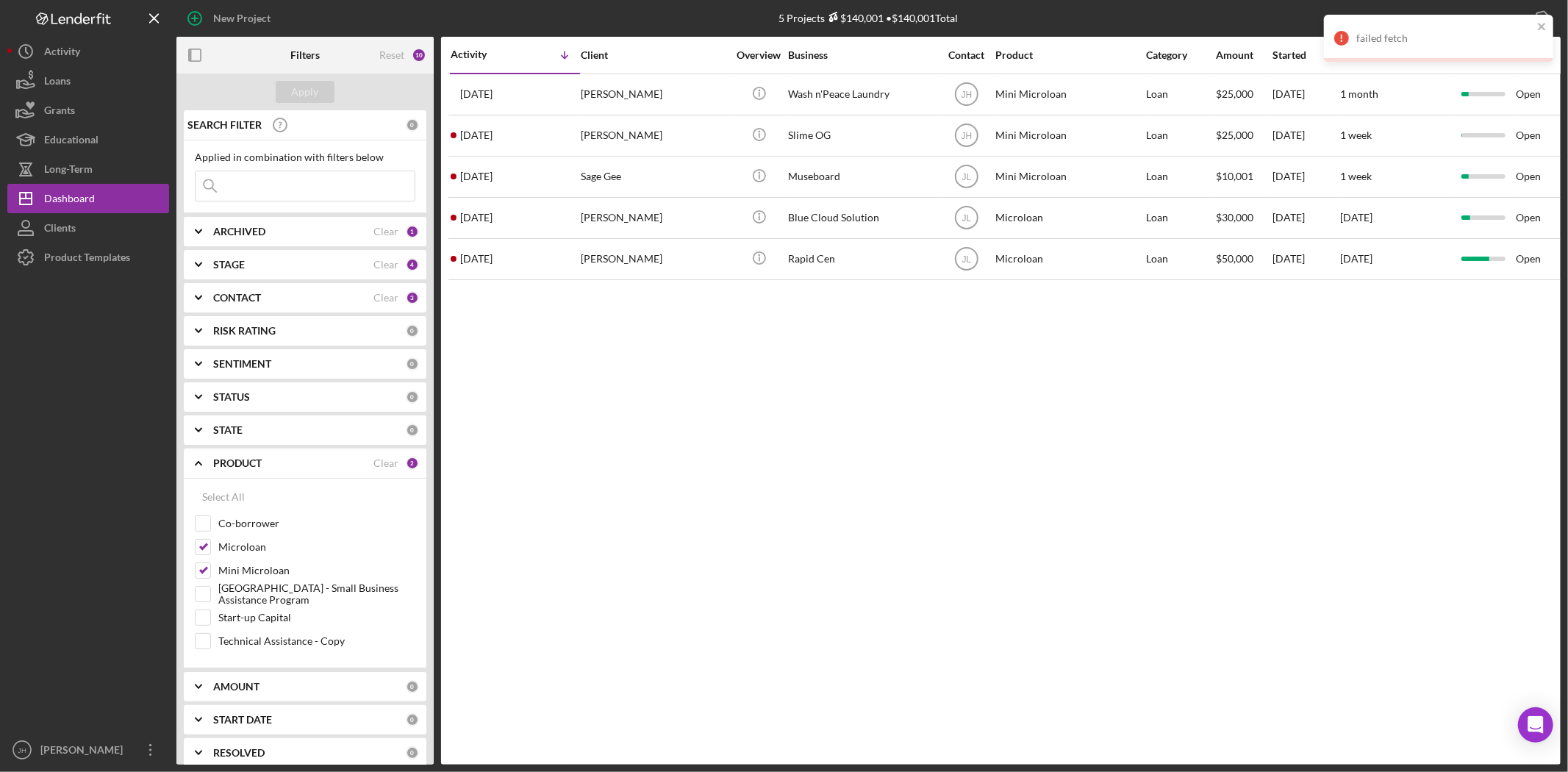
click at [262, 255] on div "STAGE Clear 4" at bounding box center [316, 264] width 206 height 30
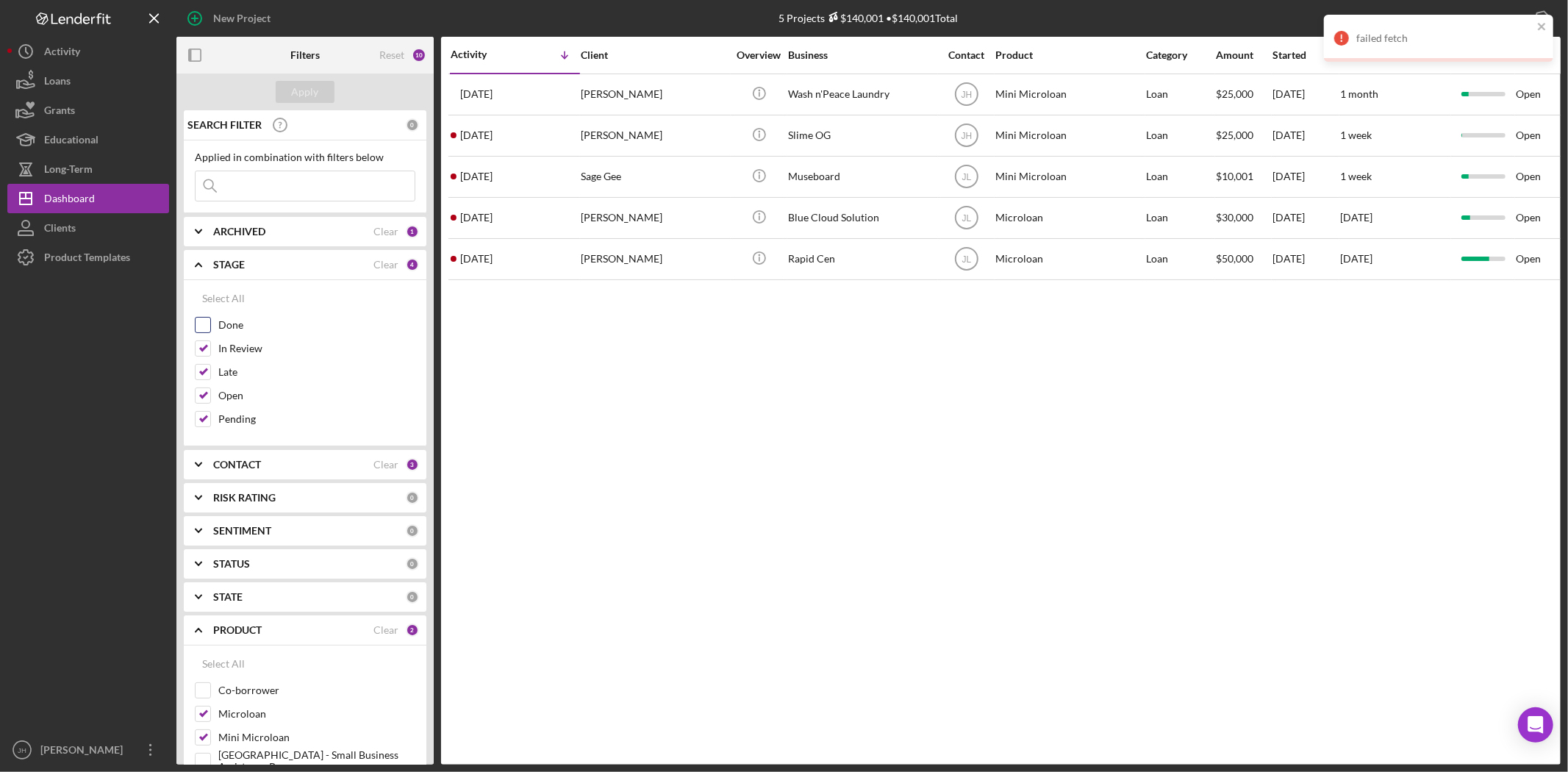
click at [223, 325] on label "Done" at bounding box center [317, 324] width 197 height 15
click at [210, 325] on input "Done" at bounding box center [202, 324] width 15 height 15
checkbox input "true"
click at [298, 97] on div "Apply" at bounding box center [306, 92] width 28 height 22
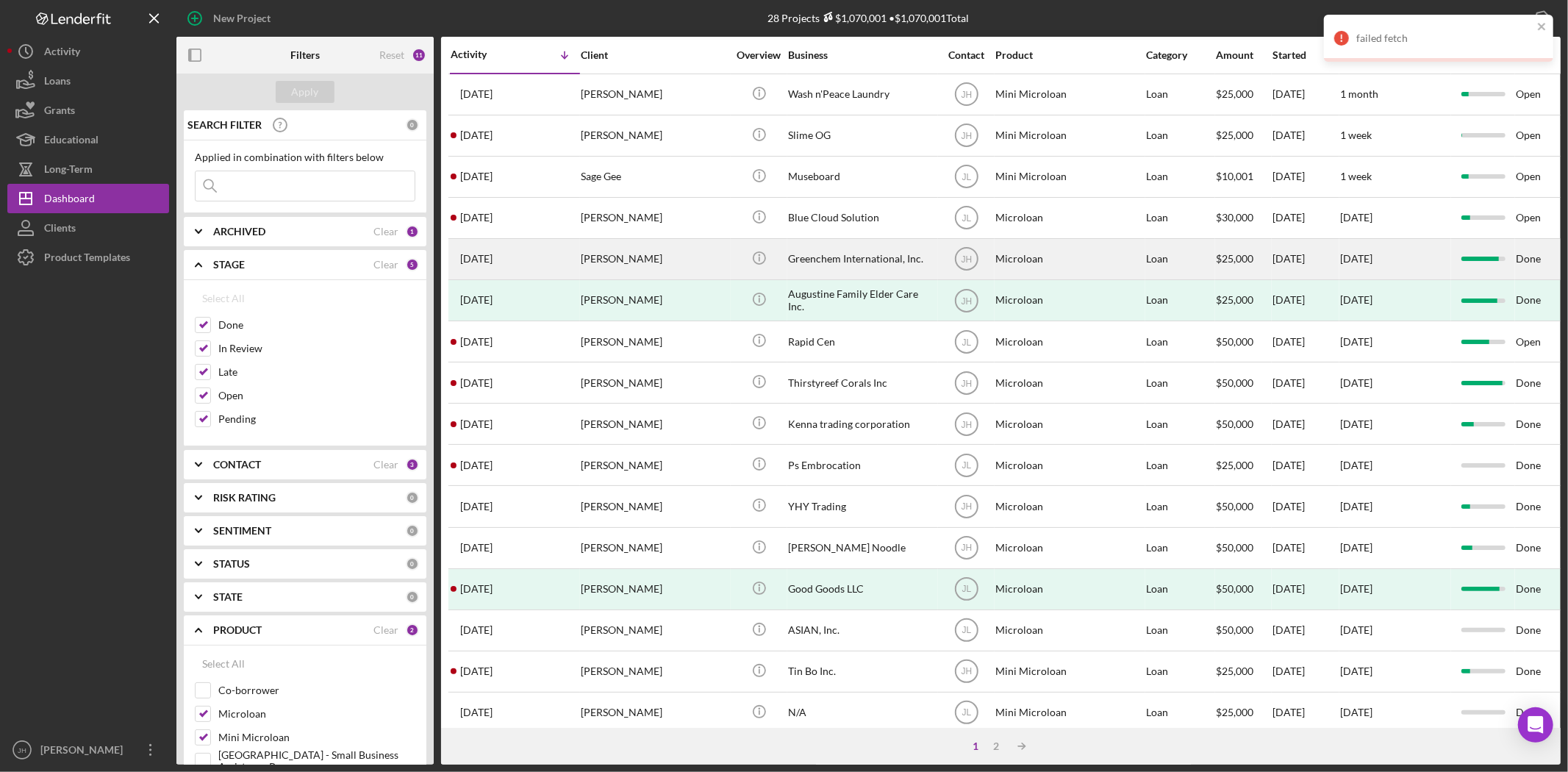
click at [632, 272] on div "[PERSON_NAME]" at bounding box center [654, 259] width 147 height 39
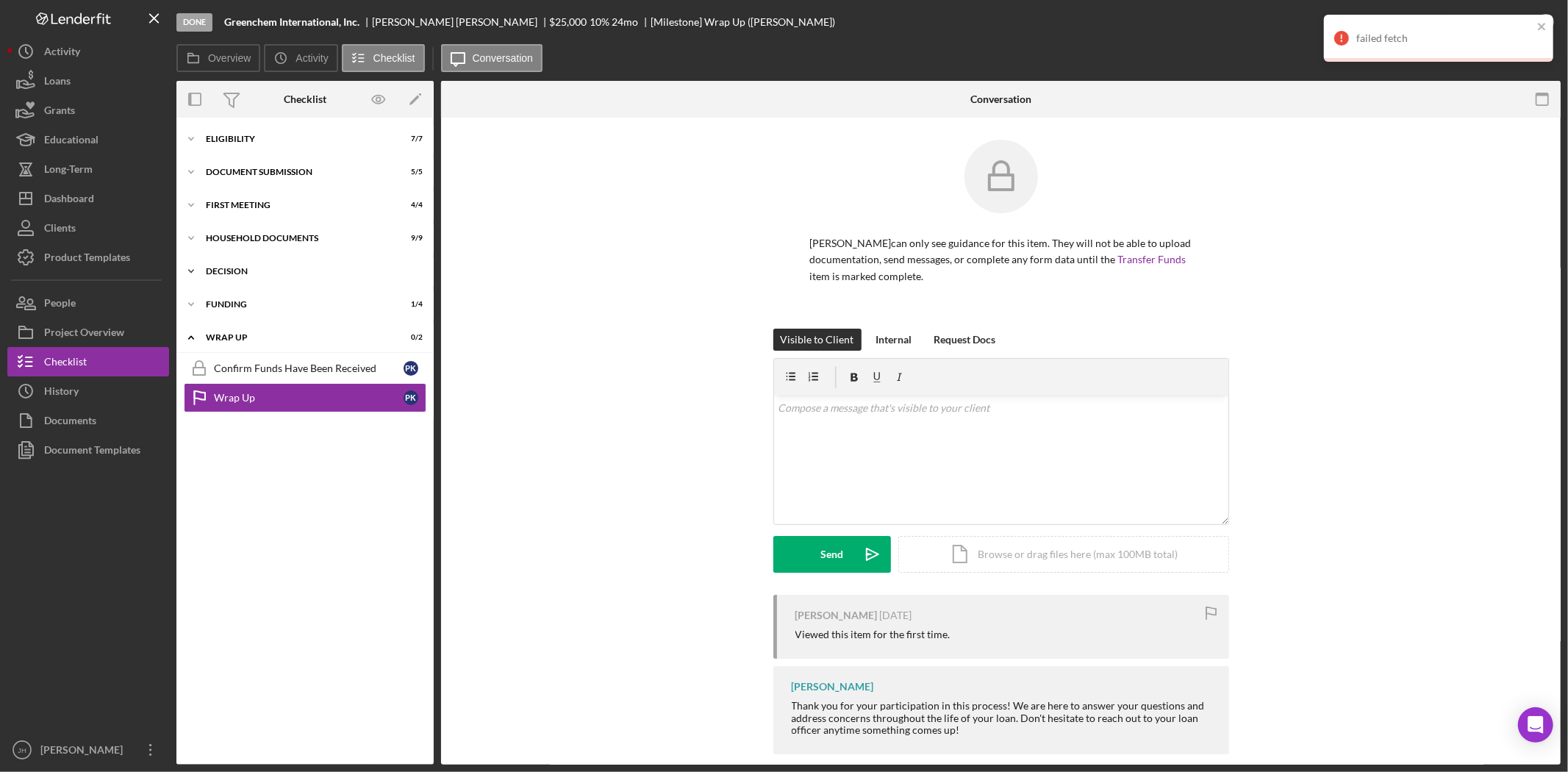
click at [283, 269] on div "decision" at bounding box center [311, 271] width 209 height 9
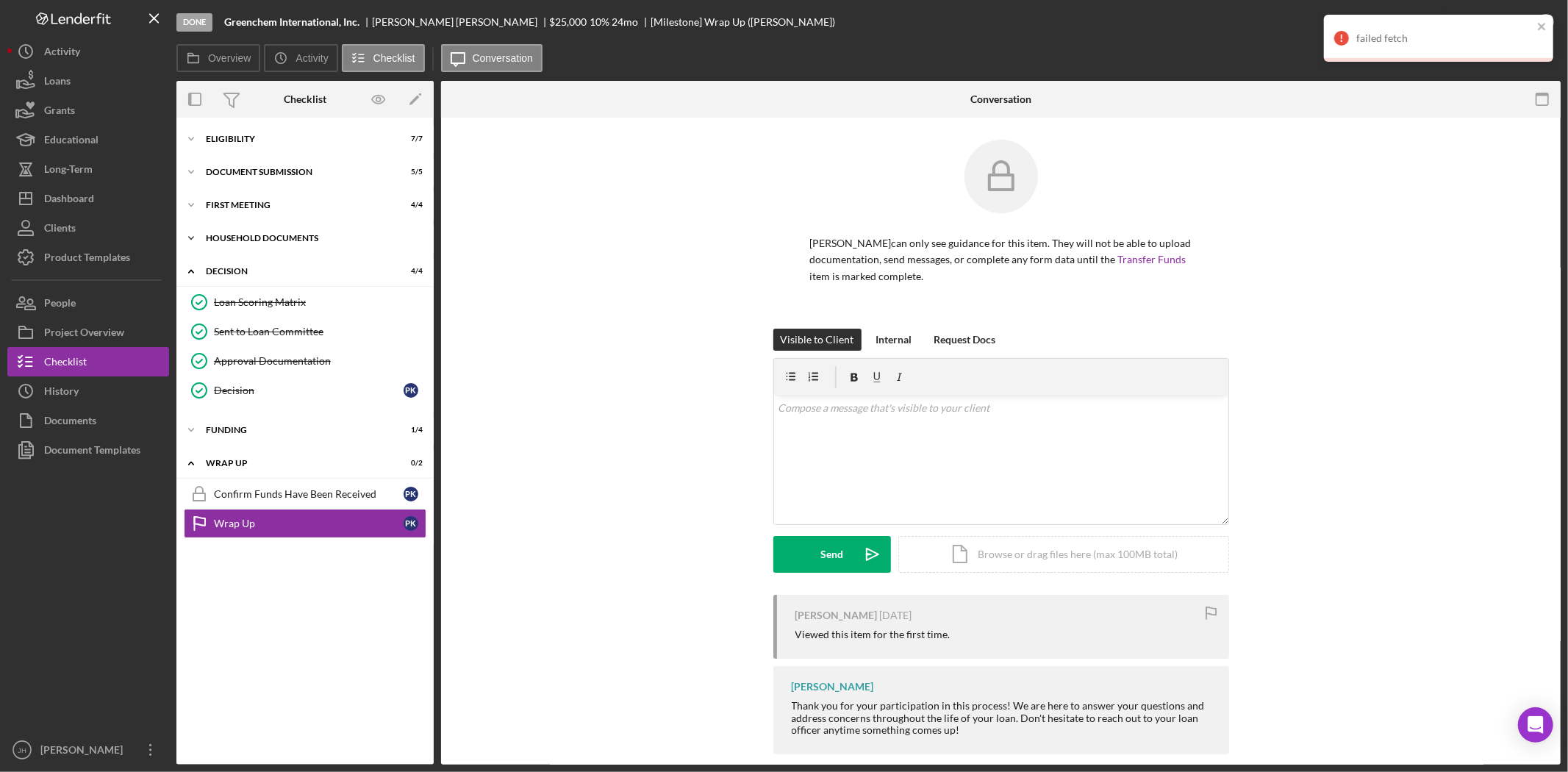
click at [296, 241] on div "household documents" at bounding box center [311, 238] width 209 height 9
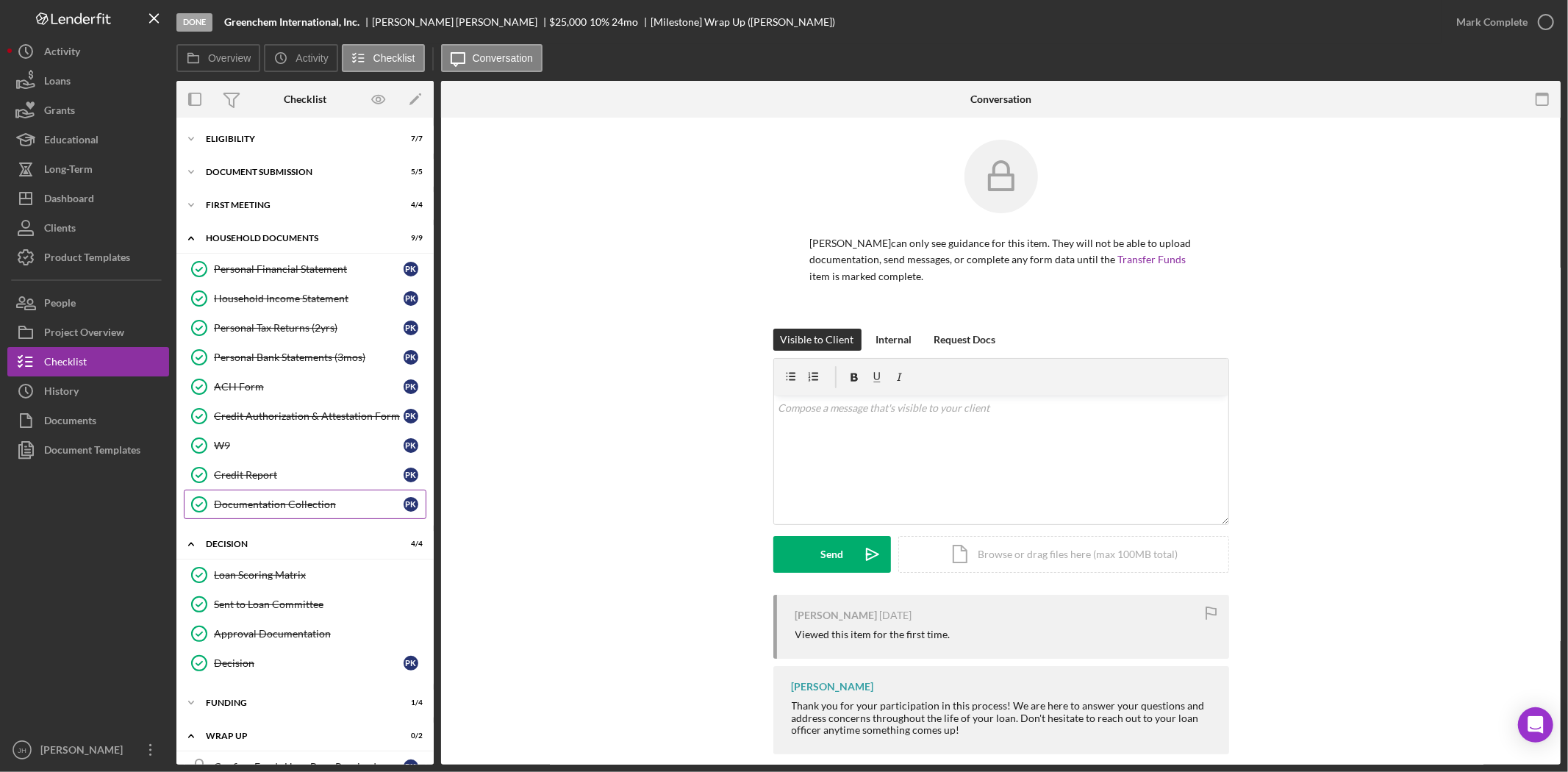
click at [312, 501] on div "Documentation Collection" at bounding box center [309, 504] width 189 height 12
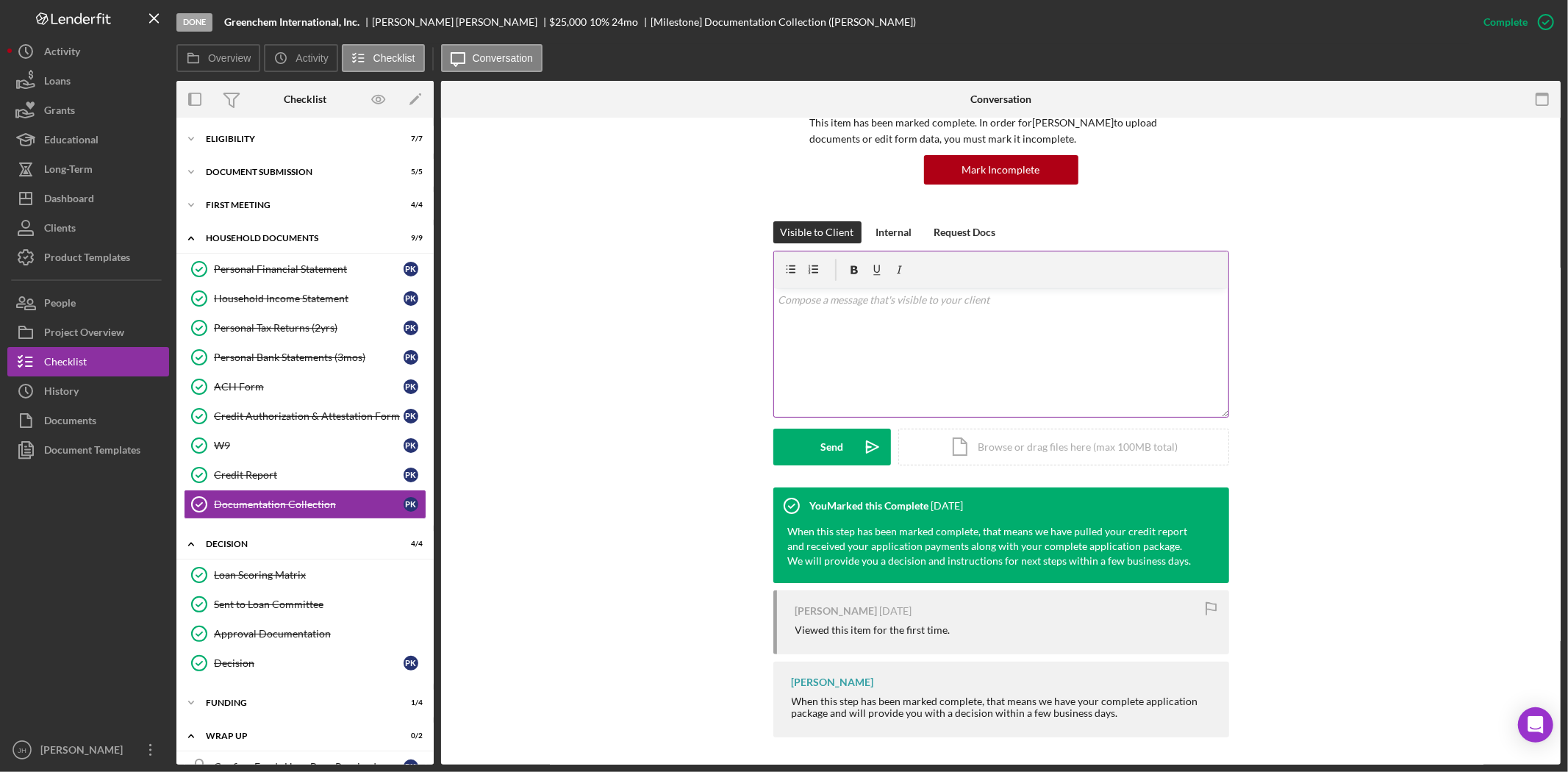
scroll to position [122, 0]
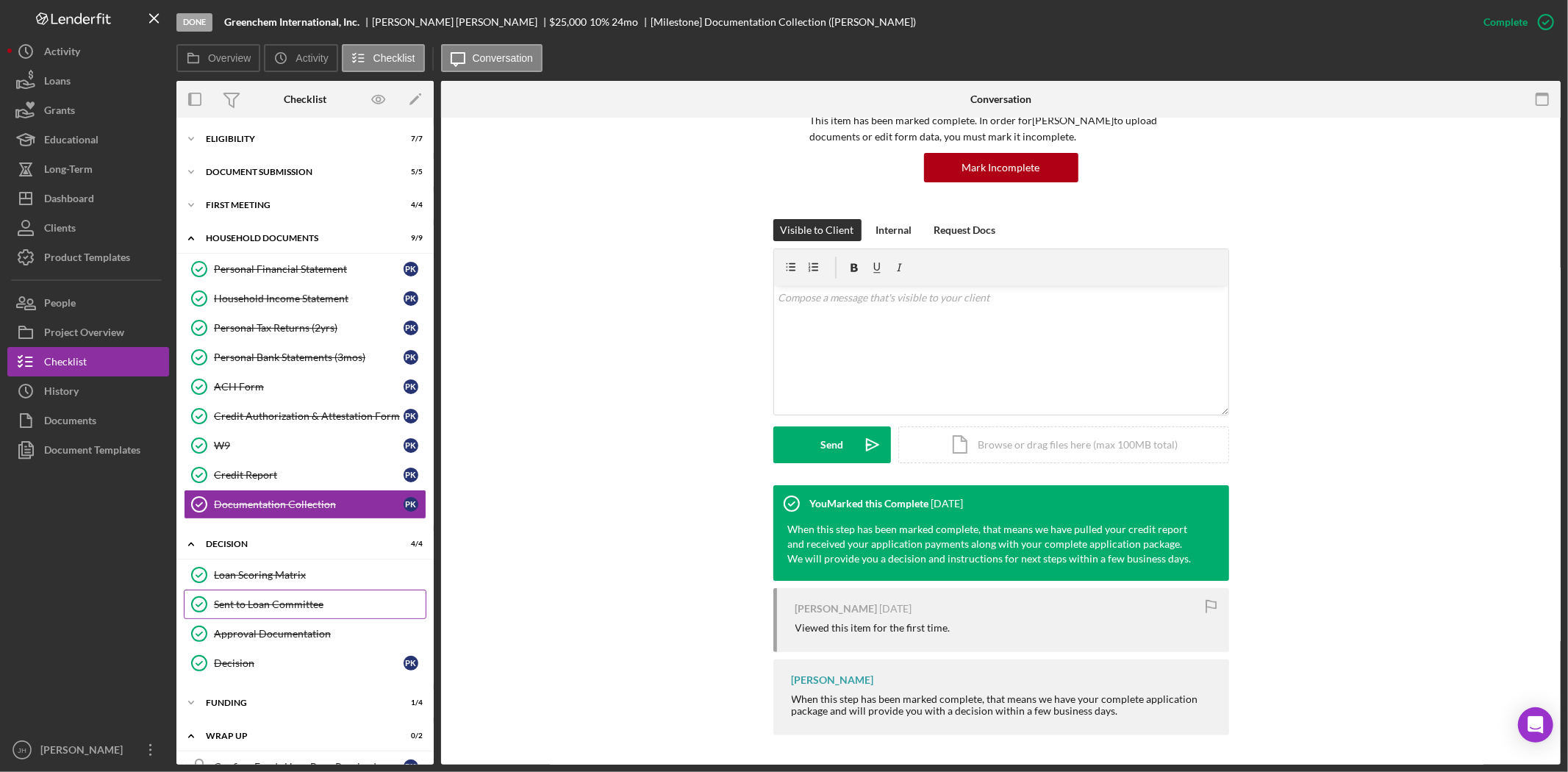
click at [273, 610] on div "Sent to Loan Committee" at bounding box center [320, 604] width 212 height 12
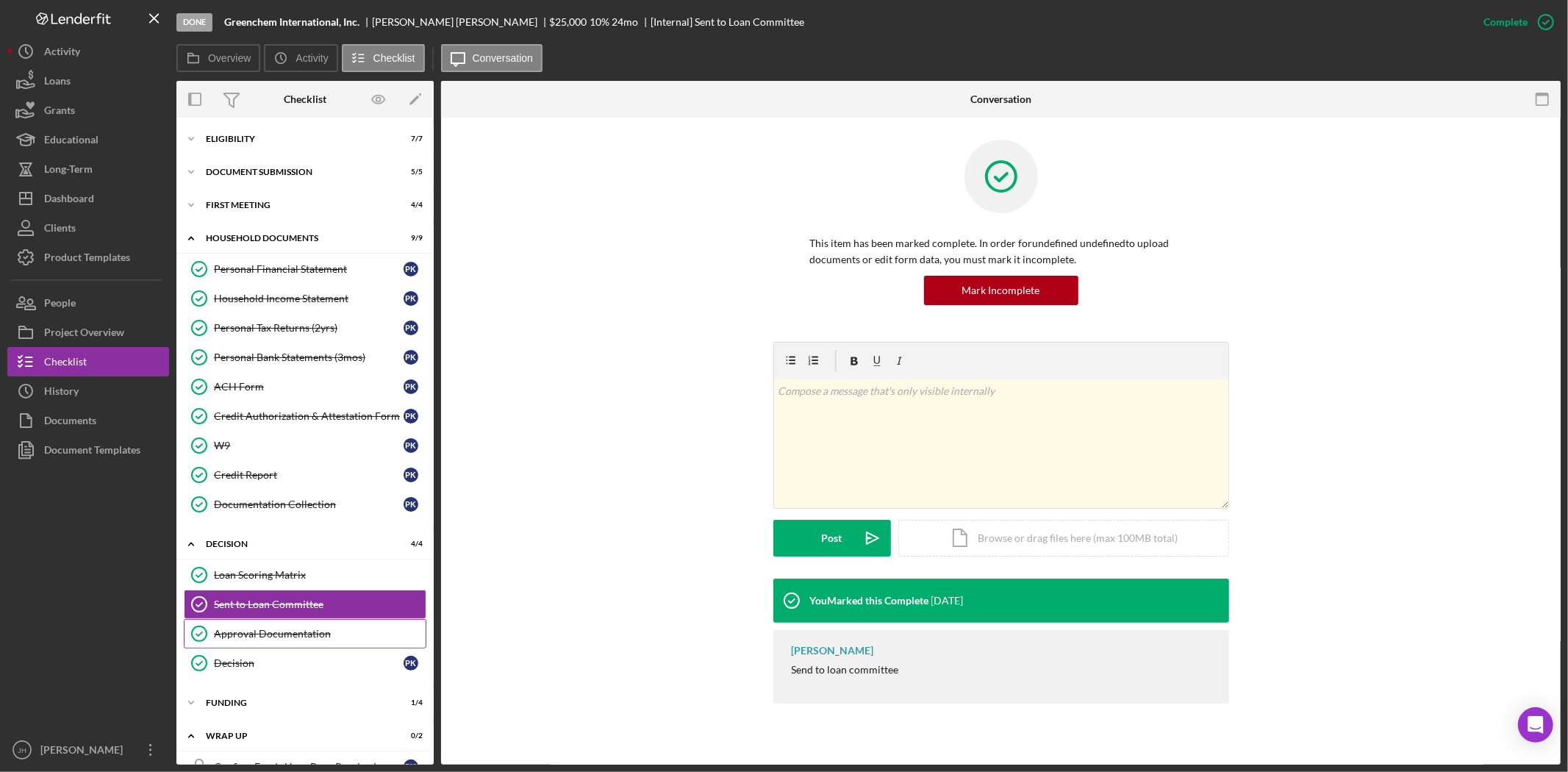
click at [340, 634] on div "Approval Documentation" at bounding box center [320, 634] width 212 height 12
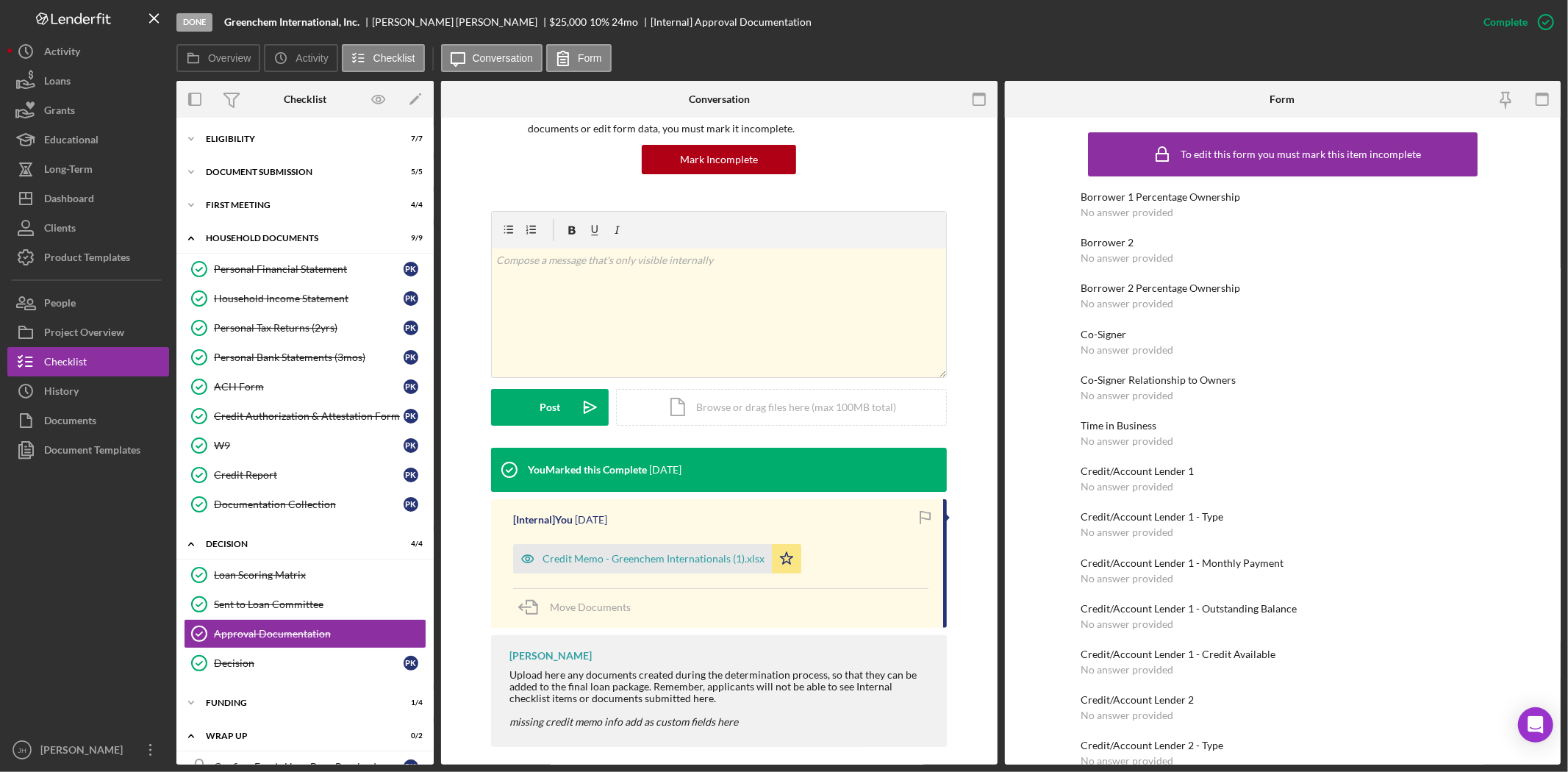
scroll to position [143, 0]
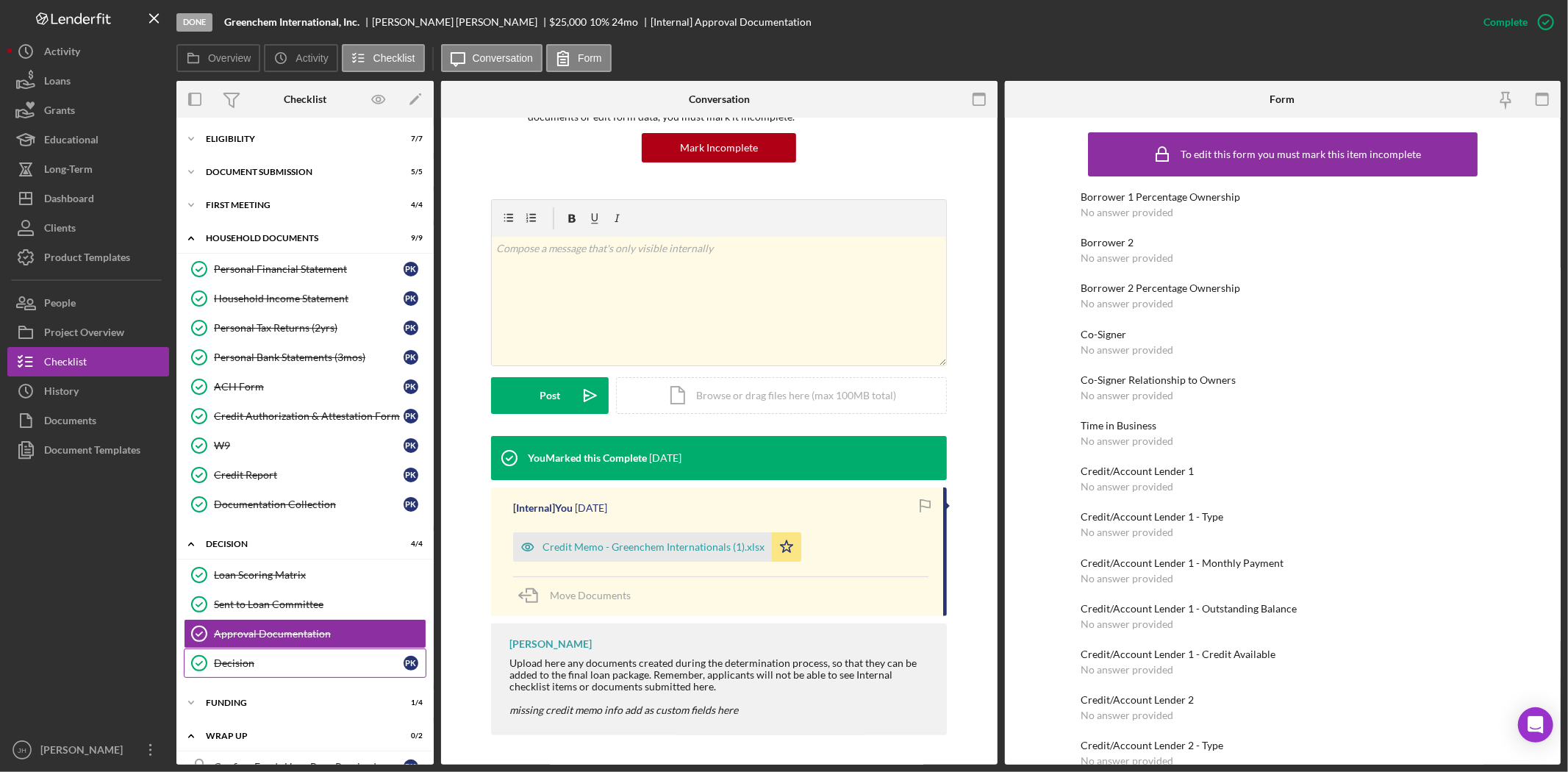
click at [287, 666] on div "Decision" at bounding box center [309, 663] width 189 height 12
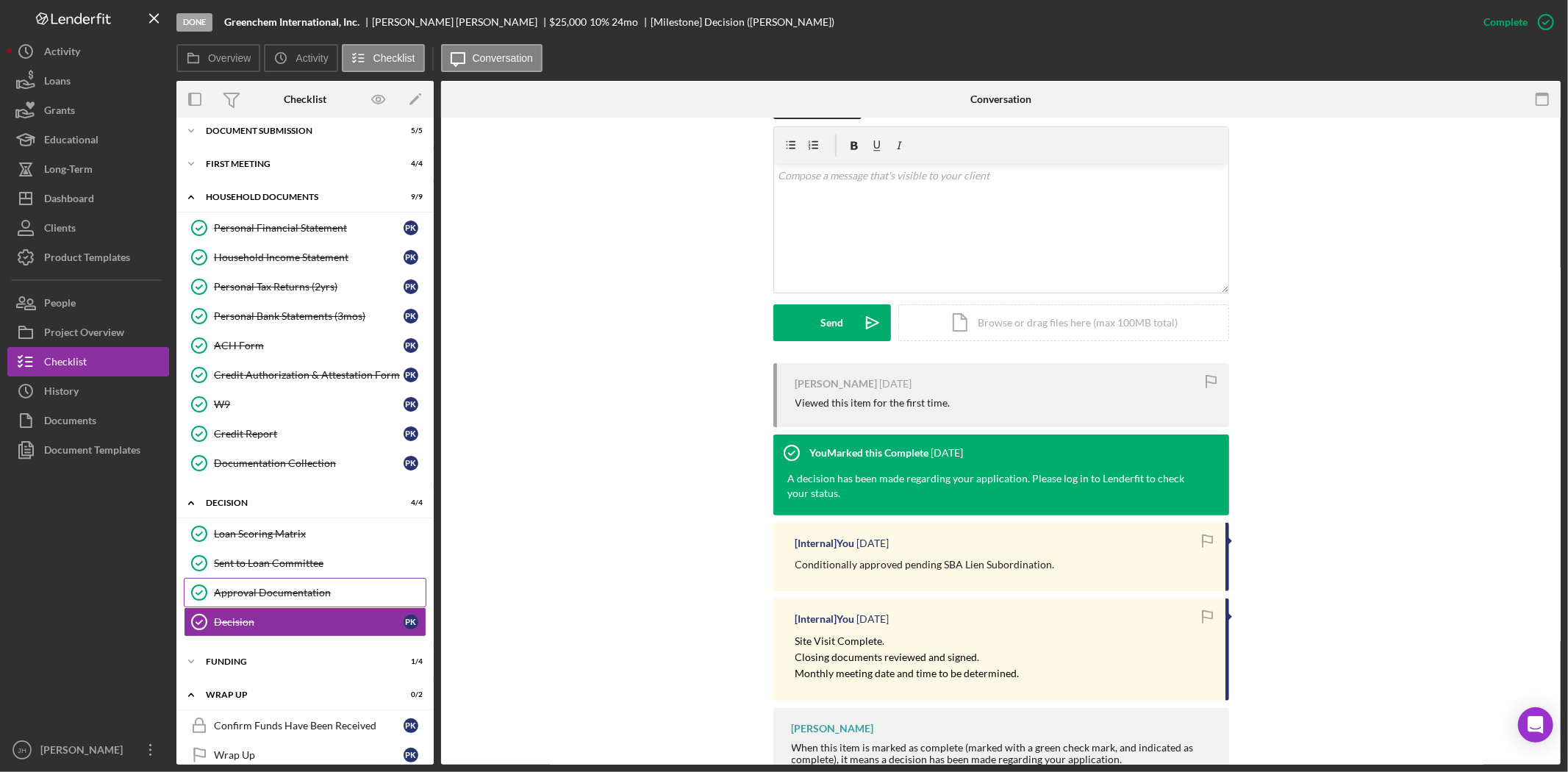
scroll to position [63, 0]
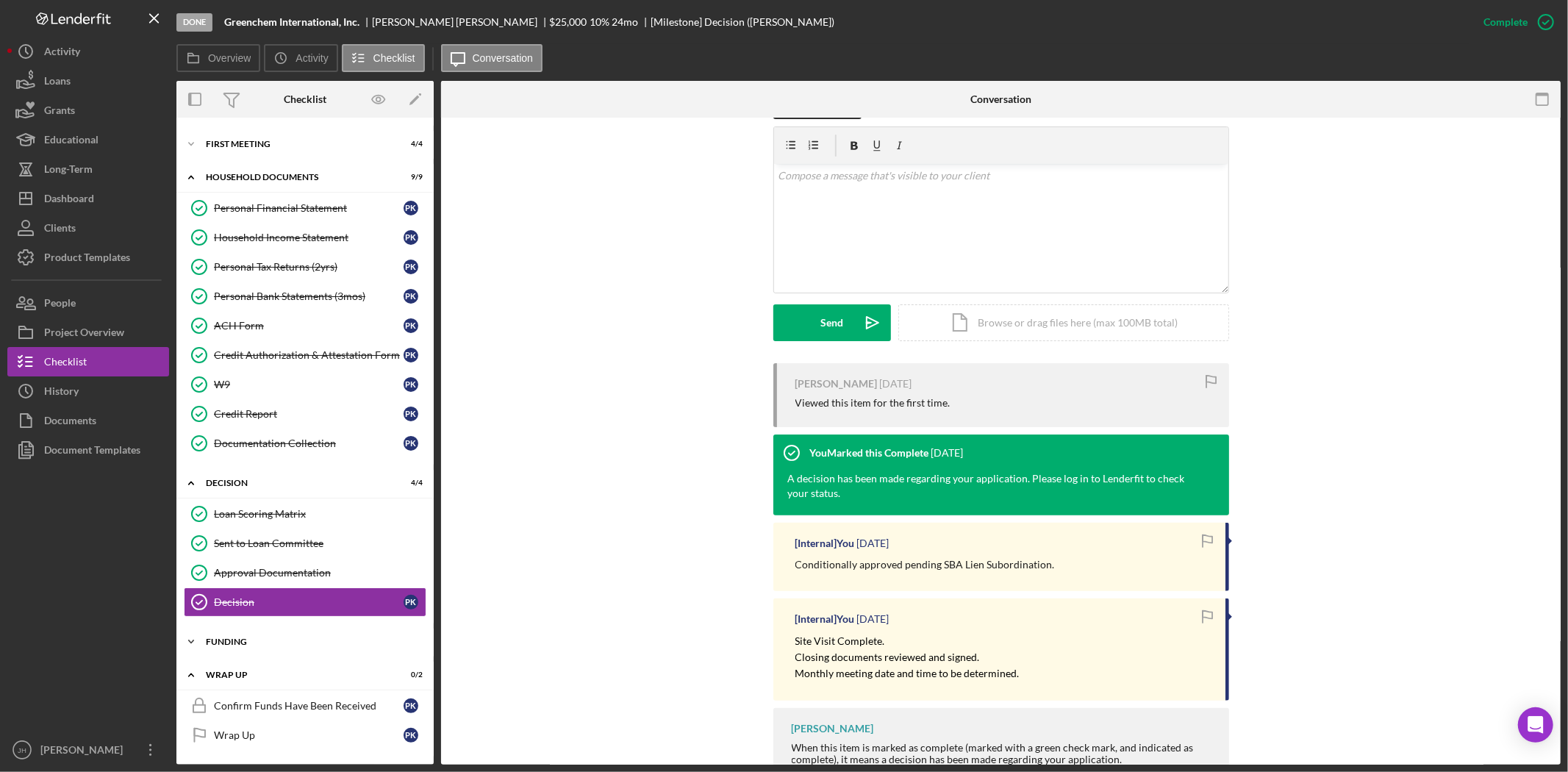
click at [318, 628] on div "Icon/Expander Funding 1 / 4" at bounding box center [305, 642] width 257 height 30
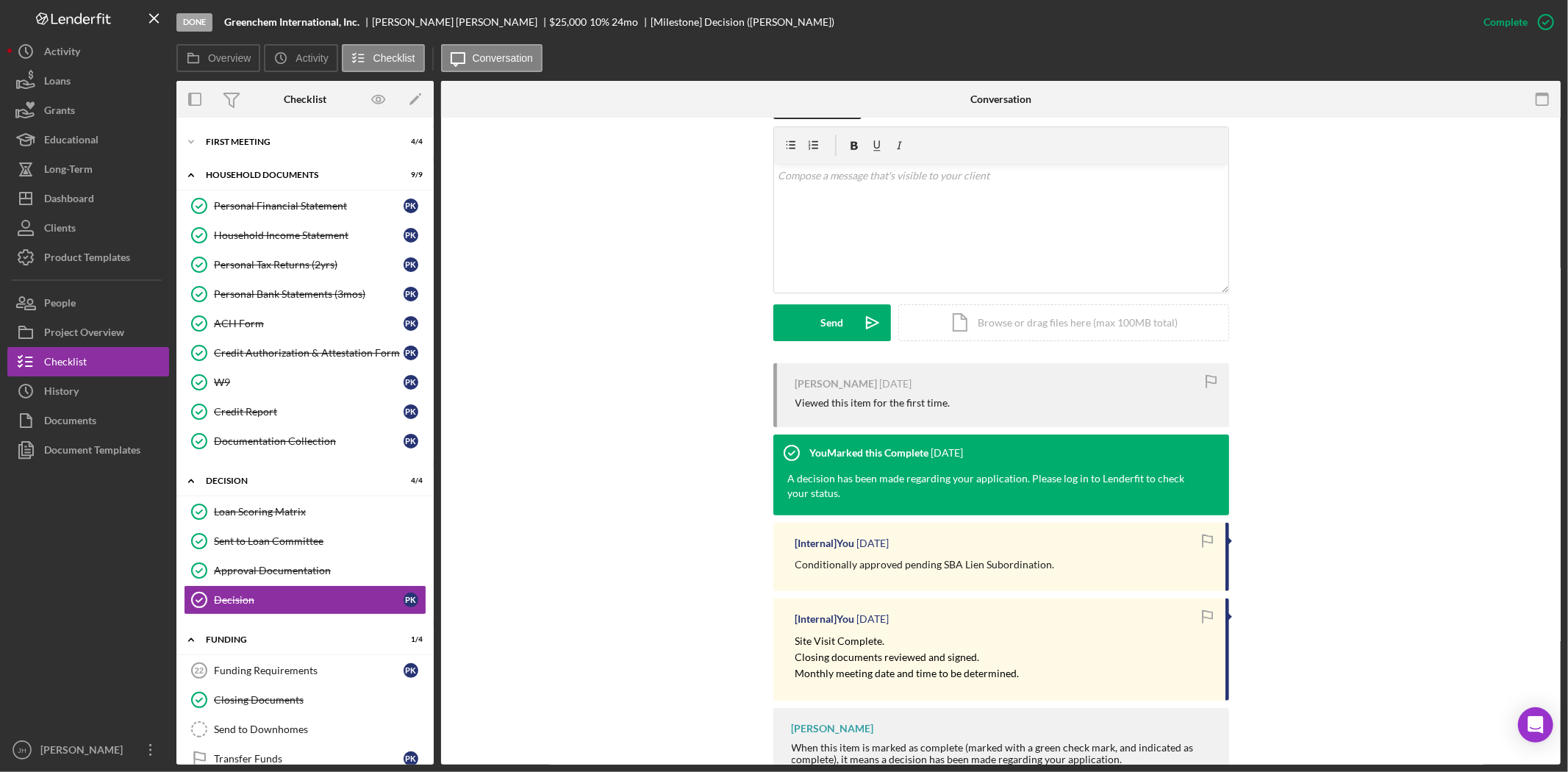
scroll to position [293, 0]
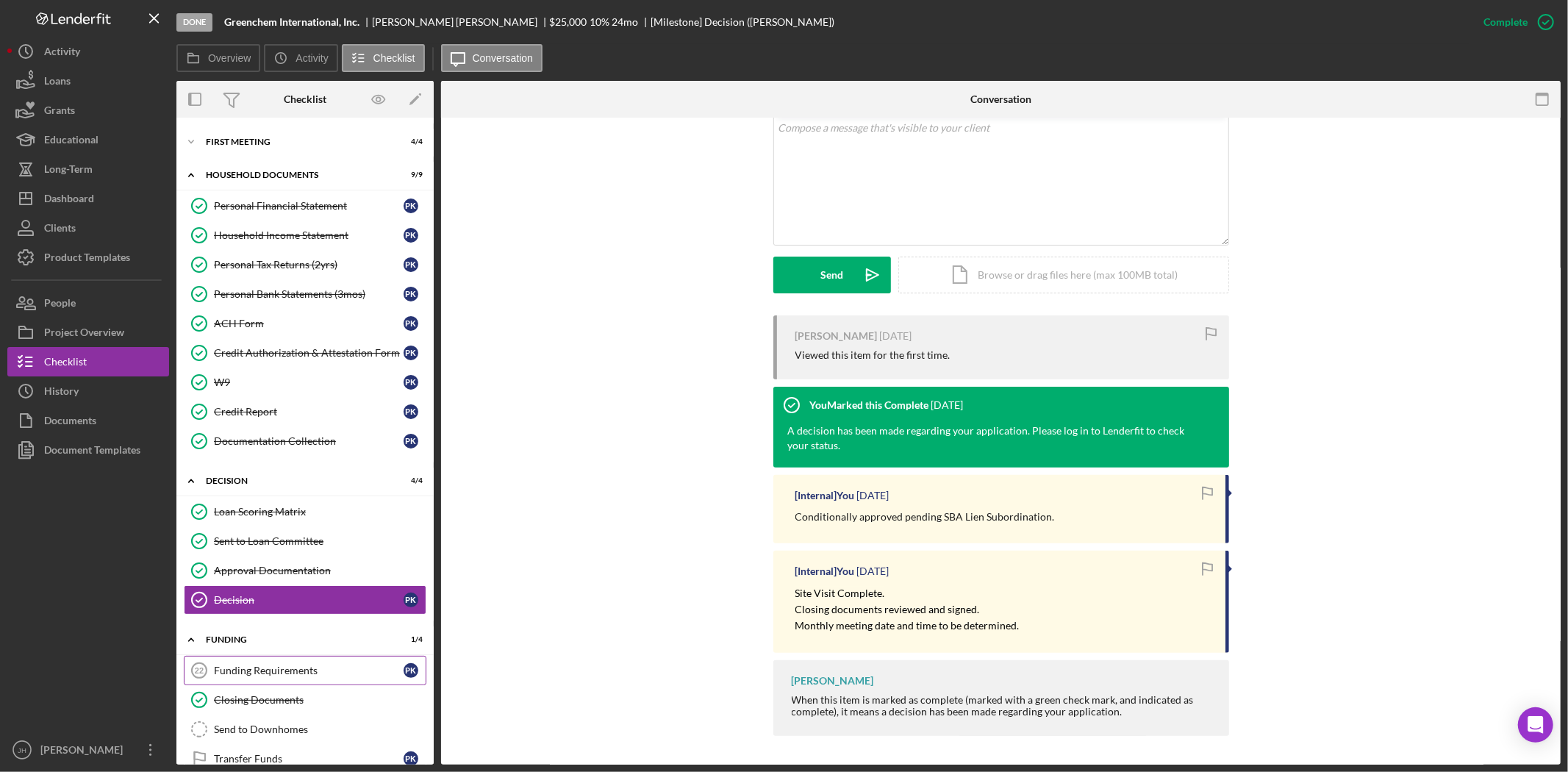
click at [328, 676] on div "Funding Requirements" at bounding box center [309, 670] width 189 height 12
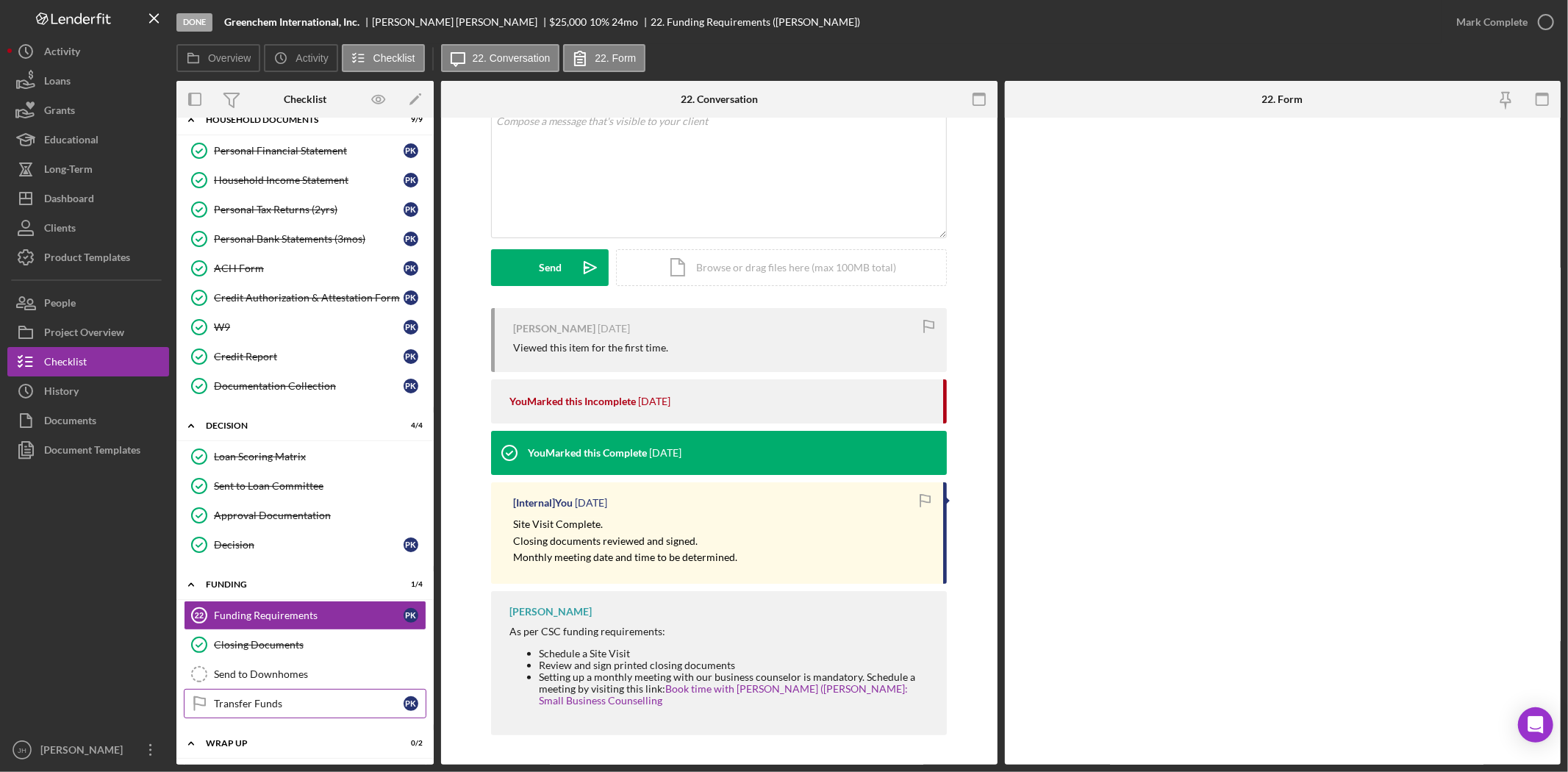
scroll to position [145, 0]
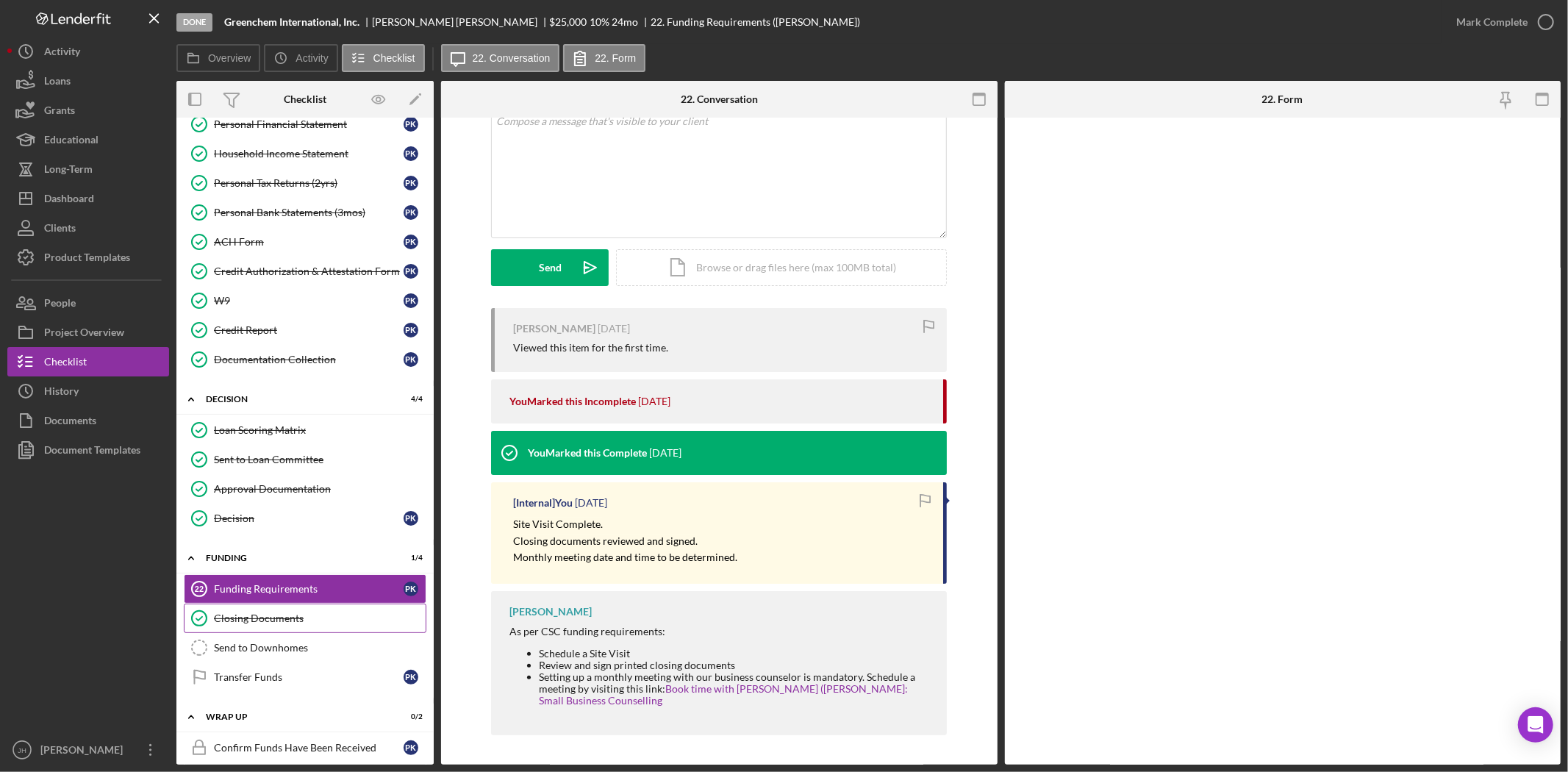
click at [320, 615] on div "Closing Documents" at bounding box center [320, 618] width 212 height 12
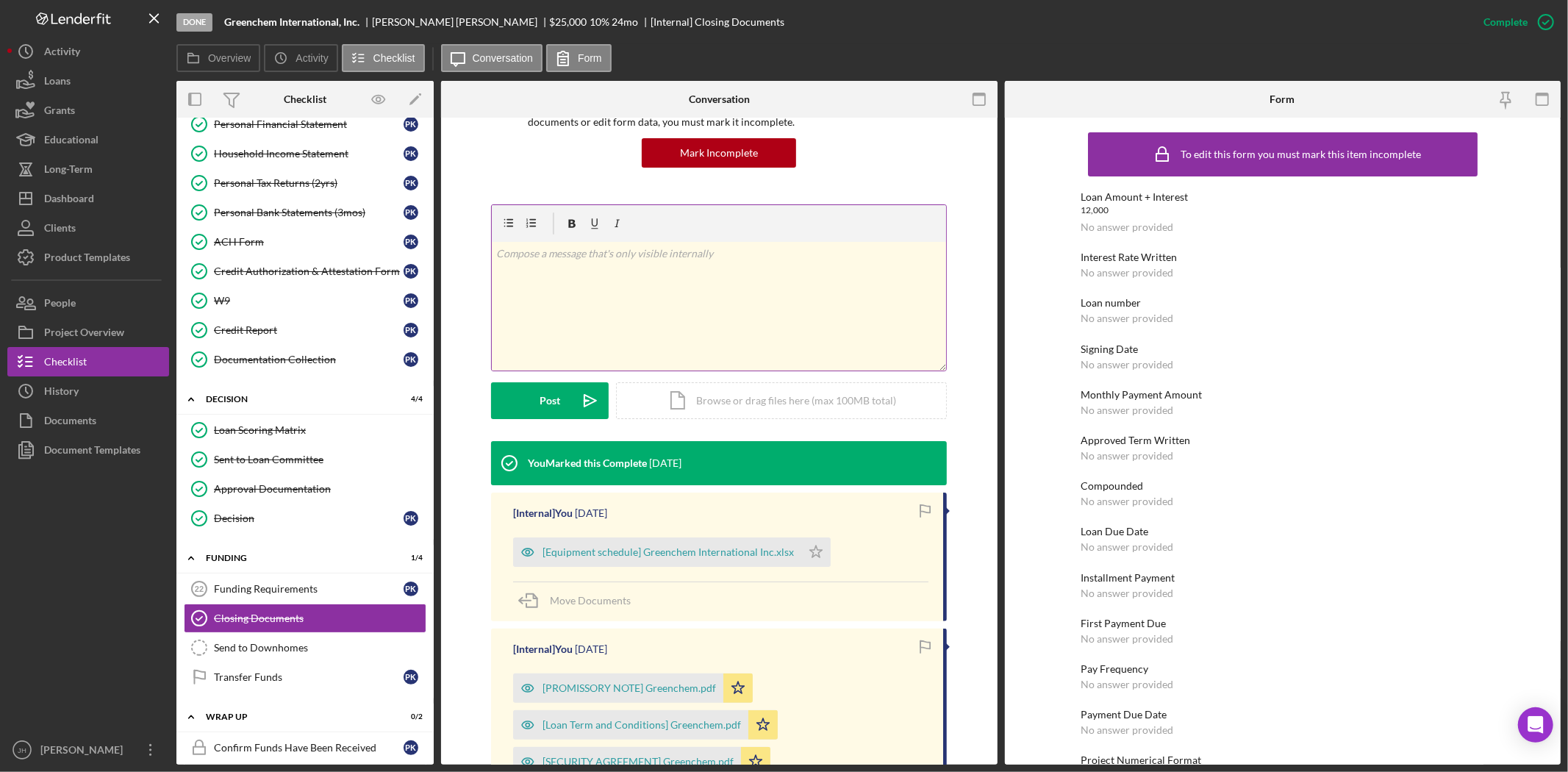
scroll to position [326, 0]
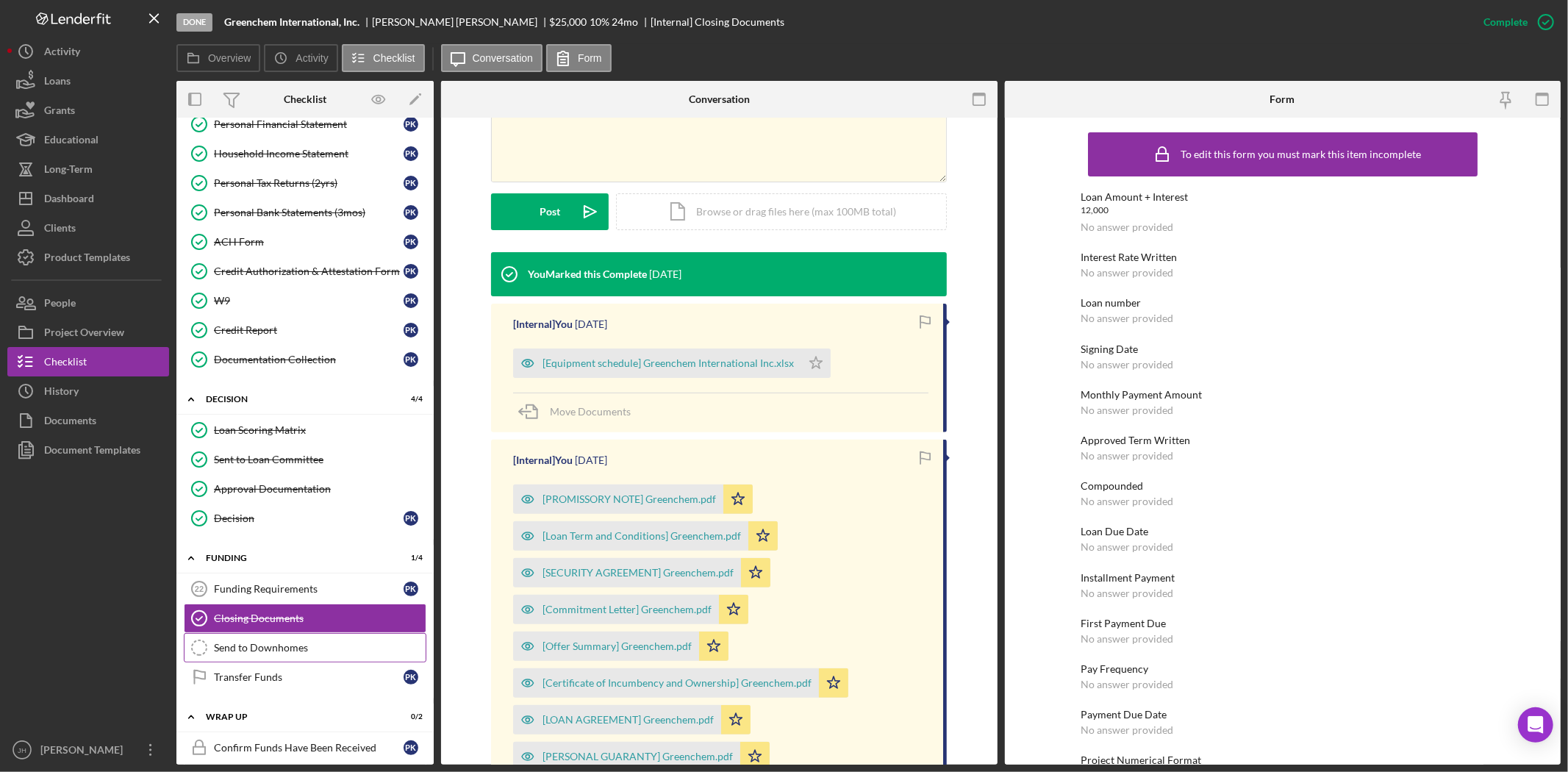
click at [296, 648] on div "Send to Downhomes" at bounding box center [320, 648] width 212 height 12
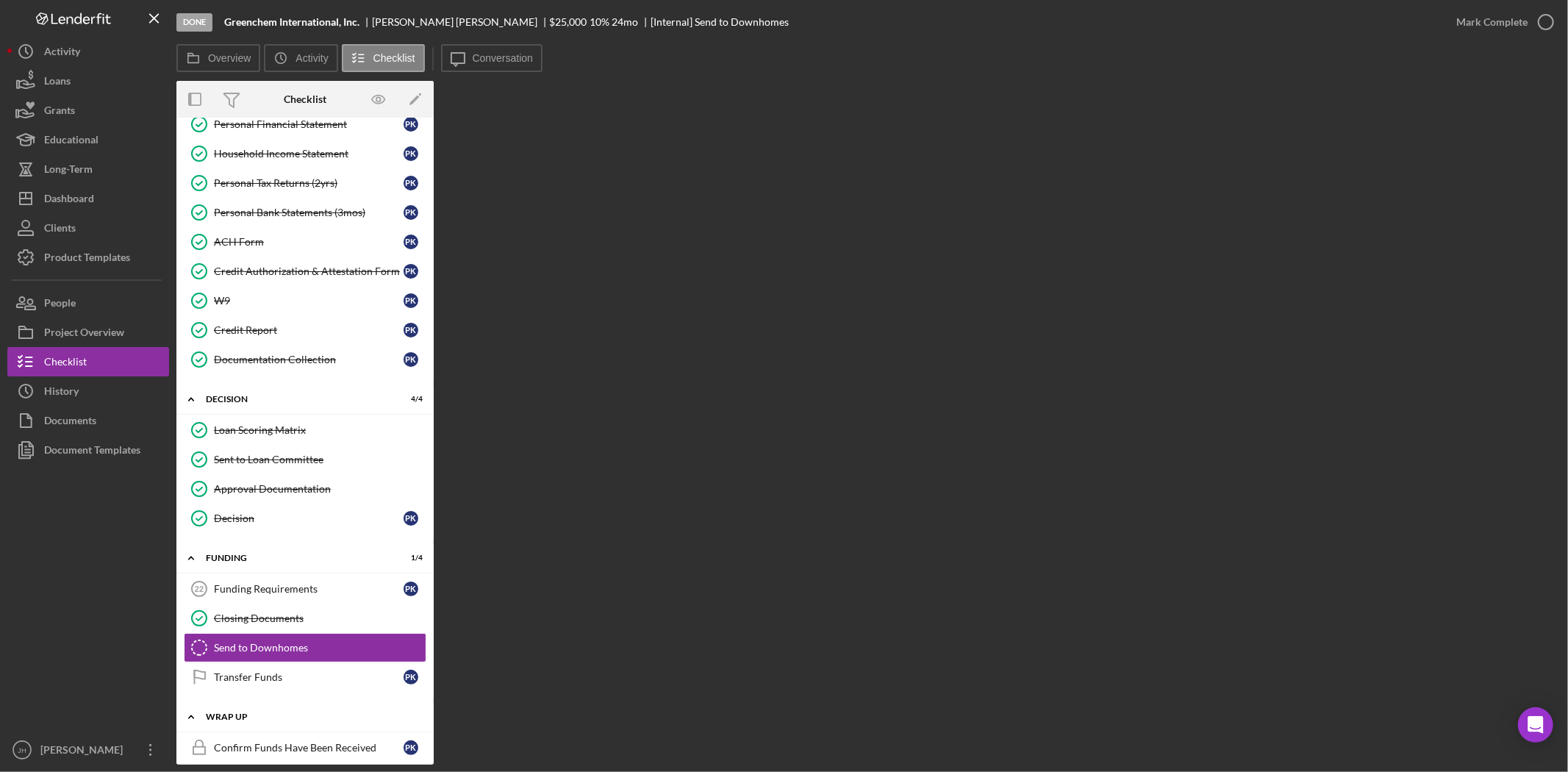
click at [290, 710] on div "Icon/Expander Wrap Up 0 / 2" at bounding box center [305, 717] width 257 height 31
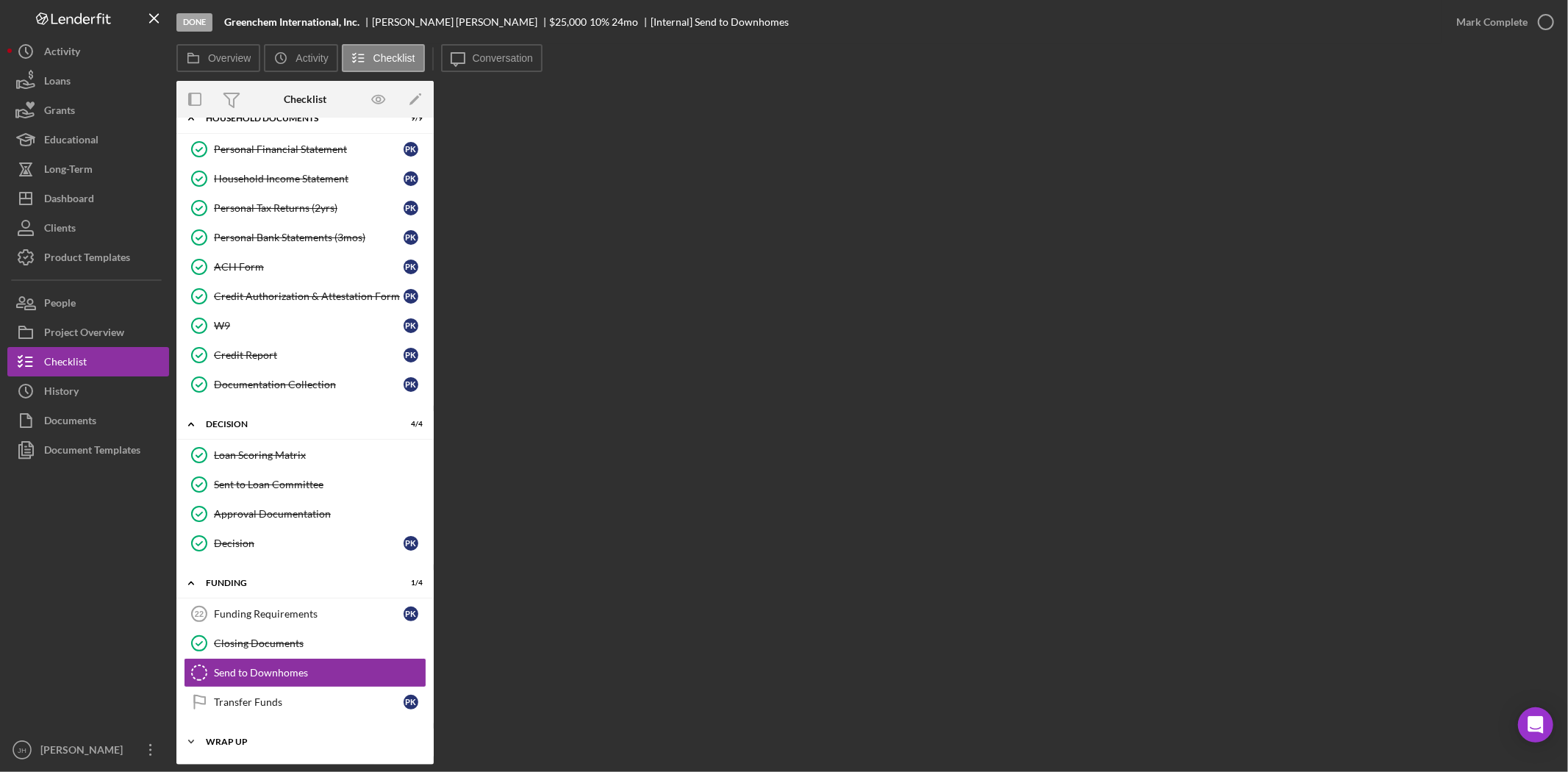
click at [237, 737] on div "Wrap Up" at bounding box center [311, 741] width 209 height 9
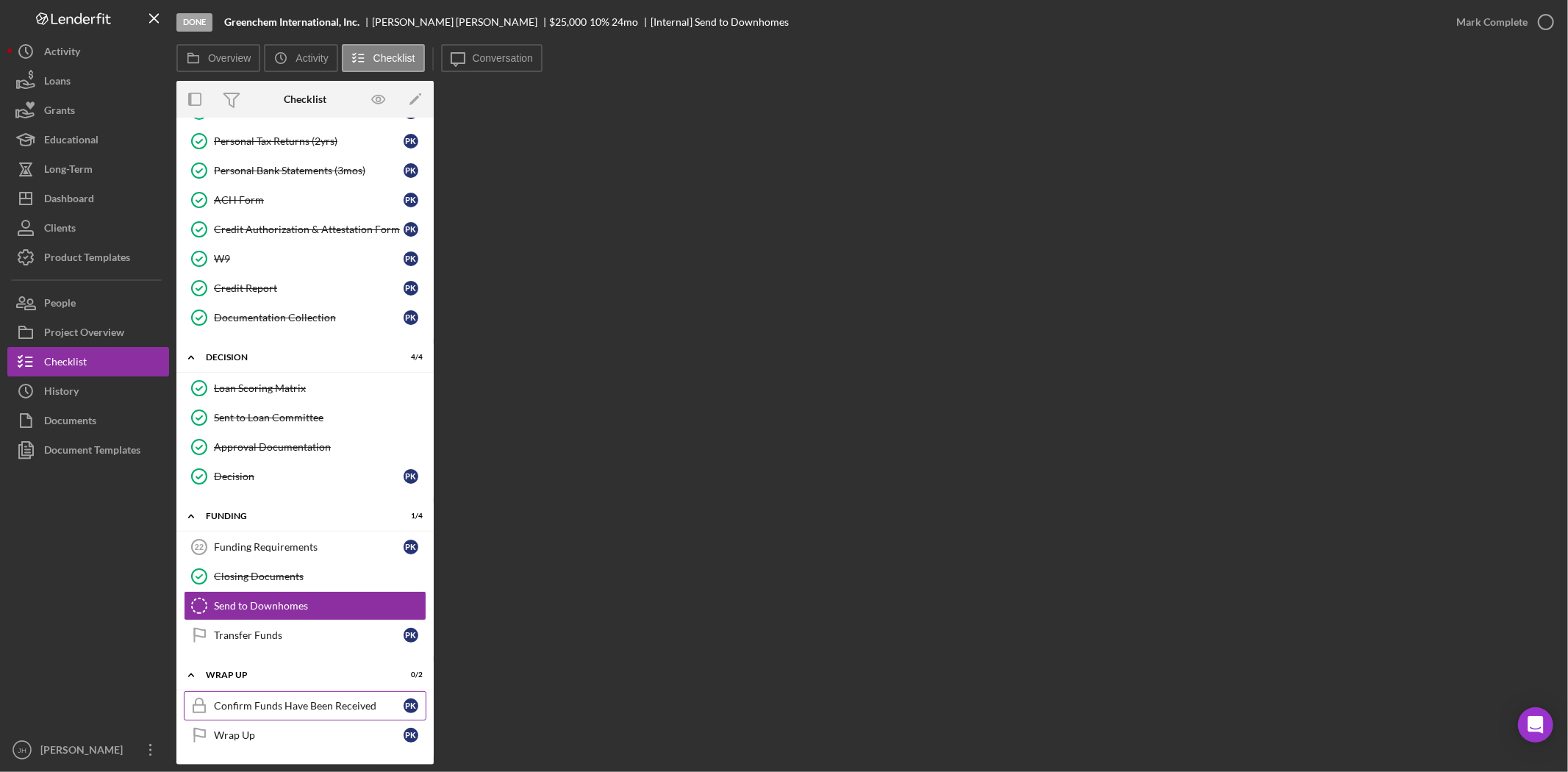
click at [244, 703] on div "Confirm Funds Have Been Received" at bounding box center [309, 706] width 189 height 12
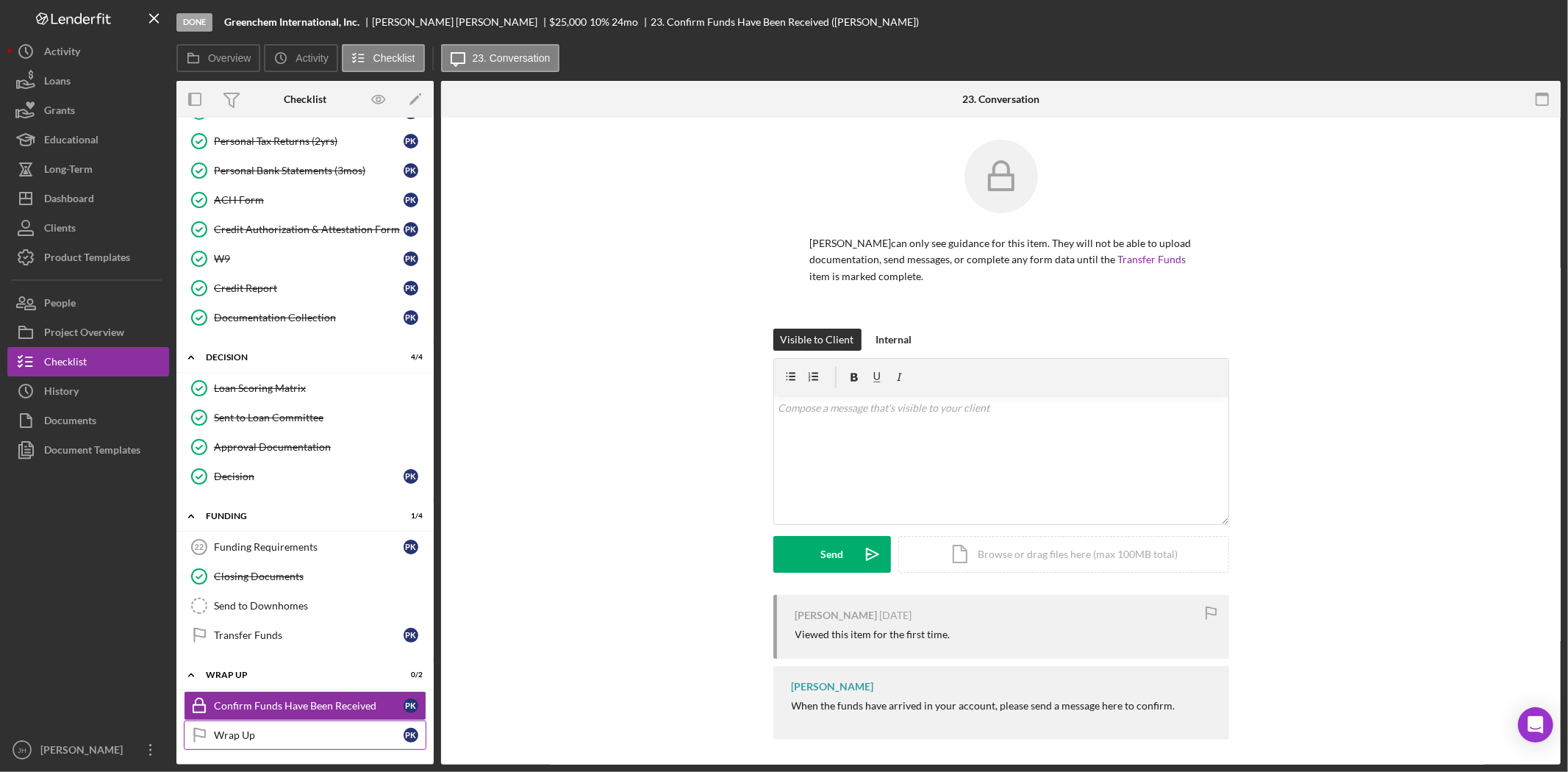
scroll to position [189, 0]
click at [259, 730] on div "Wrap Up" at bounding box center [309, 735] width 189 height 12
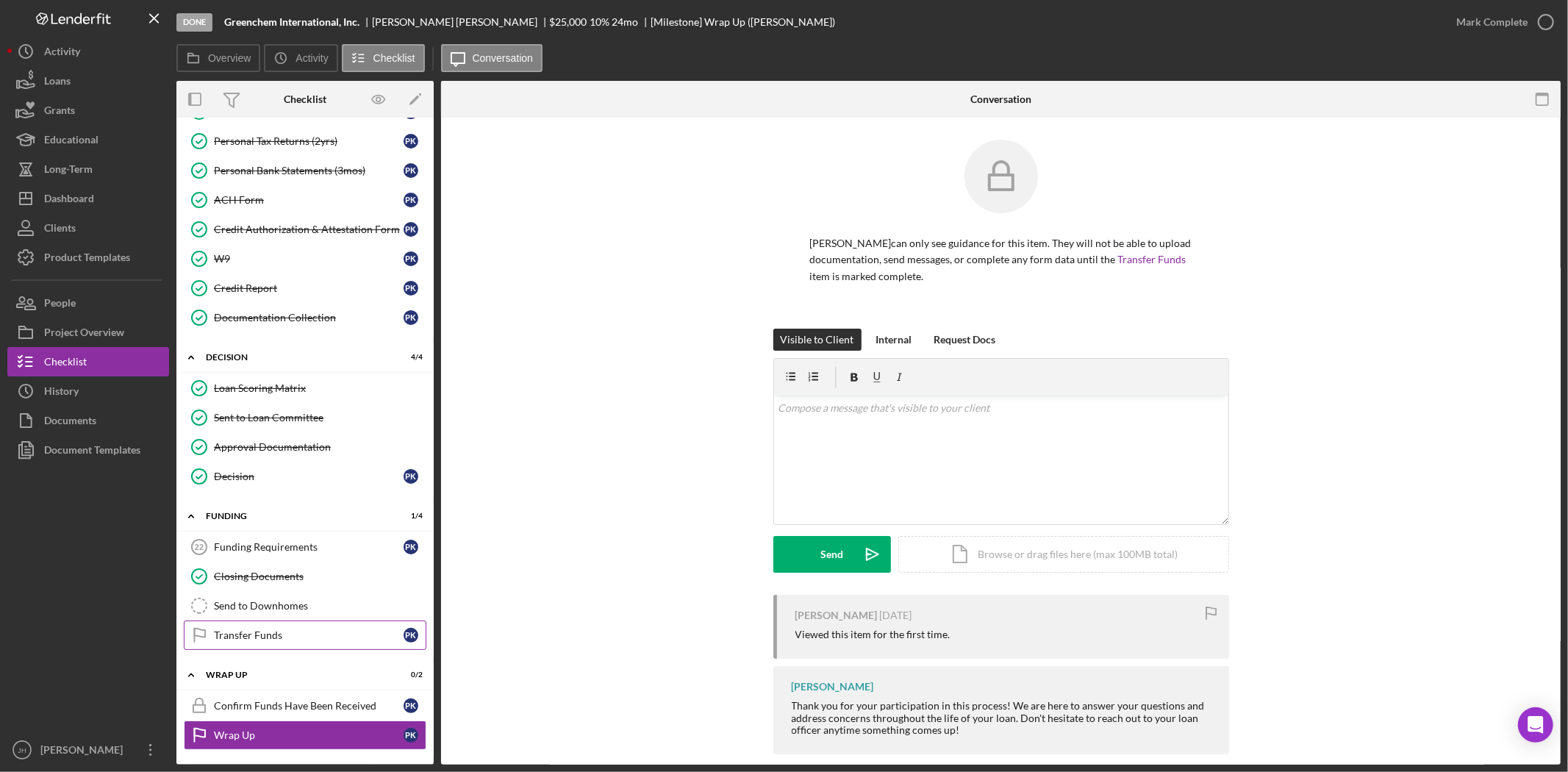
click at [281, 641] on link "Transfer Funds Transfer Funds P K" at bounding box center [305, 635] width 243 height 30
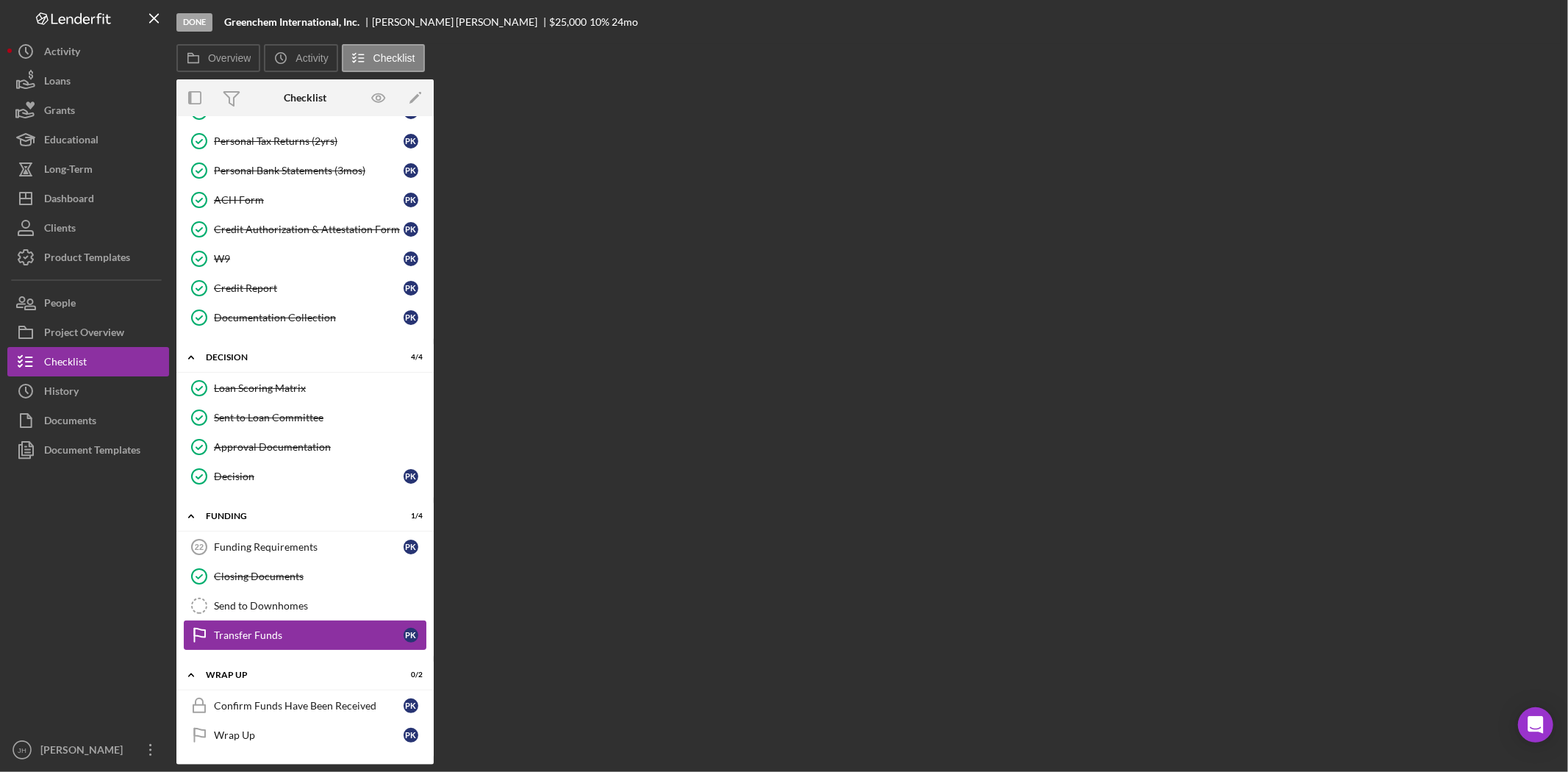
scroll to position [189, 0]
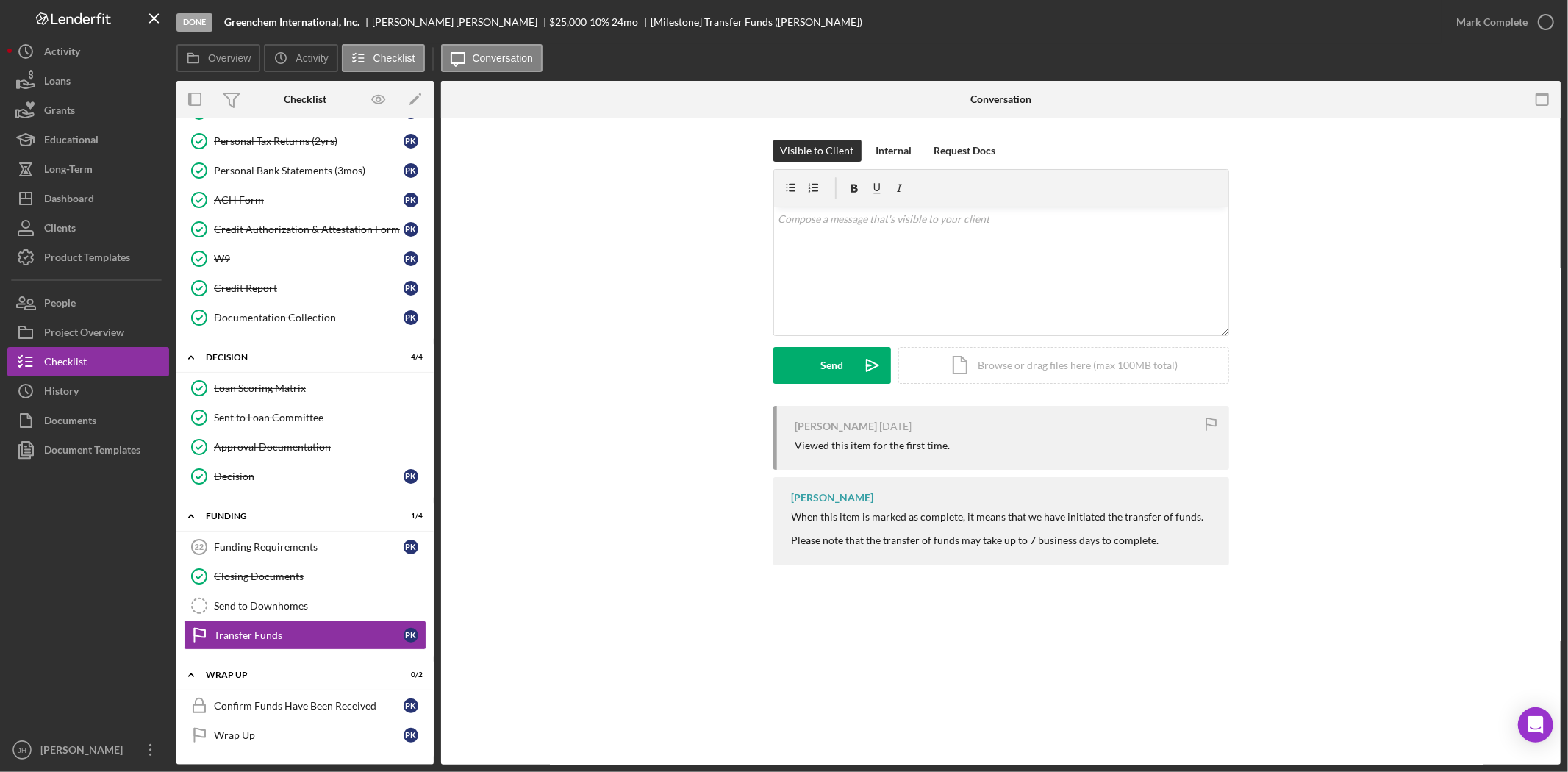
click at [1194, 599] on div "Transfer Funds Transfer Funds Visible to Client Internal Request Docs v Color t…" at bounding box center [1000, 441] width 1119 height 647
